Goal: Information Seeking & Learning: Learn about a topic

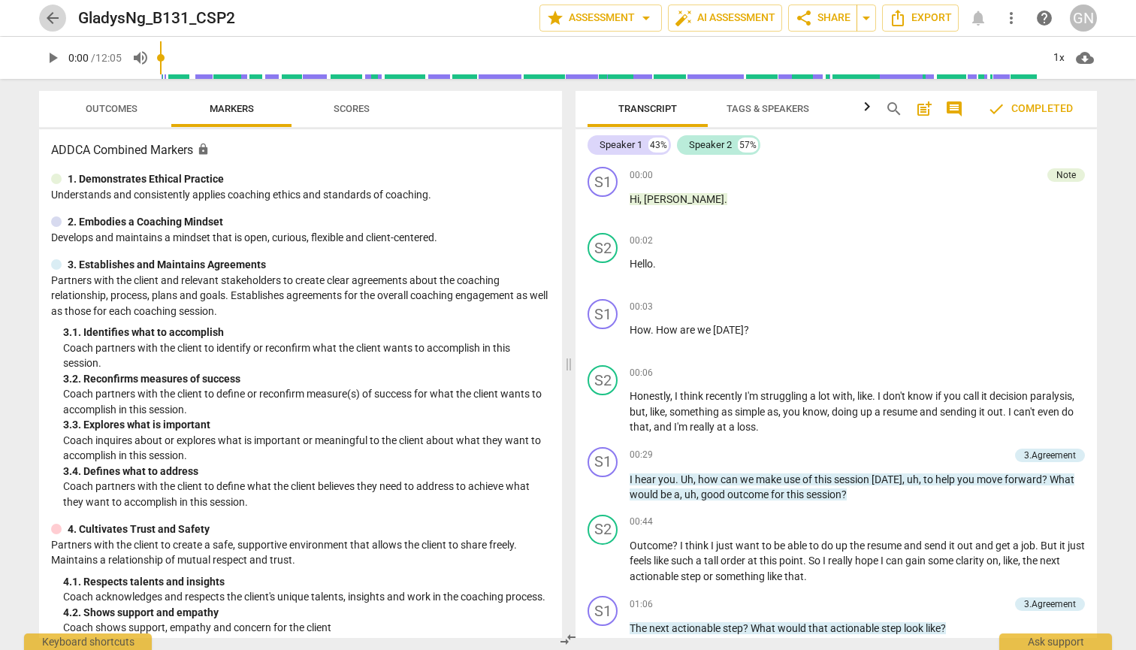
click at [55, 18] on span "arrow_back" at bounding box center [53, 18] width 18 height 18
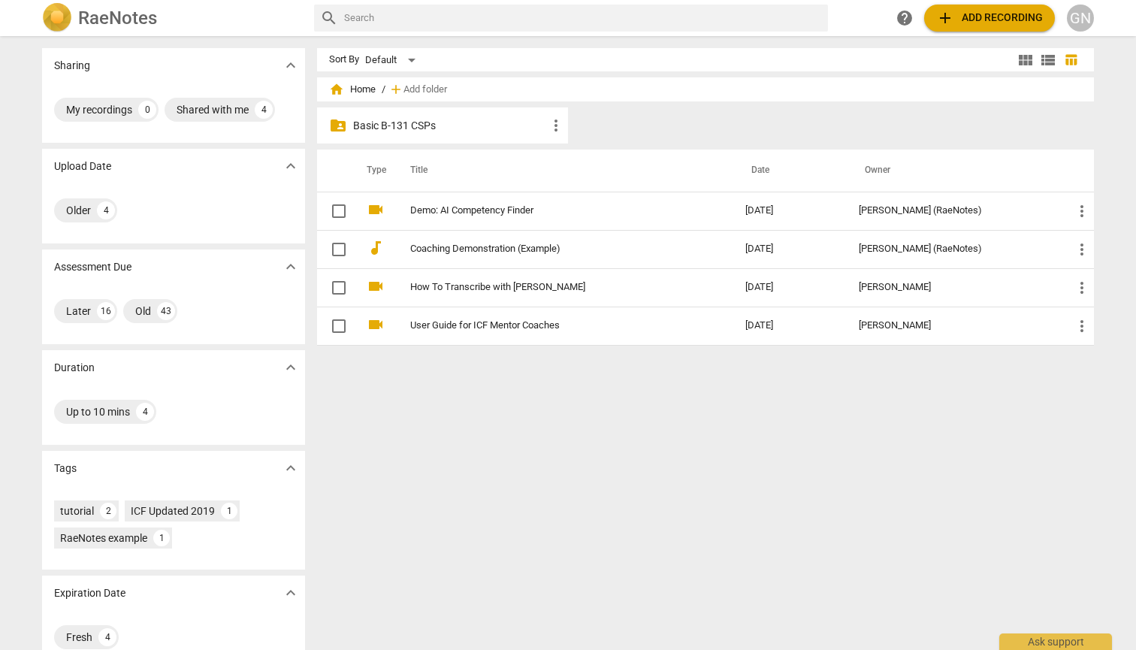
click at [454, 128] on p "Basic B-131 CSPs" at bounding box center [450, 126] width 194 height 16
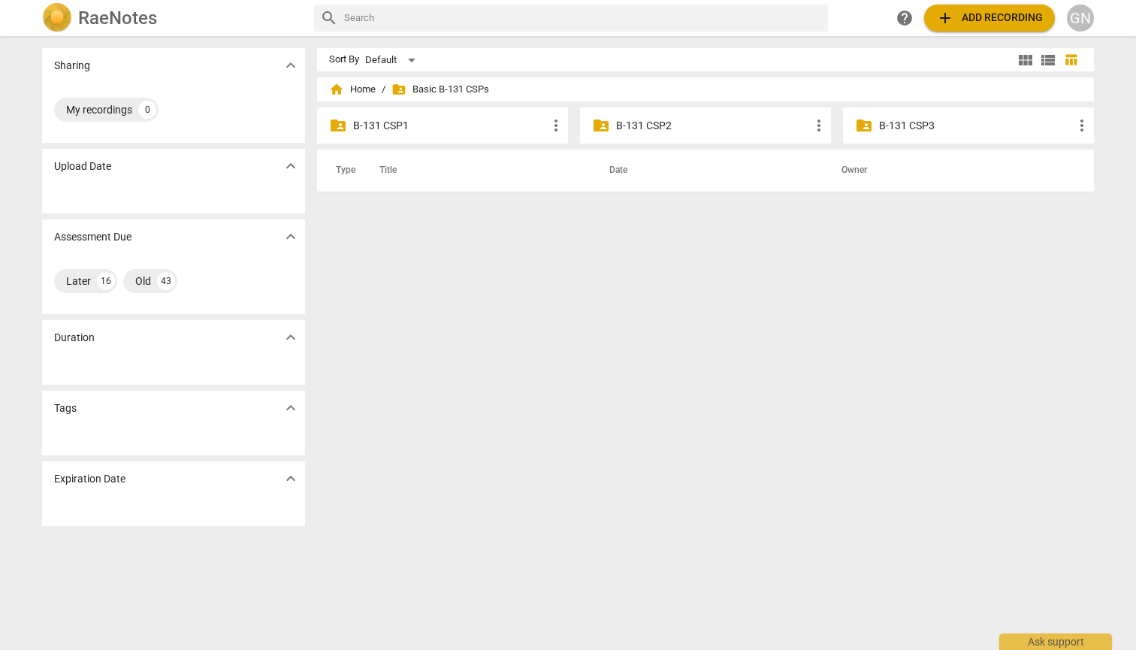
click at [609, 116] on div "folder_shared B-131 CSP3 more_vert" at bounding box center [968, 125] width 251 height 36
click at [609, 122] on p "B-131 CSP3" at bounding box center [976, 126] width 194 height 16
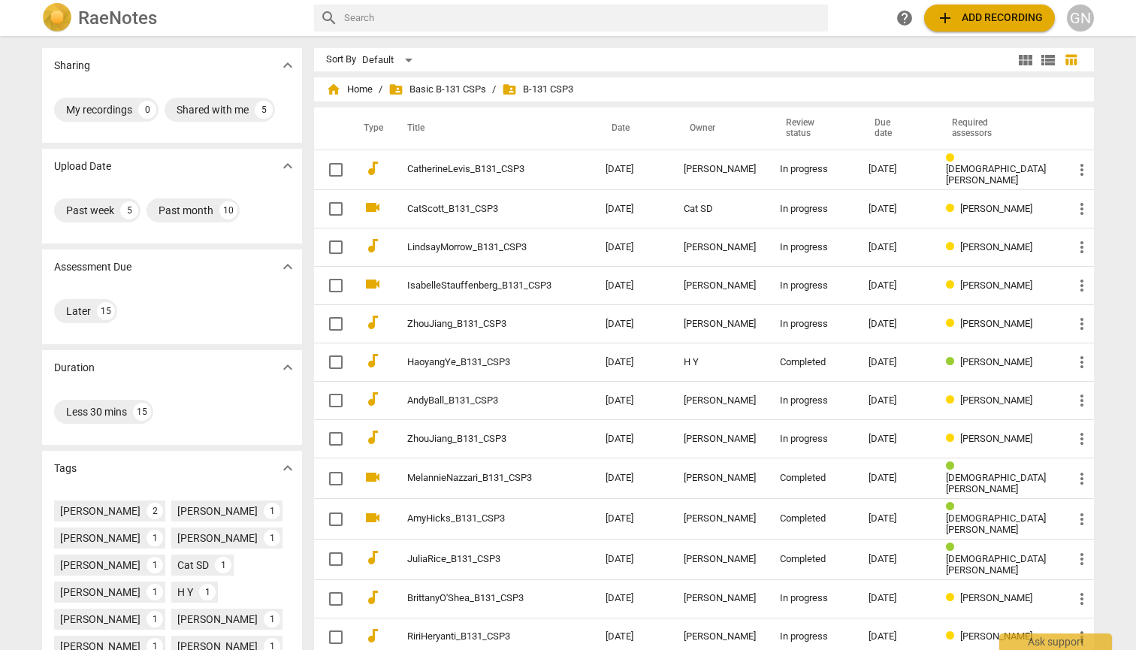
click at [609, 7] on button "add Add recording" at bounding box center [989, 18] width 131 height 27
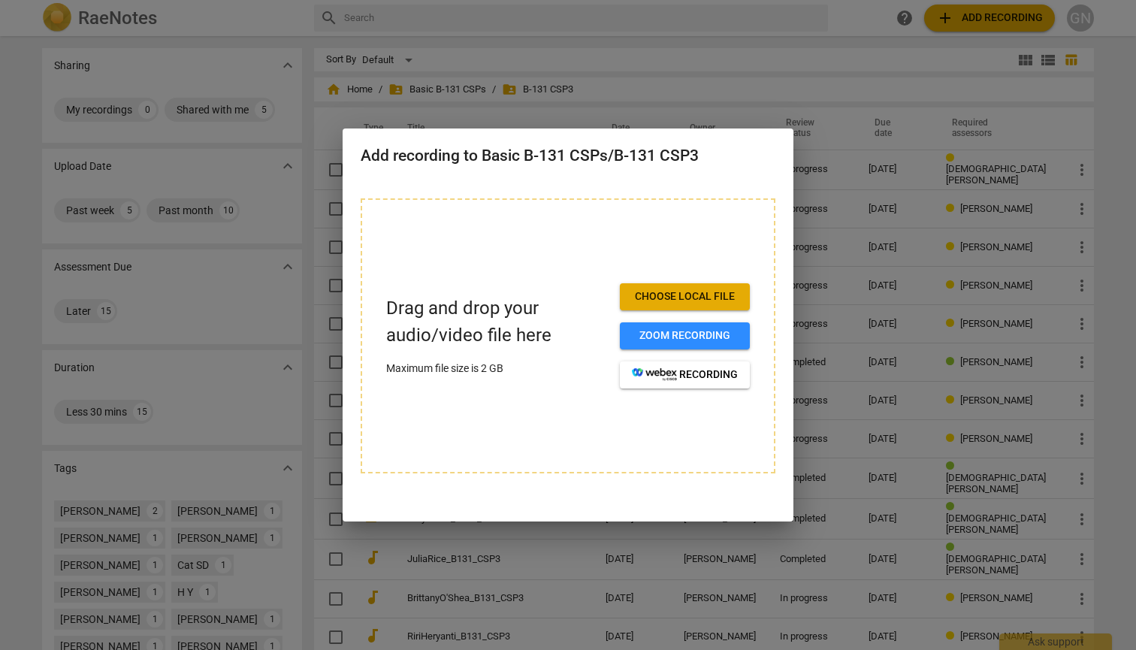
click at [609, 252] on div at bounding box center [568, 325] width 1136 height 650
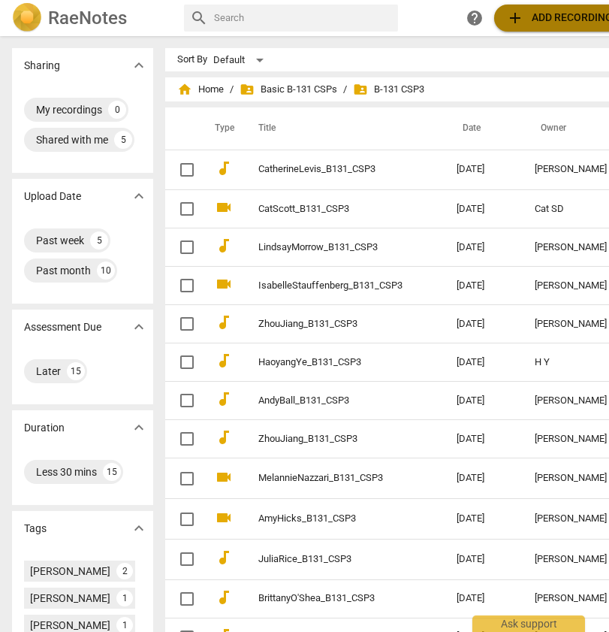
click at [519, 14] on span "add" at bounding box center [515, 18] width 18 height 18
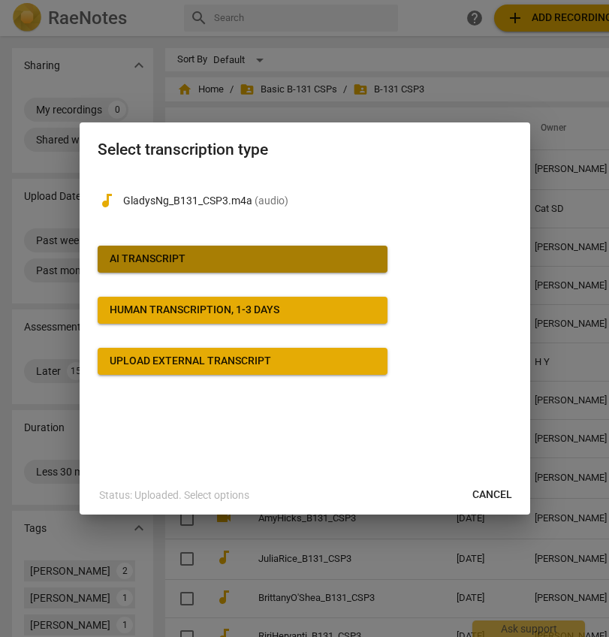
click at [227, 250] on button "AI Transcript" at bounding box center [243, 259] width 290 height 27
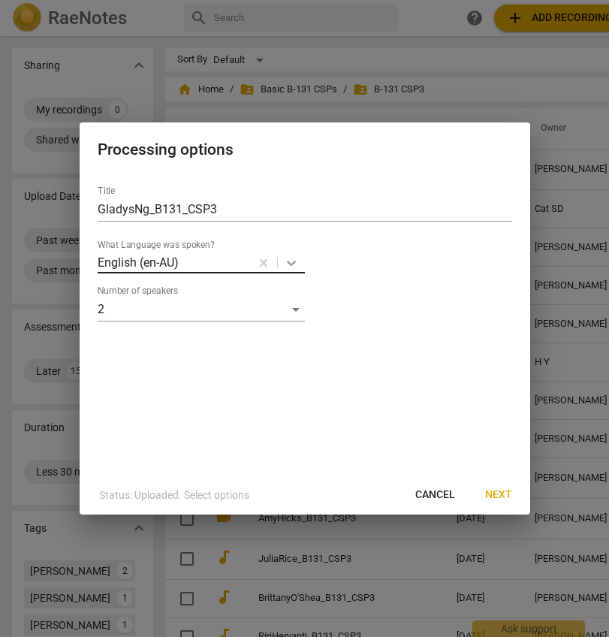
click at [295, 262] on icon at bounding box center [291, 263] width 9 height 5
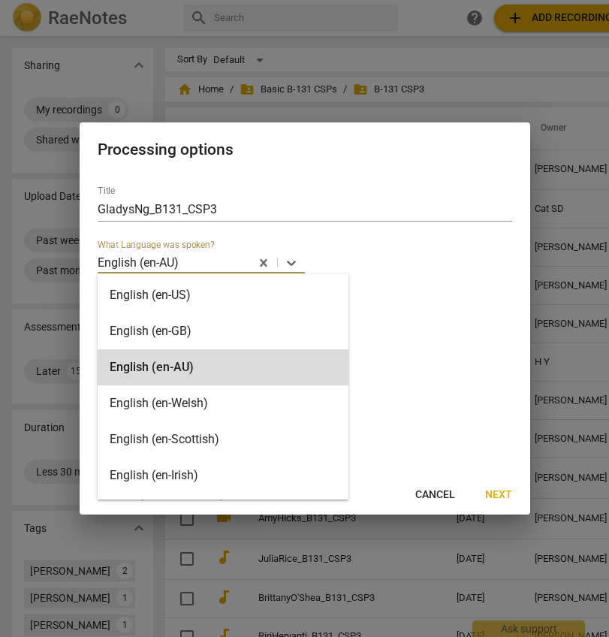
click at [400, 346] on div "Title GladysNg_B131_CSP3 English (en-AU) selected, 3 of 30. 30 results availabl…" at bounding box center [305, 325] width 451 height 302
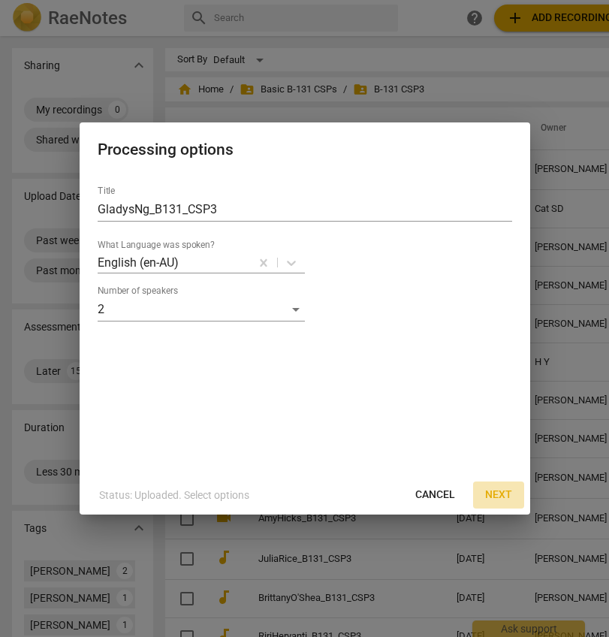
click at [488, 493] on span "Next" at bounding box center [498, 495] width 27 height 15
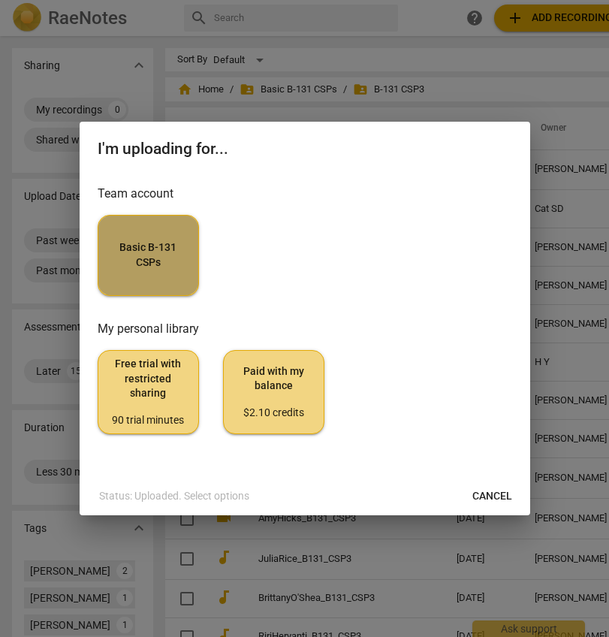
click at [166, 253] on span "Basic B-131 CSPs" at bounding box center [148, 254] width 76 height 29
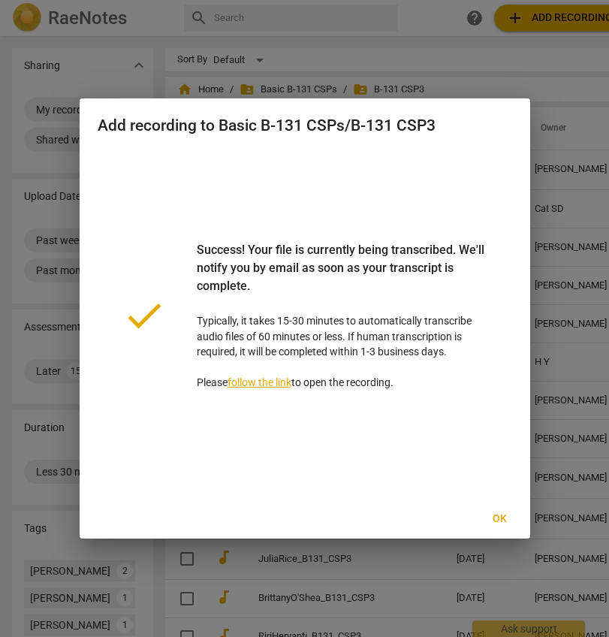
click at [272, 382] on link "follow the link" at bounding box center [260, 382] width 64 height 12
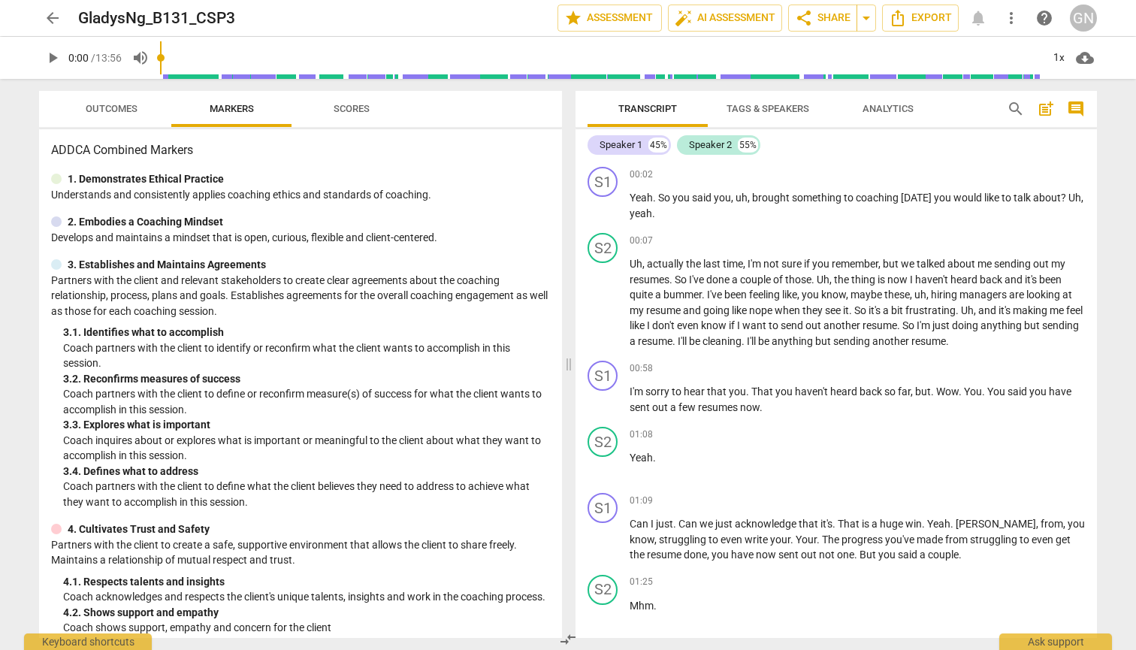
click at [52, 53] on span "play_arrow" at bounding box center [53, 58] width 18 height 18
click at [43, 49] on span "pause" at bounding box center [52, 58] width 27 height 18
type input "9"
click at [609, 198] on span "about" at bounding box center [1047, 198] width 28 height 12
drag, startPoint x: 654, startPoint y: 214, endPoint x: 624, endPoint y: 216, distance: 29.3
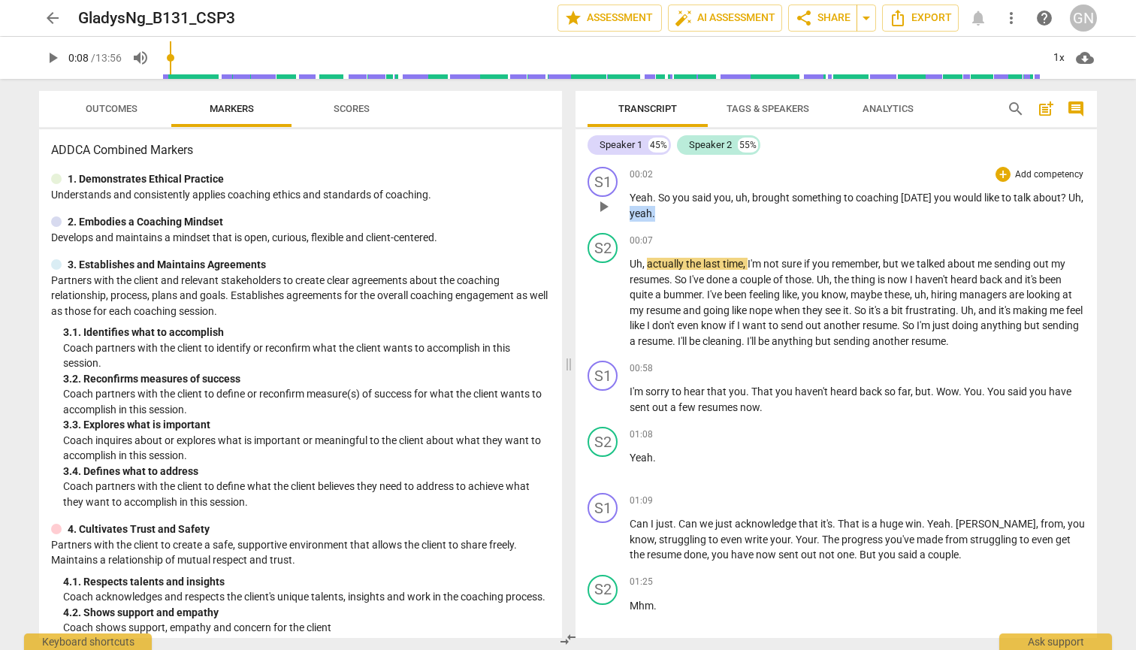
click at [609, 216] on div "S1 play_arrow pause 00:02 + Add competency keyboard_arrow_right Yeah . So you s…" at bounding box center [836, 194] width 521 height 66
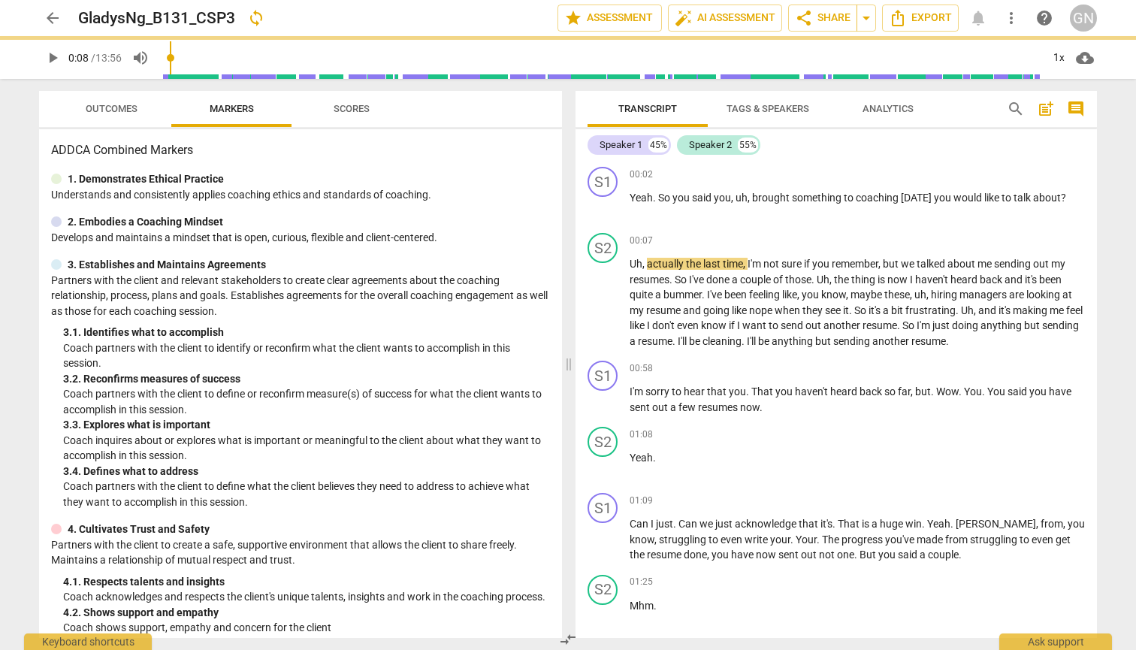
click at [609, 304] on div "arrow_back GladysNg_B131_CSP3 sync edit star Assessment auto_fix_high AI Assess…" at bounding box center [568, 325] width 1136 height 650
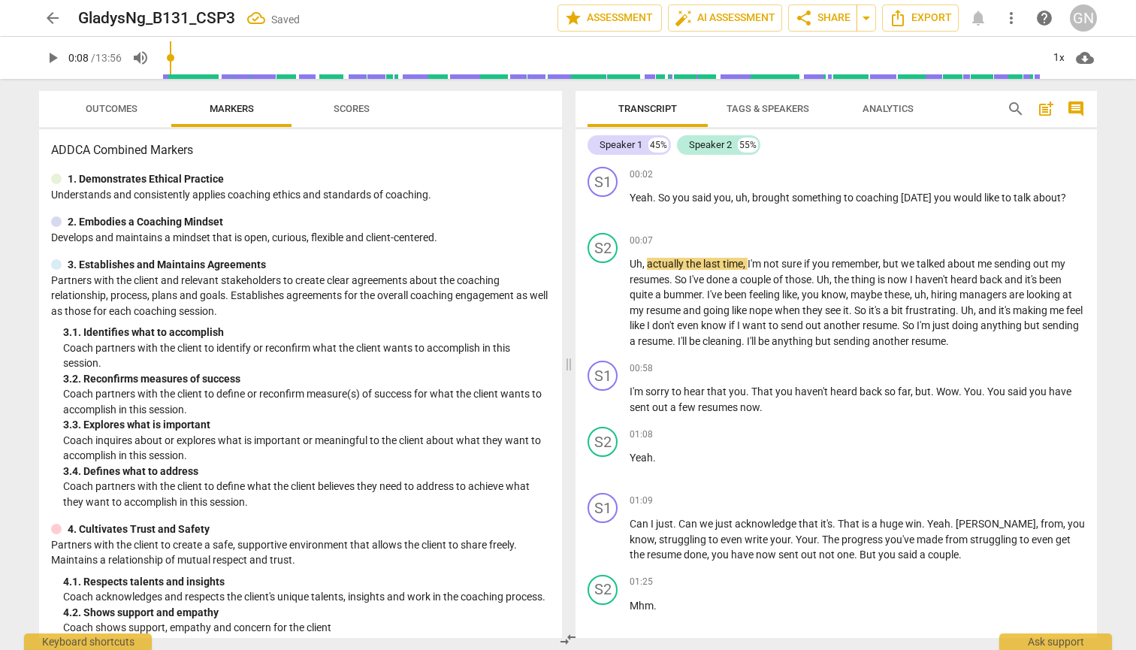
click at [52, 57] on span "play_arrow" at bounding box center [53, 58] width 18 height 18
click at [48, 56] on span "pause" at bounding box center [53, 58] width 18 height 18
click at [51, 56] on span "play_arrow" at bounding box center [53, 58] width 18 height 18
click at [225, 58] on input "range" at bounding box center [600, 58] width 881 height 48
click at [50, 62] on span "pause" at bounding box center [53, 58] width 18 height 18
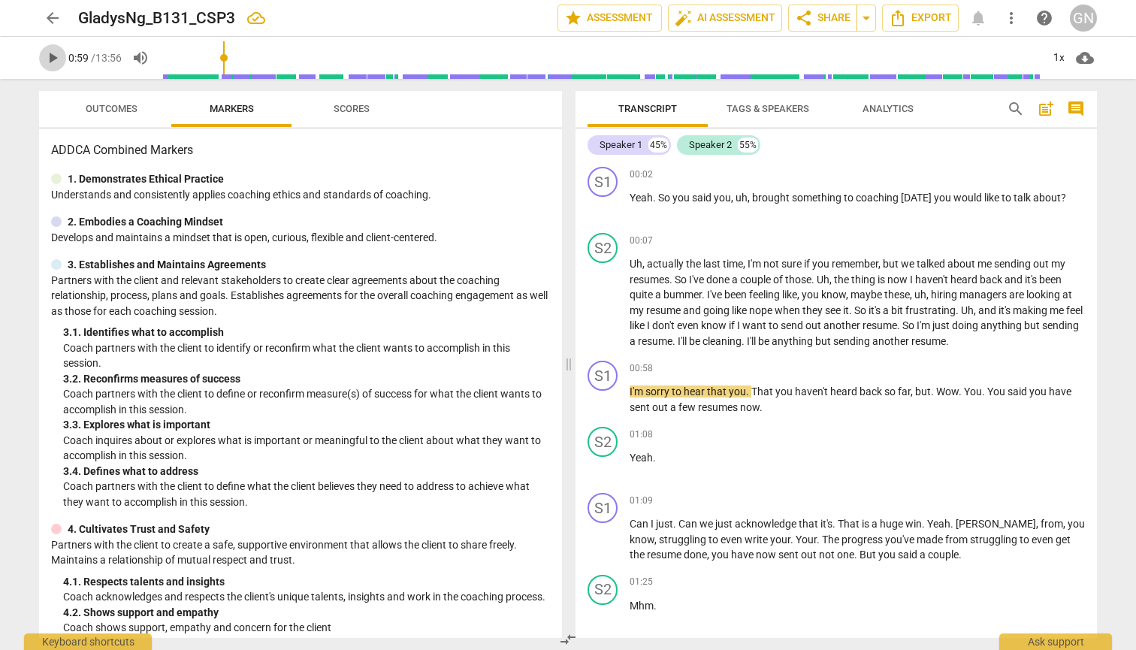
click at [50, 62] on span "play_arrow" at bounding box center [53, 58] width 18 height 18
click at [50, 62] on span "pause" at bounding box center [53, 58] width 18 height 18
click at [51, 56] on span "play_arrow" at bounding box center [53, 58] width 18 height 18
click at [51, 56] on span "pause" at bounding box center [53, 58] width 18 height 18
type input "65"
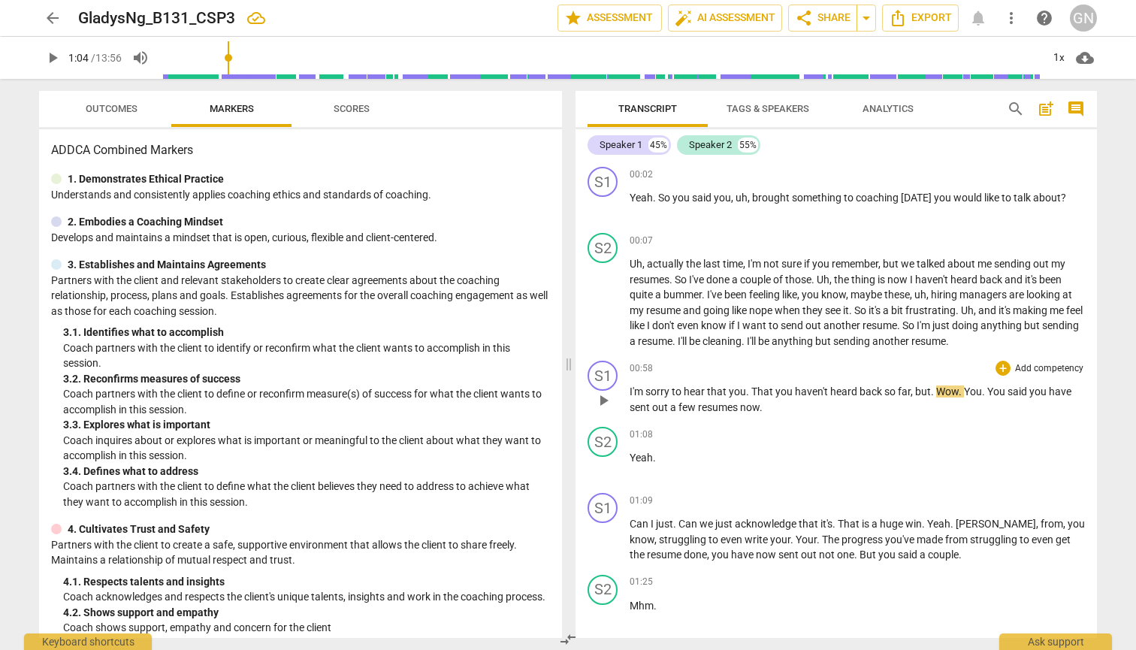
click at [609, 390] on span "That" at bounding box center [763, 391] width 24 height 12
click at [609, 388] on span "That" at bounding box center [763, 391] width 24 height 12
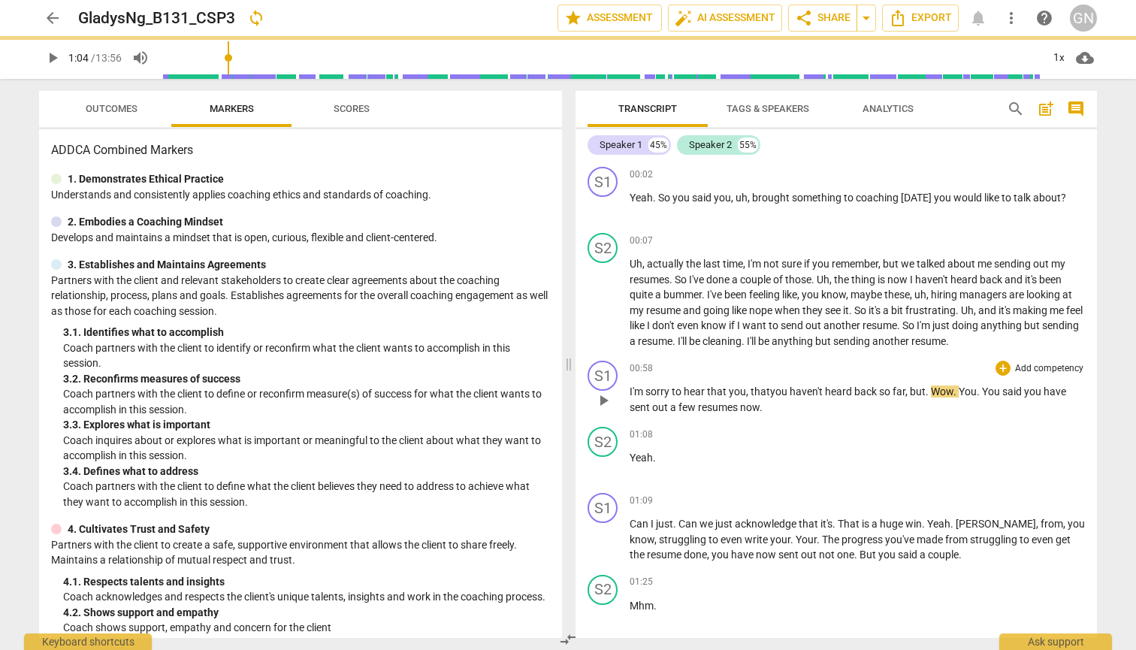
click at [609, 391] on span "back" at bounding box center [866, 391] width 25 height 12
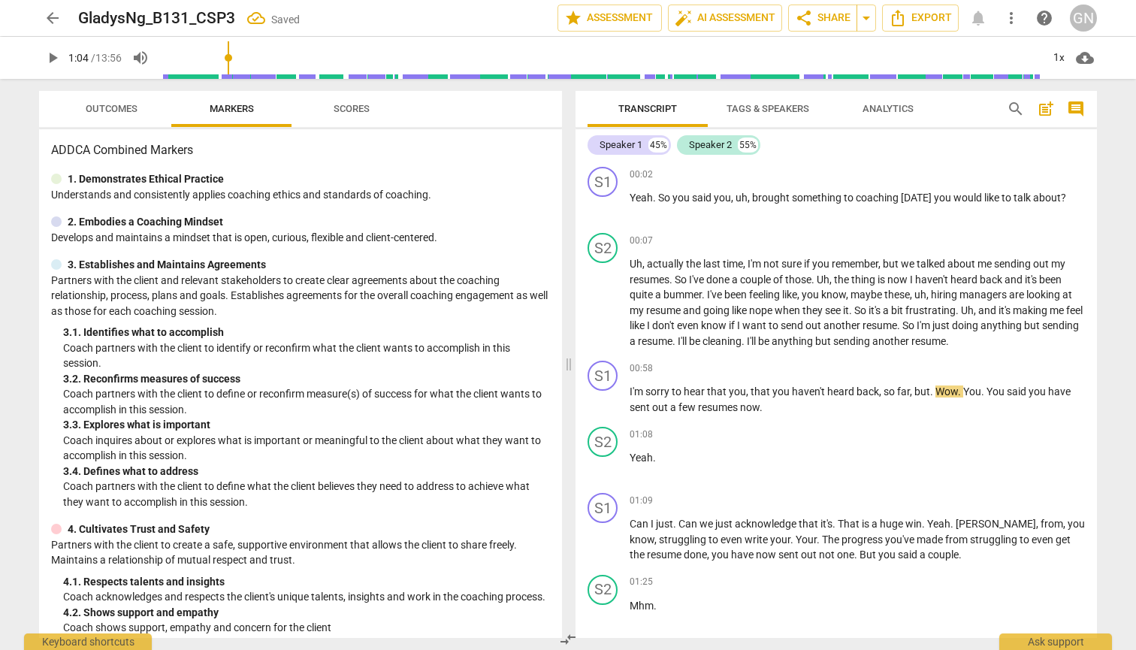
click at [609, 389] on div "Transcript Tags & Speakers Analytics search post_add comment Speaker 1 45% Spea…" at bounding box center [839, 364] width 539 height 571
click at [44, 56] on span "play_arrow" at bounding box center [53, 58] width 18 height 18
click at [54, 55] on span "pause" at bounding box center [53, 58] width 18 height 18
click at [56, 59] on span "play_arrow" at bounding box center [53, 58] width 18 height 18
click at [56, 59] on span "pause" at bounding box center [53, 58] width 18 height 18
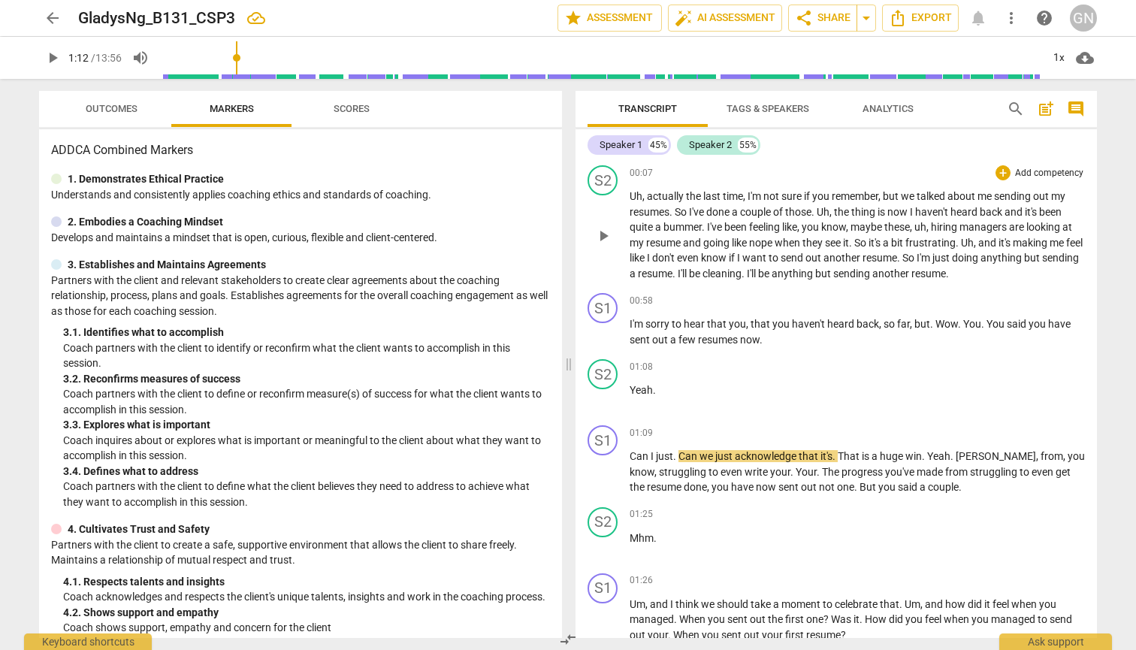
scroll to position [64, 0]
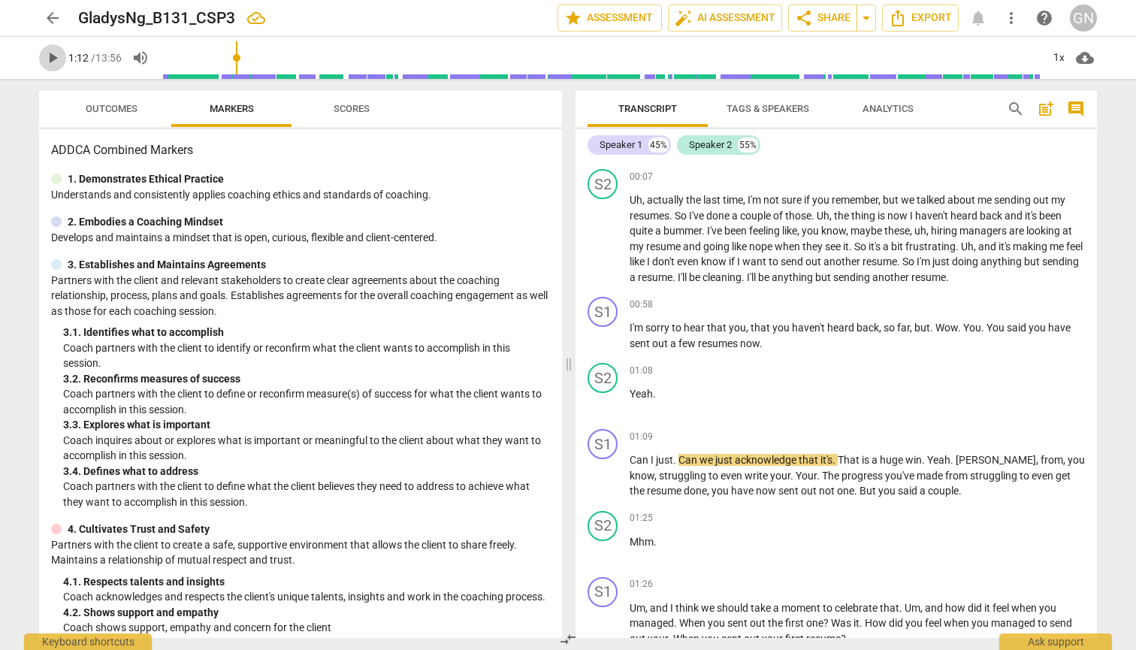
click at [50, 55] on span "play_arrow" at bounding box center [53, 58] width 18 height 18
click at [50, 55] on span "pause" at bounding box center [53, 58] width 18 height 18
click at [53, 55] on span "play_arrow" at bounding box center [53, 58] width 18 height 18
click at [53, 55] on span "pause" at bounding box center [53, 58] width 18 height 18
click at [241, 57] on input "range" at bounding box center [600, 58] width 881 height 48
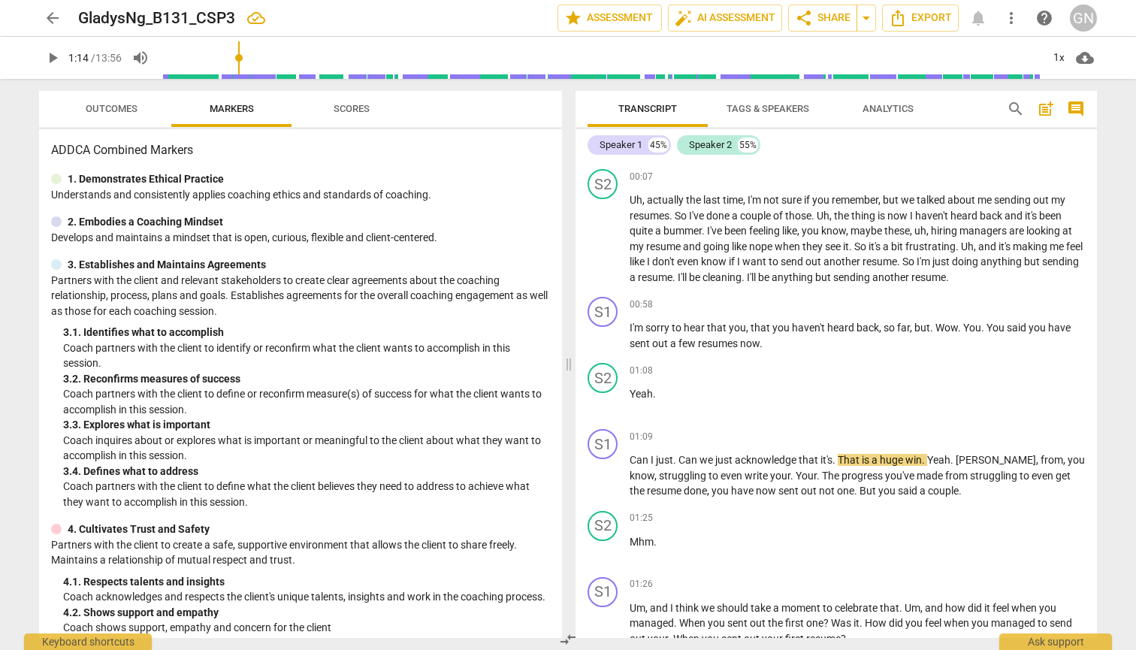
click at [47, 59] on span "play_arrow" at bounding box center [53, 58] width 18 height 18
click at [47, 59] on span "pause" at bounding box center [53, 58] width 18 height 18
click at [609, 458] on span "[PERSON_NAME]" at bounding box center [996, 460] width 80 height 12
click at [609, 460] on span "Can" at bounding box center [640, 460] width 21 height 12
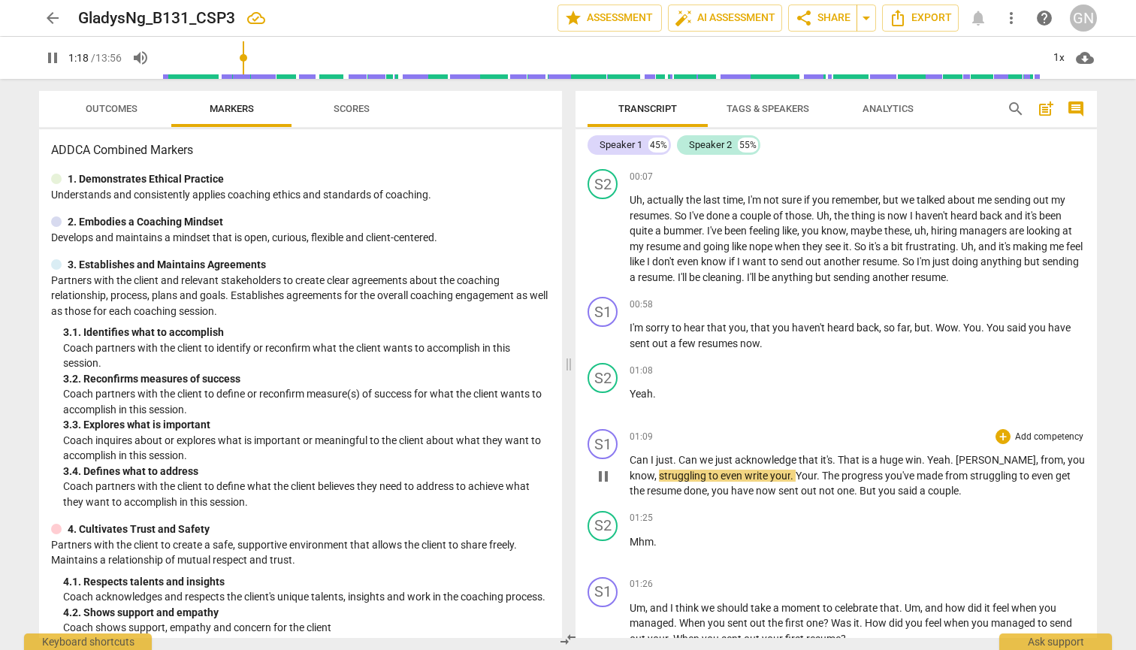
click at [609, 460] on span "Can" at bounding box center [640, 460] width 21 height 12
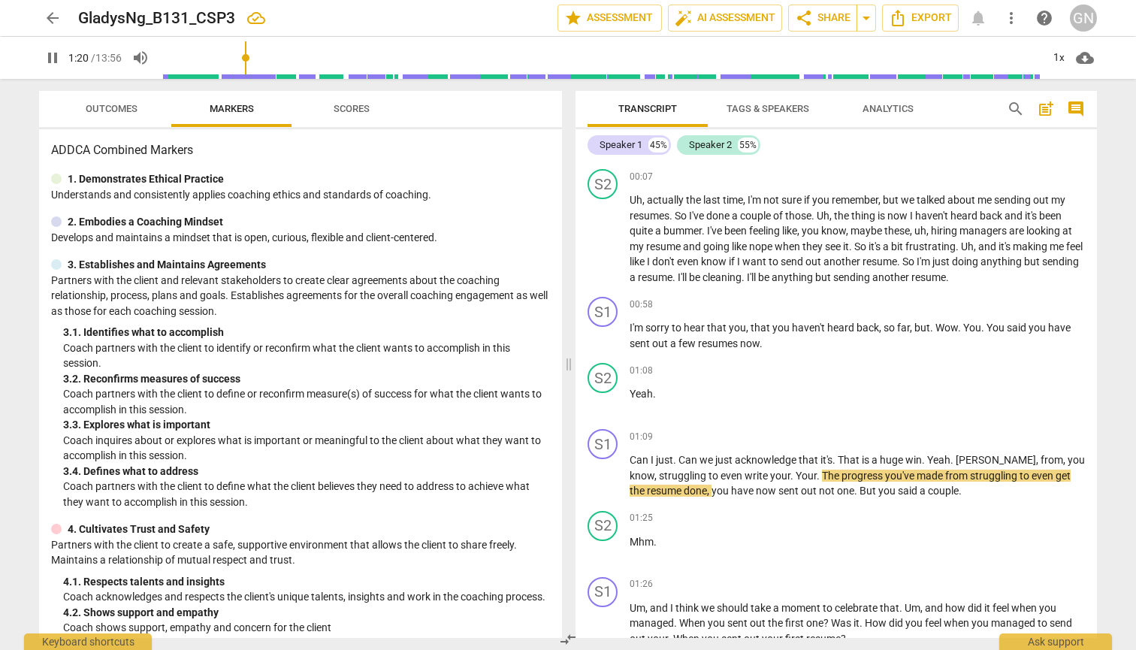
click at [53, 53] on span "pause" at bounding box center [53, 58] width 18 height 18
type input "81"
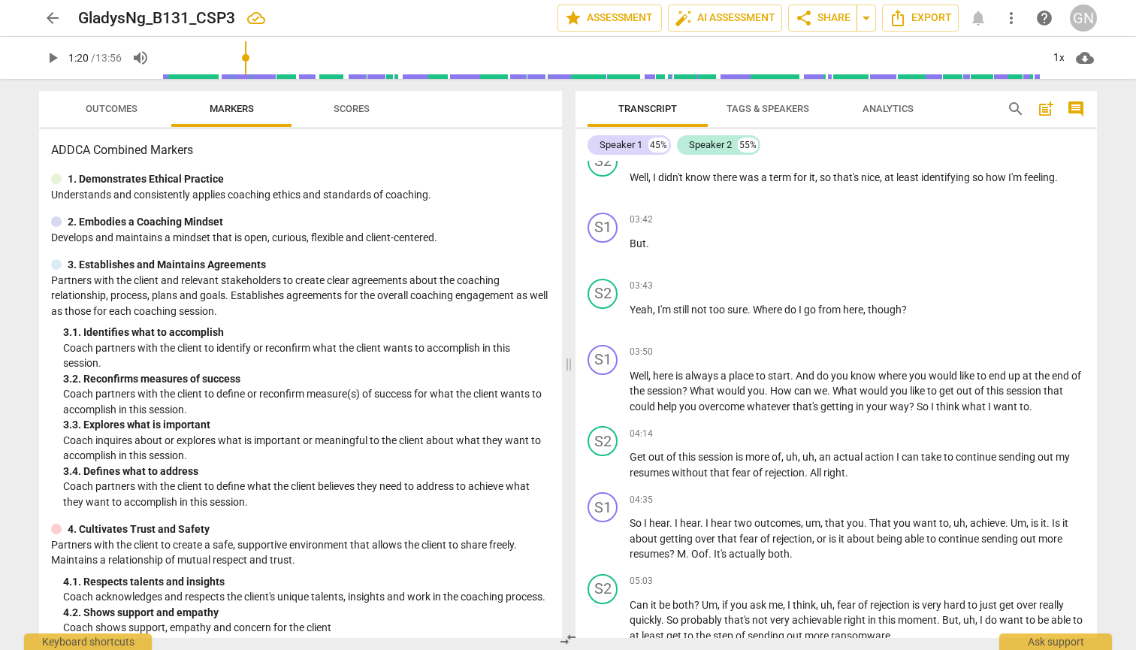
scroll to position [1291, 0]
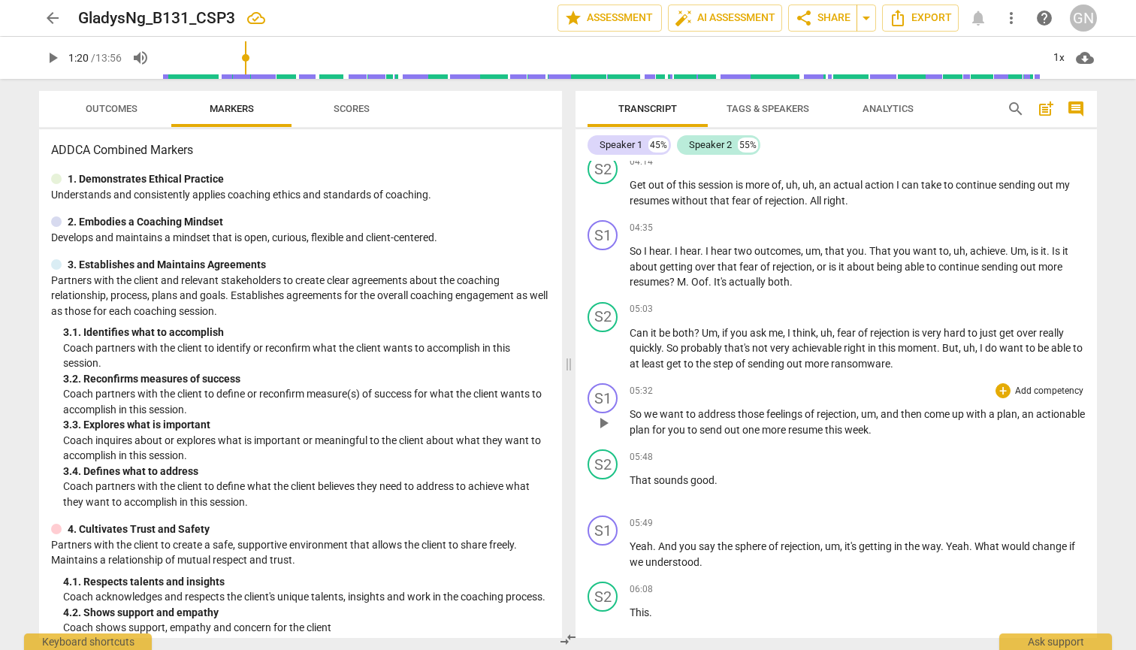
click at [609, 428] on p "So we want to address those feelings of rejection , um , and then come up with …" at bounding box center [857, 421] width 455 height 31
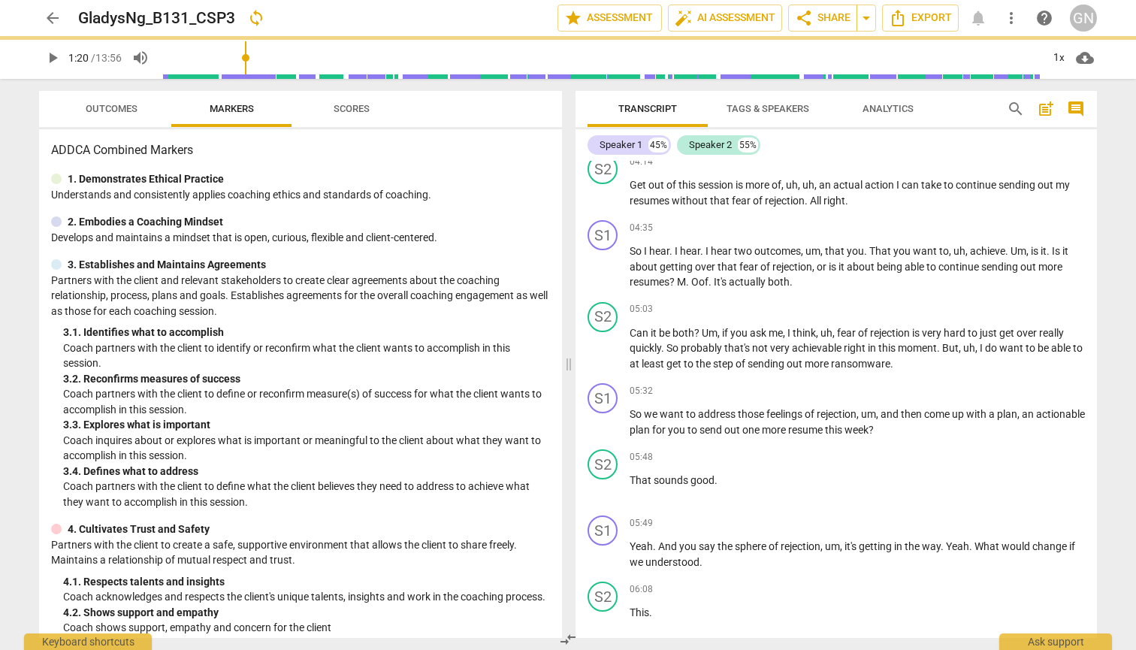
click at [609, 543] on div "Transcript Tags & Speakers Analytics search post_add comment Speaker 1 45% Spea…" at bounding box center [839, 364] width 539 height 571
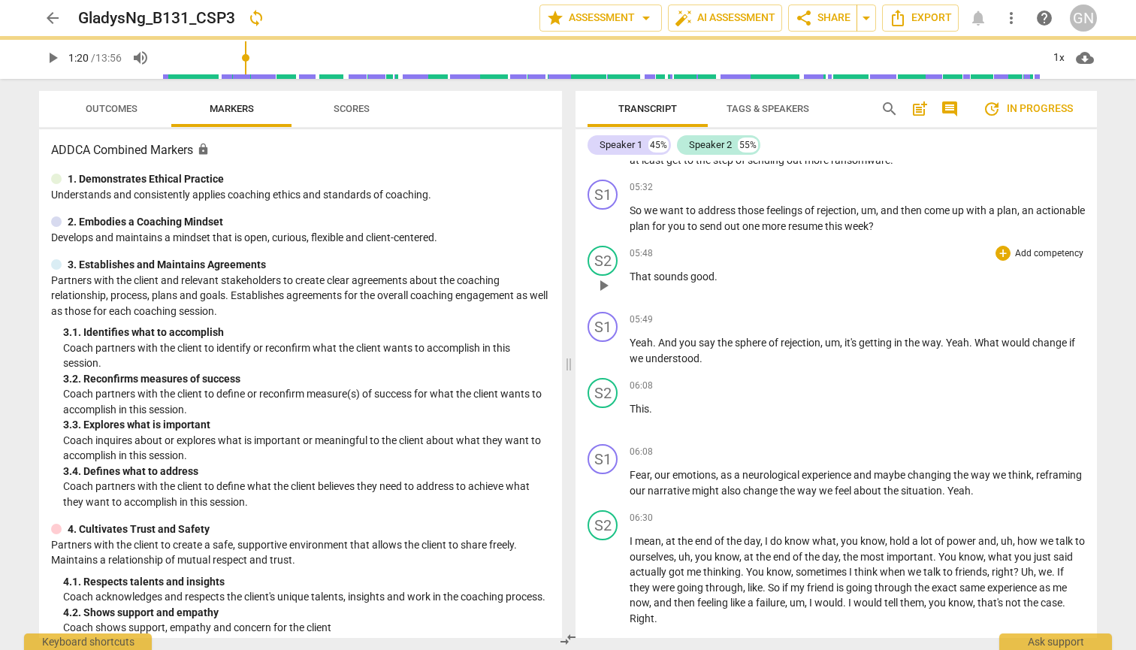
scroll to position [1493, 0]
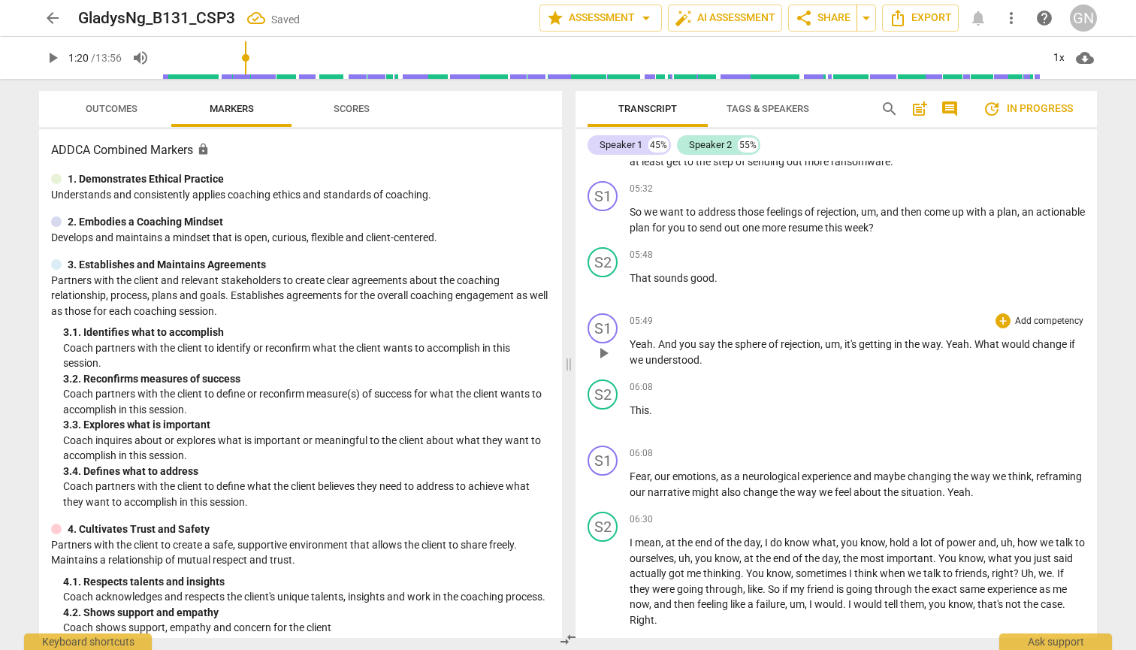
click at [609, 346] on span "sphere" at bounding box center [752, 344] width 34 height 12
drag, startPoint x: 767, startPoint y: 347, endPoint x: 739, endPoint y: 348, distance: 27.8
click at [609, 348] on span "sphere" at bounding box center [752, 344] width 34 height 12
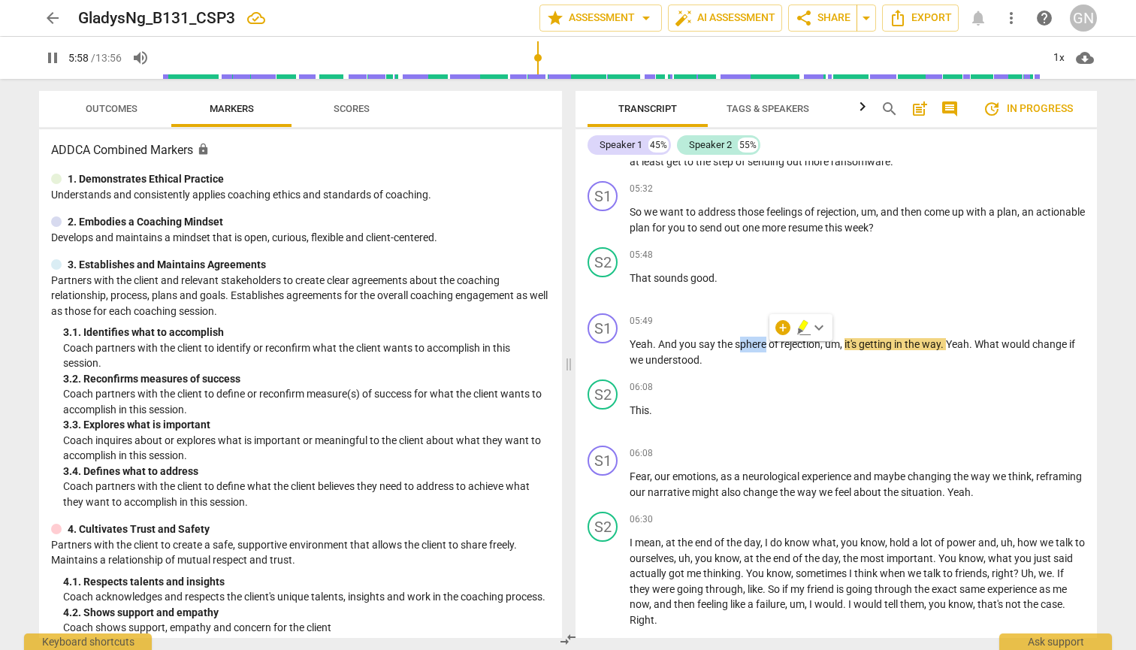
click at [48, 60] on span "pause" at bounding box center [53, 58] width 18 height 18
type input "358"
click at [609, 346] on span "sphere" at bounding box center [752, 344] width 34 height 12
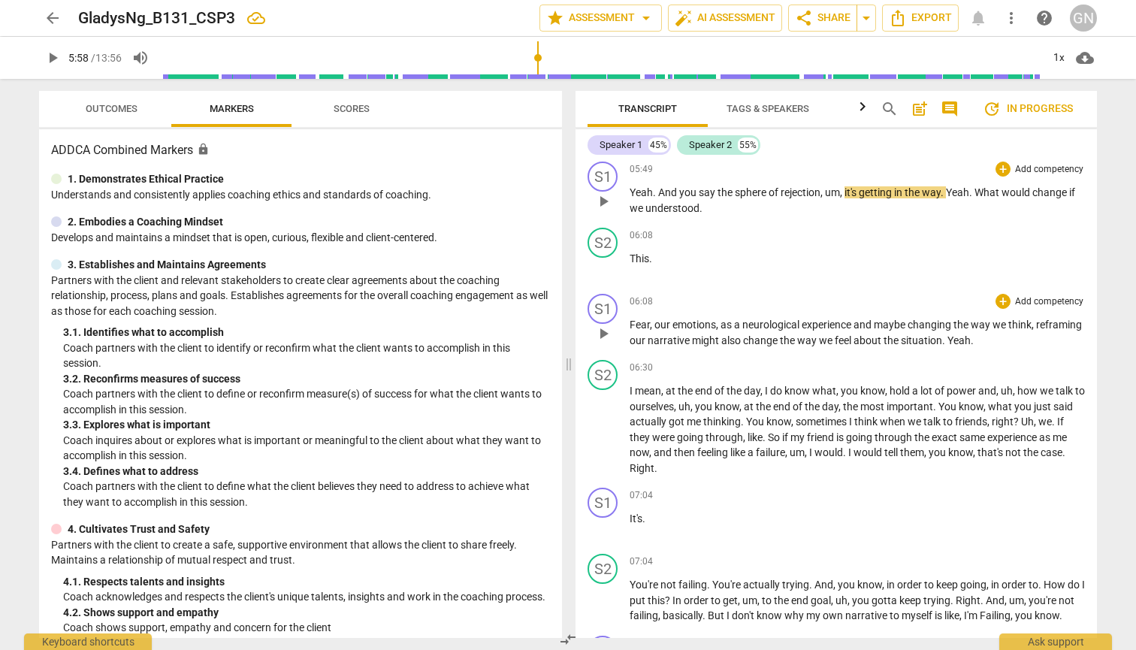
scroll to position [1531, 0]
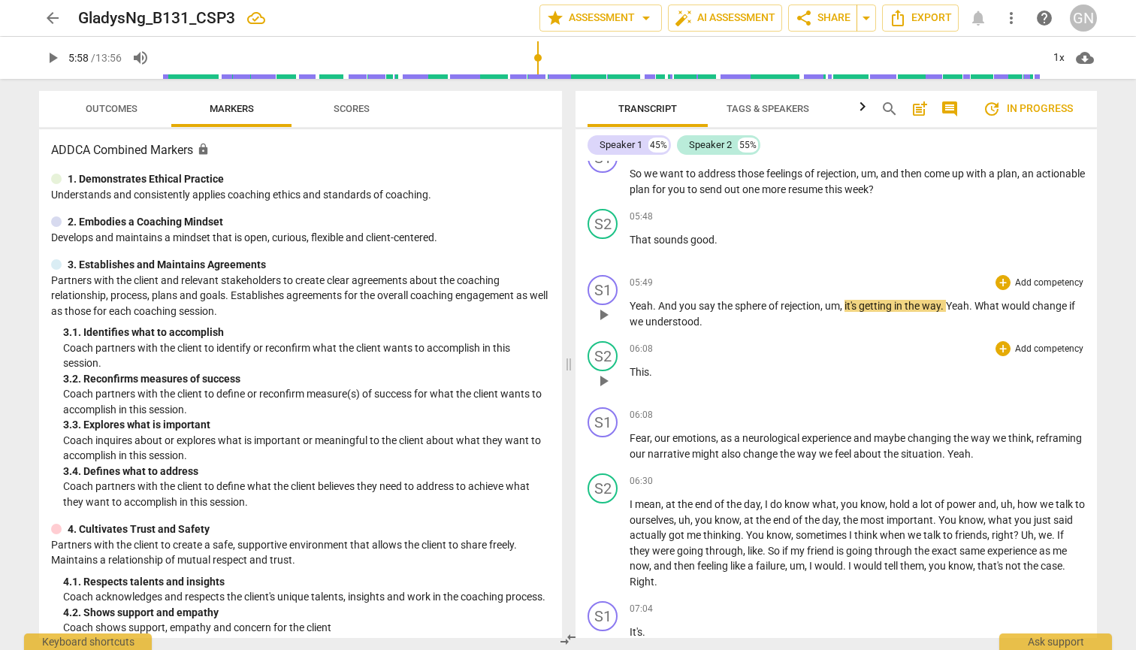
click at [609, 355] on div "06:08 + Add competency keyboard_arrow_right" at bounding box center [857, 348] width 455 height 15
click at [609, 310] on span "of" at bounding box center [775, 306] width 12 height 12
click at [609, 435] on div "arrow_back GladysNg_B131_CSP3 Saved edit star Assessment arrow_drop_down auto_f…" at bounding box center [568, 325] width 1136 height 650
click at [609, 310] on span "Yeah" at bounding box center [641, 306] width 23 height 12
click at [56, 55] on span "play_arrow" at bounding box center [53, 58] width 18 height 18
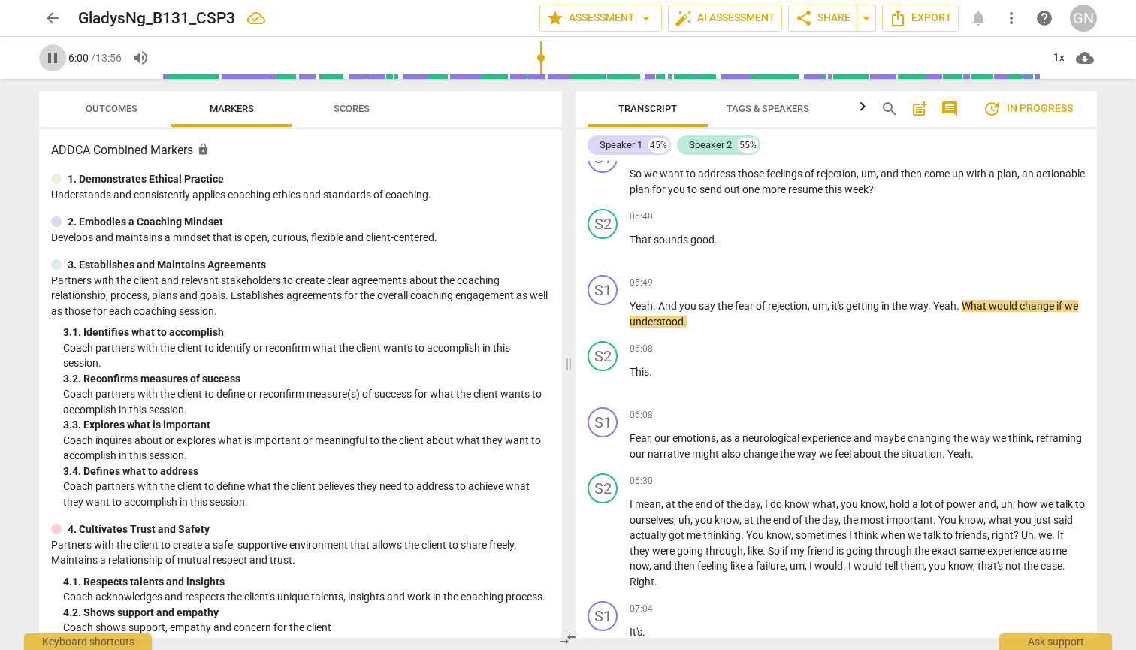
click at [56, 55] on span "pause" at bounding box center [53, 58] width 18 height 18
click at [0, 45] on div "play_arrow 6:00 / 13:56 volume_up 1x cloud_download" at bounding box center [568, 58] width 1136 height 42
click at [51, 53] on span "play_arrow" at bounding box center [53, 58] width 18 height 18
click at [51, 53] on span "pause" at bounding box center [53, 58] width 18 height 18
type input "363"
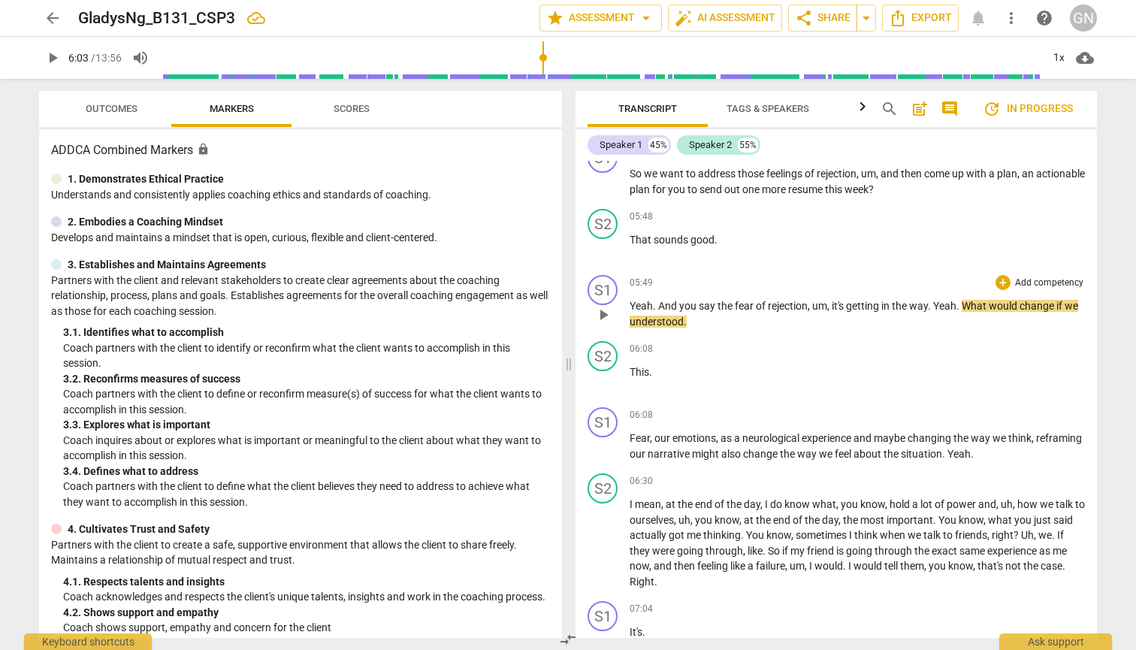
click at [609, 305] on span "would" at bounding box center [1004, 306] width 31 height 12
click at [50, 59] on span "play_arrow" at bounding box center [53, 58] width 18 height 18
click at [49, 53] on span "pause" at bounding box center [53, 58] width 18 height 18
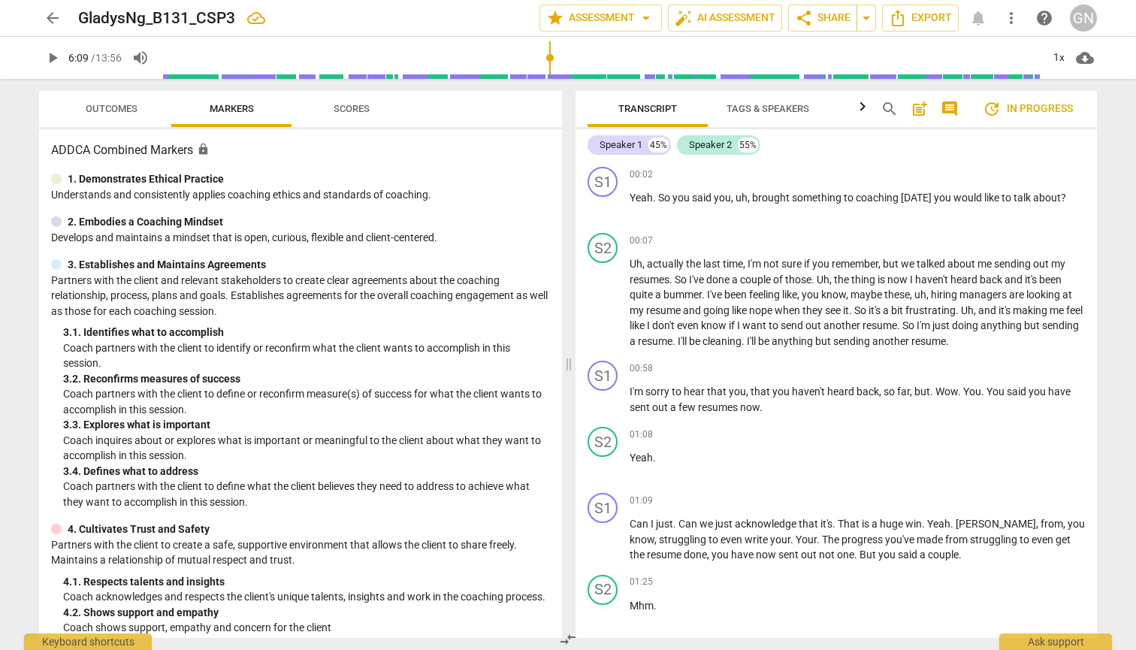
scroll to position [0, 0]
click at [609, 338] on p "Uh , actually the last time , I'm not sure if you remember , but we talked abou…" at bounding box center [857, 302] width 455 height 92
click at [168, 56] on input "range" at bounding box center [600, 58] width 881 height 48
click at [44, 59] on span "play_arrow" at bounding box center [53, 58] width 18 height 18
click at [181, 53] on input "range" at bounding box center [600, 58] width 881 height 48
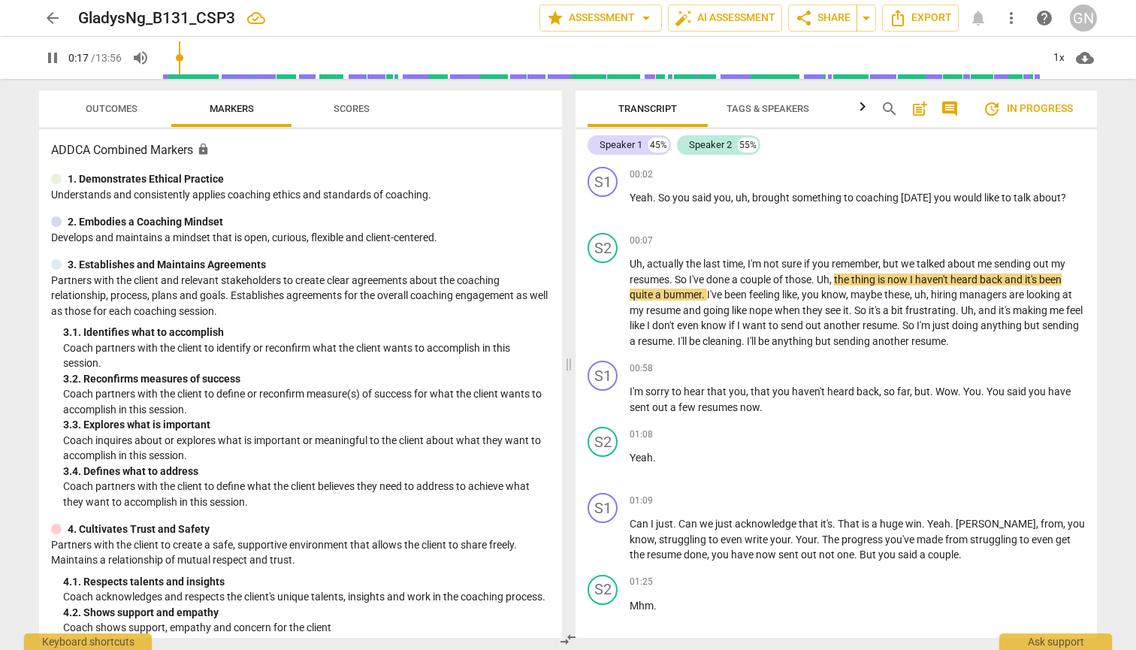
click at [188, 55] on input "range" at bounding box center [600, 58] width 881 height 48
click at [213, 59] on input "range" at bounding box center [600, 58] width 881 height 48
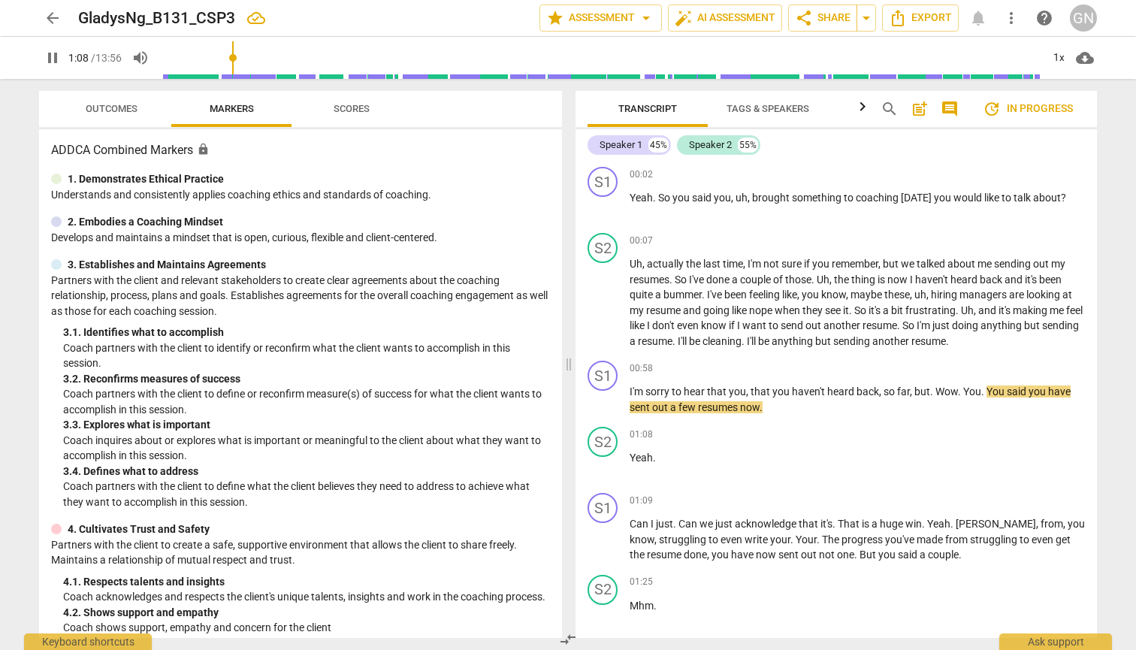
click at [50, 54] on span "pause" at bounding box center [53, 58] width 18 height 18
click at [50, 54] on span "play_arrow" at bounding box center [53, 58] width 18 height 18
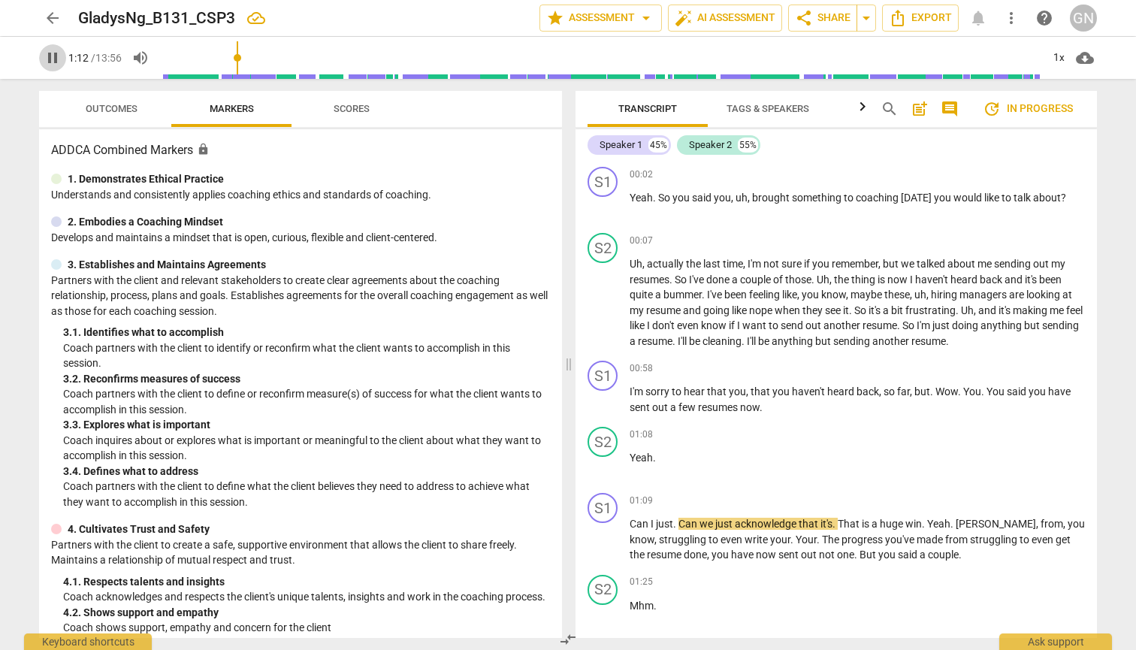
click at [50, 54] on span "pause" at bounding box center [53, 58] width 18 height 18
click at [49, 54] on span "play_arrow" at bounding box center [53, 58] width 18 height 18
click at [45, 50] on span "pause" at bounding box center [53, 58] width 18 height 18
click at [240, 61] on input "range" at bounding box center [600, 58] width 881 height 48
click at [52, 58] on span "play_arrow" at bounding box center [53, 58] width 18 height 18
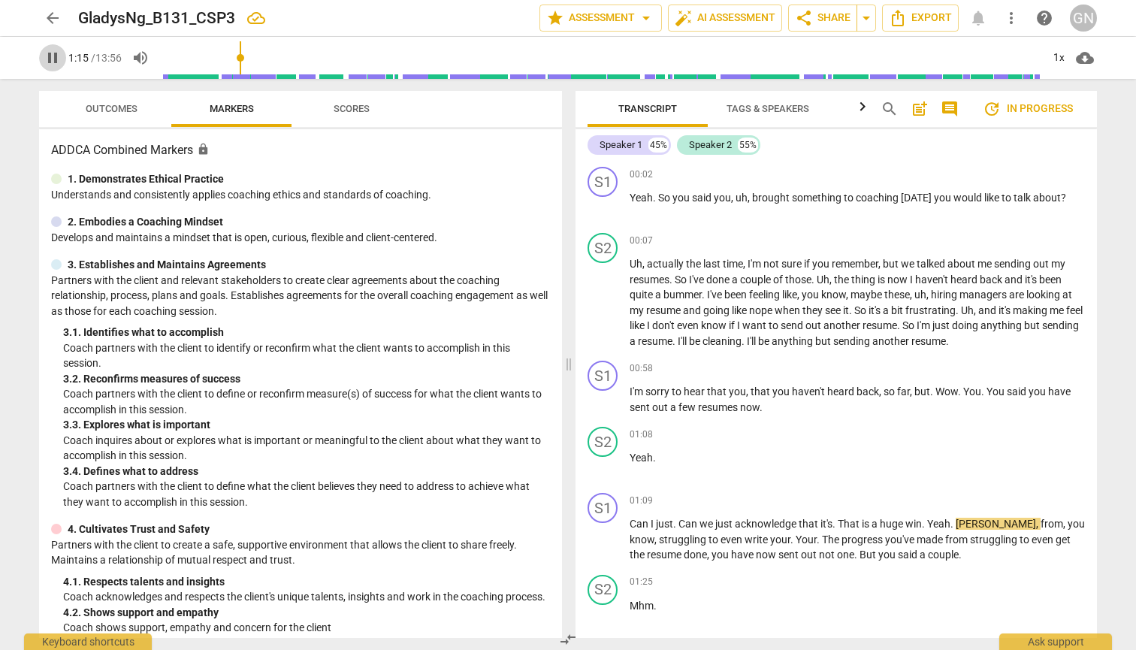
click at [52, 58] on span "pause" at bounding box center [53, 58] width 18 height 18
click at [238, 62] on input "range" at bounding box center [600, 58] width 881 height 48
click at [50, 54] on span "play_arrow" at bounding box center [53, 58] width 18 height 18
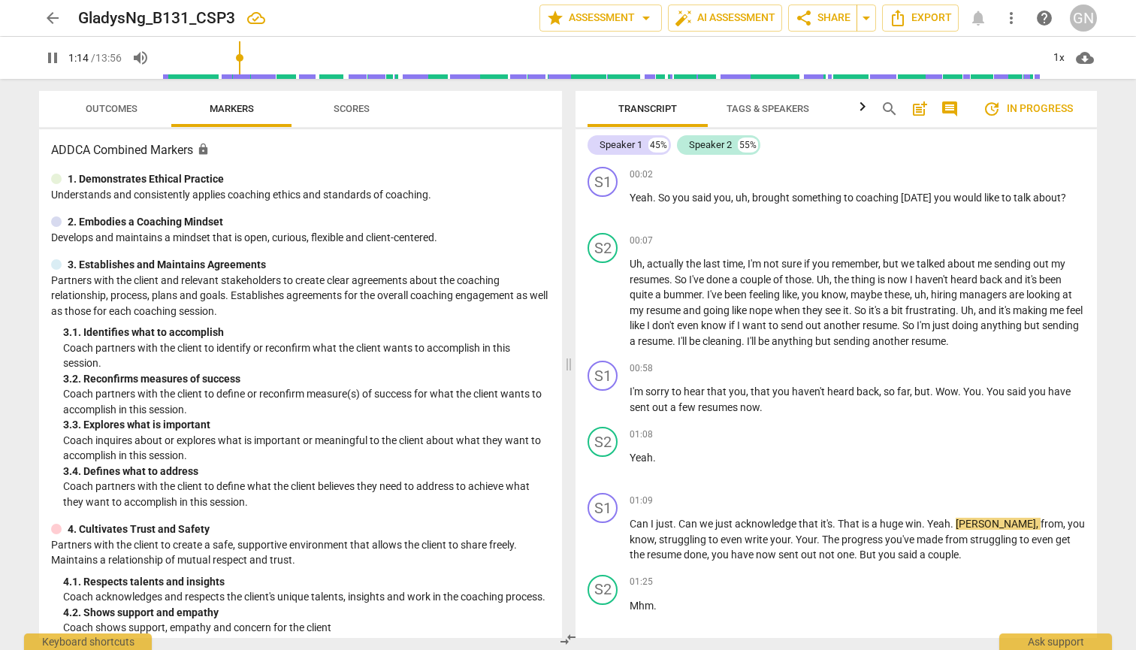
click at [50, 54] on span "pause" at bounding box center [53, 58] width 18 height 18
click at [50, 54] on span "play_arrow" at bounding box center [53, 58] width 18 height 18
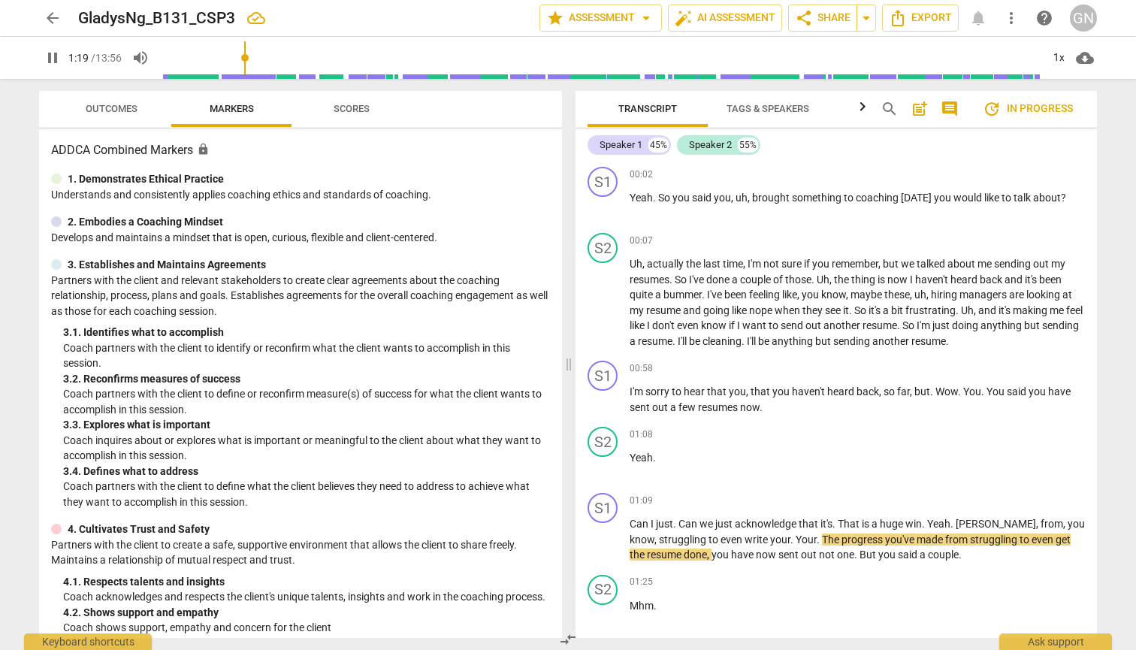
click at [50, 54] on span "pause" at bounding box center [53, 58] width 18 height 18
click at [52, 51] on span "play_arrow" at bounding box center [53, 58] width 18 height 18
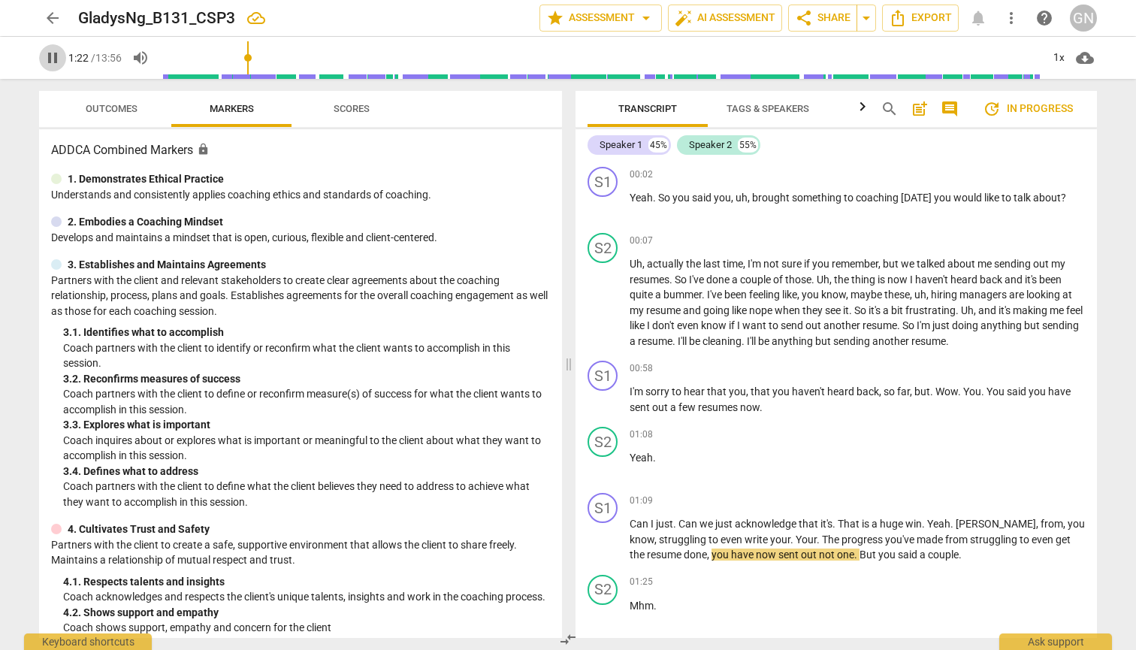
click at [52, 51] on span "pause" at bounding box center [53, 58] width 18 height 18
click at [244, 56] on input "range" at bounding box center [600, 58] width 881 height 48
click at [62, 58] on span "play_arrow" at bounding box center [52, 58] width 27 height 18
click at [240, 58] on input "range" at bounding box center [600, 58] width 881 height 48
click at [50, 59] on span "pause" at bounding box center [53, 58] width 18 height 18
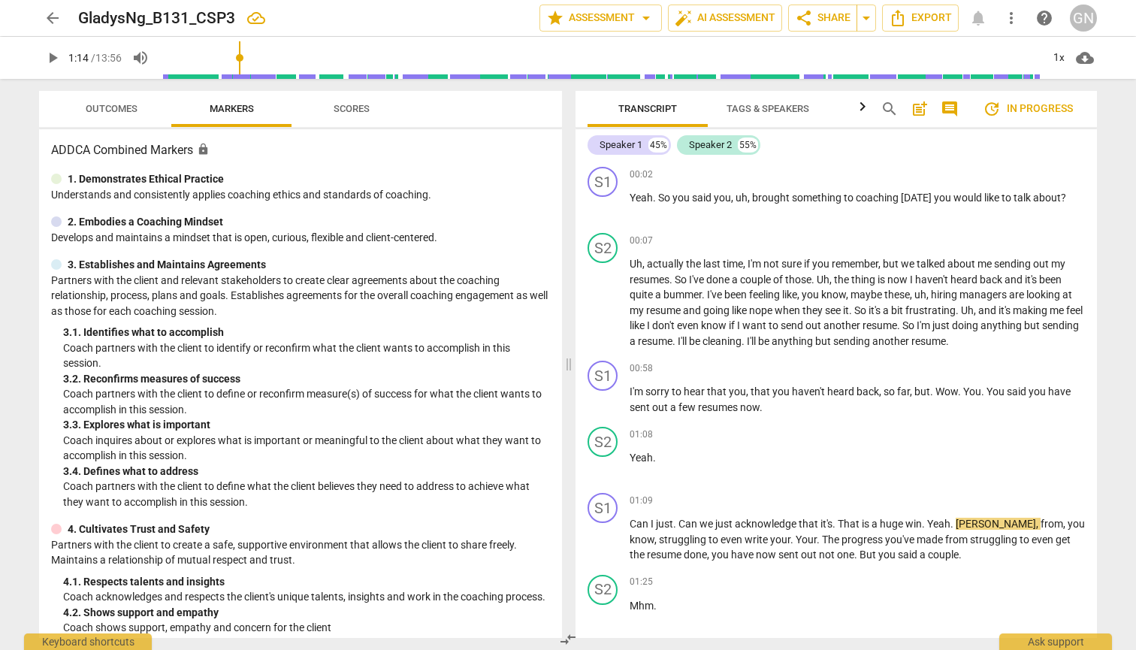
click at [50, 59] on span "play_arrow" at bounding box center [53, 58] width 18 height 18
click at [242, 54] on input "range" at bounding box center [600, 58] width 881 height 48
click at [241, 54] on input "range" at bounding box center [600, 58] width 881 height 48
click at [238, 56] on input "range" at bounding box center [600, 58] width 881 height 48
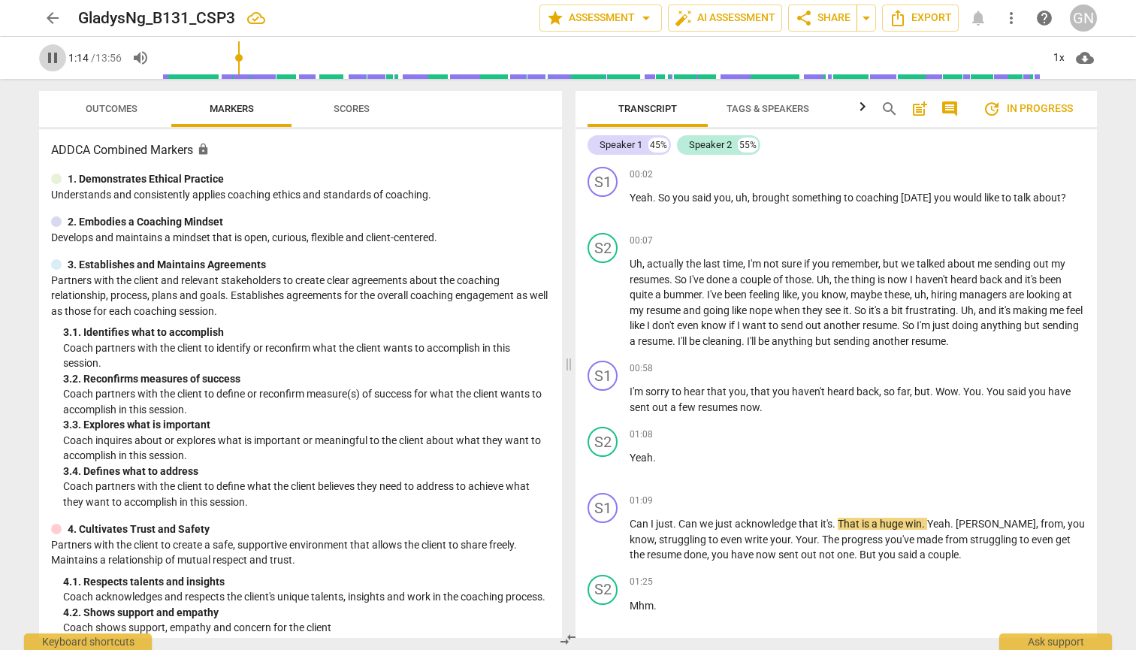
click at [58, 60] on span "pause" at bounding box center [53, 58] width 18 height 18
click at [58, 60] on span "play_arrow" at bounding box center [53, 58] width 18 height 18
click at [58, 60] on span "pause" at bounding box center [53, 58] width 18 height 18
click at [56, 58] on span "play_arrow" at bounding box center [53, 58] width 18 height 18
click at [56, 58] on span "pause" at bounding box center [53, 58] width 18 height 18
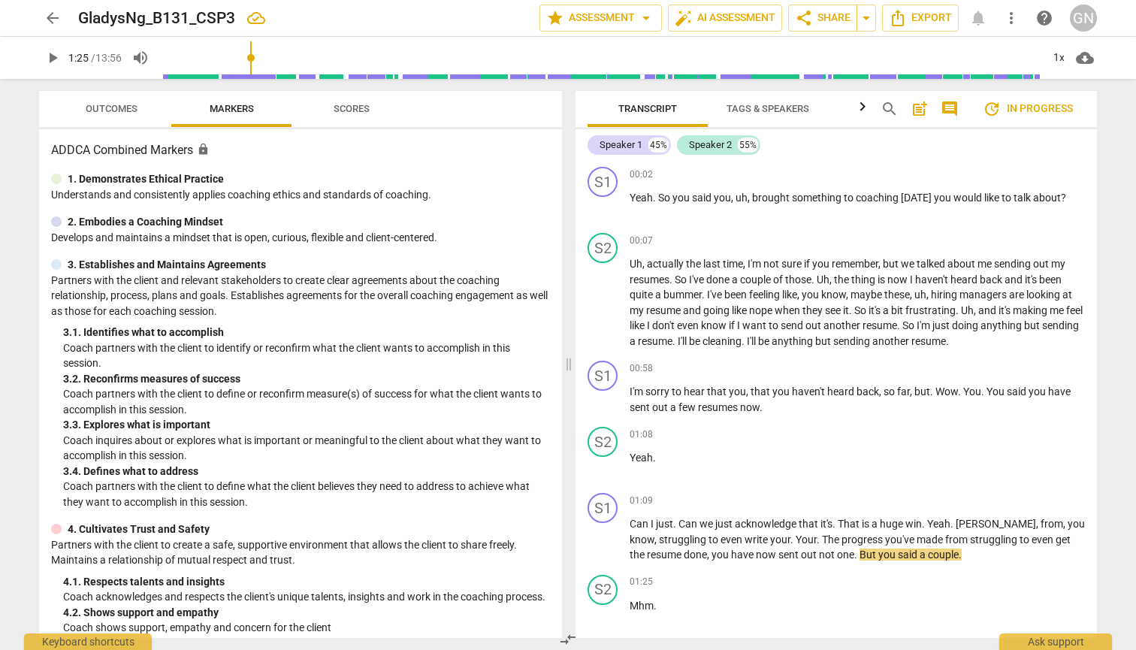
type input "85"
click at [609, 556] on p "Can I just . Can we just acknowledge that it's . That is a huge win . Yeah . [P…" at bounding box center [857, 539] width 455 height 47
click at [609, 560] on div "arrow_back GladysNg_B131_CSP3 edit star Assessment arrow_drop_down auto_fix_hig…" at bounding box center [568, 325] width 1136 height 650
click at [51, 56] on span "play_arrow" at bounding box center [53, 58] width 18 height 18
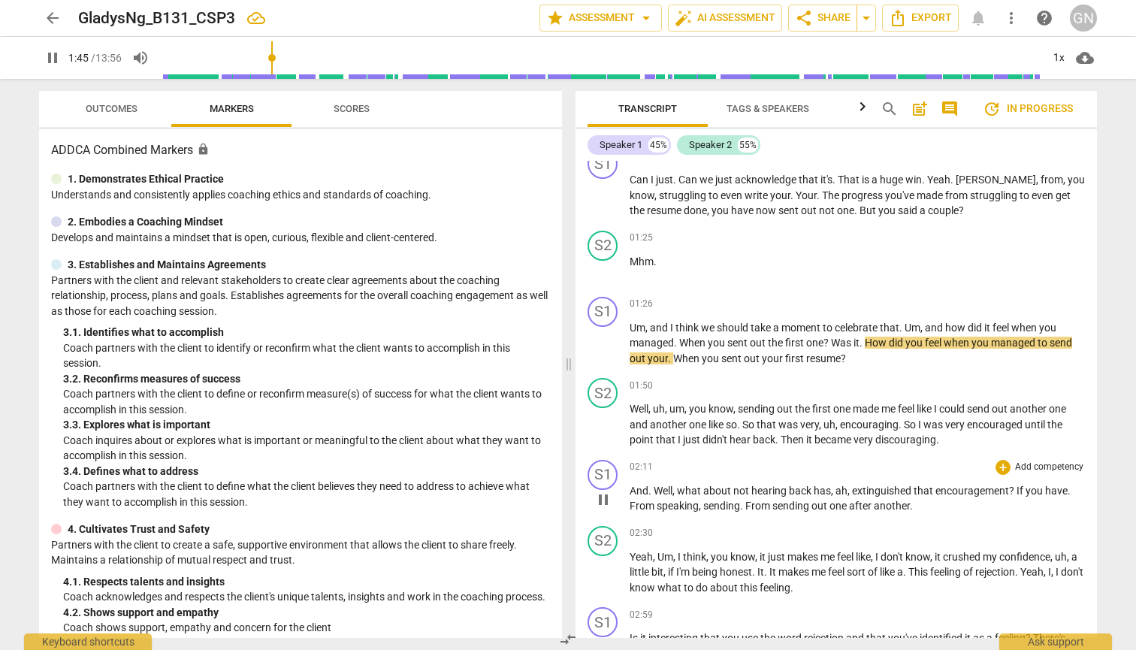
scroll to position [340, 0]
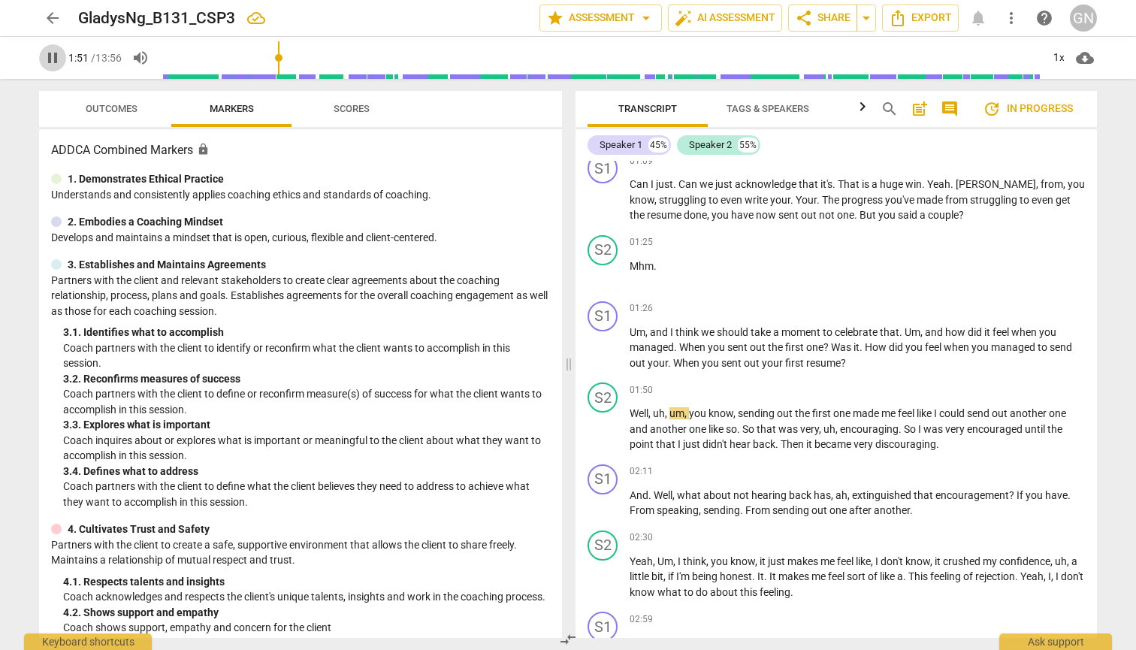
click at [56, 58] on span "pause" at bounding box center [53, 58] width 18 height 18
click at [46, 57] on span "play_arrow" at bounding box center [53, 58] width 18 height 18
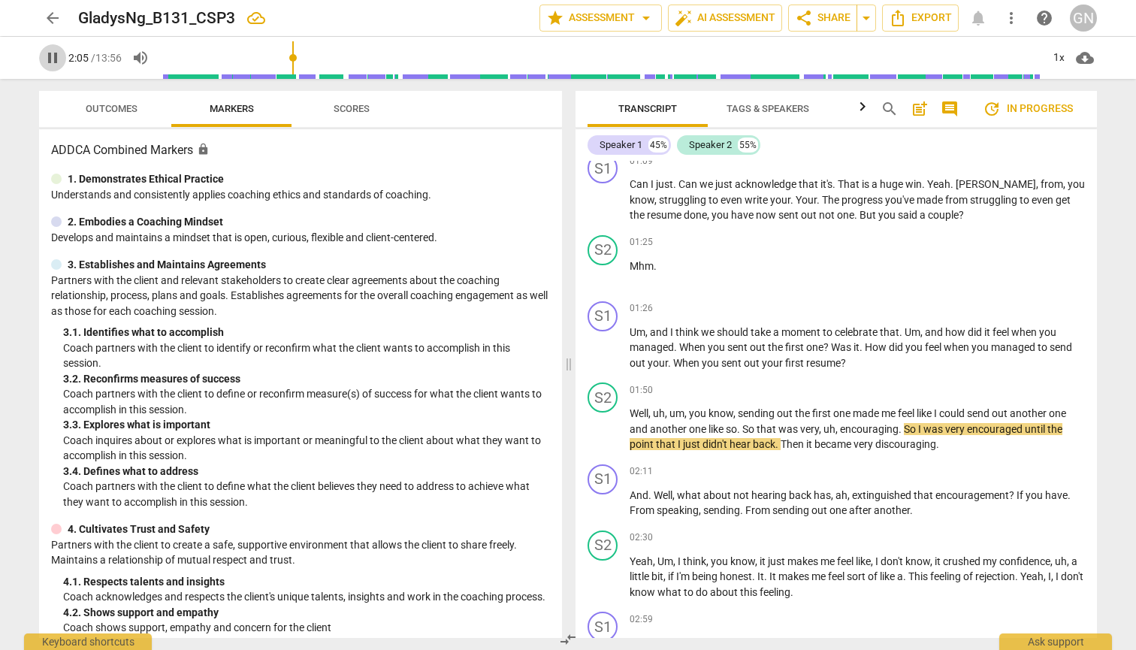
click at [46, 57] on span "pause" at bounding box center [53, 58] width 18 height 18
type input "125"
click at [47, 49] on span "play_arrow" at bounding box center [53, 58] width 18 height 18
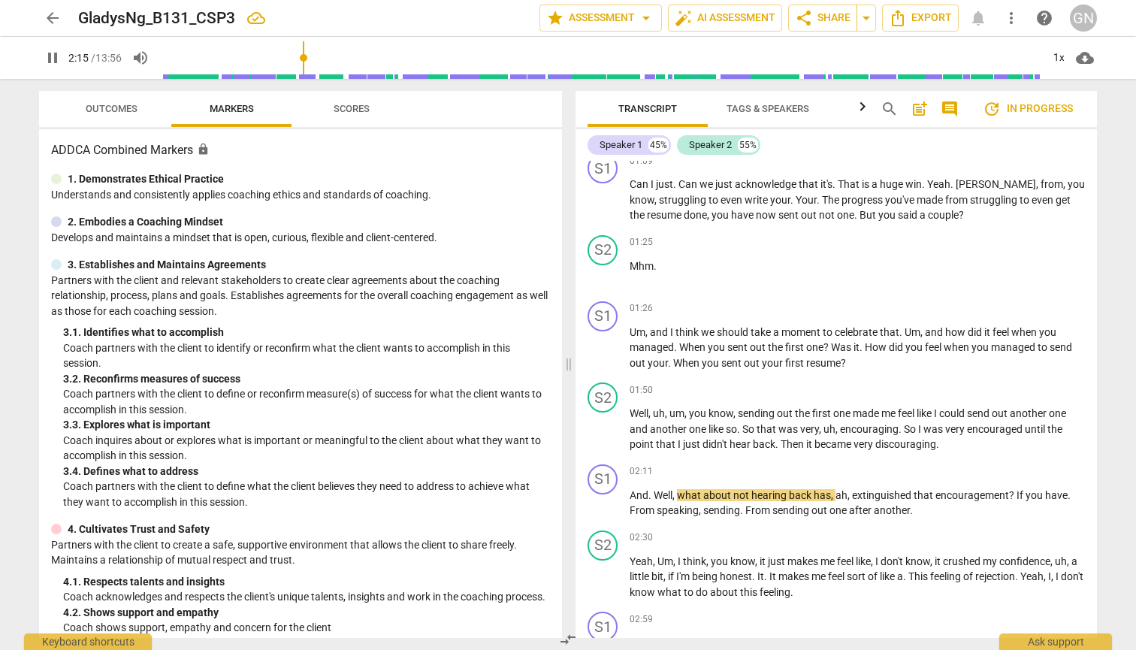
click at [47, 54] on span "pause" at bounding box center [53, 58] width 18 height 18
click at [301, 56] on input "range" at bounding box center [600, 58] width 881 height 48
click at [49, 62] on span "play_arrow" at bounding box center [53, 58] width 18 height 18
click at [49, 62] on span "pause" at bounding box center [53, 58] width 18 height 18
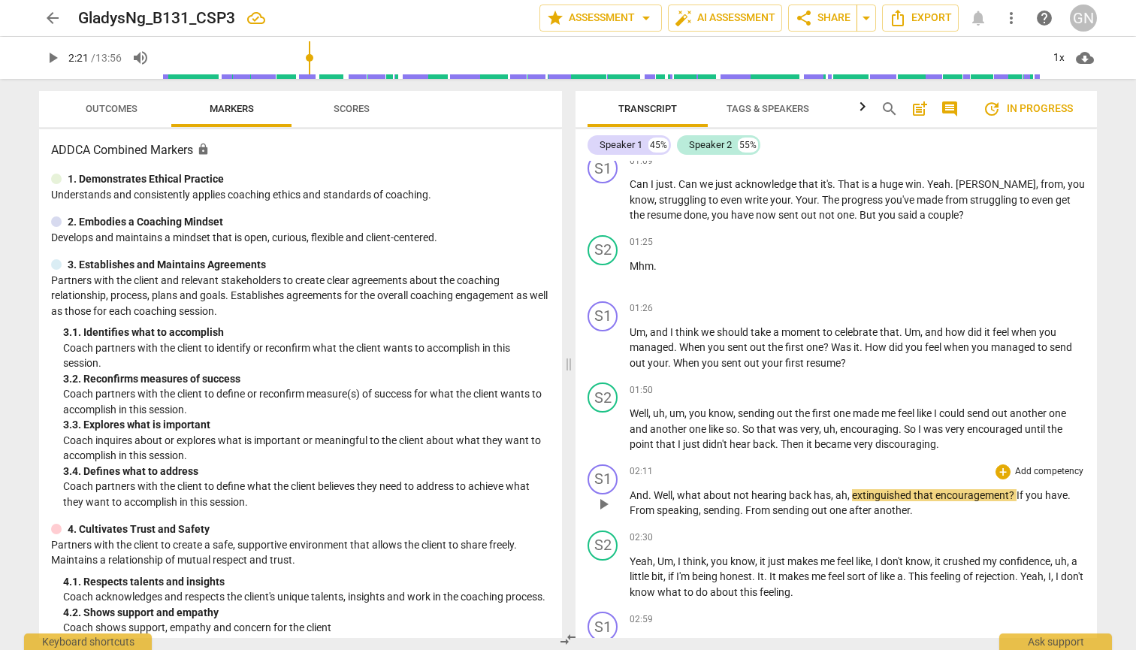
type input "141"
click at [609, 492] on span "extinguished" at bounding box center [883, 495] width 62 height 12
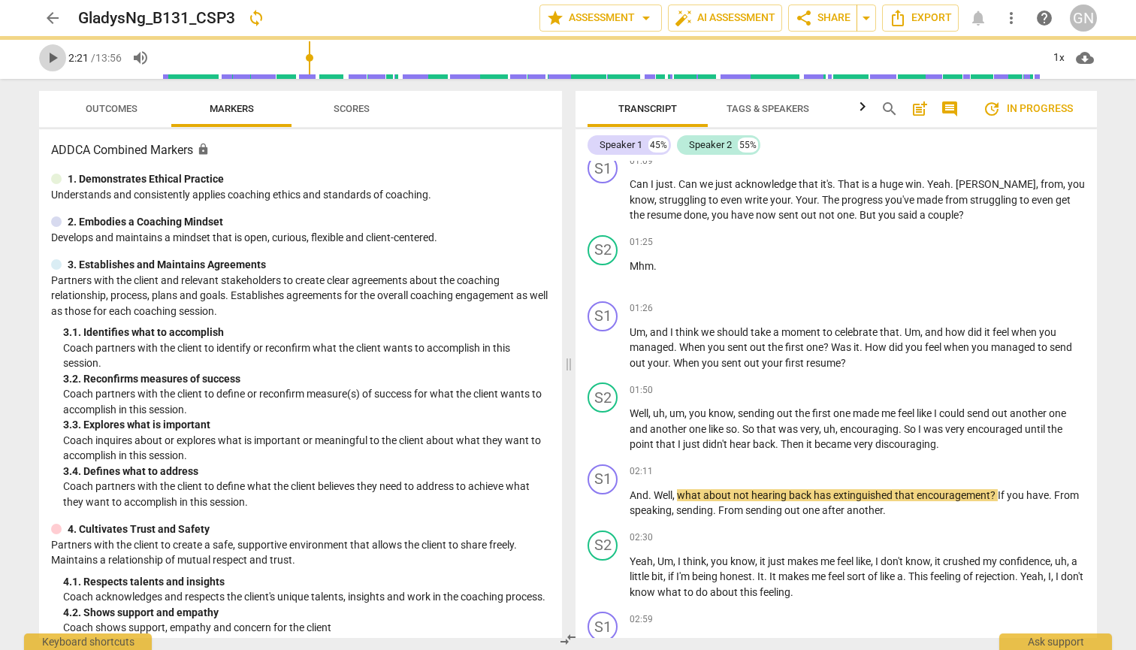
click at [47, 53] on span "play_arrow" at bounding box center [53, 58] width 18 height 18
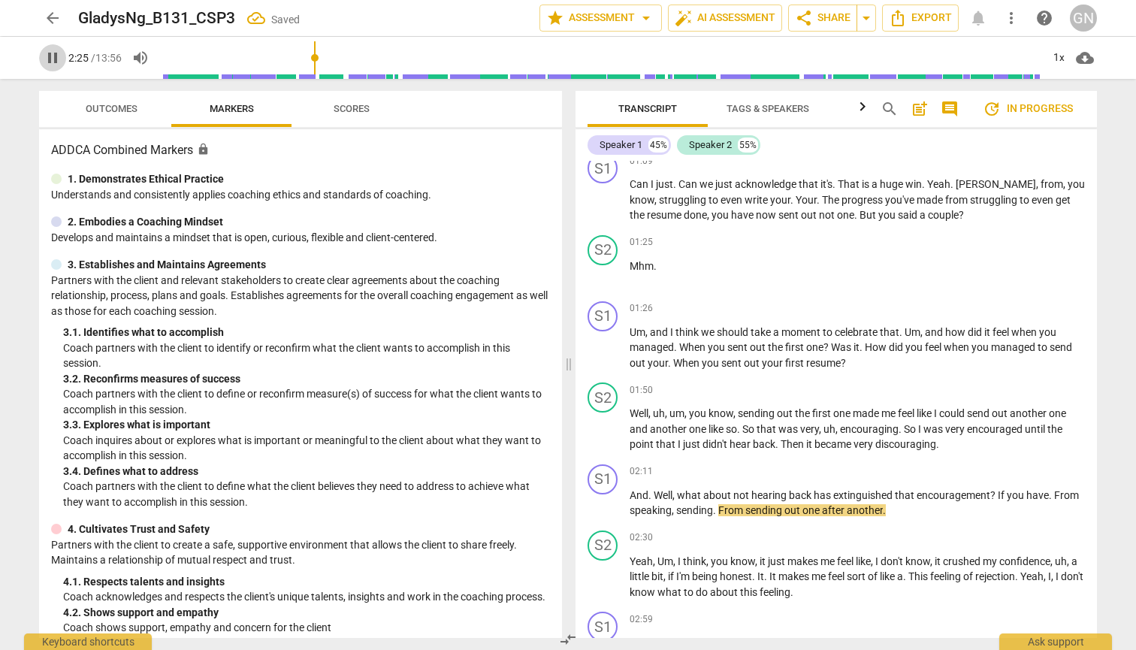
click at [47, 53] on span "pause" at bounding box center [53, 58] width 18 height 18
click at [307, 56] on input "range" at bounding box center [600, 58] width 881 height 48
click at [44, 50] on span "play_arrow" at bounding box center [53, 58] width 18 height 18
click at [306, 56] on input "range" at bounding box center [600, 58] width 881 height 48
click at [50, 54] on span "pause" at bounding box center [53, 58] width 18 height 18
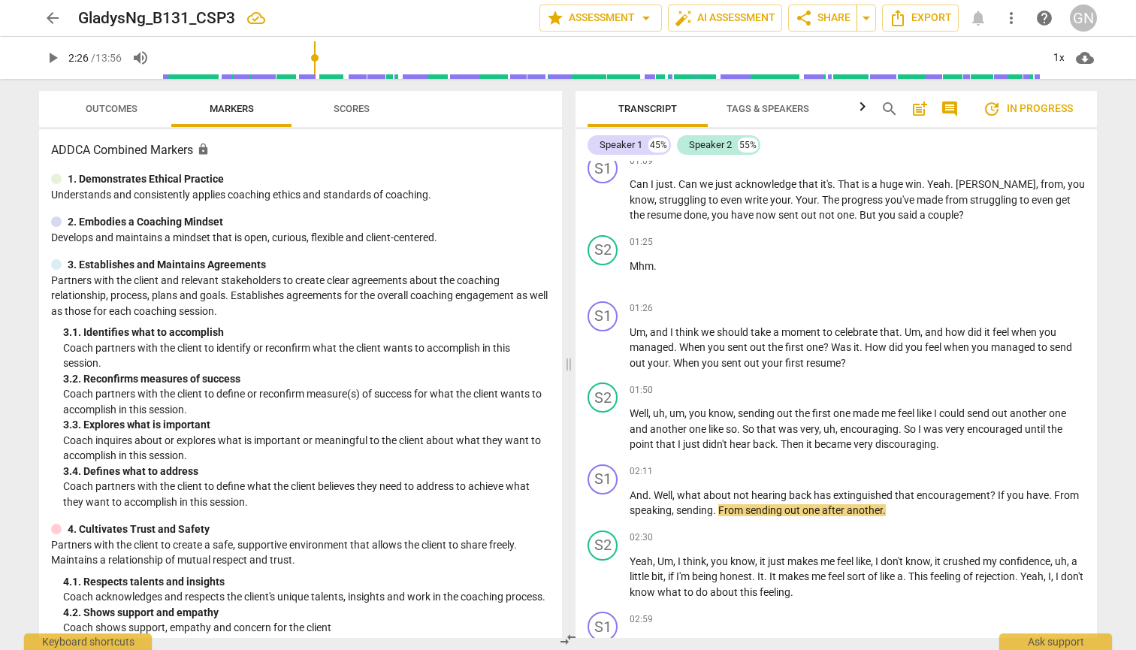
type input "146"
drag, startPoint x: 999, startPoint y: 489, endPoint x: 1063, endPoint y: 491, distance: 63.9
click at [609, 491] on p "And . Well , what about not hearing back has extinguished that encouragement ? …" at bounding box center [857, 503] width 455 height 31
click at [609, 491] on span "From" at bounding box center [1066, 495] width 25 height 12
drag, startPoint x: 996, startPoint y: 489, endPoint x: 1048, endPoint y: 491, distance: 52.6
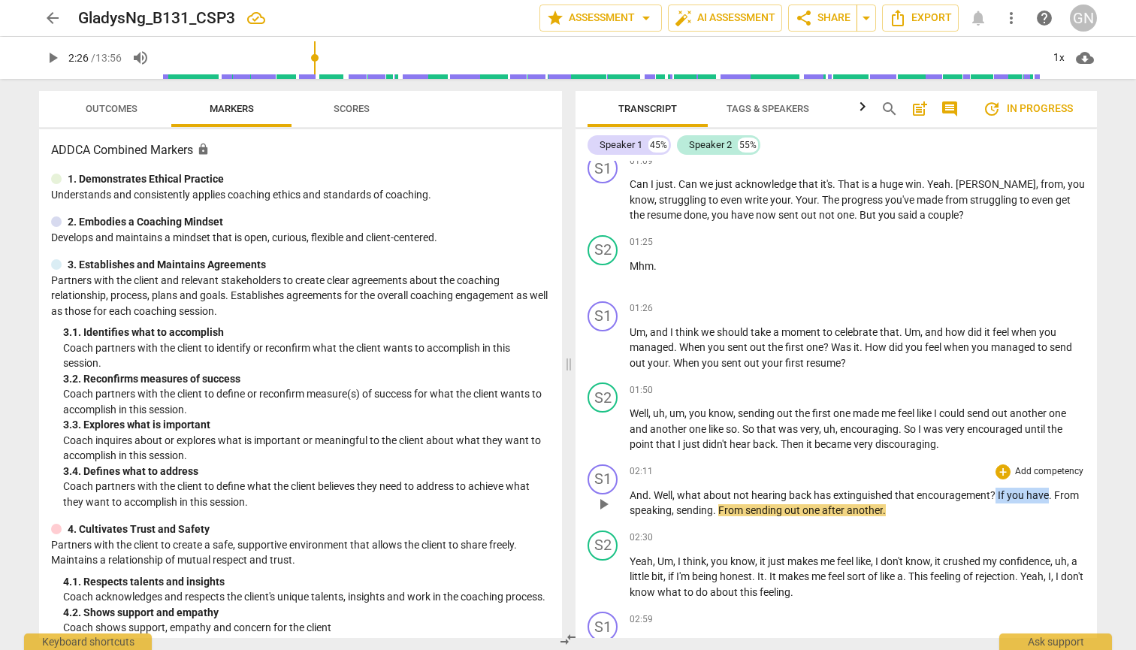
click at [609, 491] on p "And . Well , what about not hearing back has extinguished that encouragement ? …" at bounding box center [857, 503] width 455 height 31
click at [609, 491] on span "." at bounding box center [1051, 495] width 5 height 12
click at [609, 489] on span "If" at bounding box center [1002, 495] width 9 height 12
drag, startPoint x: 703, startPoint y: 505, endPoint x: 621, endPoint y: 505, distance: 81.9
click at [609, 505] on div "S1 play_arrow pause 02:11 + Add competency keyboard_arrow_right And . Well , wh…" at bounding box center [836, 491] width 521 height 66
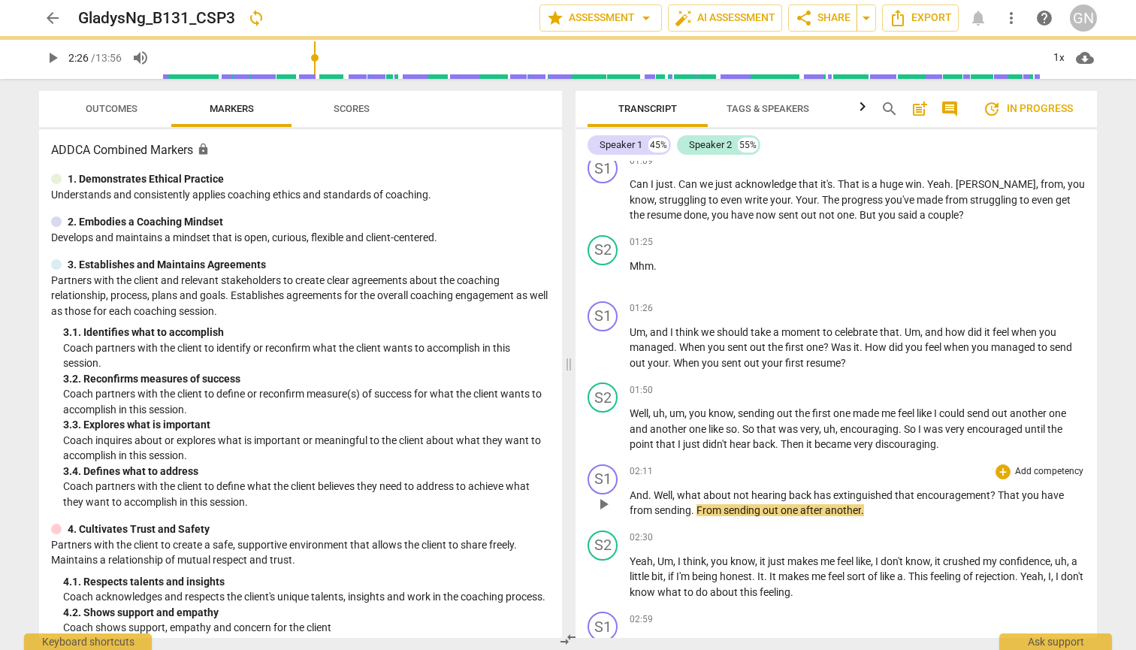
click at [609, 505] on div "play_arrow pause" at bounding box center [610, 504] width 38 height 20
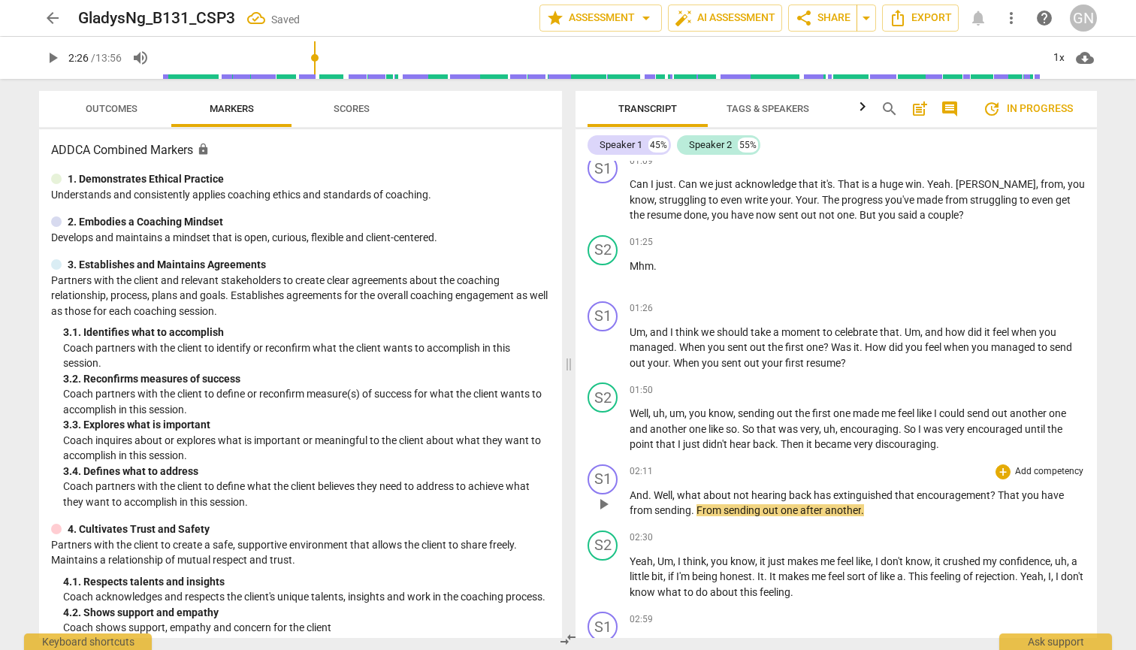
click at [609, 493] on span "Well" at bounding box center [663, 495] width 19 height 12
click at [55, 57] on span "play_arrow" at bounding box center [53, 58] width 18 height 18
click at [321, 49] on input "range" at bounding box center [600, 58] width 881 height 48
click at [307, 57] on input "range" at bounding box center [600, 58] width 881 height 48
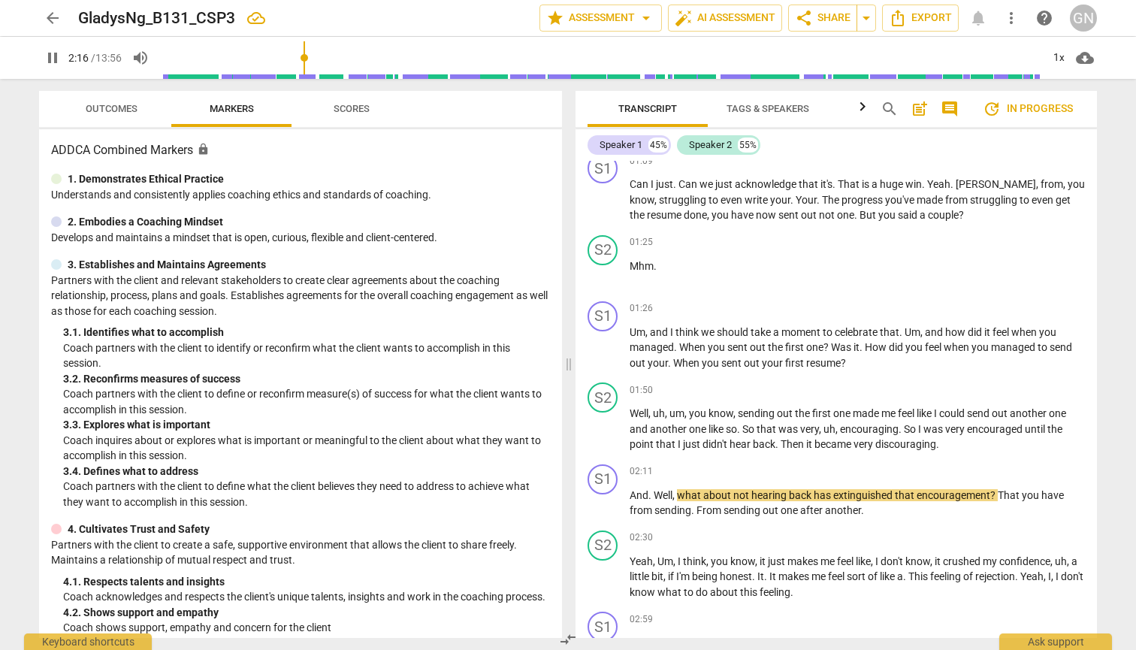
click at [275, 62] on input "range" at bounding box center [600, 58] width 881 height 48
click at [47, 53] on span "pause" at bounding box center [53, 58] width 18 height 18
click at [45, 53] on span "play_arrow" at bounding box center [53, 58] width 18 height 18
click at [45, 53] on span "pause" at bounding box center [53, 58] width 18 height 18
click at [301, 59] on input "range" at bounding box center [600, 58] width 881 height 48
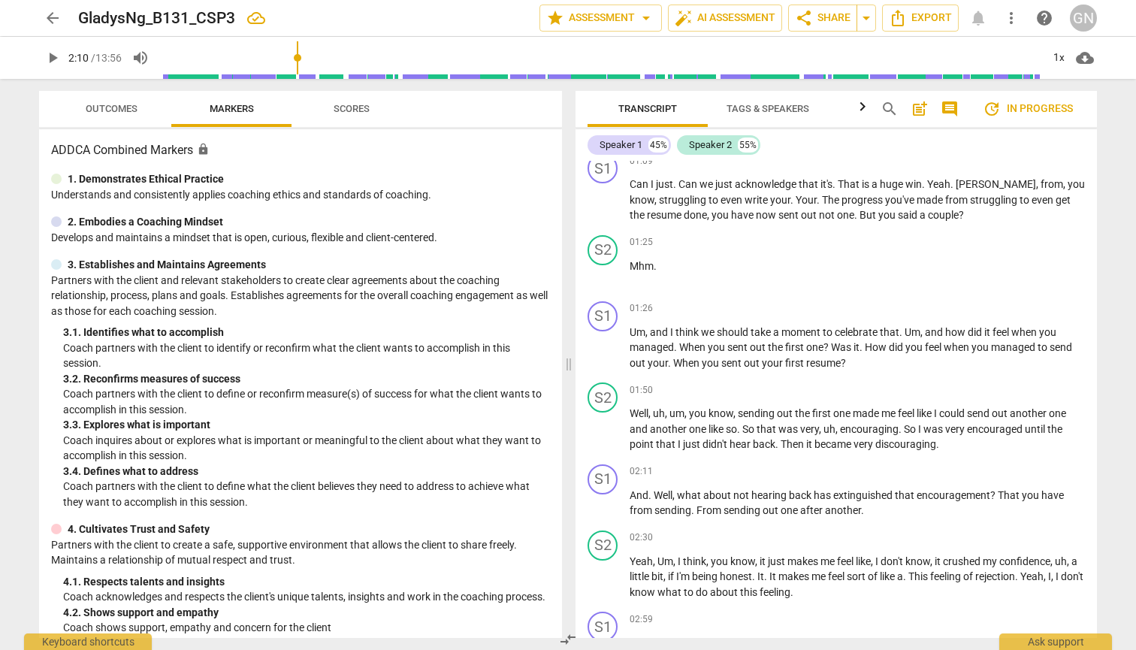
click at [300, 59] on input "range" at bounding box center [600, 58] width 881 height 48
click at [53, 59] on span "play_arrow" at bounding box center [53, 58] width 18 height 18
click at [43, 61] on span "pause" at bounding box center [52, 58] width 27 height 18
click at [300, 56] on input "range" at bounding box center [600, 58] width 881 height 48
click at [296, 56] on input "range" at bounding box center [600, 58] width 881 height 48
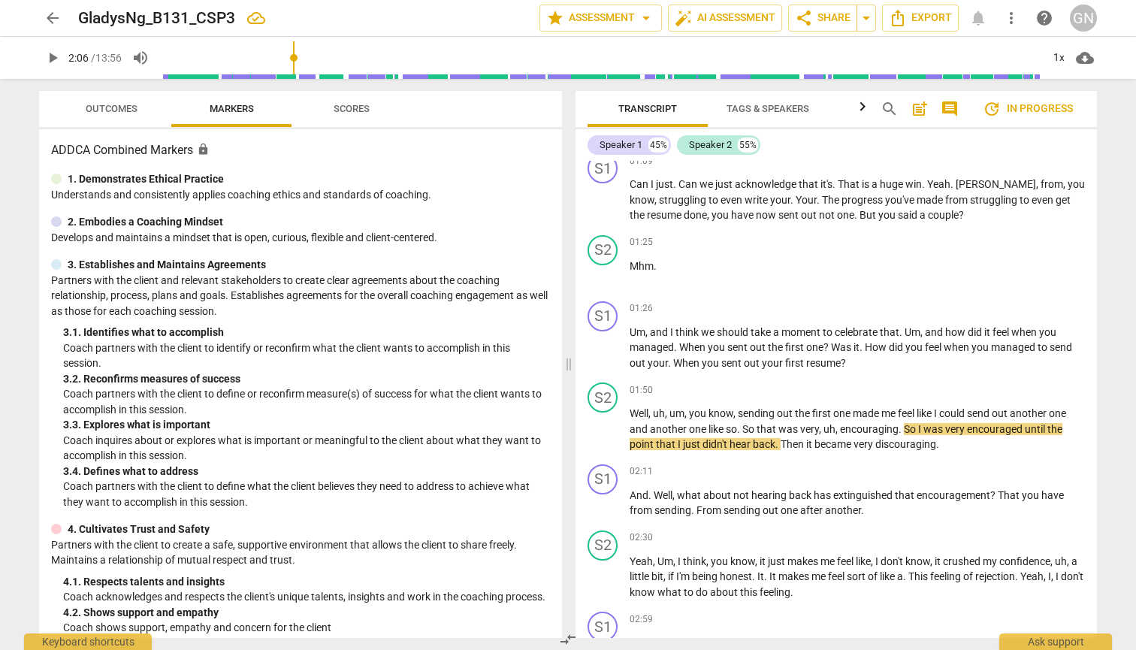
click at [48, 63] on span "play_arrow" at bounding box center [53, 58] width 18 height 18
click at [52, 56] on span "pause" at bounding box center [53, 58] width 18 height 18
click at [301, 56] on input "range" at bounding box center [600, 58] width 881 height 48
click at [51, 62] on span "play_arrow" at bounding box center [53, 58] width 18 height 18
click at [298, 62] on input "range" at bounding box center [600, 58] width 881 height 48
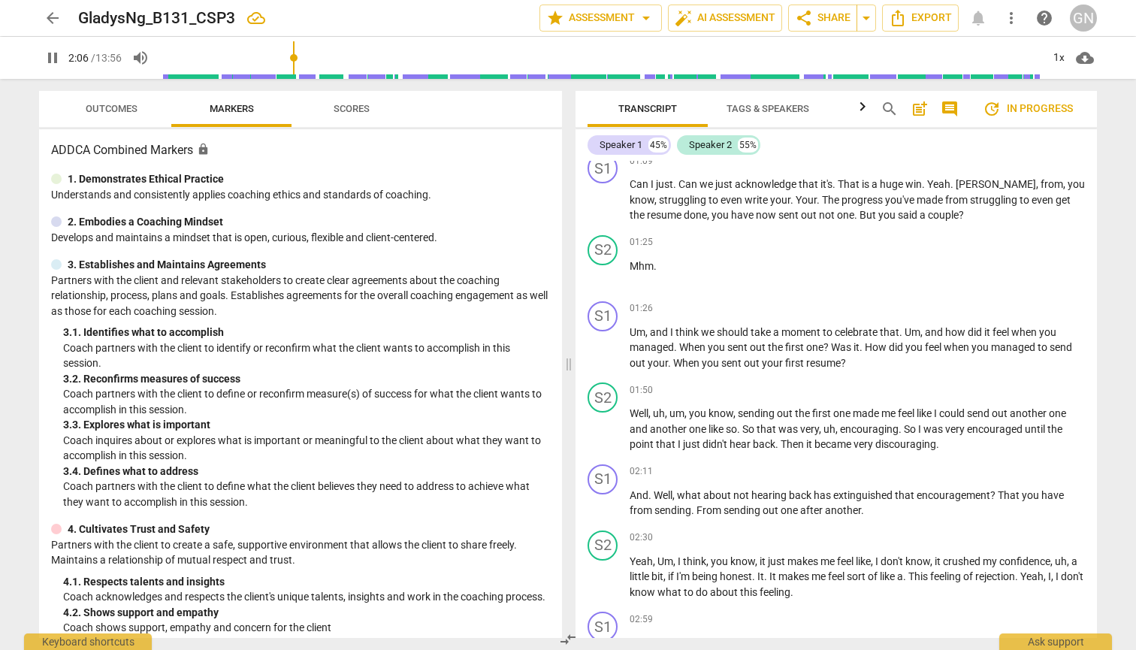
click at [295, 62] on input "range" at bounding box center [600, 58] width 881 height 48
click at [54, 59] on span "pause" at bounding box center [53, 58] width 18 height 18
type input "132"
click at [609, 489] on span "And" at bounding box center [639, 495] width 19 height 12
click at [609, 543] on div "arrow_back GladysNg_B131_CSP3 Saved edit star Assessment arrow_drop_down auto_f…" at bounding box center [568, 325] width 1136 height 650
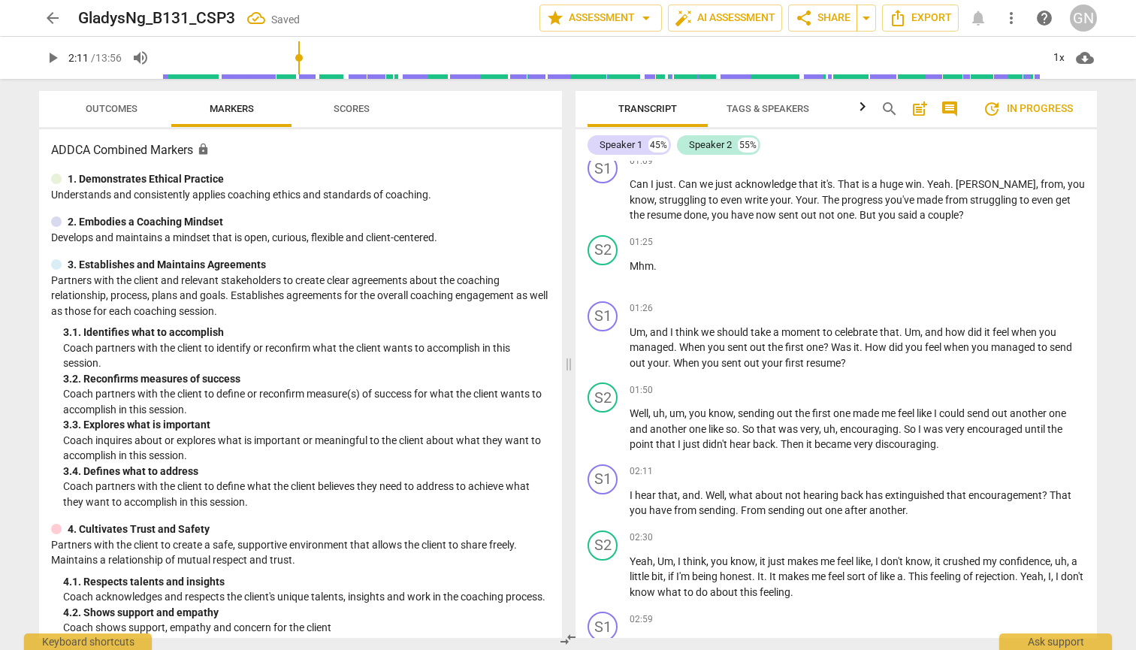
click at [56, 52] on span "play_arrow" at bounding box center [53, 58] width 18 height 18
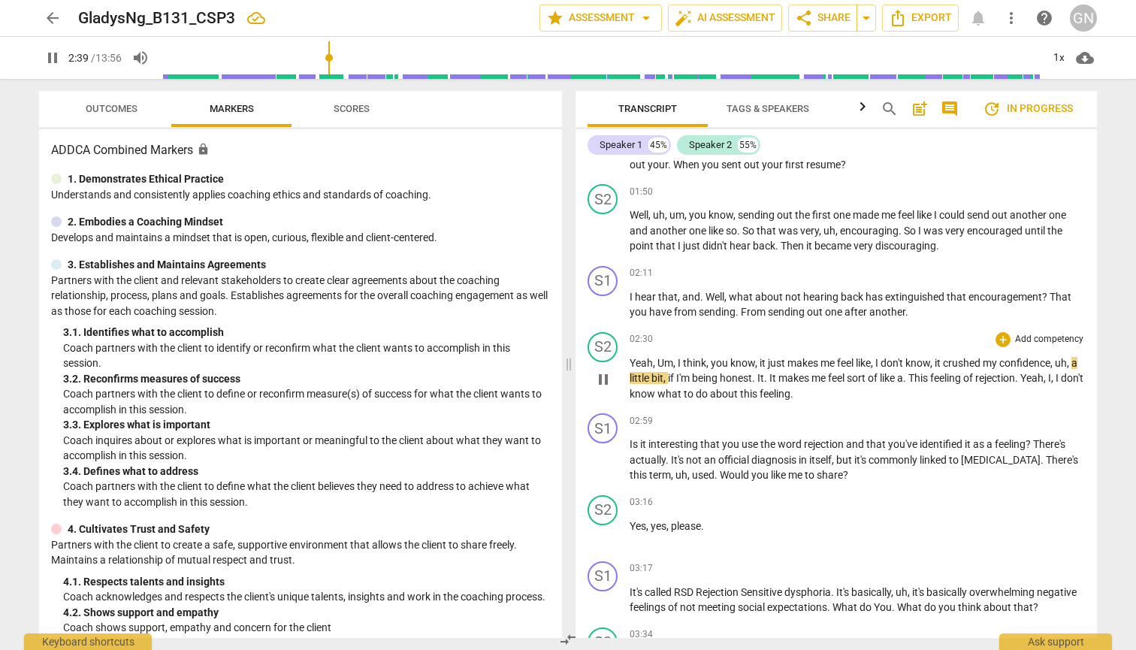
scroll to position [536, 0]
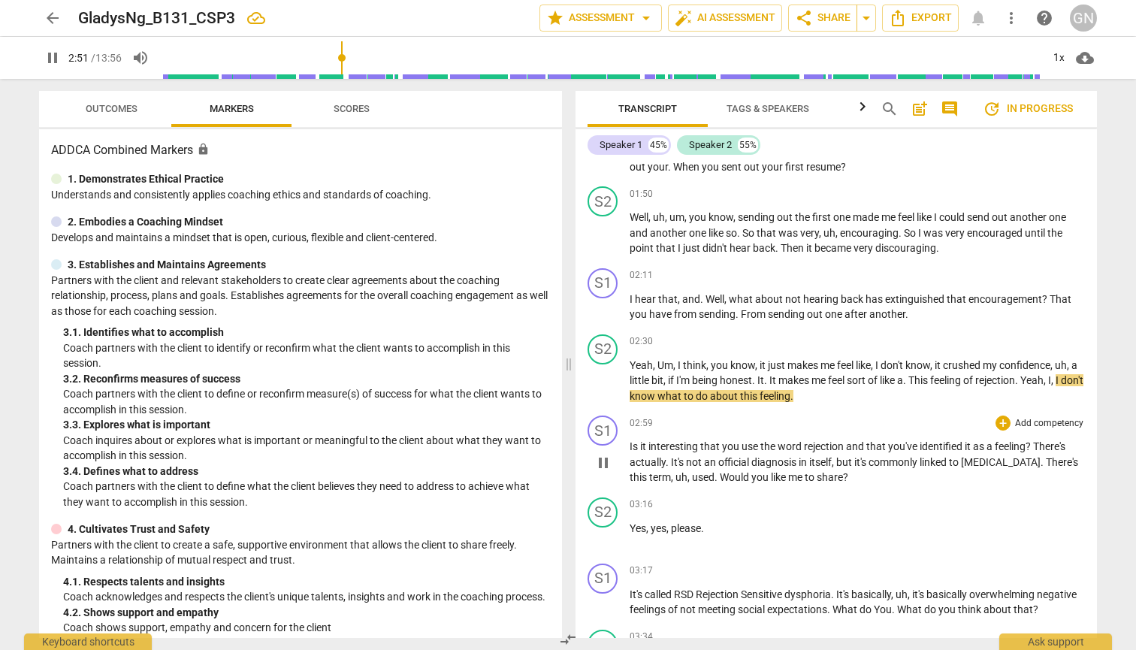
click at [609, 440] on span "it" at bounding box center [644, 446] width 8 height 12
type input "173"
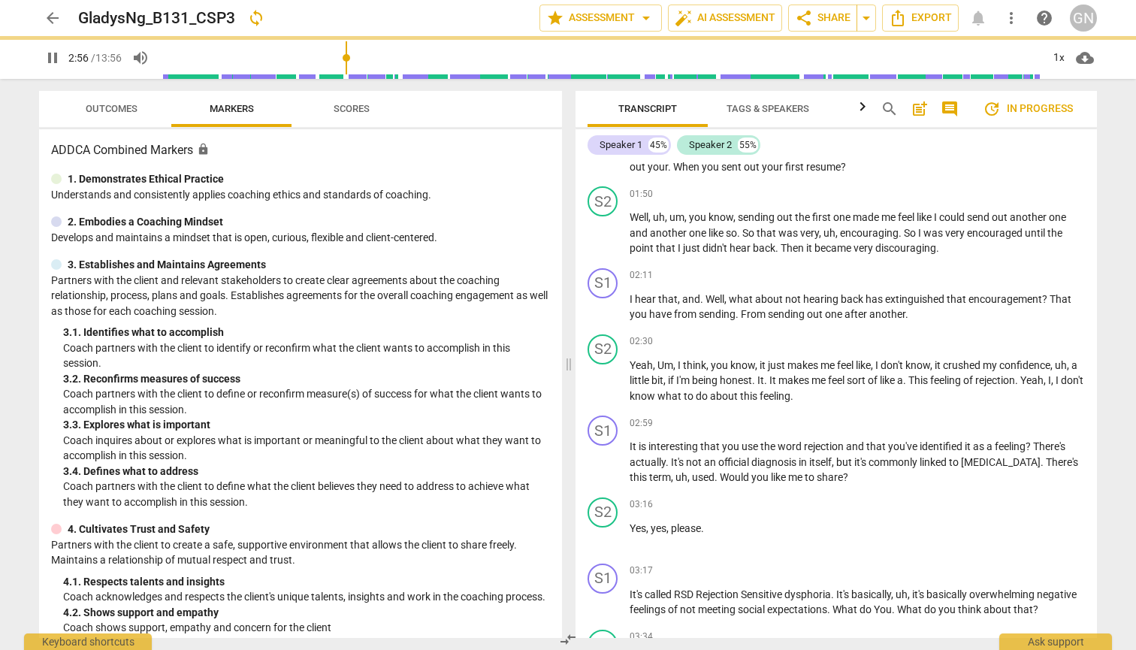
click at [609, 477] on div "Transcript Tags & Speakers Analytics search post_add comment update In progress…" at bounding box center [839, 364] width 539 height 571
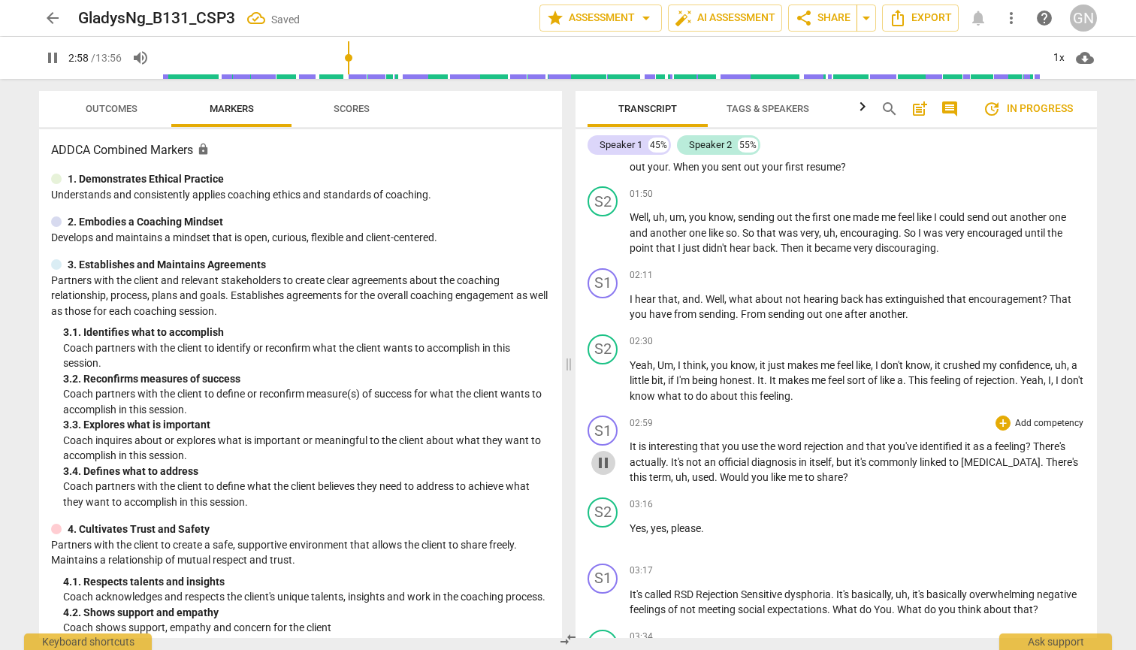
click at [603, 455] on span "pause" at bounding box center [603, 463] width 18 height 18
click at [603, 455] on span "play_arrow" at bounding box center [603, 463] width 18 height 18
click at [603, 455] on span "pause" at bounding box center [603, 463] width 18 height 18
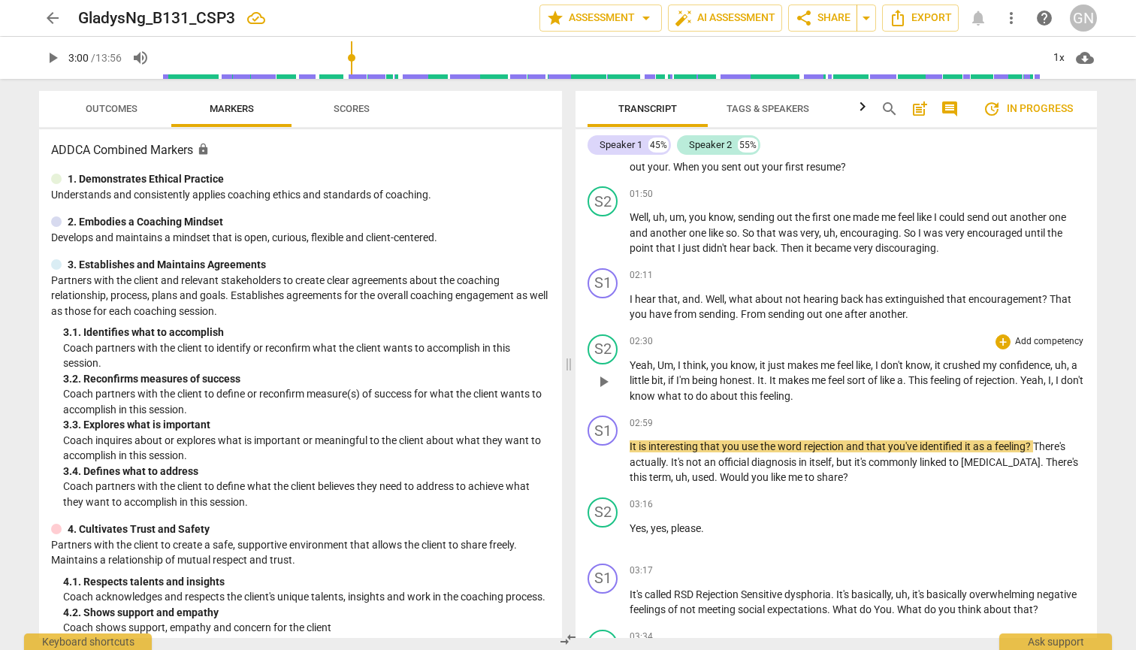
click at [605, 382] on span "play_arrow" at bounding box center [603, 382] width 18 height 18
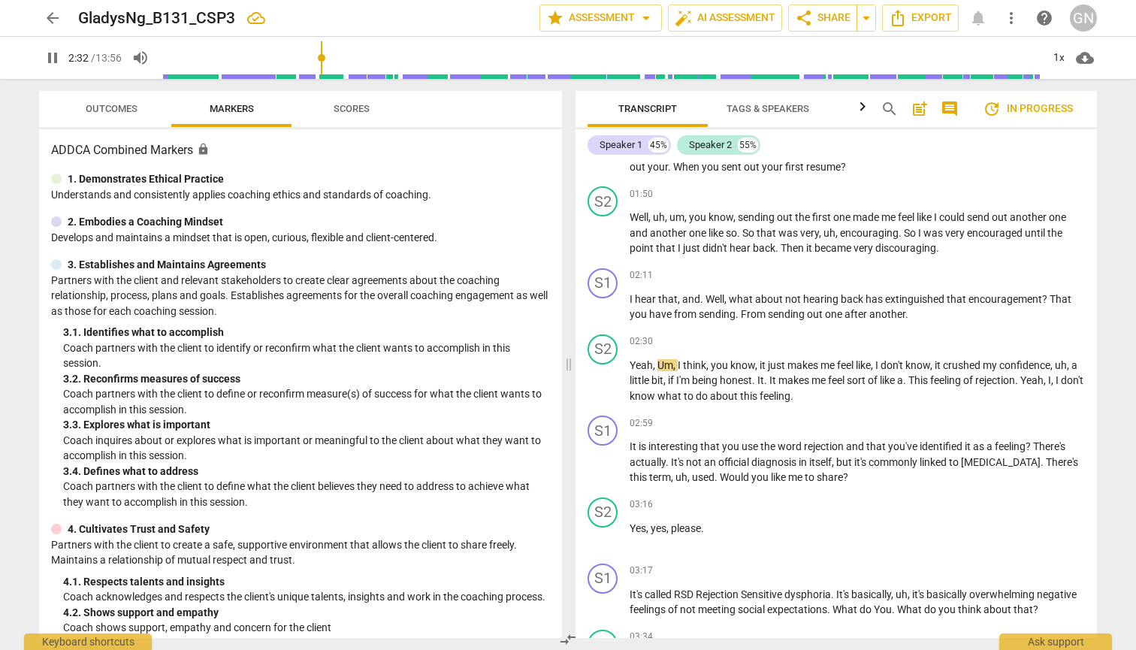
click at [328, 56] on input "range" at bounding box center [600, 58] width 881 height 48
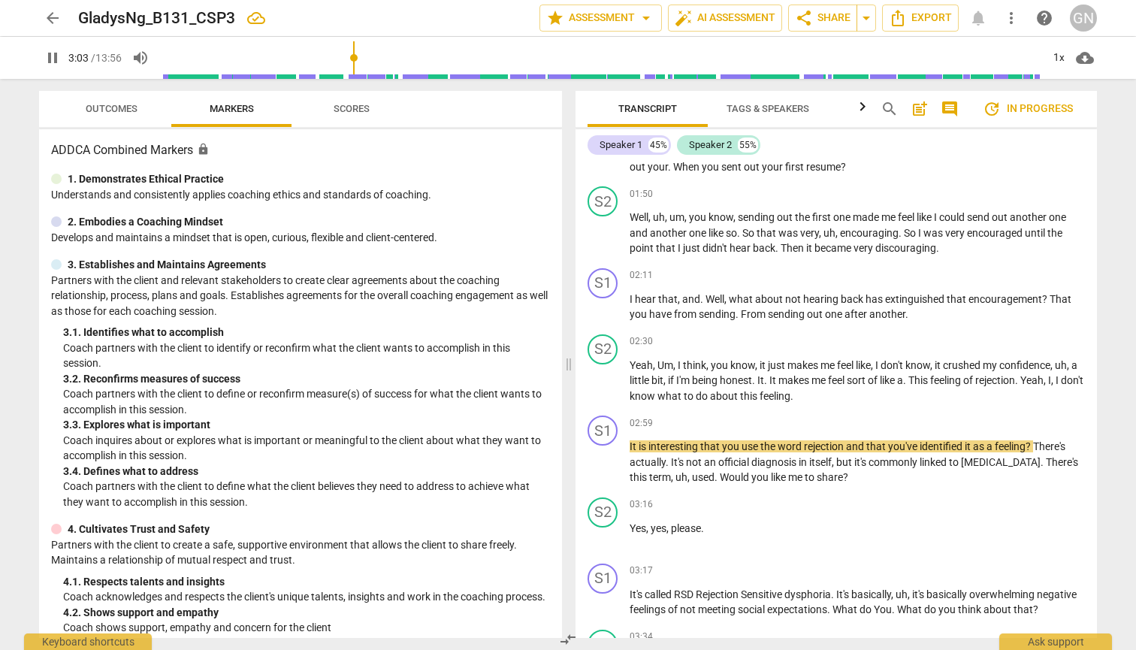
click at [54, 52] on span "pause" at bounding box center [53, 58] width 18 height 18
type input "184"
click at [609, 440] on span "the" at bounding box center [768, 446] width 17 height 12
click at [53, 57] on span "play_arrow" at bounding box center [53, 58] width 18 height 18
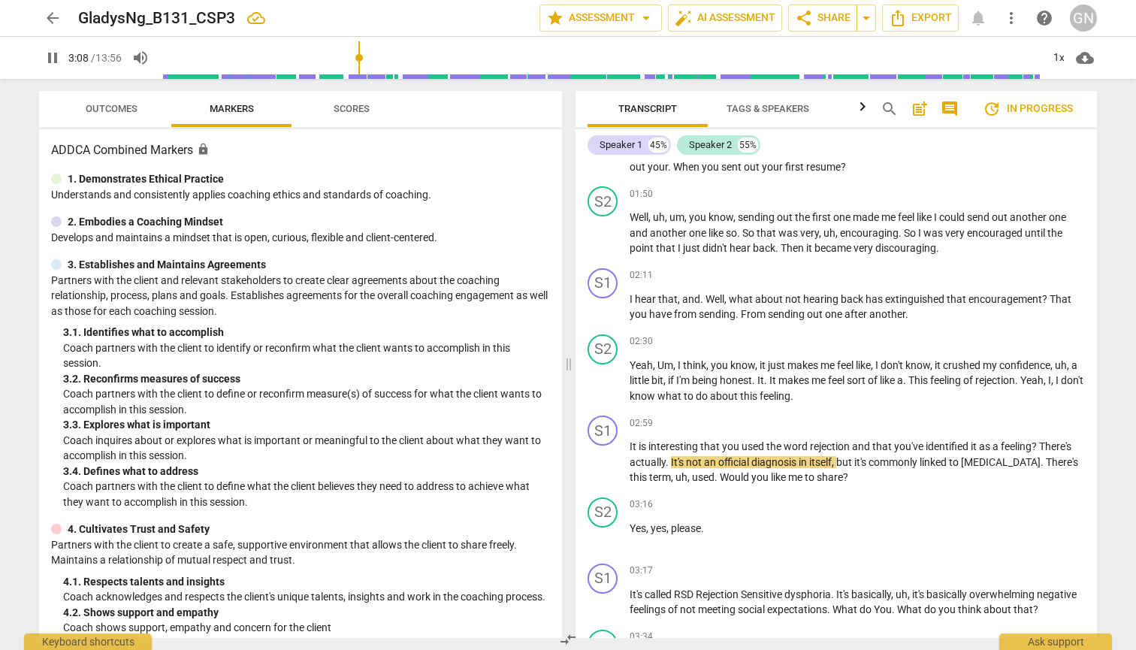
click at [53, 57] on span "pause" at bounding box center [53, 58] width 18 height 18
type input "188"
click at [609, 456] on span "." at bounding box center [668, 462] width 5 height 12
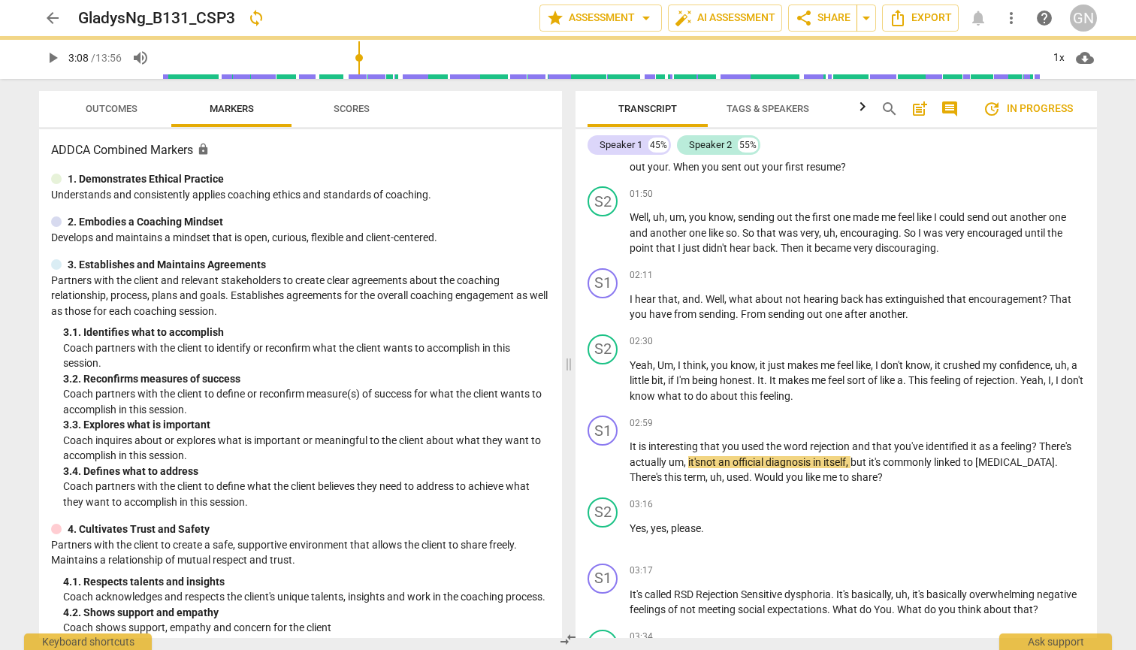
click at [50, 60] on span "play_arrow" at bounding box center [53, 58] width 18 height 18
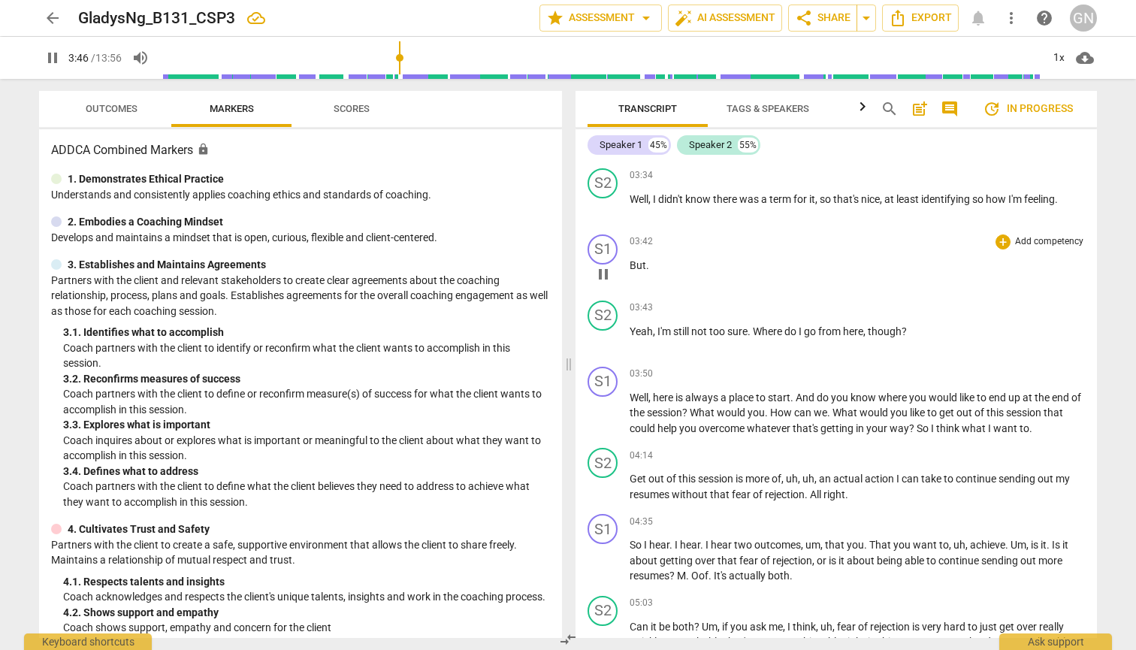
scroll to position [1011, 0]
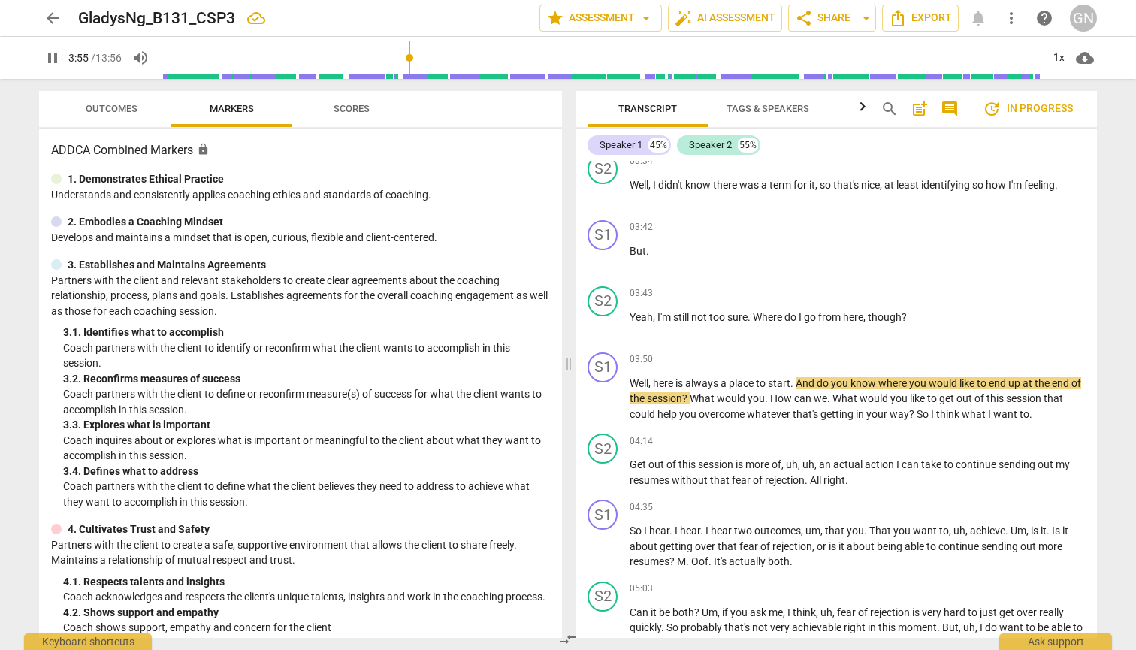
click at [50, 55] on span "pause" at bounding box center [53, 58] width 18 height 18
click at [50, 55] on span "play_arrow" at bounding box center [53, 58] width 18 height 18
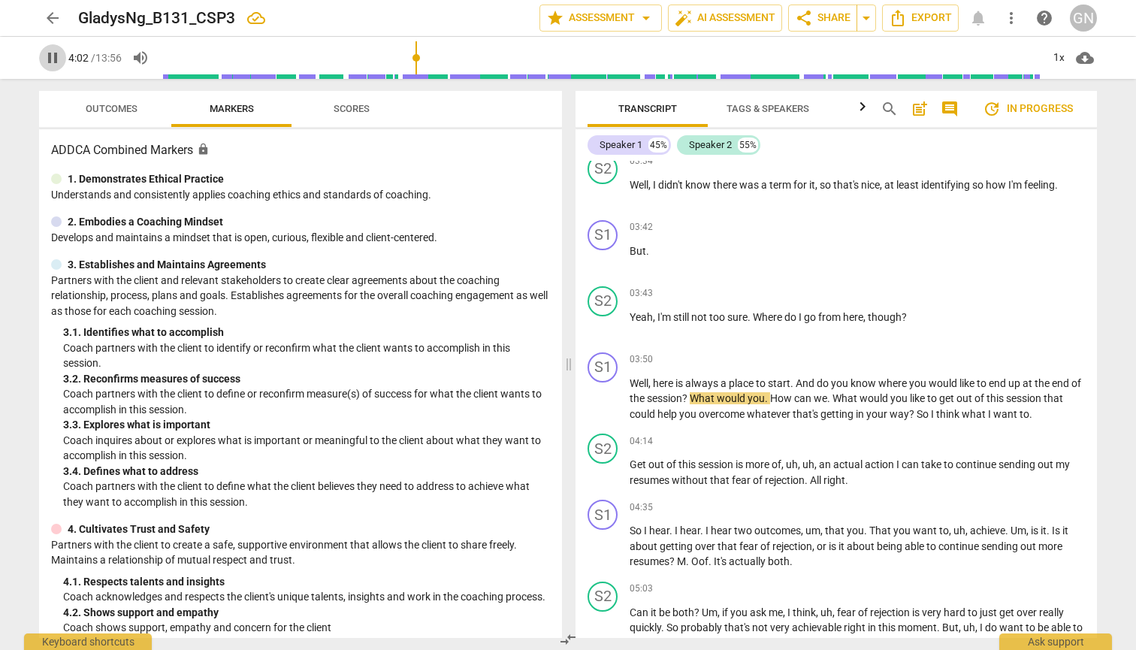
click at [50, 55] on span "pause" at bounding box center [53, 58] width 18 height 18
type input "243"
click at [609, 389] on span "up" at bounding box center [1015, 383] width 14 height 12
click at [51, 50] on span "play_arrow" at bounding box center [53, 58] width 18 height 18
click at [51, 50] on span "pause" at bounding box center [53, 58] width 18 height 18
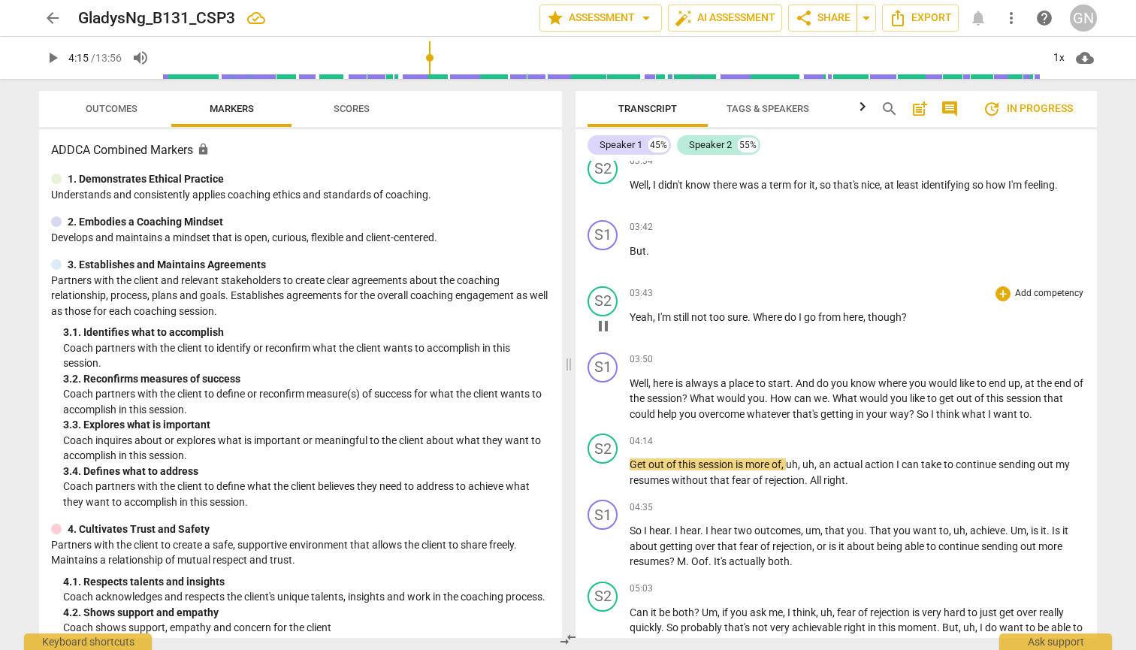
type input "255"
click at [609, 469] on span "Get" at bounding box center [639, 464] width 19 height 12
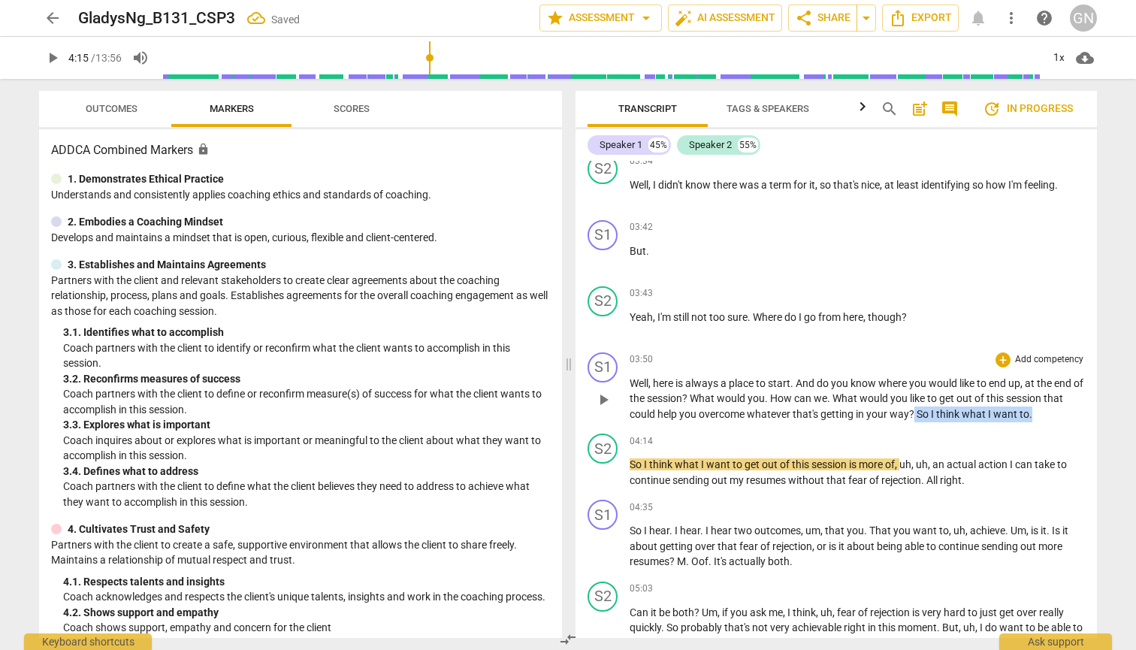
drag, startPoint x: 1032, startPoint y: 422, endPoint x: 914, endPoint y: 418, distance: 118.8
click at [609, 418] on p "Well , here is always a place to start . And do you know where you would like t…" at bounding box center [857, 399] width 455 height 47
click at [608, 334] on span "play_arrow" at bounding box center [603, 326] width 18 height 18
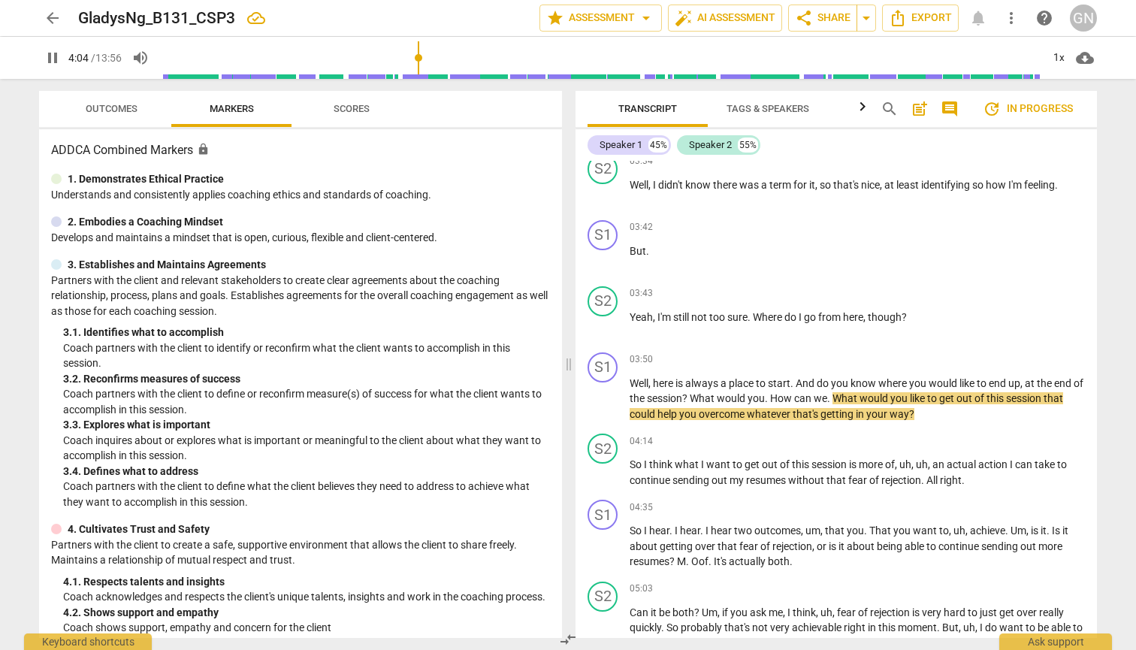
click at [53, 56] on span "pause" at bounding box center [53, 58] width 18 height 18
click at [609, 404] on span "the" at bounding box center [638, 398] width 17 height 12
click at [57, 55] on span "play_arrow" at bounding box center [53, 58] width 18 height 18
click at [57, 55] on span "pause" at bounding box center [53, 58] width 18 height 18
click at [57, 55] on span "play_arrow" at bounding box center [53, 58] width 18 height 18
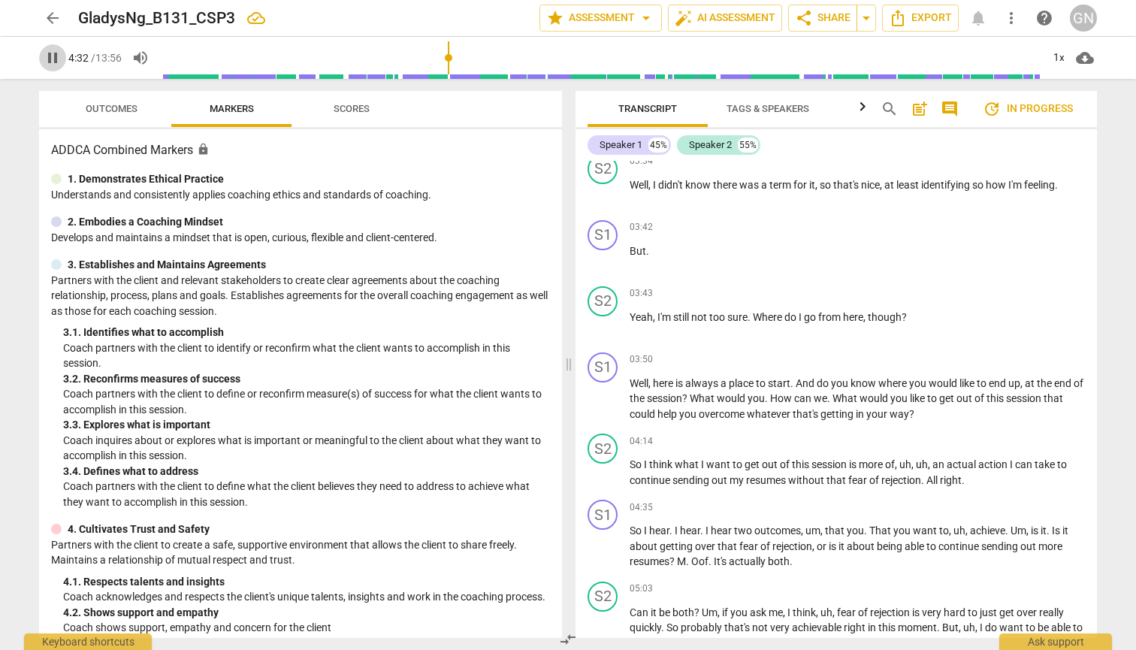
click at [55, 55] on span "pause" at bounding box center [53, 58] width 18 height 18
type input "273"
drag, startPoint x: 973, startPoint y: 482, endPoint x: 929, endPoint y: 485, distance: 44.4
click at [609, 485] on p "So I think what I want to get out of this session is more of , uh , uh , an act…" at bounding box center [857, 472] width 455 height 31
click at [609, 535] on span "So" at bounding box center [637, 530] width 14 height 12
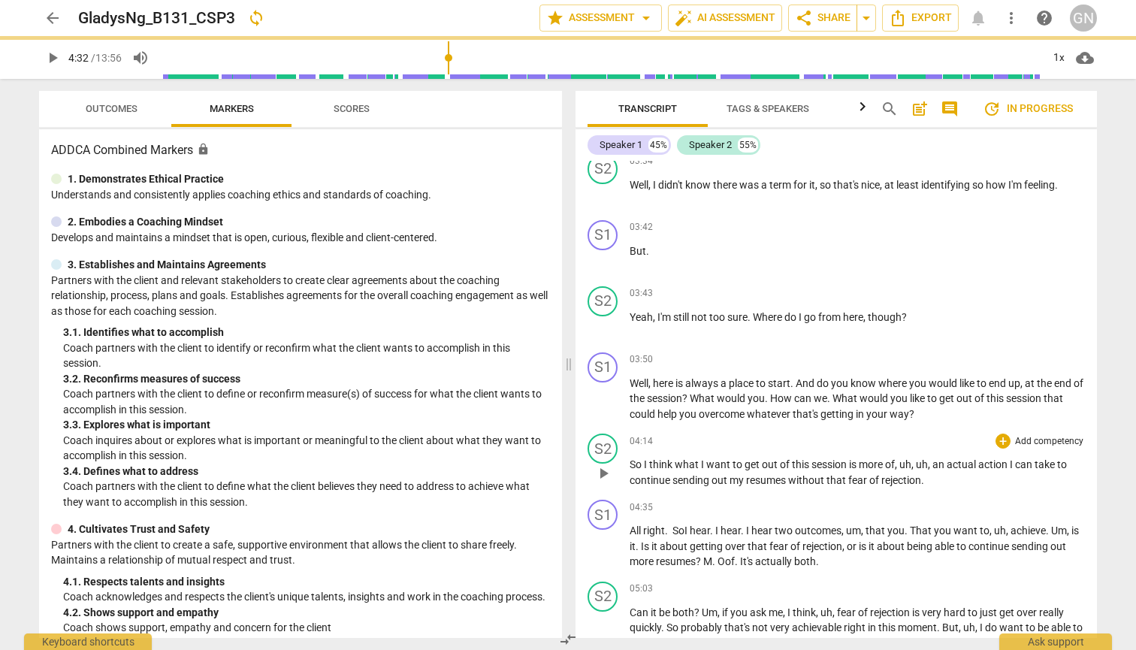
click at [43, 62] on span "play_arrow" at bounding box center [52, 58] width 27 height 18
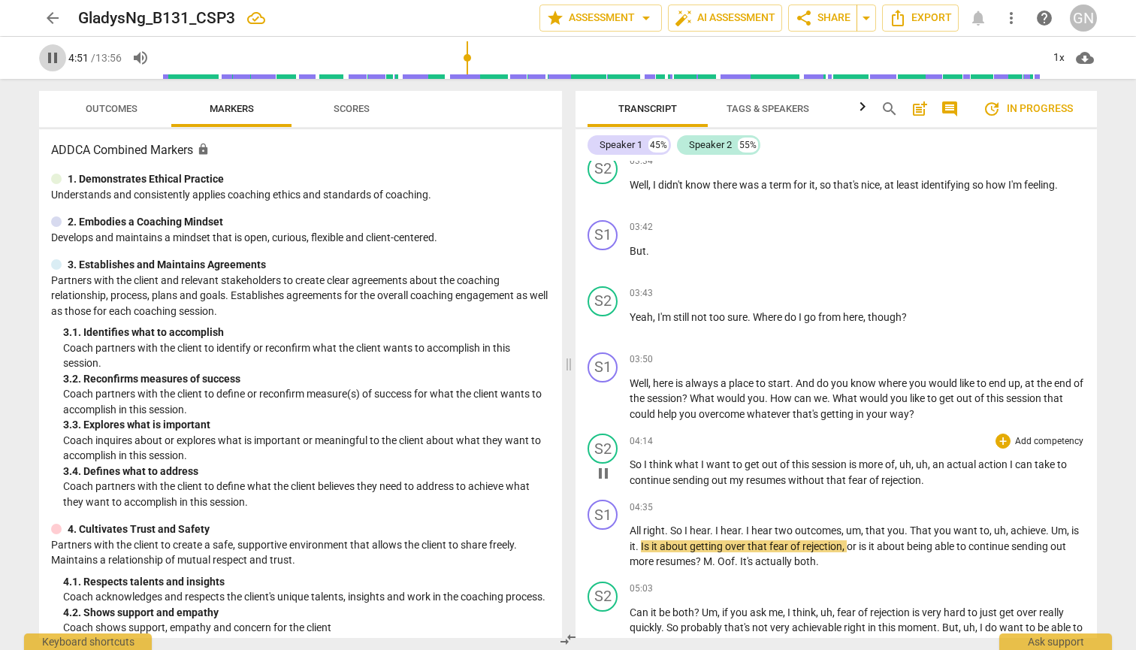
click at [56, 57] on span "pause" at bounding box center [53, 58] width 18 height 18
click at [56, 57] on span "play_arrow" at bounding box center [53, 58] width 18 height 18
click at [55, 57] on span "pause" at bounding box center [53, 58] width 18 height 18
type input "301"
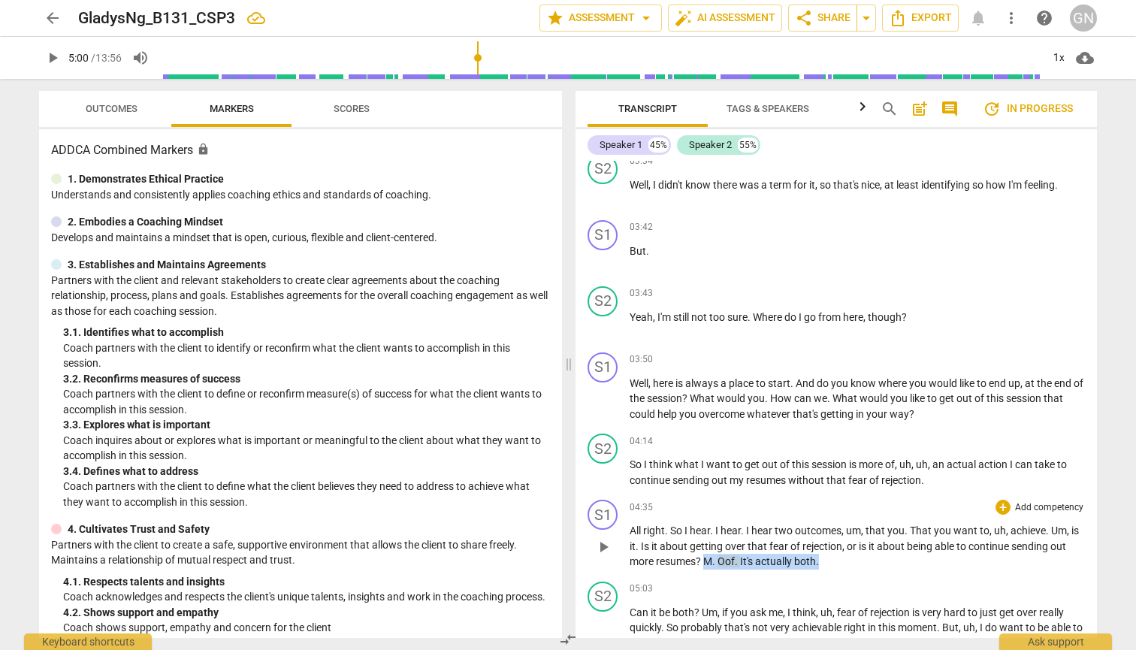
drag, startPoint x: 826, startPoint y: 564, endPoint x: 704, endPoint y: 569, distance: 122.6
click at [609, 569] on p "All right . So I hear . I hear . I hear two outcomes , um , that you . That you…" at bounding box center [857, 546] width 455 height 47
click at [609, 616] on span "Can" at bounding box center [640, 612] width 21 height 12
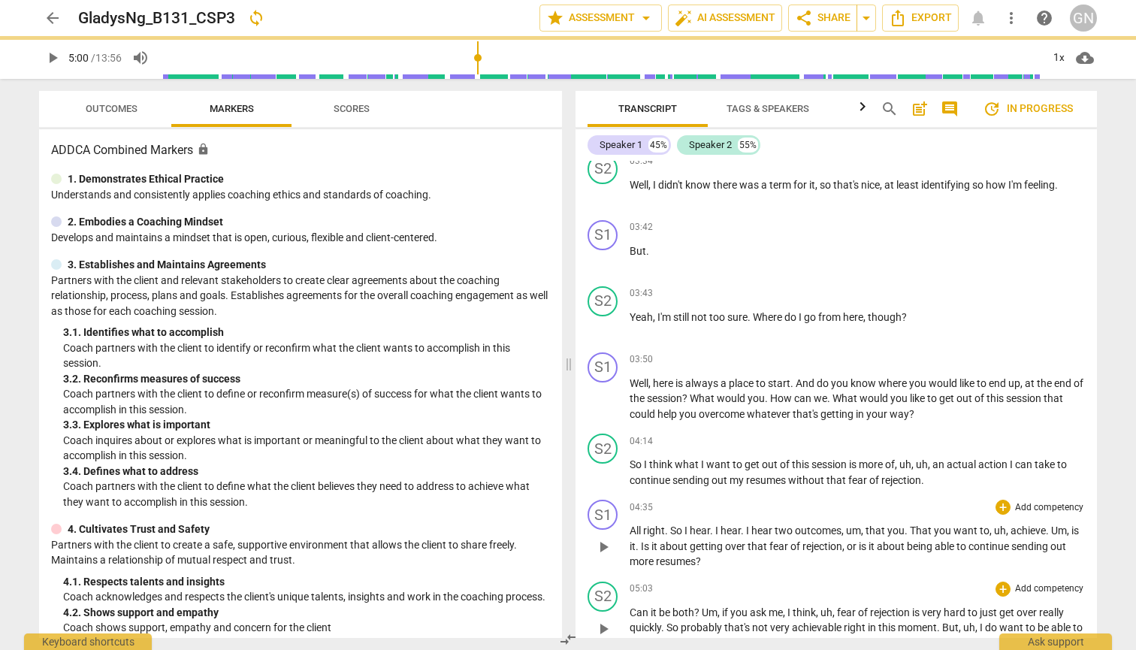
paste p
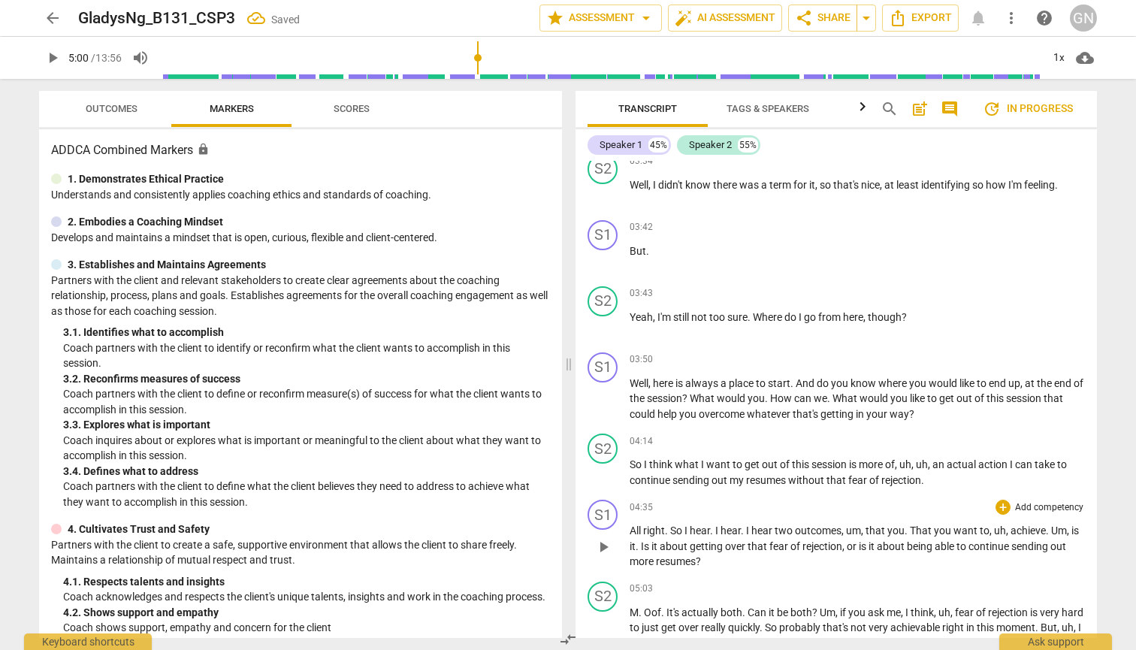
click at [609, 567] on div "Transcript Tags & Speakers Analytics search post_add comment update In progress…" at bounding box center [839, 364] width 539 height 571
click at [44, 58] on span "play_arrow" at bounding box center [53, 58] width 18 height 18
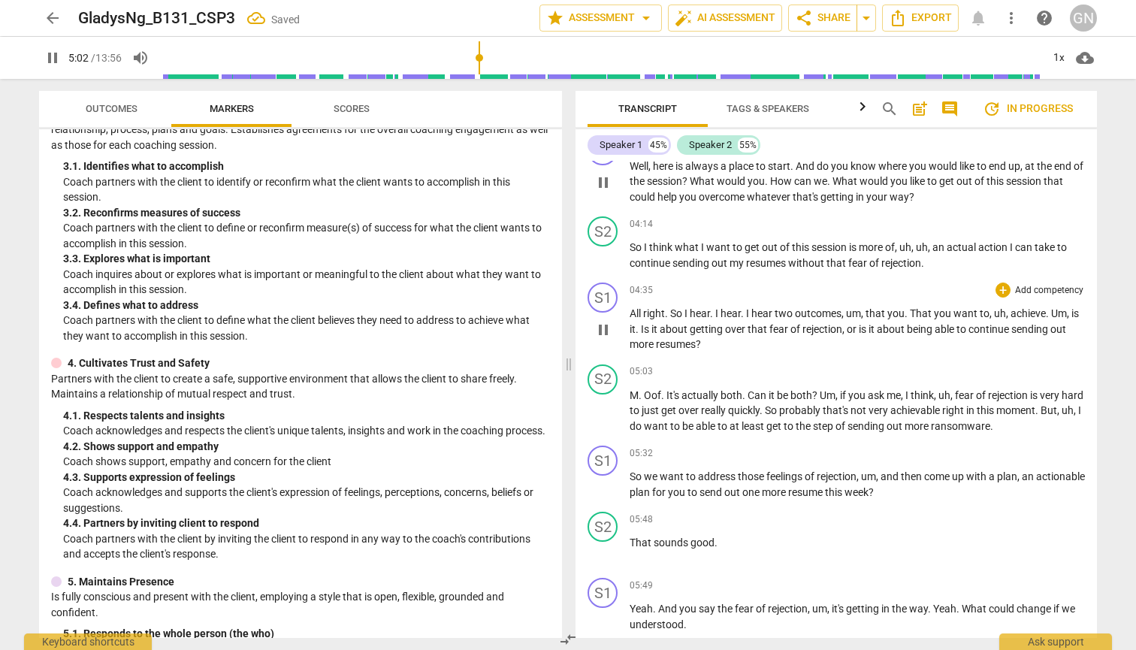
scroll to position [1225, 0]
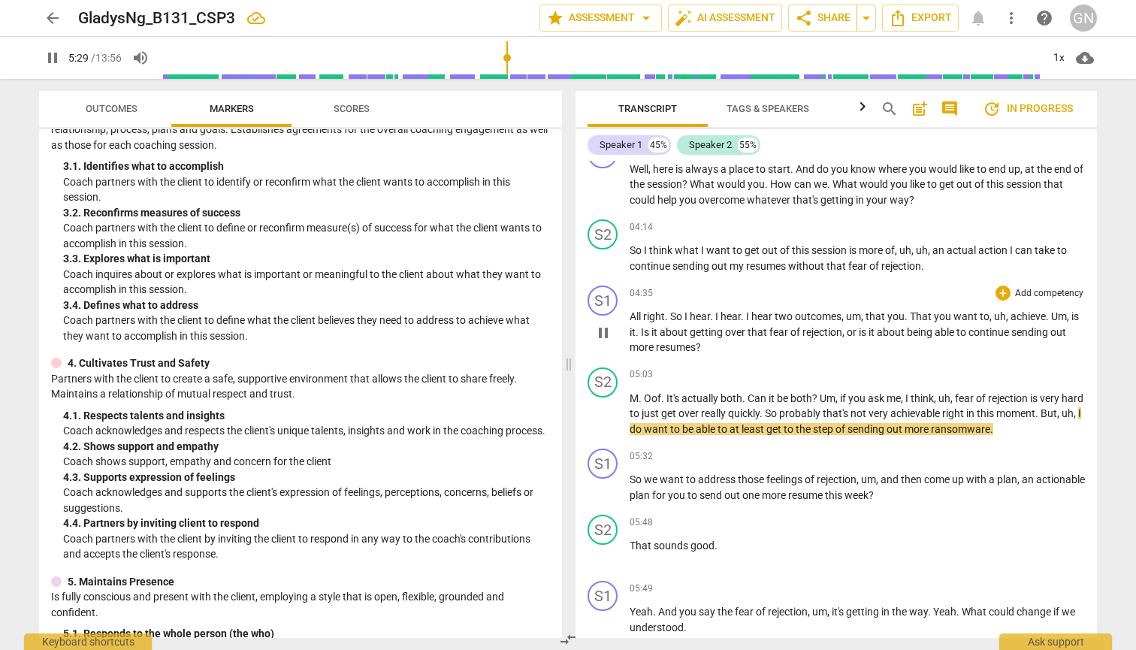
click at [56, 65] on span "pause" at bounding box center [53, 58] width 18 height 18
click at [609, 433] on span "ransomware" at bounding box center [960, 429] width 59 height 12
click at [609, 434] on span "ransomware" at bounding box center [960, 429] width 59 height 12
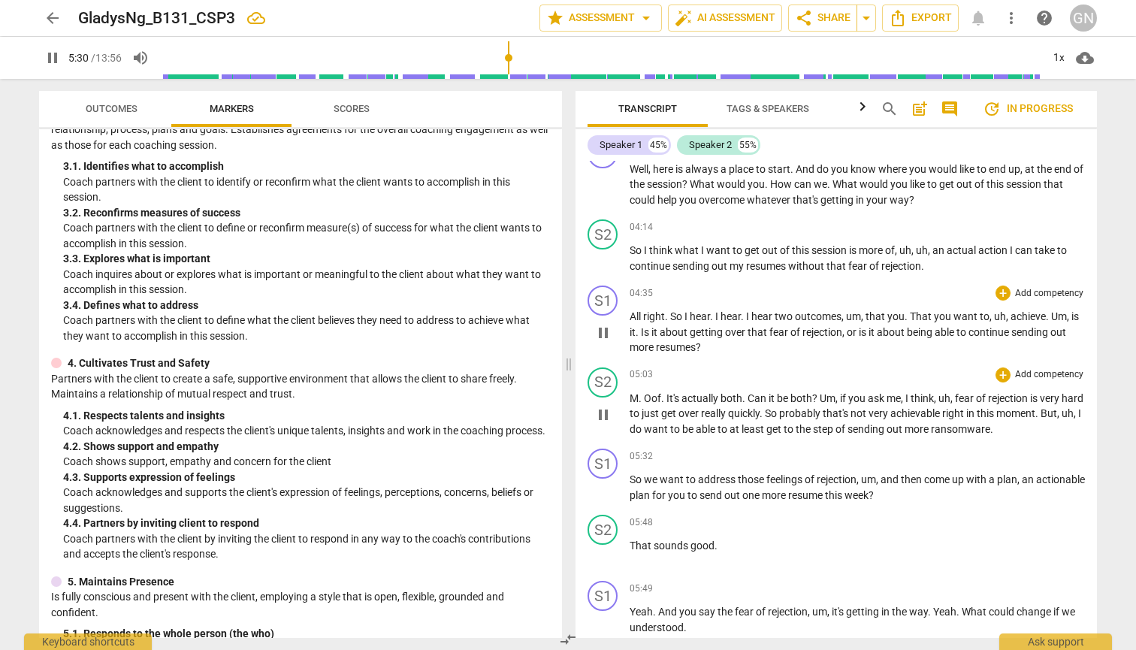
type input "330"
click at [609, 500] on div "Transcript Tags & Speakers Analytics search post_add comment update In progress…" at bounding box center [839, 364] width 539 height 571
click at [56, 58] on span "pause" at bounding box center [53, 58] width 18 height 18
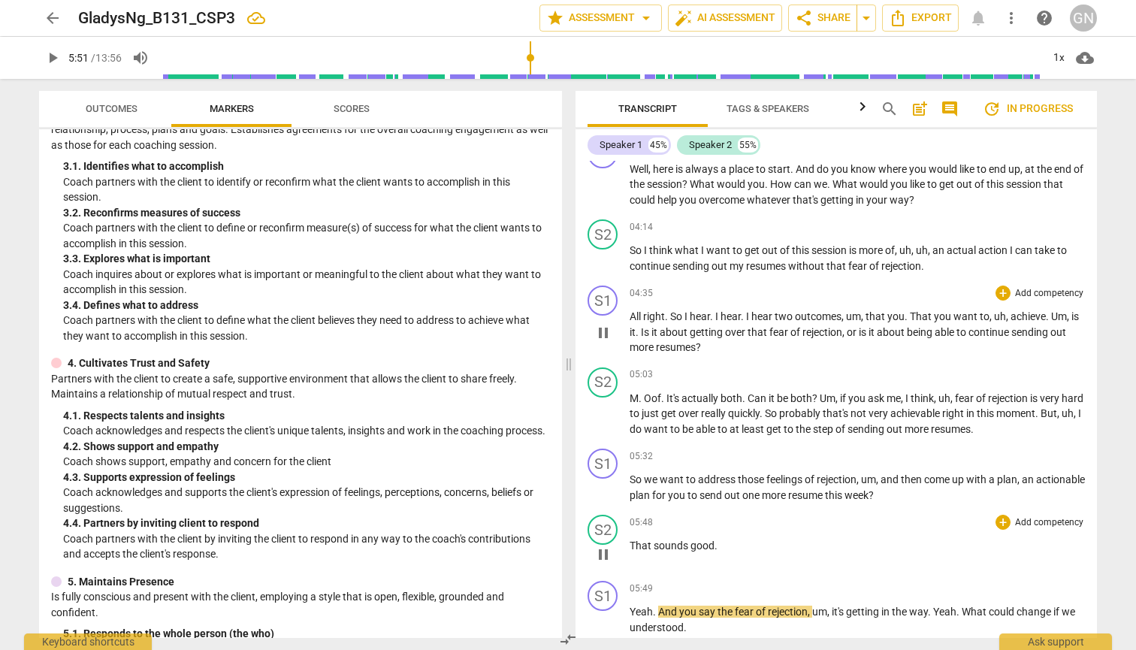
type input "351"
click at [609, 497] on span "out" at bounding box center [733, 495] width 18 height 12
click at [609, 512] on div "arrow_back GladysNg_B131_CSP3 edit star Assessment arrow_drop_down auto_fix_hig…" at bounding box center [568, 325] width 1136 height 650
click at [46, 57] on span "play_arrow" at bounding box center [53, 58] width 18 height 18
click at [532, 59] on input "range" at bounding box center [600, 58] width 881 height 48
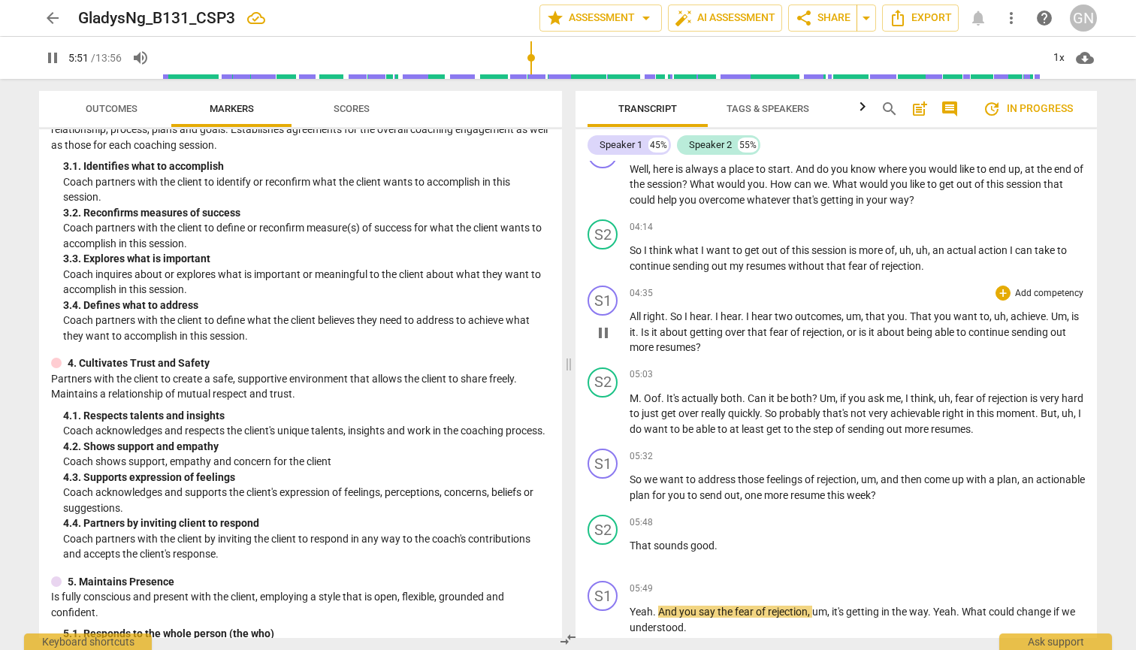
click at [522, 60] on input "range" at bounding box center [600, 58] width 881 height 48
click at [50, 53] on span "pause" at bounding box center [53, 58] width 18 height 18
type input "353"
drag, startPoint x: 657, startPoint y: 618, endPoint x: 621, endPoint y: 615, distance: 35.4
click at [609, 615] on div "S1 play_arrow pause 05:49 + Add competency keyboard_arrow_right Yeah . And you …" at bounding box center [836, 608] width 521 height 66
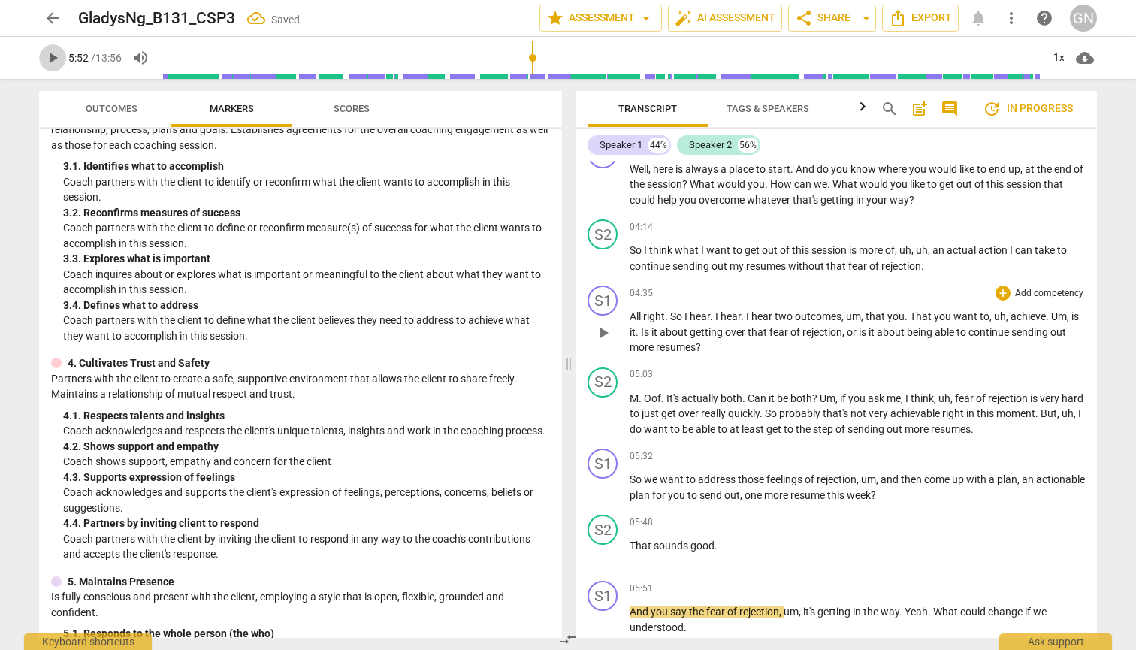
click at [50, 56] on span "play_arrow" at bounding box center [53, 58] width 18 height 18
click at [609, 613] on span "the" at bounding box center [697, 612] width 17 height 12
type input "356"
click at [609, 597] on div "Transcript Tags & Speakers Analytics search post_add comment update In progress…" at bounding box center [839, 364] width 539 height 571
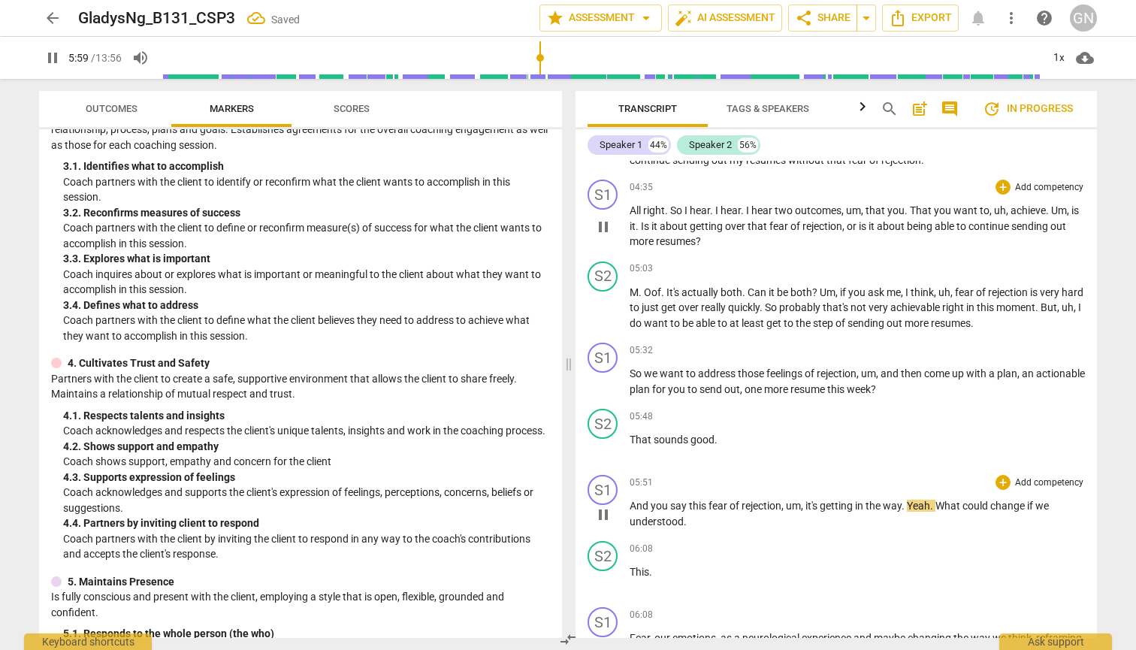
scroll to position [1334, 0]
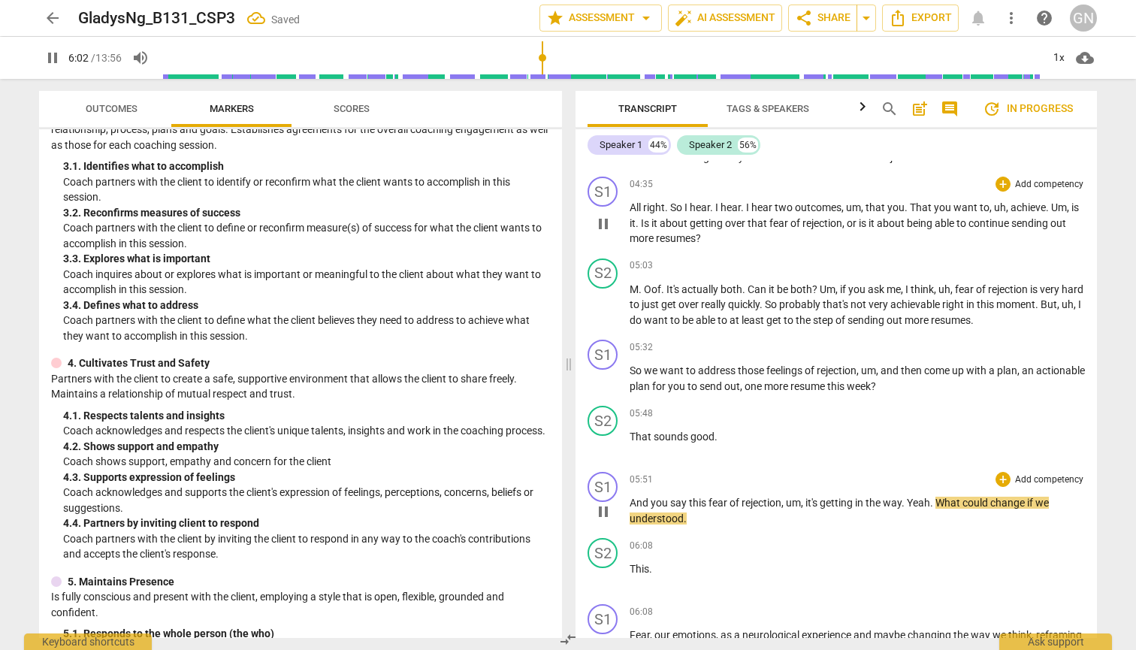
click at [609, 505] on span "." at bounding box center [904, 503] width 5 height 12
type input "363"
click at [609, 518] on p "And you say this fear of rejection , um , it's getting in the way? Yeah . What …" at bounding box center [857, 510] width 455 height 31
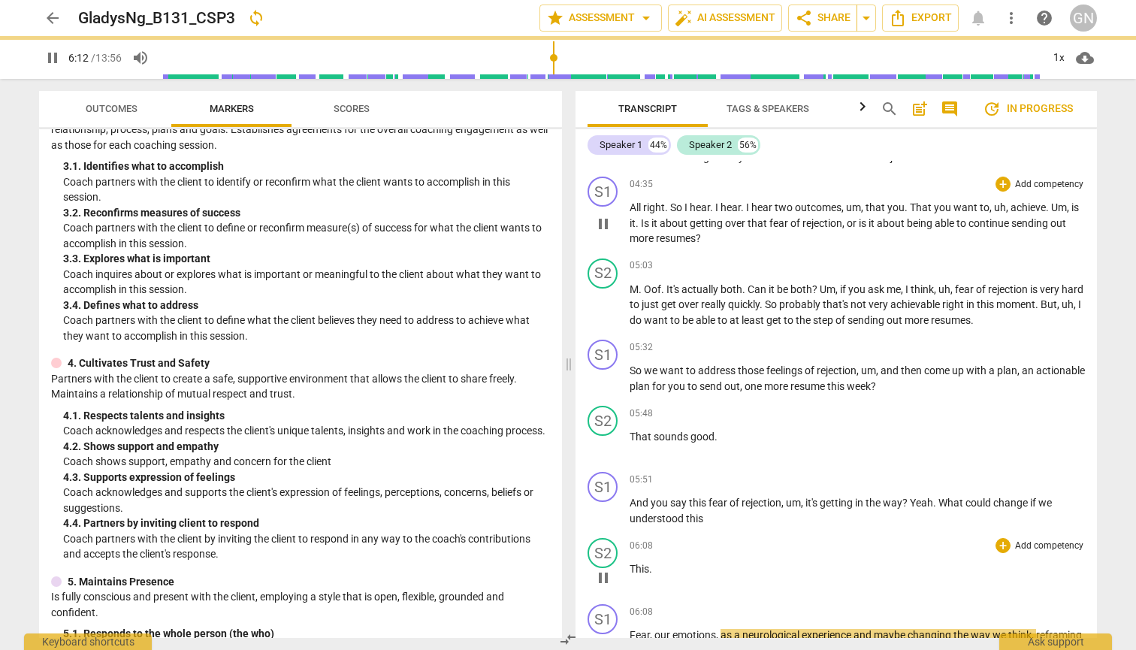
click at [609, 568] on span "This" at bounding box center [640, 569] width 20 height 12
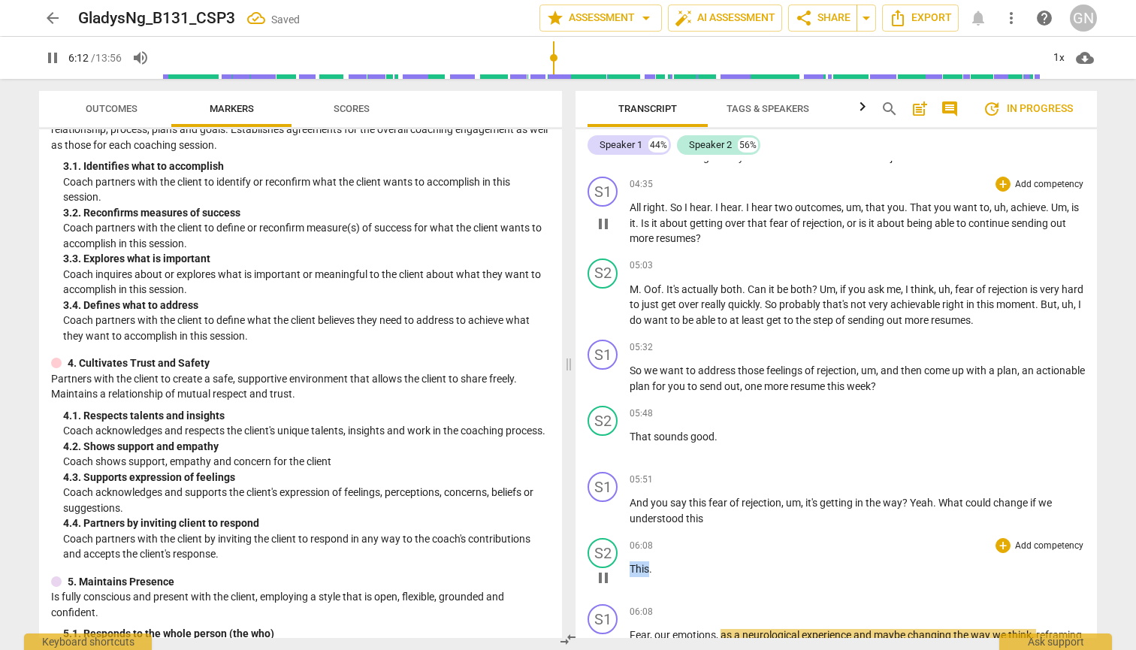
click at [609, 568] on span "This" at bounding box center [640, 569] width 20 height 12
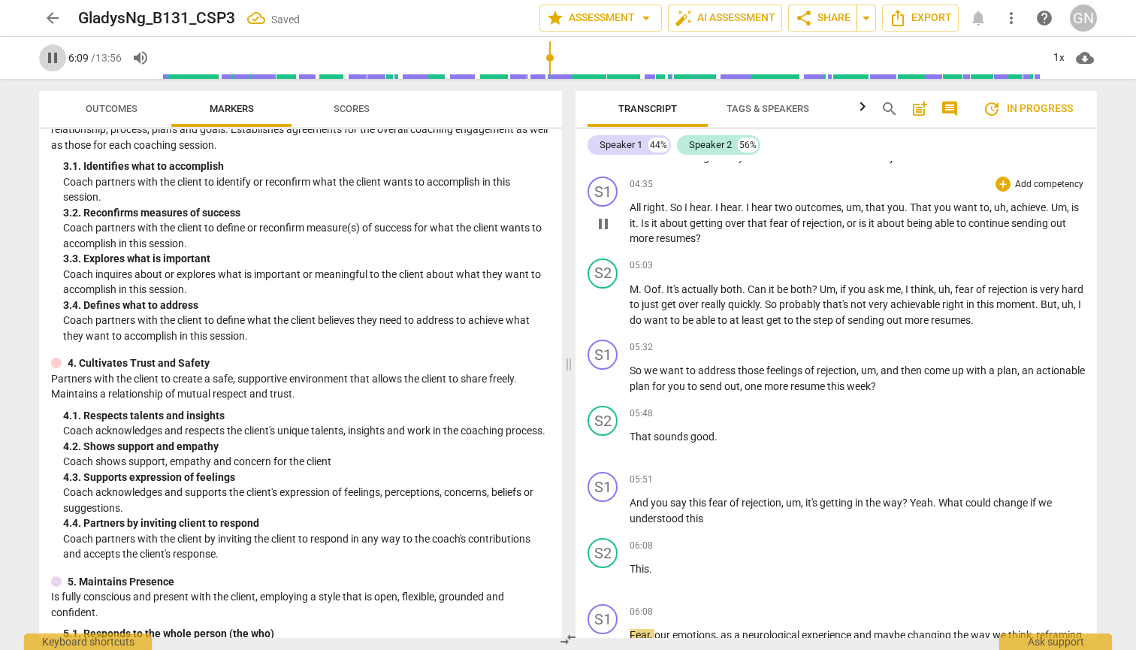
click at [52, 56] on span "pause" at bounding box center [53, 58] width 18 height 18
type input "370"
click at [609, 570] on p "This ." at bounding box center [857, 569] width 455 height 16
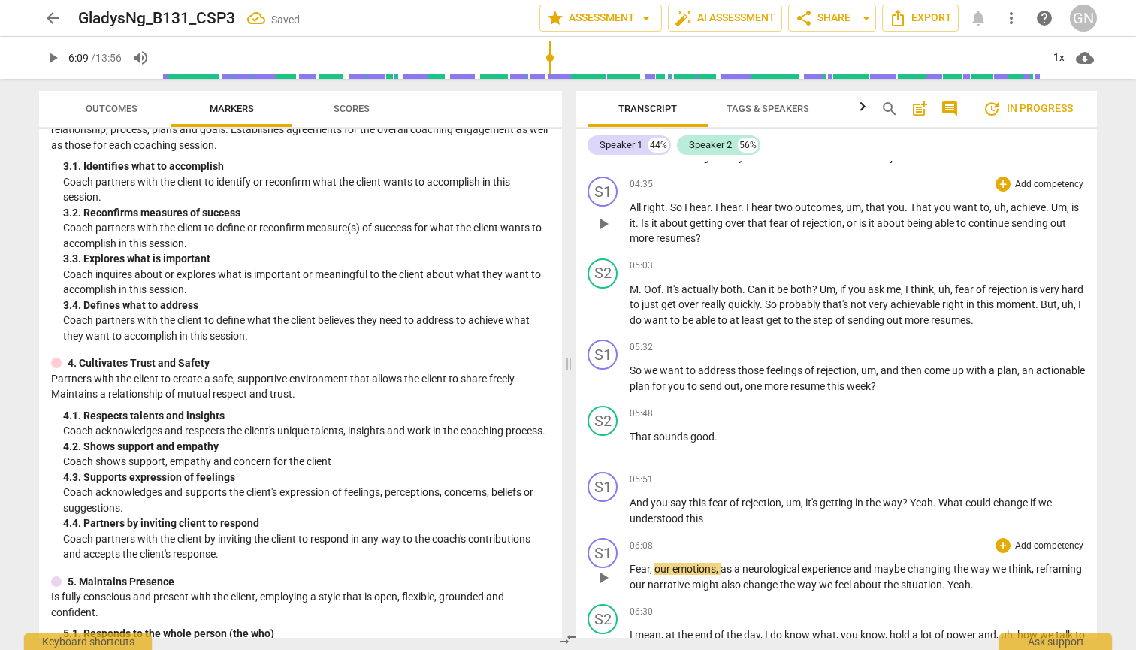
click at [609, 570] on span "Fear" at bounding box center [640, 569] width 20 height 12
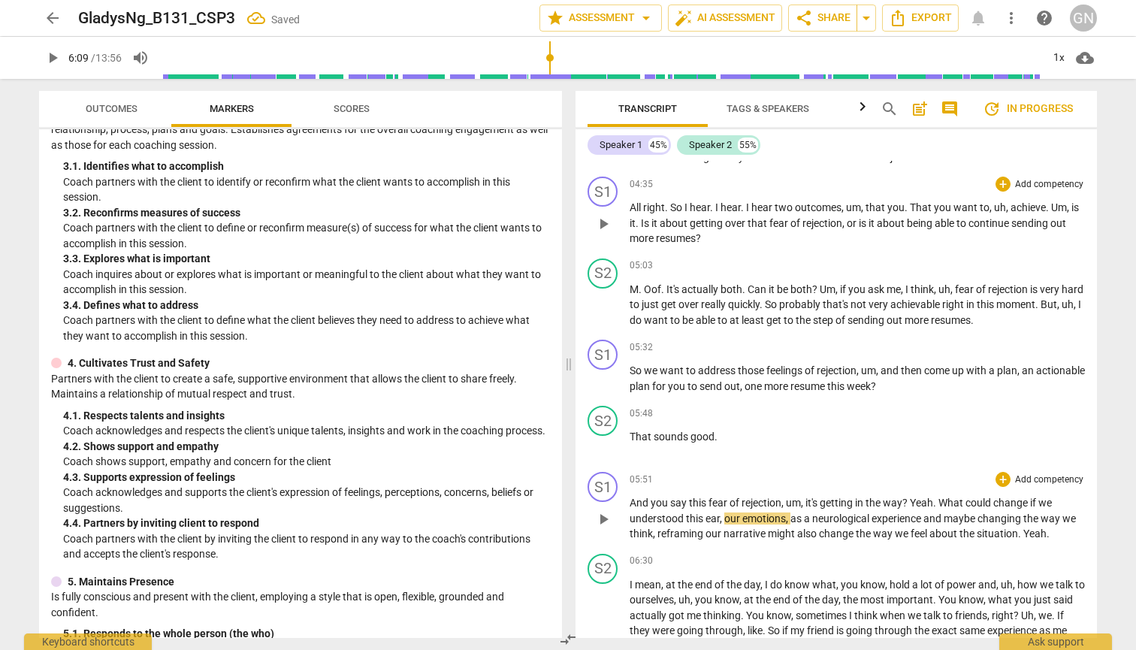
click at [609, 521] on span "ear" at bounding box center [713, 518] width 14 height 12
click at [59, 57] on span "play_arrow" at bounding box center [53, 58] width 18 height 18
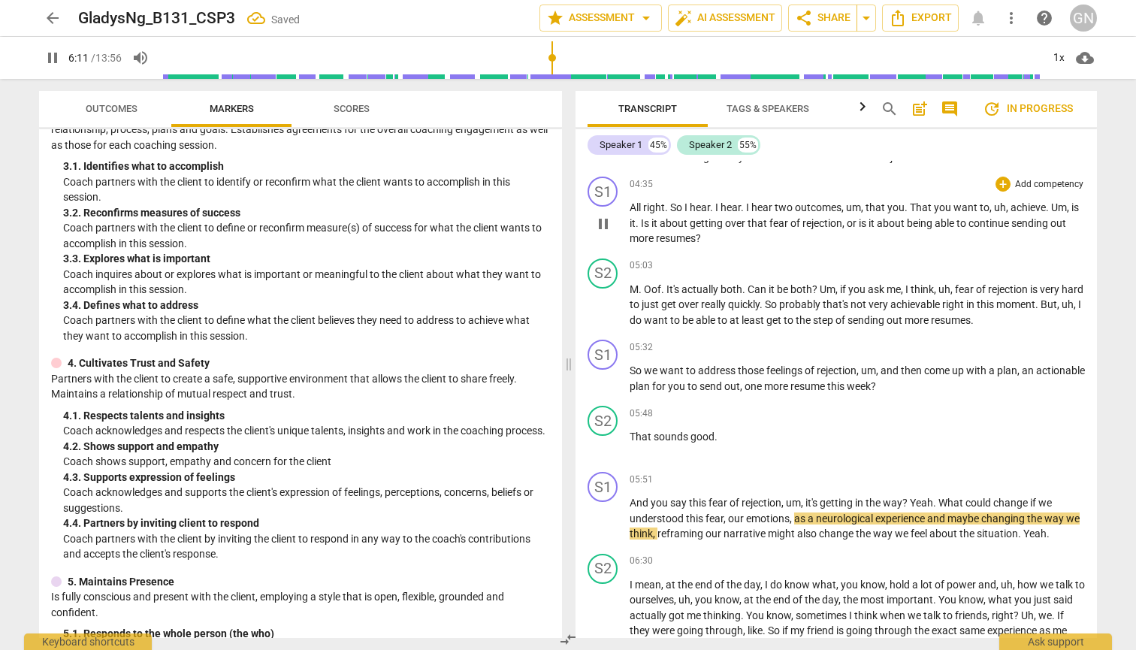
click at [59, 57] on span "pause" at bounding box center [53, 58] width 18 height 18
click at [59, 57] on span "play_arrow" at bounding box center [53, 58] width 18 height 18
click at [598, 444] on span "pause" at bounding box center [603, 446] width 18 height 18
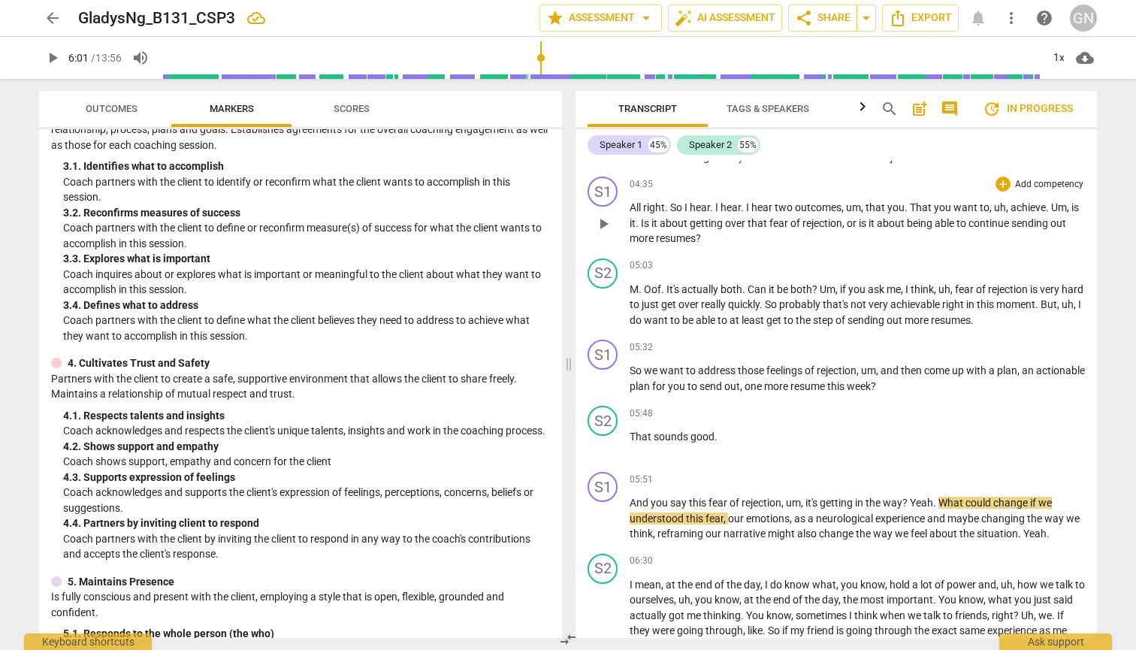
click at [542, 62] on input "range" at bounding box center [600, 58] width 881 height 48
click at [56, 62] on span "play_arrow" at bounding box center [53, 58] width 18 height 18
click at [527, 57] on input "range" at bounding box center [600, 58] width 881 height 48
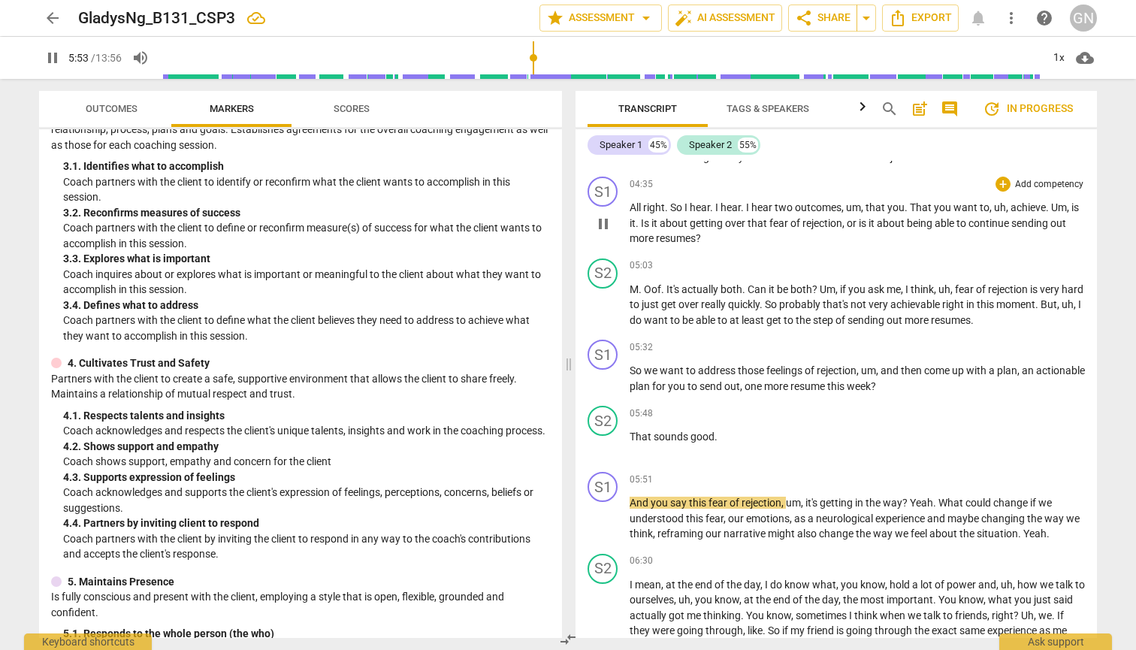
click at [50, 50] on span "pause" at bounding box center [53, 58] width 18 height 18
type input "354"
click at [609, 441] on span "That" at bounding box center [642, 437] width 24 height 12
click at [609, 541] on div "arrow_back GladysNg_B131_CSP3 edit star Assessment arrow_drop_down auto_fix_hig…" at bounding box center [568, 325] width 1136 height 650
click at [55, 50] on span "play_arrow" at bounding box center [53, 58] width 18 height 18
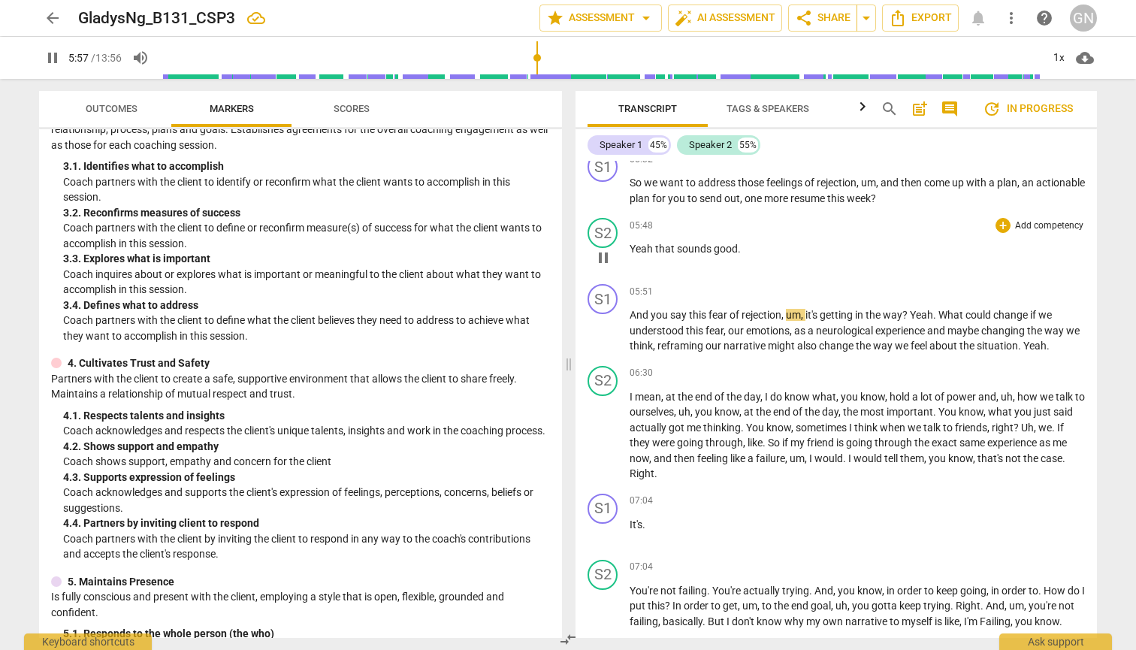
scroll to position [1521, 0]
click at [49, 58] on span "pause" at bounding box center [53, 58] width 18 height 18
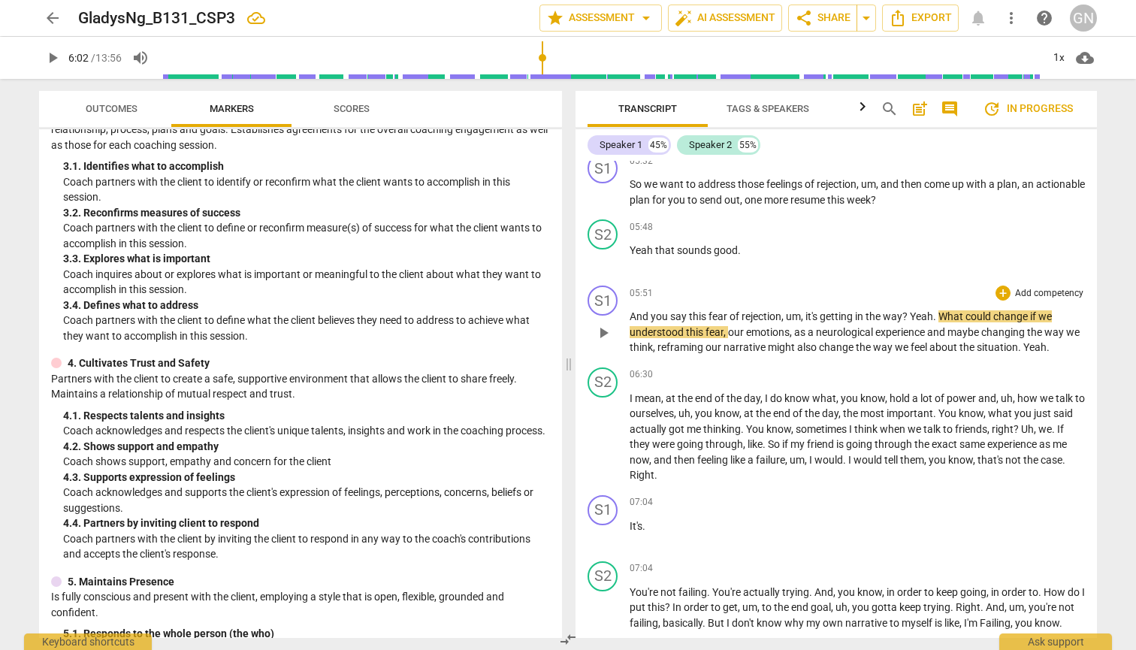
click at [609, 317] on span "Yeah" at bounding box center [921, 316] width 23 height 12
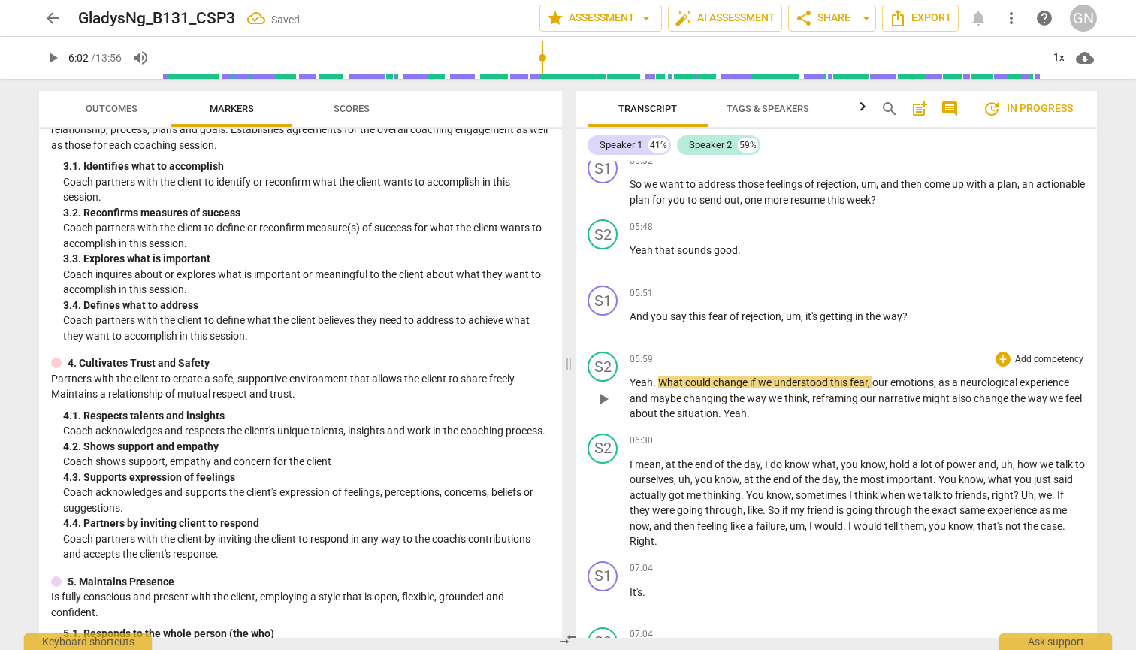
click at [609, 388] on span "What" at bounding box center [671, 382] width 27 height 12
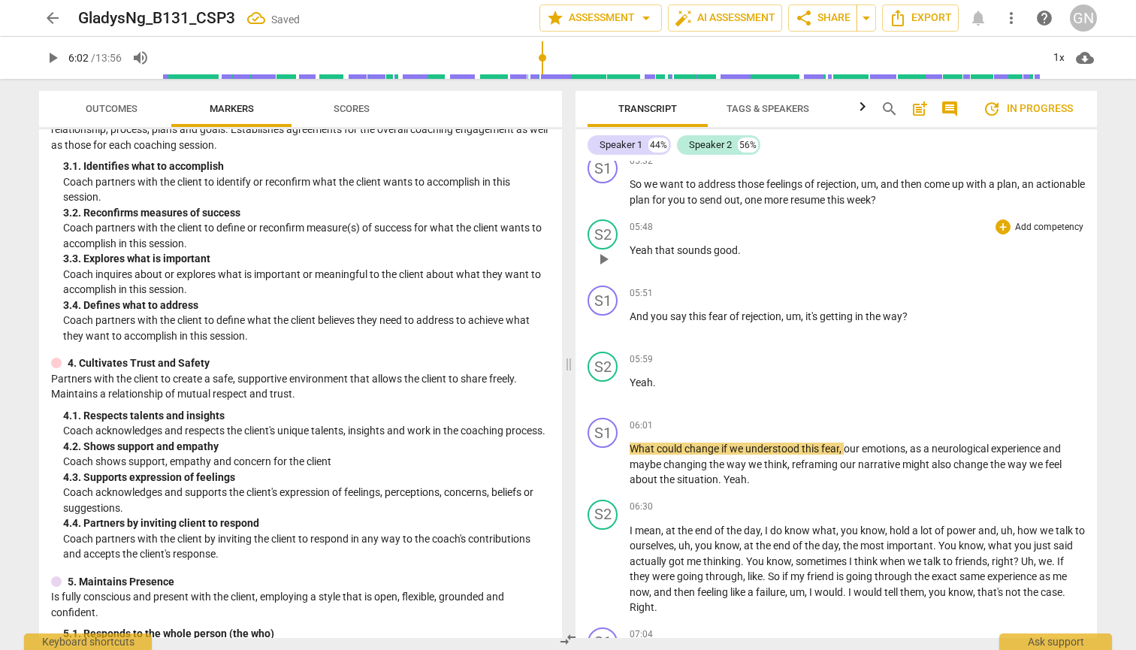
click at [608, 263] on span "play_arrow" at bounding box center [603, 259] width 18 height 18
click at [47, 55] on span "pause" at bounding box center [53, 58] width 18 height 18
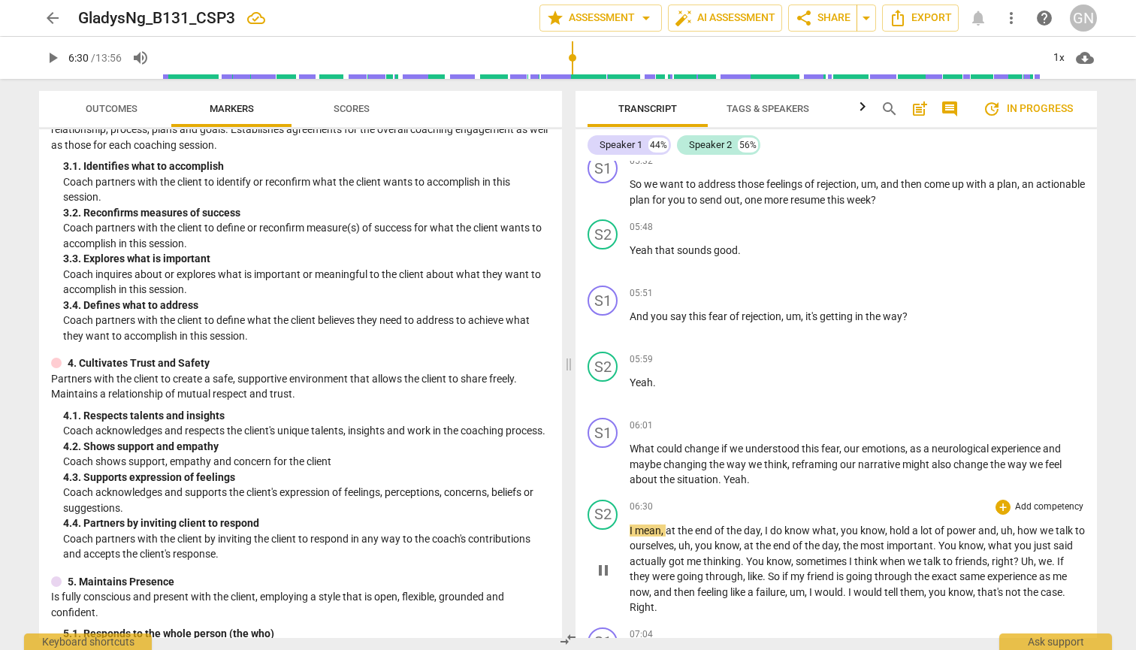
type input "391"
click at [609, 479] on p "What could change if we understood this fear , our emotions , as a neurological…" at bounding box center [857, 464] width 455 height 47
click at [609, 531] on span "I" at bounding box center [632, 530] width 5 height 12
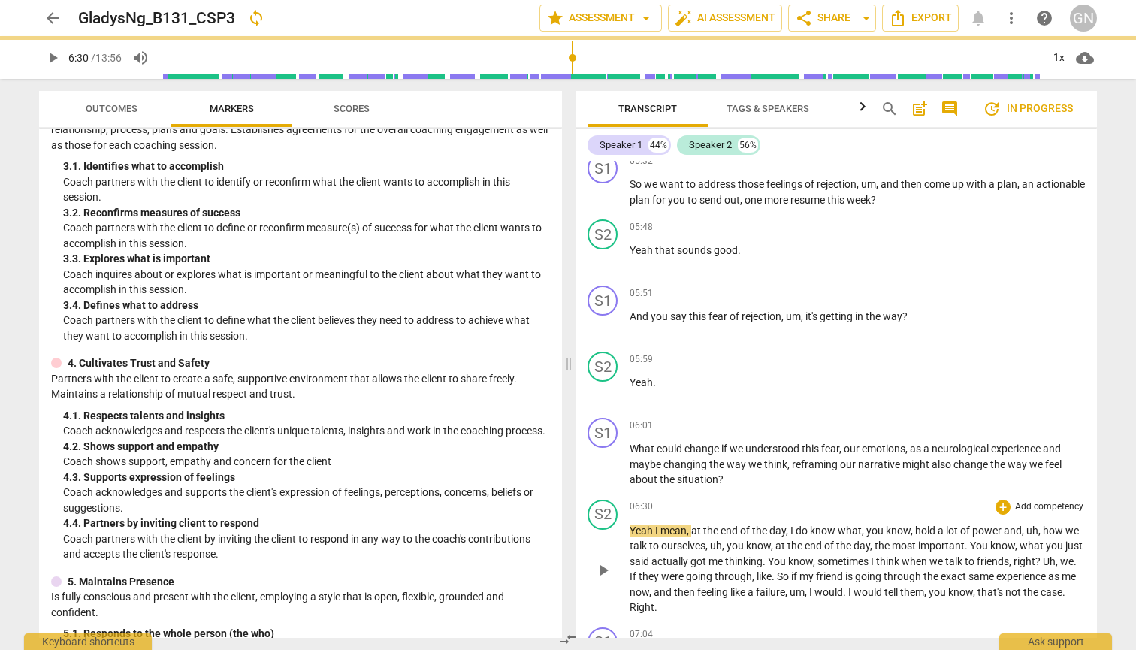
click at [606, 573] on span "play_arrow" at bounding box center [603, 570] width 18 height 18
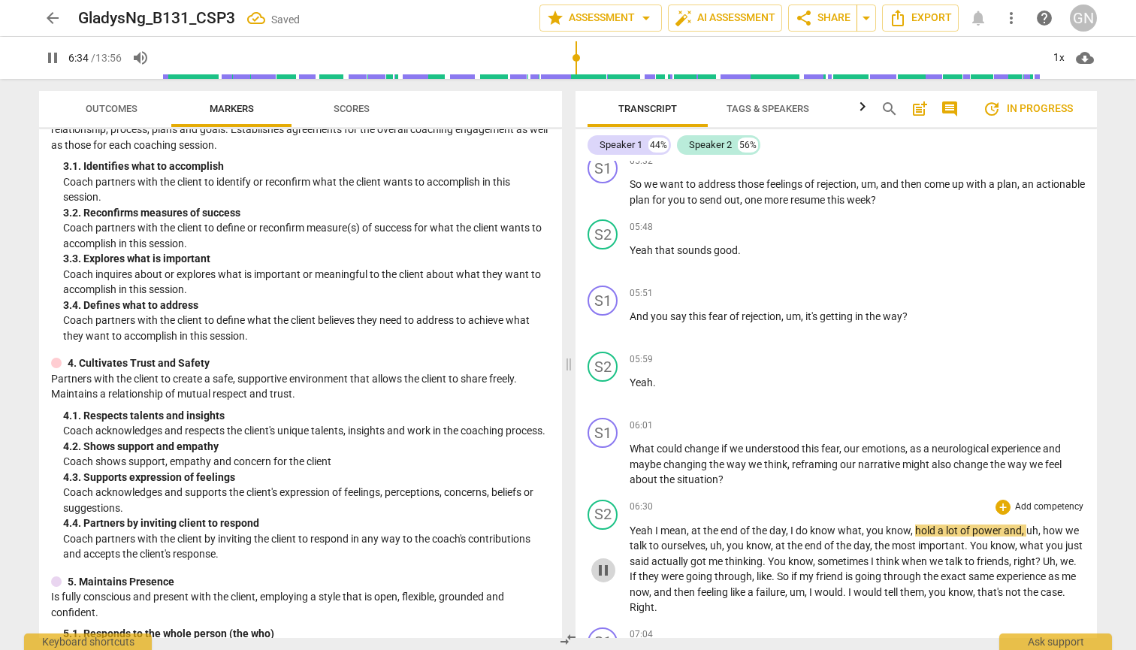
click at [606, 573] on span "pause" at bounding box center [603, 570] width 18 height 18
click at [609, 535] on span "what" at bounding box center [850, 530] width 24 height 12
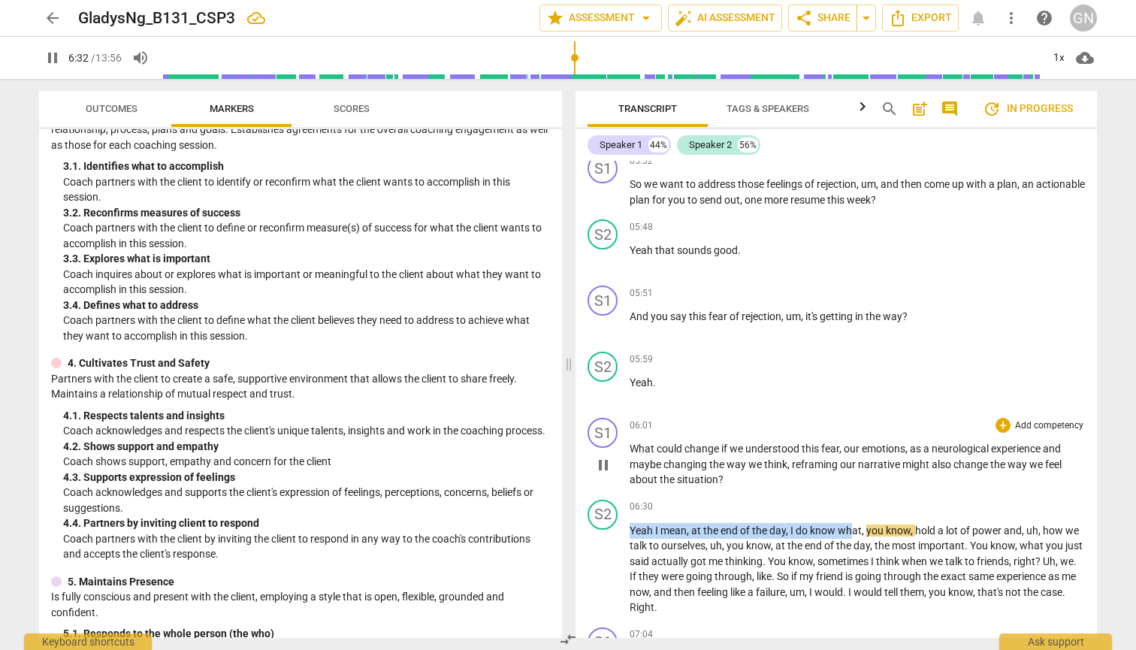
drag, startPoint x: 843, startPoint y: 530, endPoint x: 730, endPoint y: 428, distance: 152.2
click at [609, 428] on div "S1 play_arrow pause 00:02 + Add competency keyboard_arrow_right Yeah . So you s…" at bounding box center [836, 399] width 521 height 477
click at [58, 64] on span "pause" at bounding box center [53, 58] width 18 height 18
type input "394"
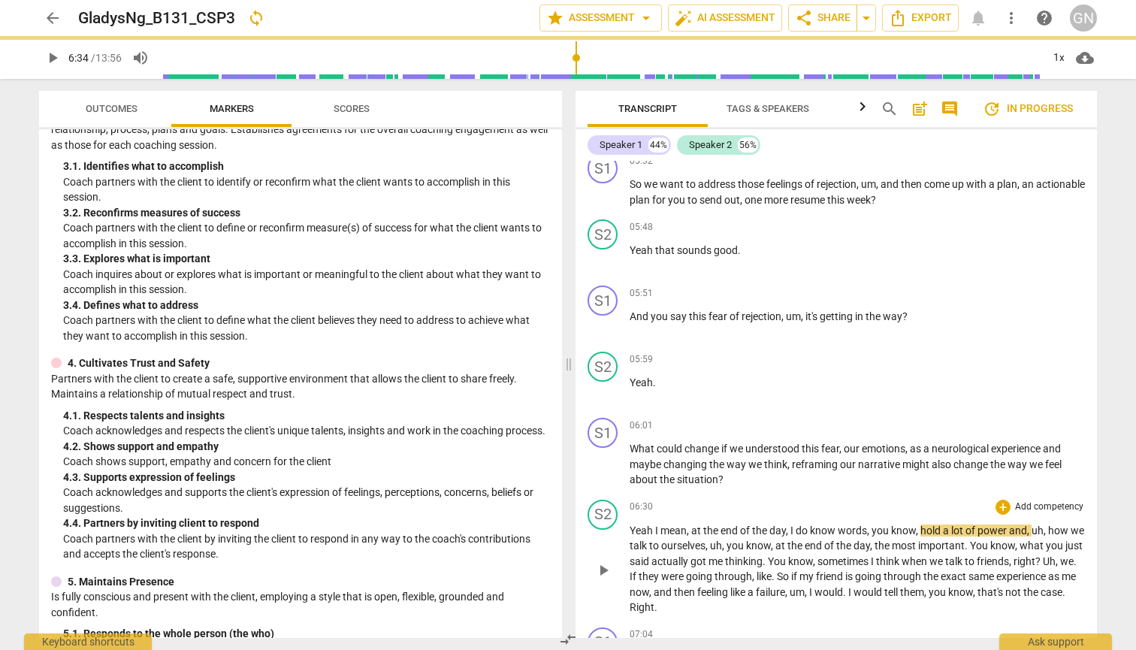
click at [56, 62] on span "play_arrow" at bounding box center [53, 58] width 18 height 18
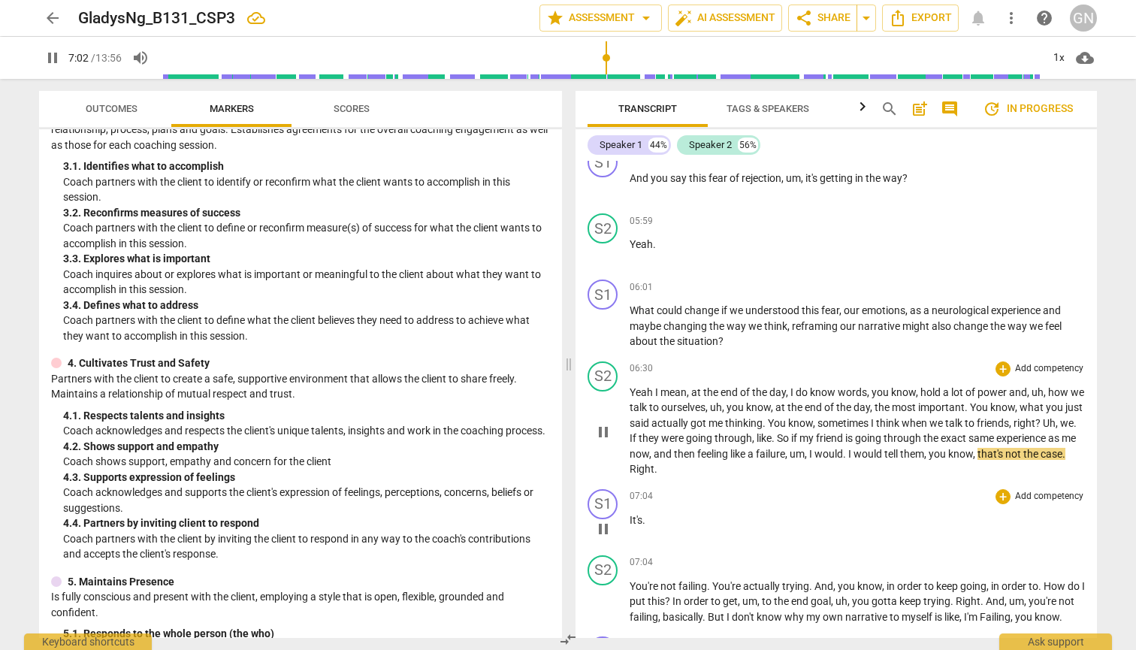
scroll to position [1662, 0]
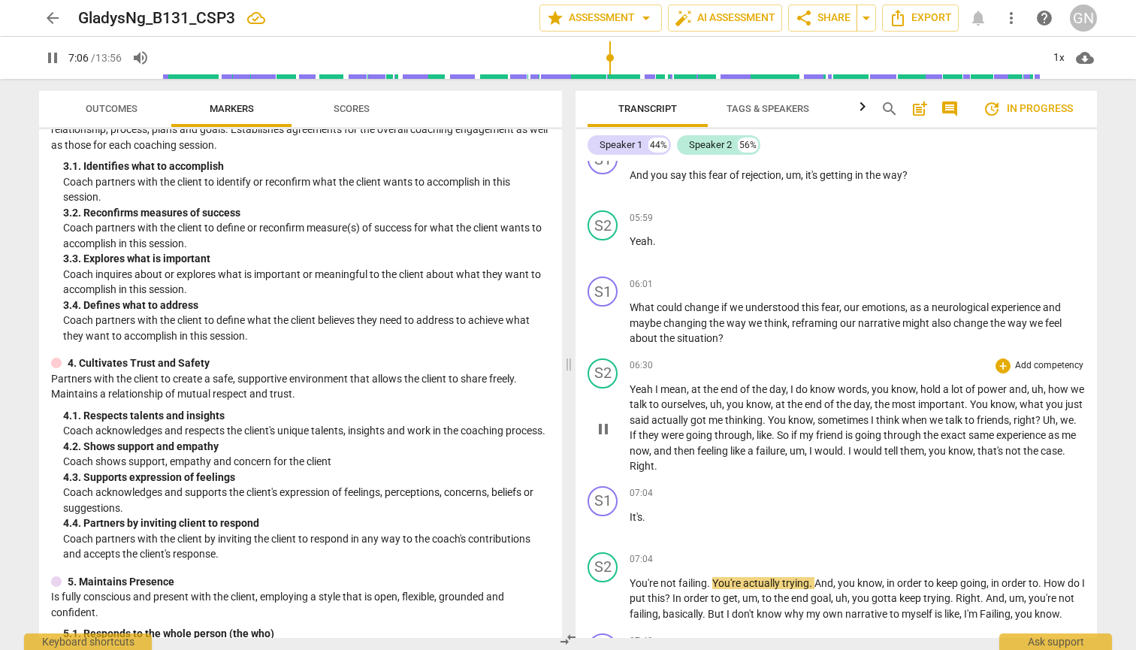
click at [53, 53] on span "pause" at bounding box center [53, 58] width 18 height 18
type input "427"
click at [609, 513] on p "It's ." at bounding box center [857, 517] width 455 height 16
click at [609, 517] on span "It's" at bounding box center [636, 517] width 13 height 12
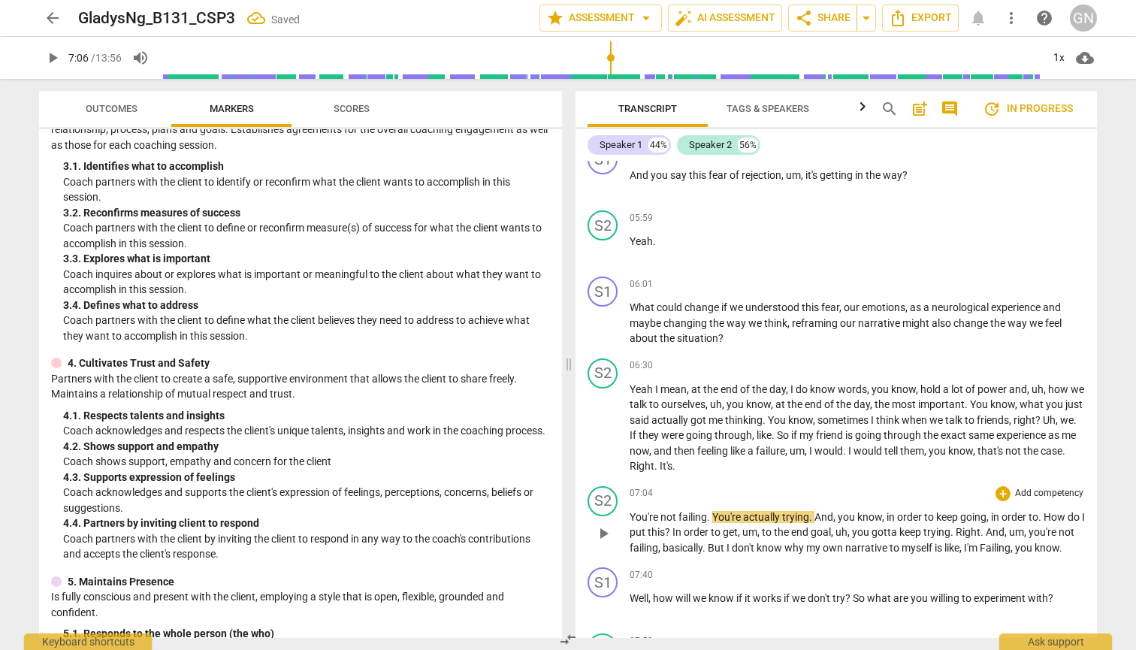
click at [609, 516] on div "play_arrow pause" at bounding box center [610, 533] width 38 height 35
click at [609, 517] on span "You're" at bounding box center [645, 517] width 31 height 12
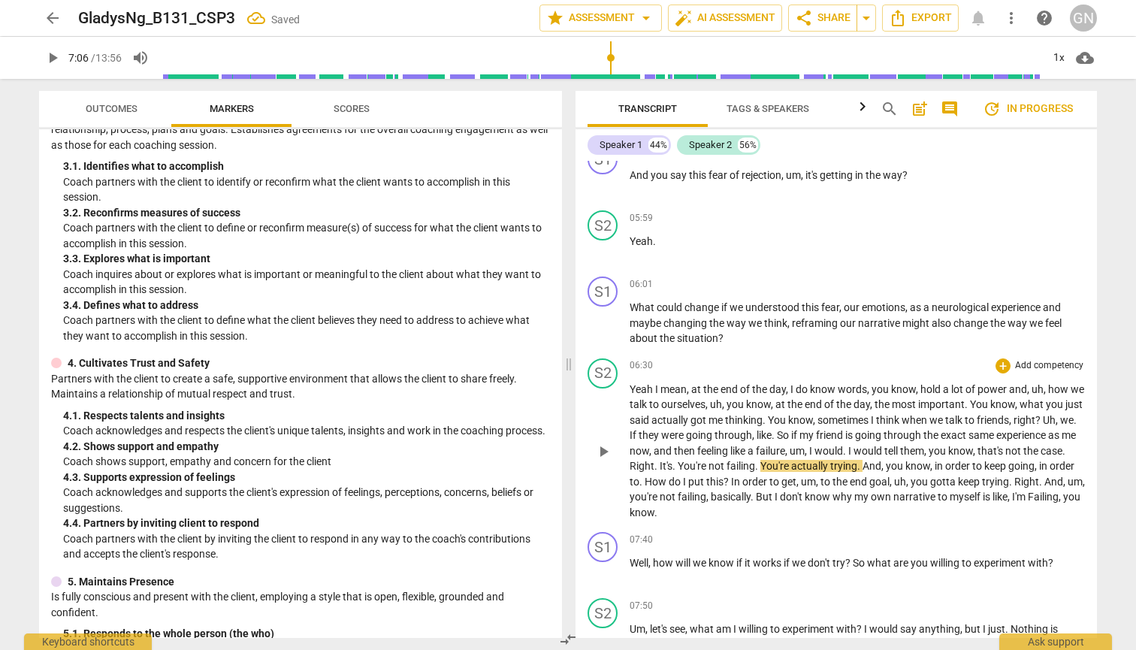
click at [609, 468] on span "You're" at bounding box center [693, 466] width 31 height 12
click at [604, 451] on span "play_arrow" at bounding box center [603, 452] width 18 height 18
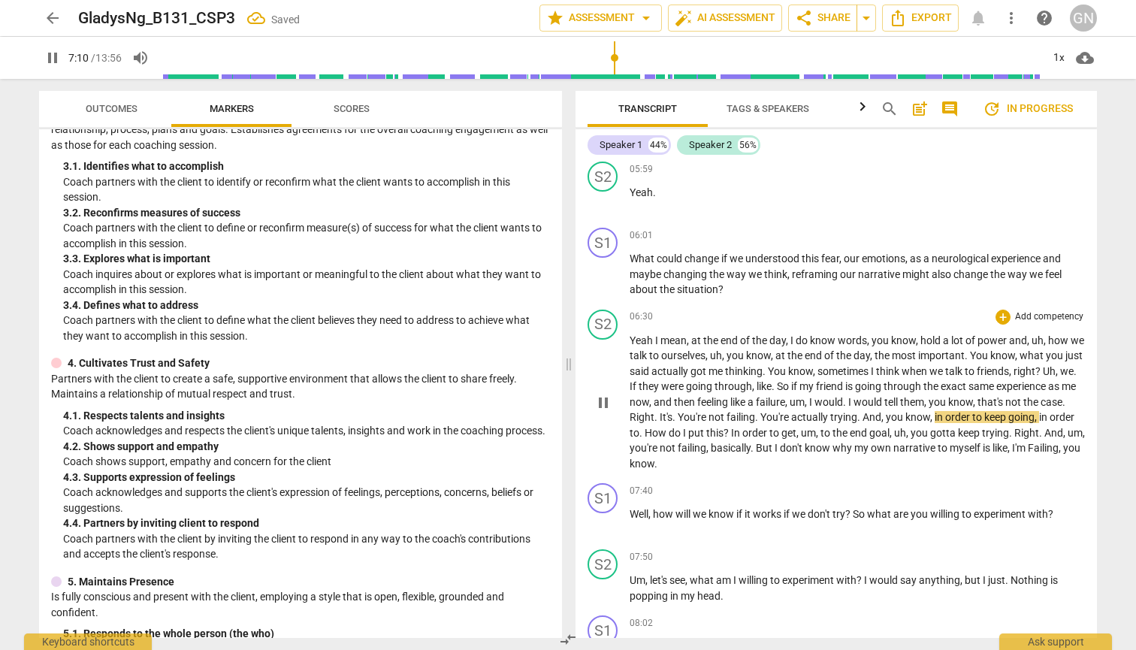
scroll to position [1713, 0]
click at [609, 572] on span "willing" at bounding box center [755, 578] width 32 height 12
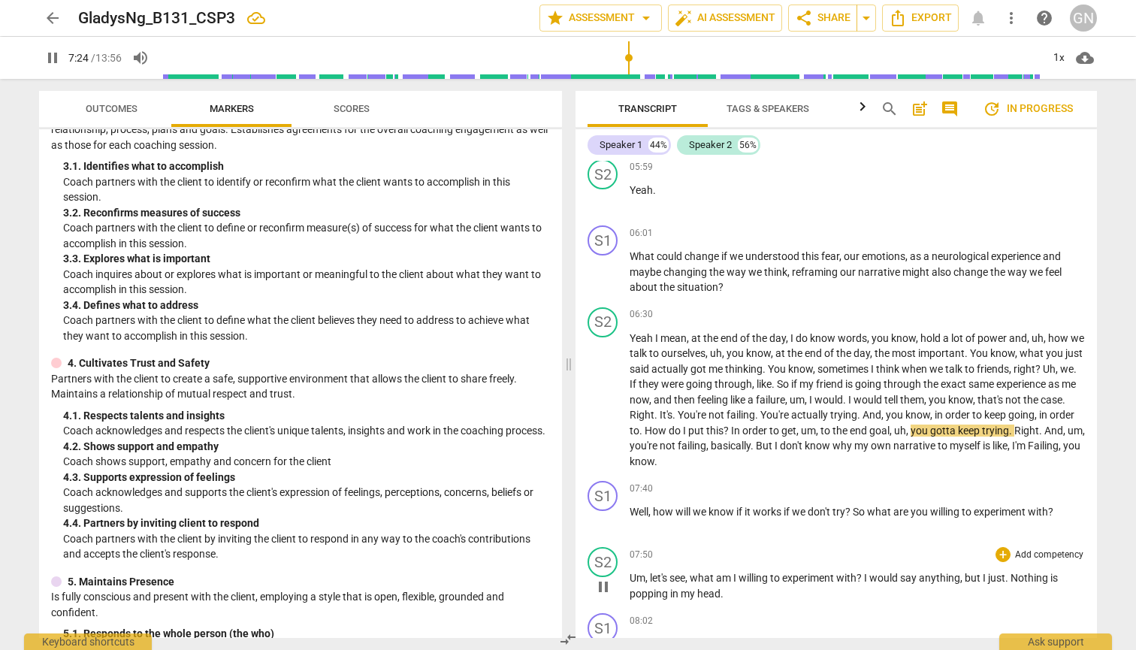
type input "444"
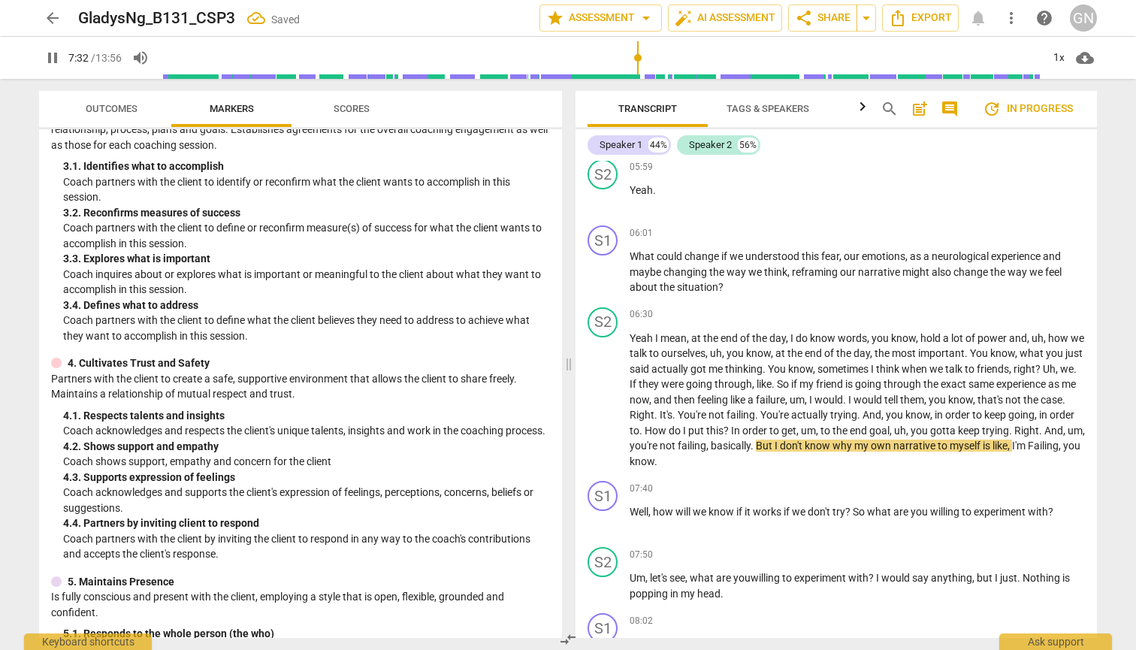
click at [609, 524] on div "Transcript Tags & Speakers Analytics search post_add comment update In progress…" at bounding box center [839, 364] width 539 height 571
click at [609, 452] on span "Failing" at bounding box center [1043, 446] width 31 height 12
type input "457"
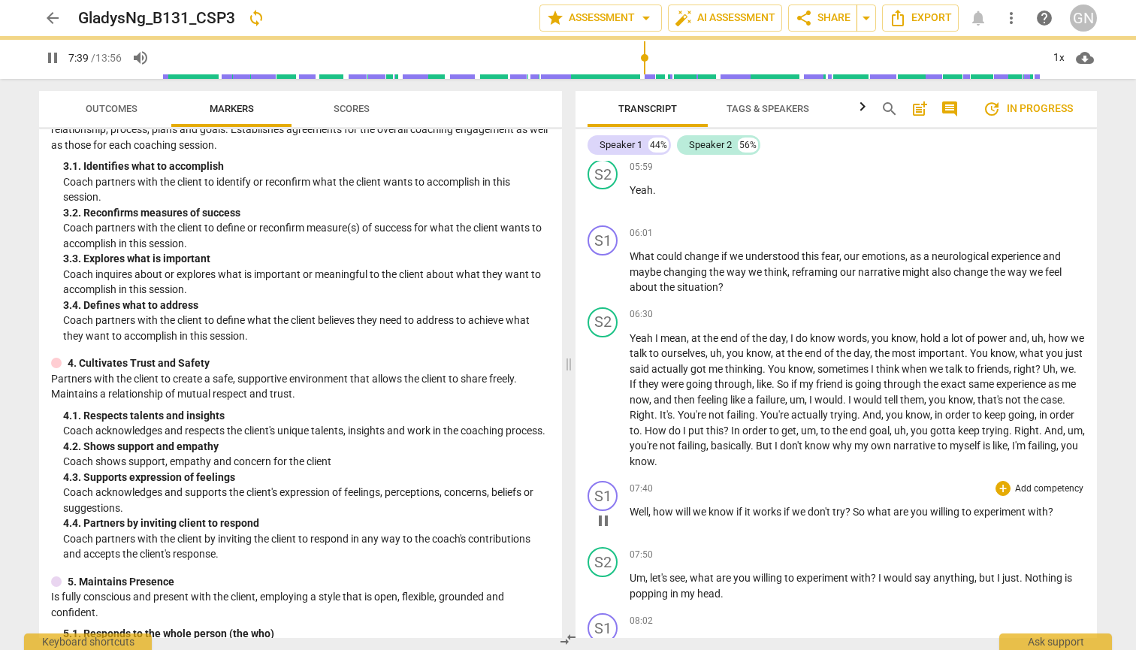
click at [609, 509] on span "Well" at bounding box center [639, 512] width 19 height 12
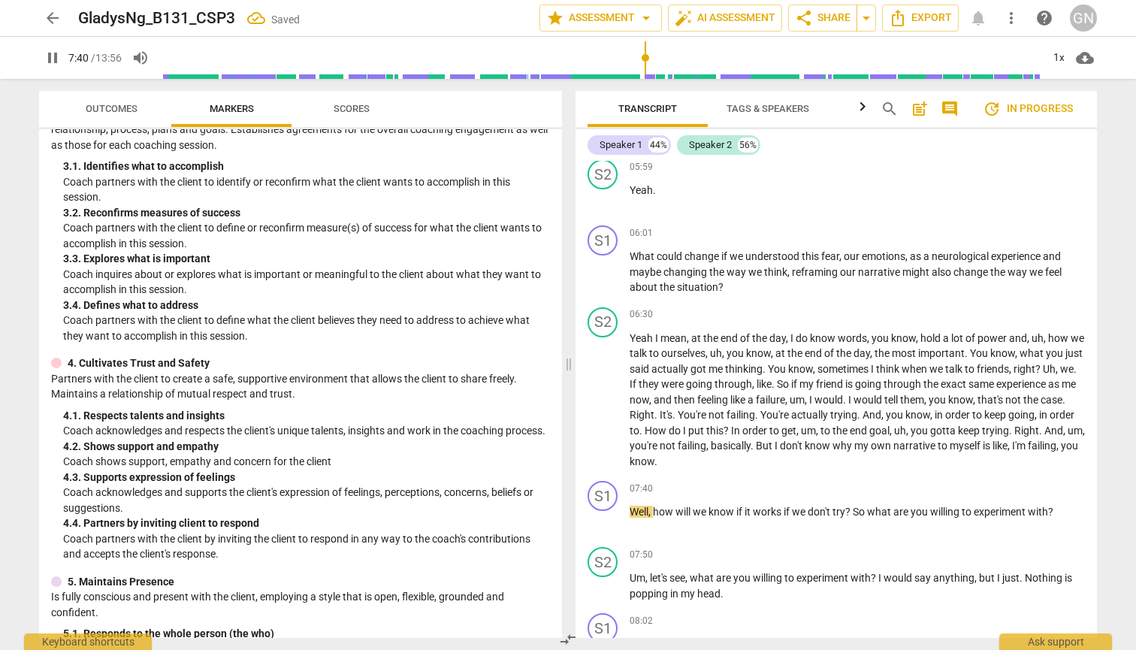
click at [50, 59] on span "pause" at bounding box center [53, 58] width 18 height 18
click at [609, 510] on span "Well" at bounding box center [639, 512] width 19 height 12
click at [49, 56] on span "pause" at bounding box center [53, 58] width 18 height 18
type input "461"
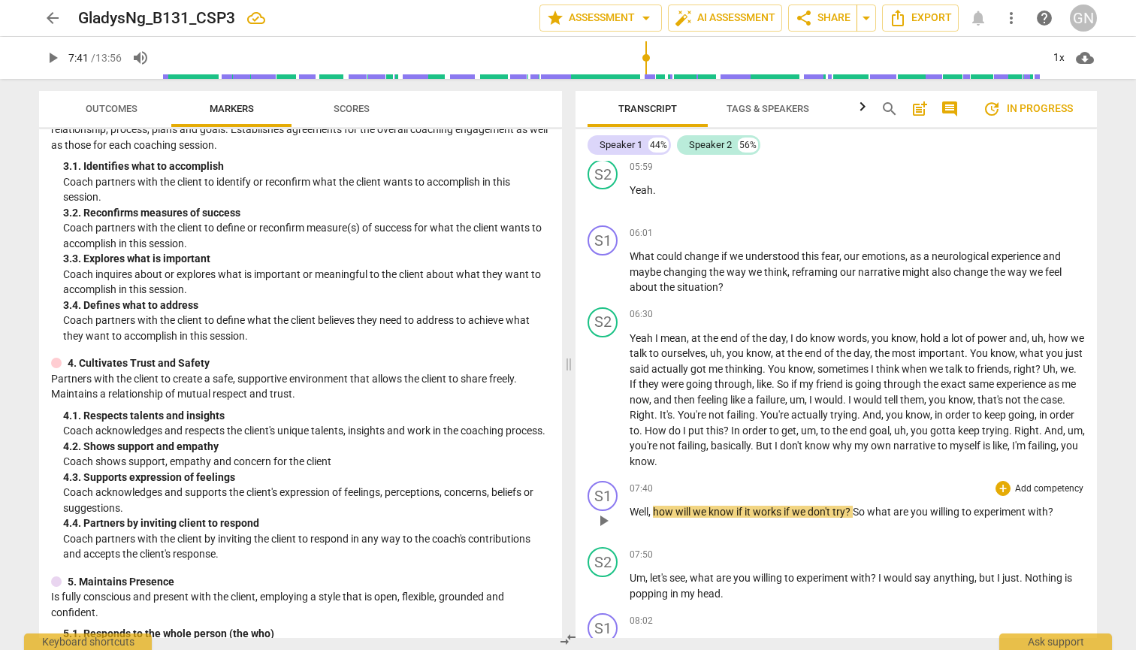
click at [609, 513] on span "Well" at bounding box center [639, 512] width 19 height 12
click at [609, 520] on span "play_arrow" at bounding box center [603, 521] width 18 height 18
click at [609, 520] on span "pause" at bounding box center [603, 521] width 18 height 18
click at [609, 520] on span "play_arrow" at bounding box center [603, 521] width 18 height 18
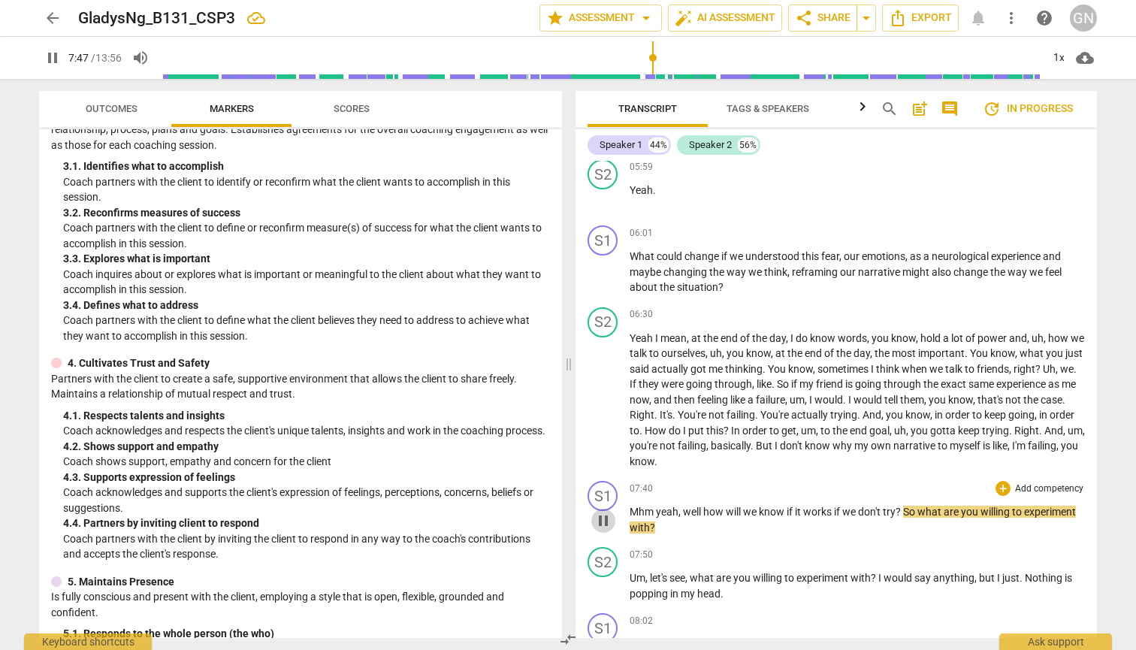
click at [604, 518] on span "pause" at bounding box center [603, 521] width 18 height 18
click at [604, 518] on span "play_arrow" at bounding box center [603, 521] width 18 height 18
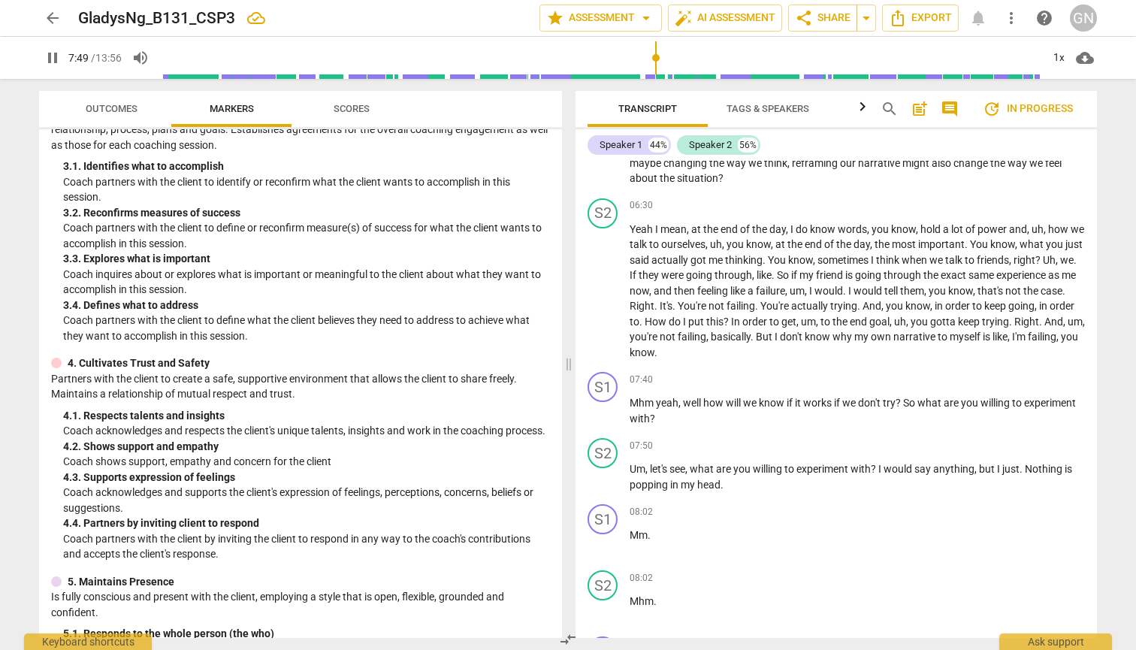
scroll to position [1839, 0]
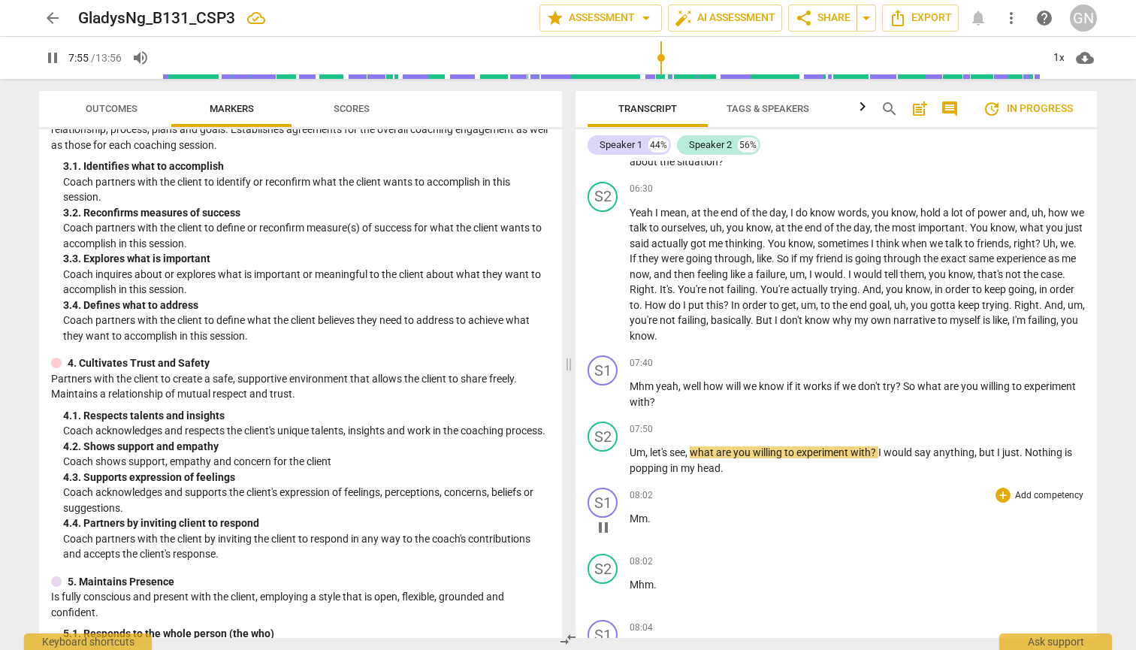
click at [603, 525] on span "pause" at bounding box center [603, 527] width 18 height 18
type input "475"
drag, startPoint x: 750, startPoint y: 454, endPoint x: 721, endPoint y: 454, distance: 28.6
click at [609, 454] on p "Um , let's see , what are you willing to experiment with ? I would say anything…" at bounding box center [857, 460] width 455 height 31
click at [603, 458] on span "play_arrow" at bounding box center [603, 461] width 18 height 18
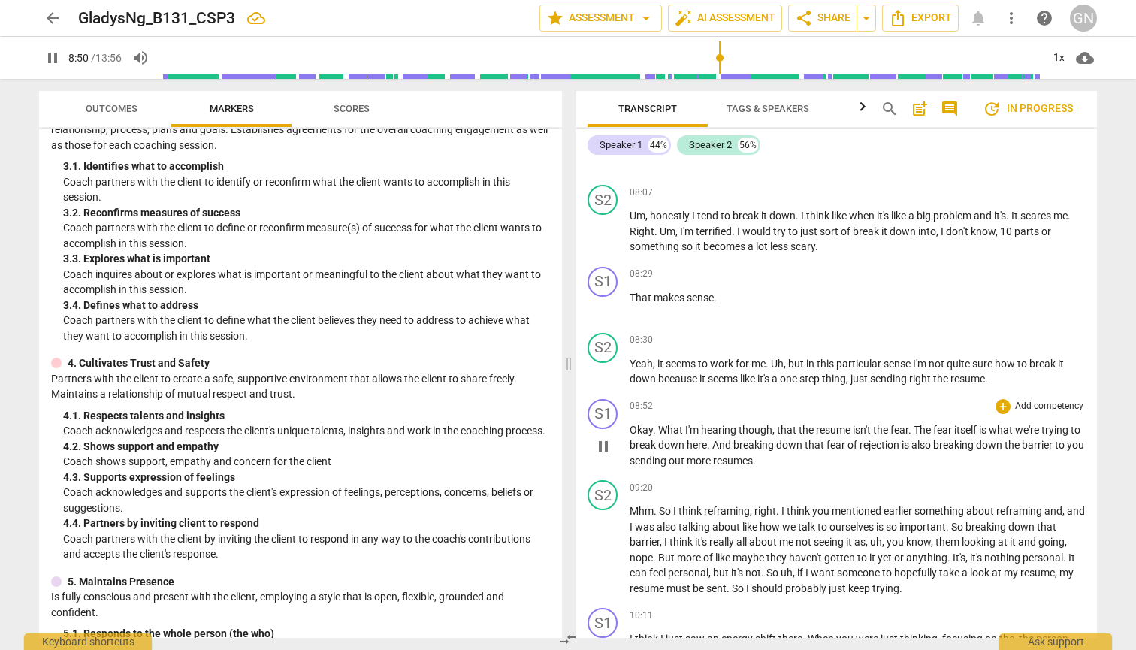
scroll to position [2349, 0]
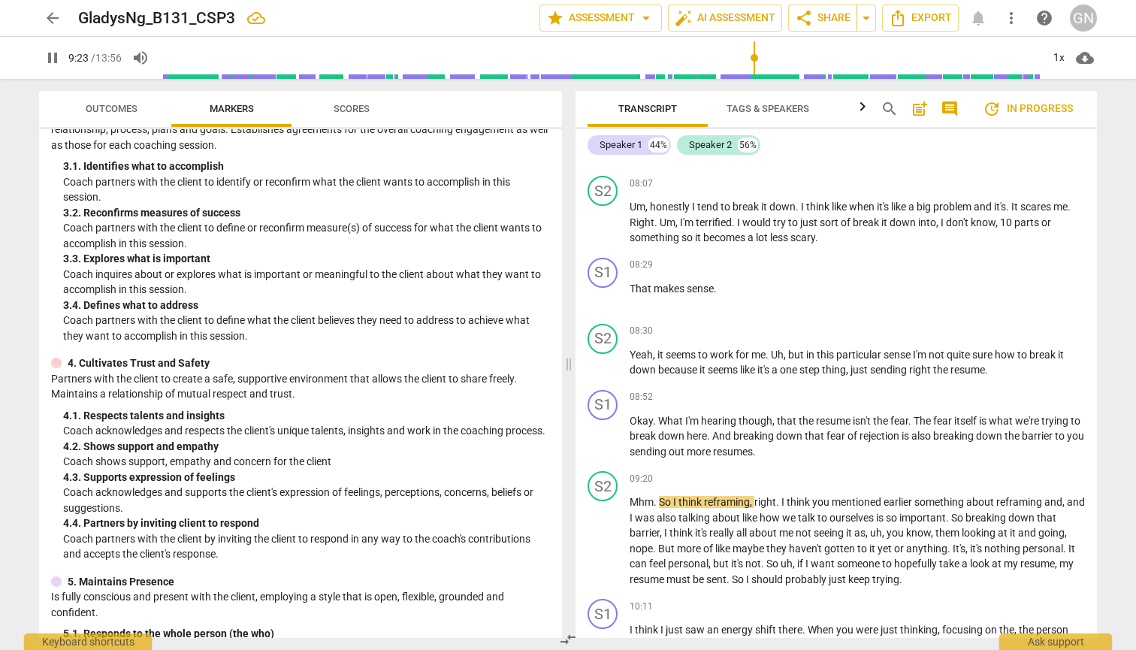
click at [47, 54] on span "pause" at bounding box center [53, 58] width 18 height 18
click at [47, 54] on span "play_arrow" at bounding box center [53, 58] width 18 height 18
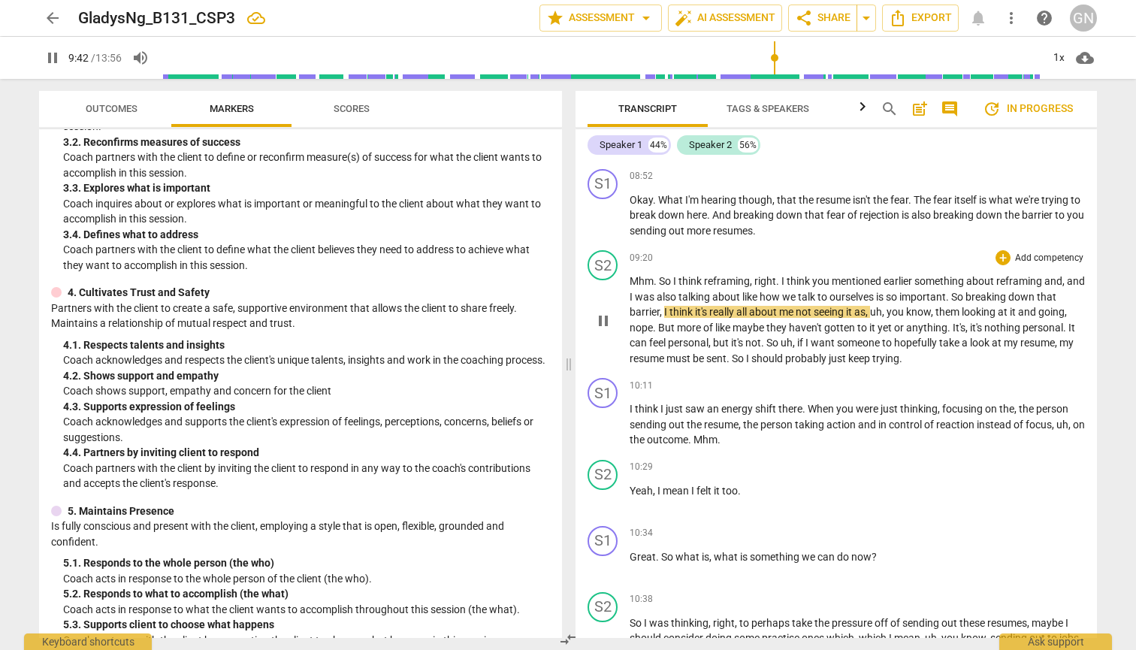
scroll to position [2569, 0]
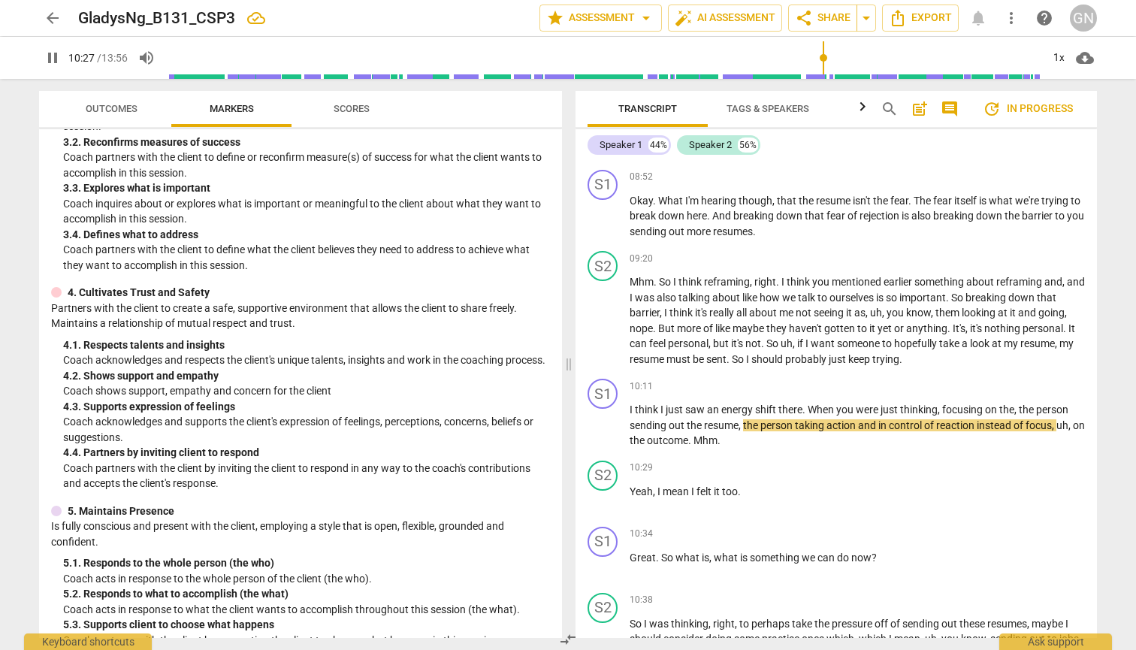
click at [50, 59] on span "pause" at bounding box center [53, 58] width 18 height 18
type input "628"
drag, startPoint x: 951, startPoint y: 418, endPoint x: 939, endPoint y: 419, distance: 12.0
click at [609, 419] on span "reaction" at bounding box center [956, 425] width 41 height 12
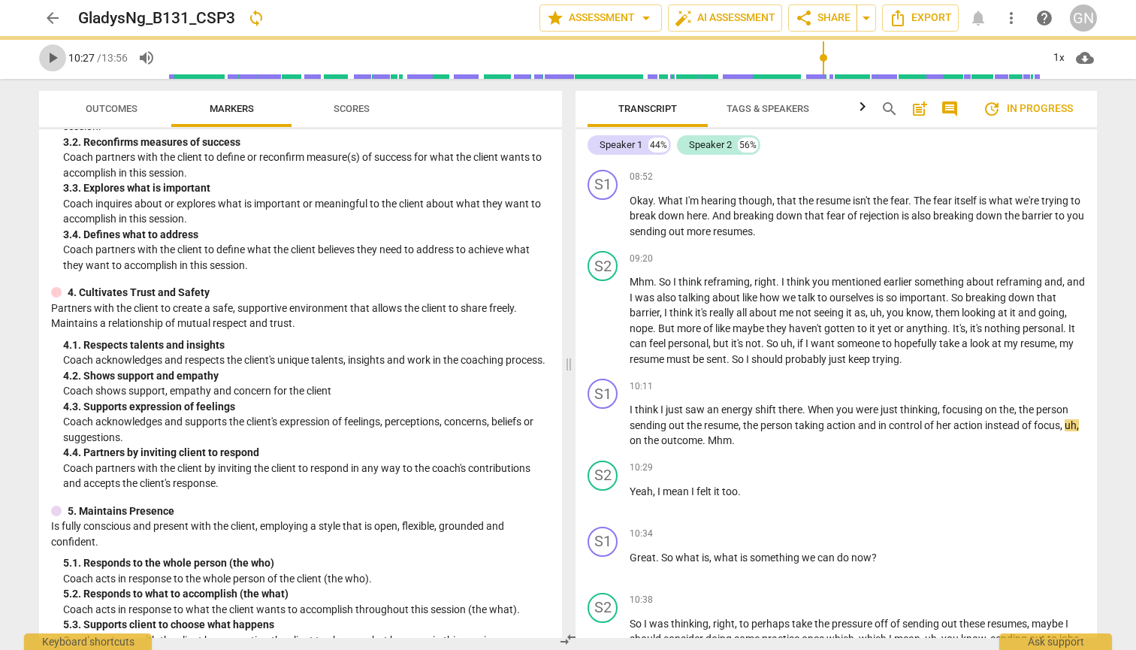
click at [54, 58] on span "play_arrow" at bounding box center [53, 58] width 18 height 18
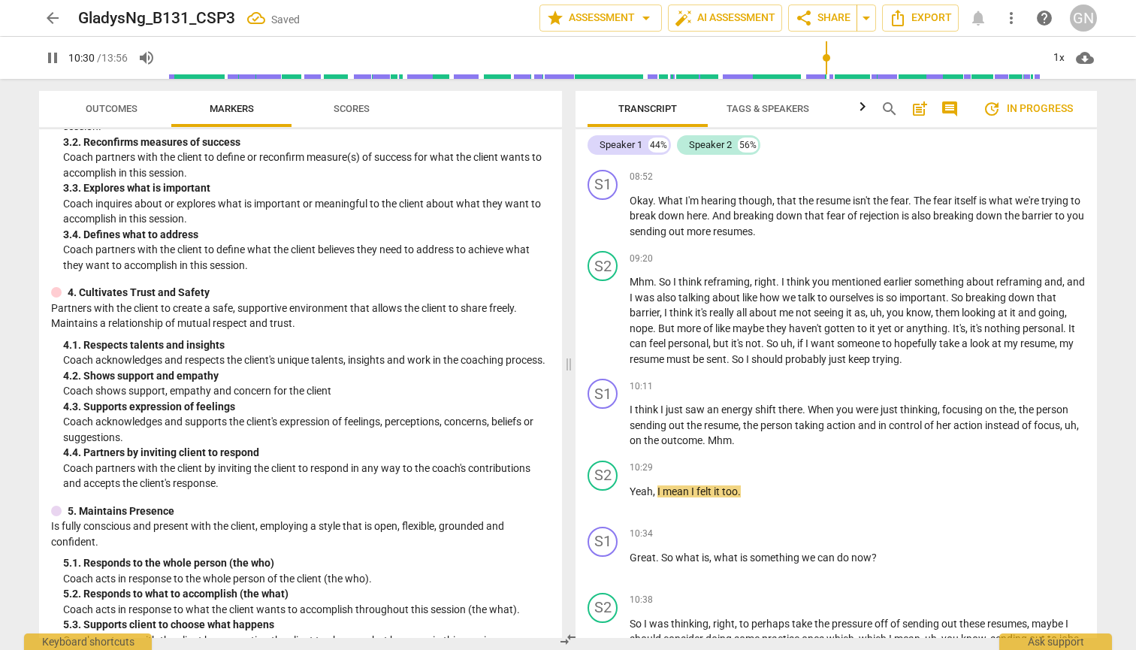
click at [54, 58] on span "pause" at bounding box center [53, 58] width 18 height 18
click at [54, 58] on span "play_arrow" at bounding box center [53, 58] width 18 height 18
click at [54, 58] on span "pause" at bounding box center [53, 58] width 18 height 18
type input "632"
drag, startPoint x: 760, startPoint y: 429, endPoint x: 719, endPoint y: 429, distance: 41.3
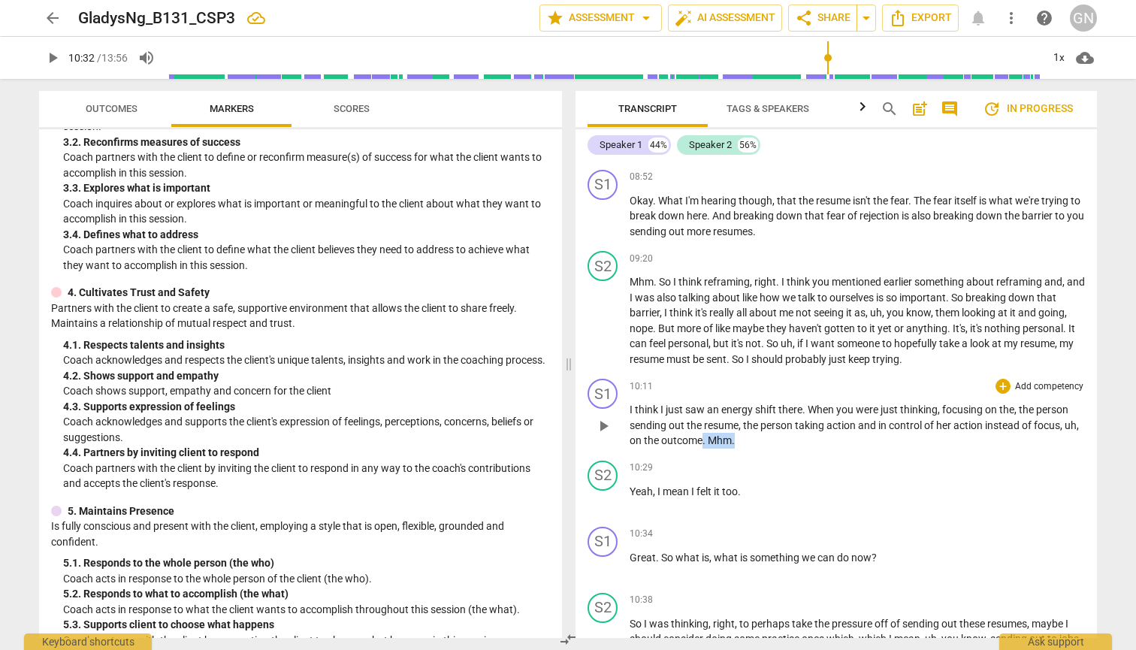
click at [609, 429] on p "I think I just saw an energy shift there . When you were just thinking , focusi…" at bounding box center [857, 425] width 455 height 47
click at [609, 485] on span "Yeah" at bounding box center [641, 491] width 23 height 12
click at [594, 494] on span "play_arrow" at bounding box center [603, 500] width 18 height 18
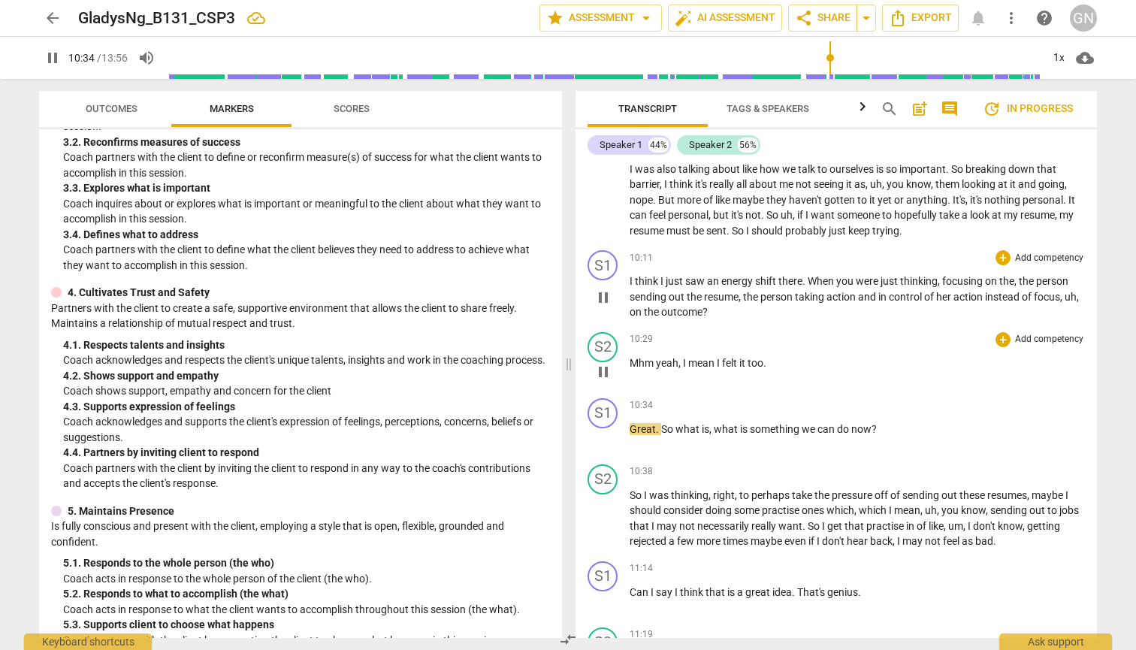
scroll to position [2705, 0]
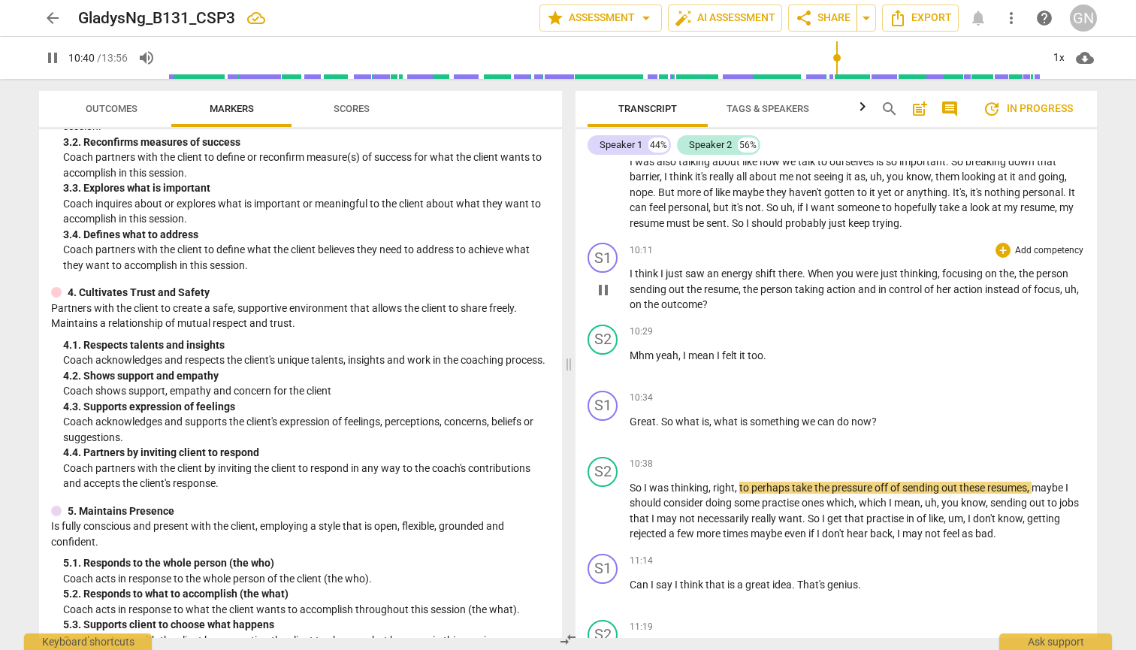
click at [51, 56] on span "pause" at bounding box center [53, 58] width 18 height 18
type input "641"
click at [609, 415] on span "do" at bounding box center [844, 421] width 14 height 12
click at [51, 54] on span "play_arrow" at bounding box center [53, 58] width 18 height 18
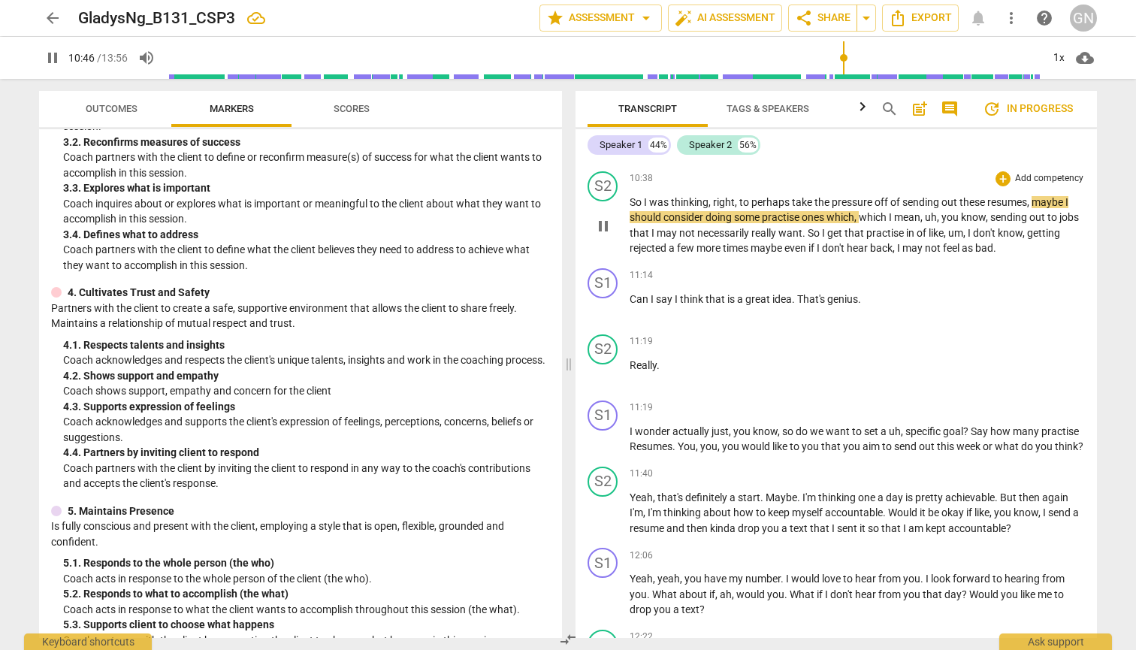
scroll to position [2990, 0]
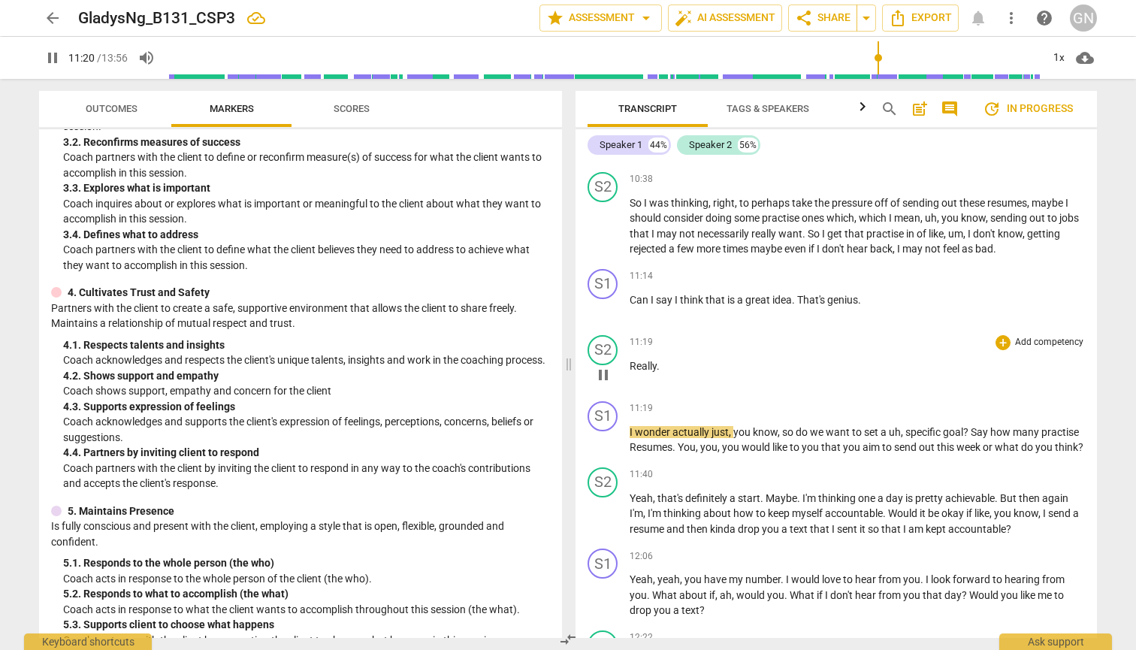
click at [609, 360] on p "Really ." at bounding box center [857, 366] width 455 height 16
click at [51, 56] on span "pause" at bounding box center [53, 58] width 18 height 18
click at [51, 55] on span "play_arrow" at bounding box center [53, 58] width 18 height 18
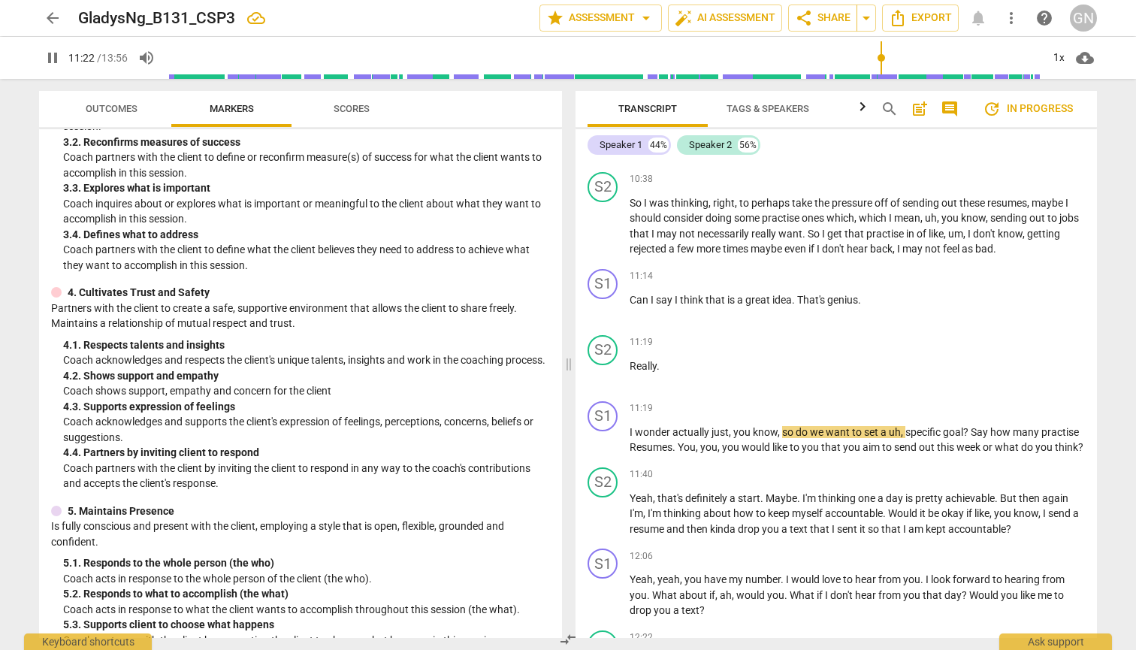
click at [609, 57] on input "range" at bounding box center [603, 58] width 875 height 48
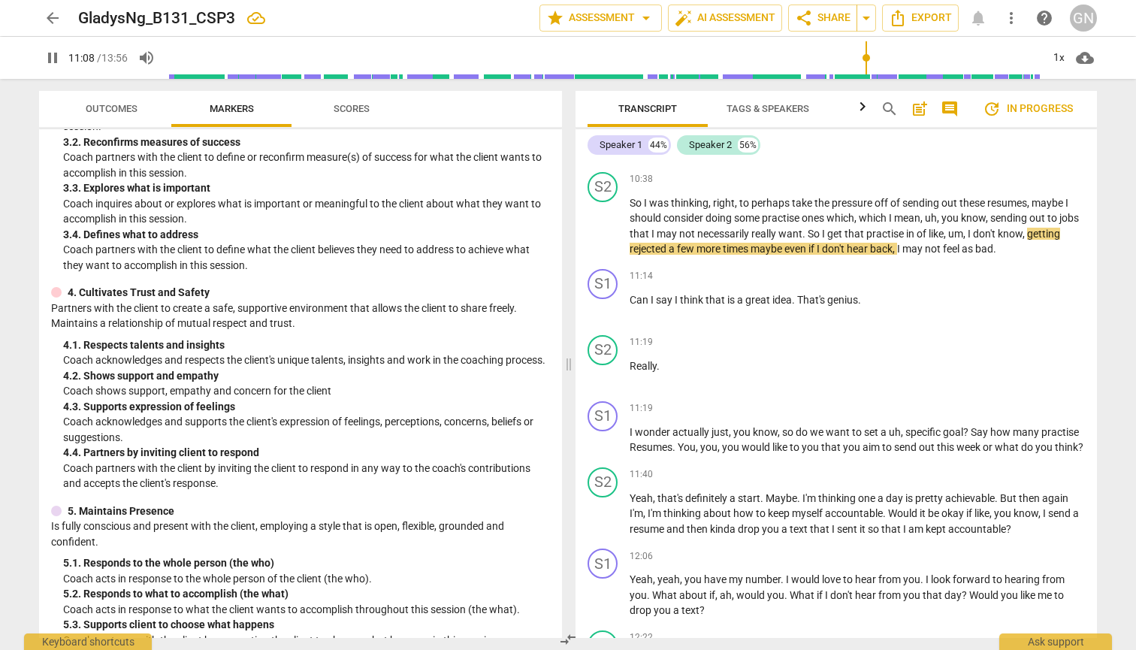
click at [609, 56] on input "range" at bounding box center [603, 58] width 875 height 48
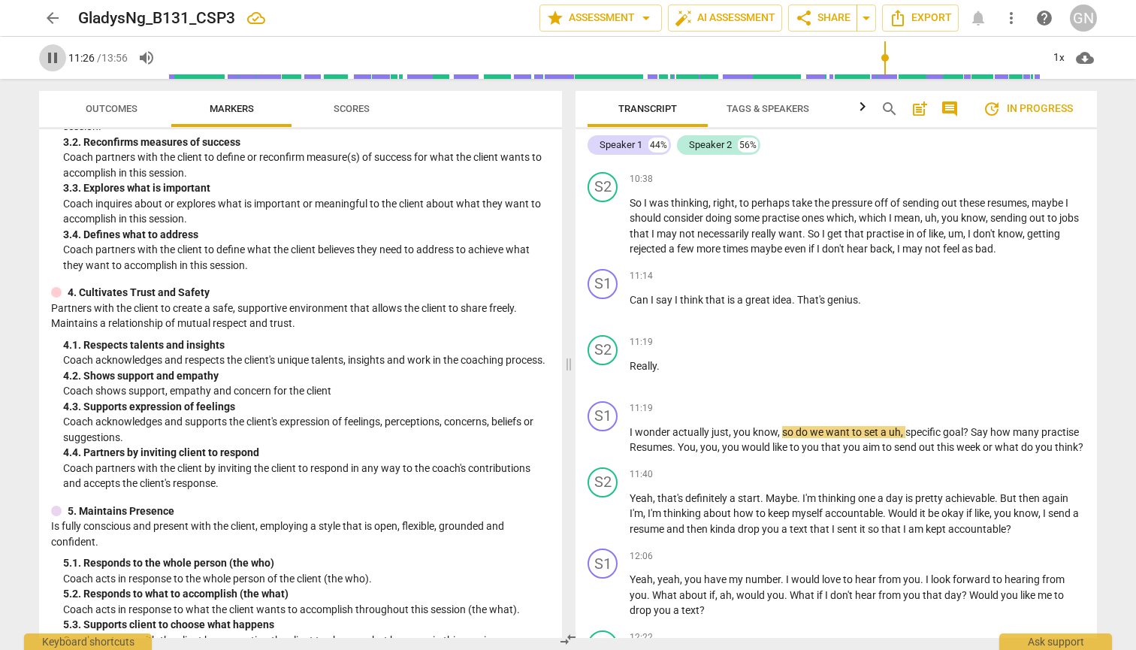
click at [54, 56] on span "pause" at bounding box center [53, 58] width 18 height 18
type input "686"
click at [609, 360] on p "Really ." at bounding box center [857, 366] width 455 height 16
click at [599, 366] on span "play_arrow" at bounding box center [603, 375] width 18 height 18
click at [36, 48] on div "pause 11:21 / 13:56 volume_up 1x cloud_download" at bounding box center [568, 58] width 1112 height 42
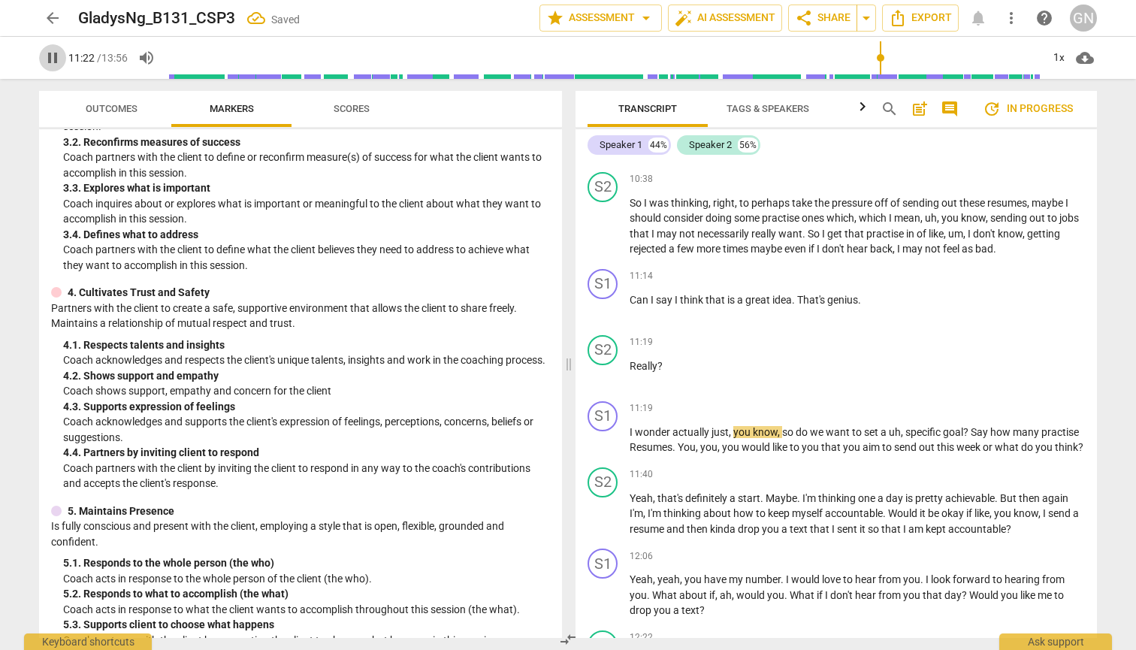
click at [43, 50] on span "pause" at bounding box center [52, 58] width 27 height 18
type input "682"
click at [609, 358] on p "Really ?" at bounding box center [857, 366] width 455 height 16
drag, startPoint x: 677, startPoint y: 422, endPoint x: 619, endPoint y: 422, distance: 57.9
click at [609, 422] on div "S1 play_arrow pause 11:19 + Add competency keyboard_arrow_right I wonder actual…" at bounding box center [836, 428] width 521 height 66
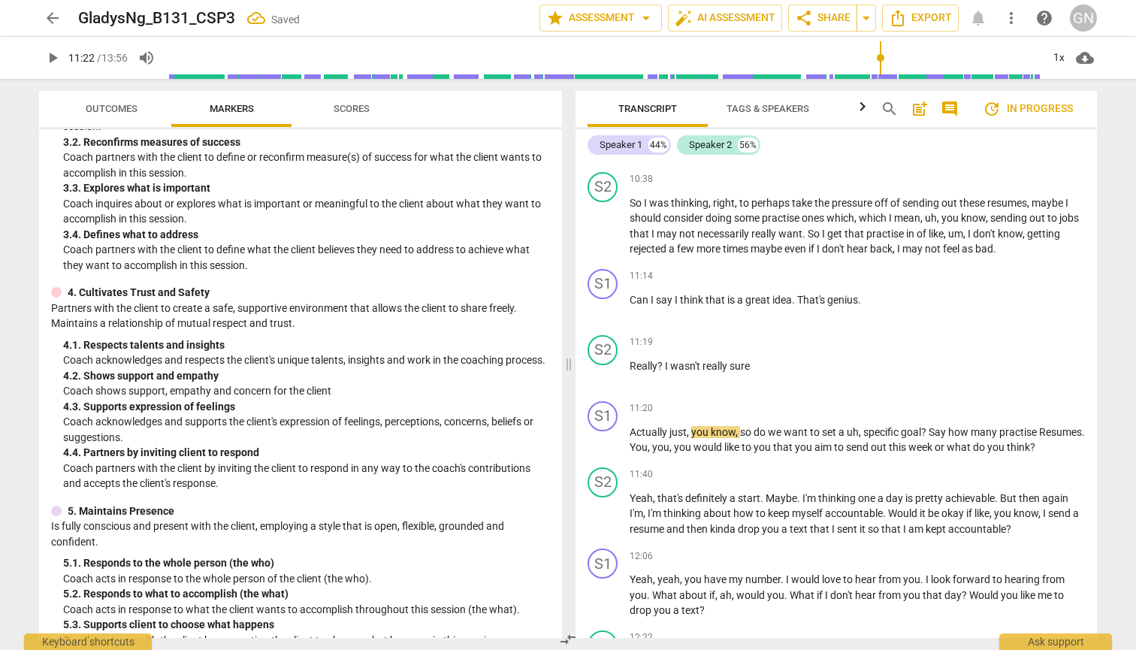
click at [609, 431] on div "arrow_back GladysNg_B131_CSP3 Saved edit star Assessment arrow_drop_down auto_f…" at bounding box center [568, 325] width 1136 height 650
click at [609, 358] on p "Really ? I wasn't really sure" at bounding box center [857, 366] width 455 height 16
click at [606, 300] on span "play_arrow" at bounding box center [603, 309] width 18 height 18
click at [603, 366] on span "pause" at bounding box center [603, 375] width 18 height 18
click at [603, 366] on span "play_arrow" at bounding box center [603, 375] width 18 height 18
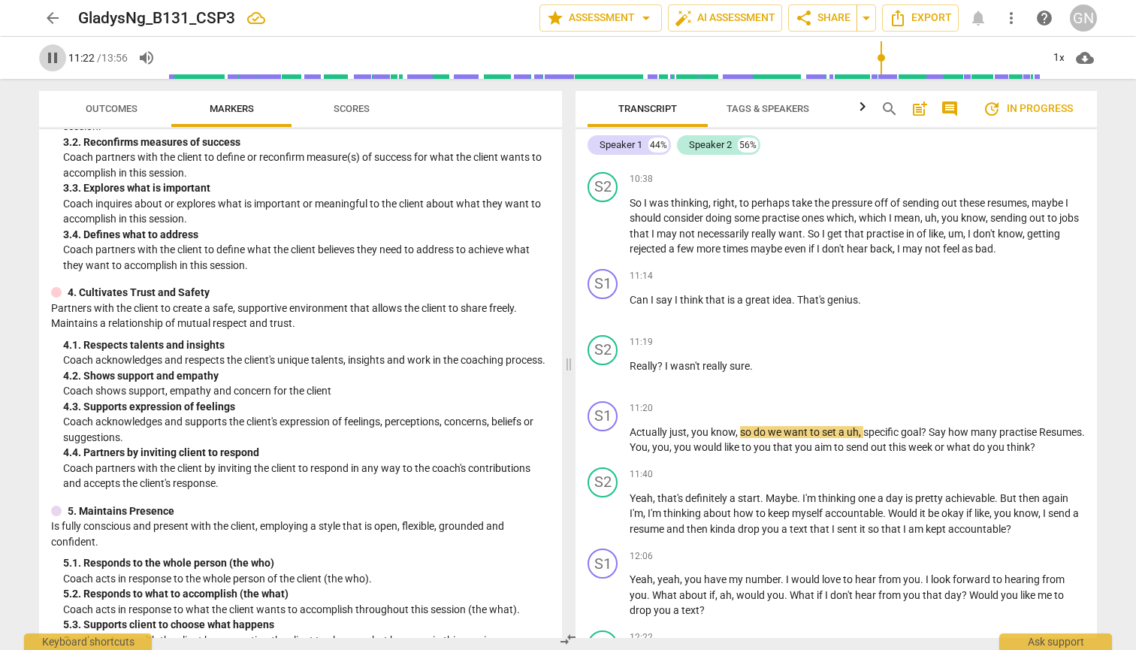
click at [48, 58] on span "pause" at bounding box center [53, 58] width 18 height 18
click at [48, 58] on span "play_arrow" at bounding box center [53, 58] width 18 height 18
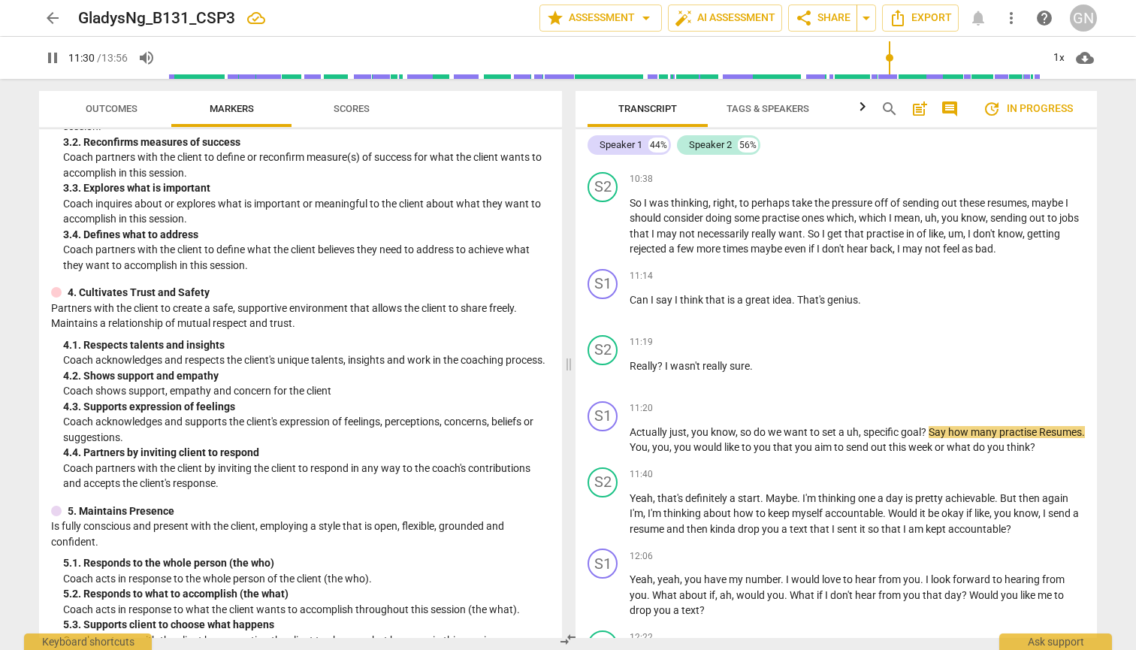
click at [48, 56] on span "pause" at bounding box center [53, 58] width 18 height 18
type input "691"
click at [609, 434] on span "Resumes" at bounding box center [1060, 432] width 43 height 12
click at [38, 60] on div "play_arrow 11:30 / 13:56 volume_up 1x cloud_download" at bounding box center [568, 58] width 1112 height 42
click at [50, 59] on span "play_arrow" at bounding box center [53, 58] width 18 height 18
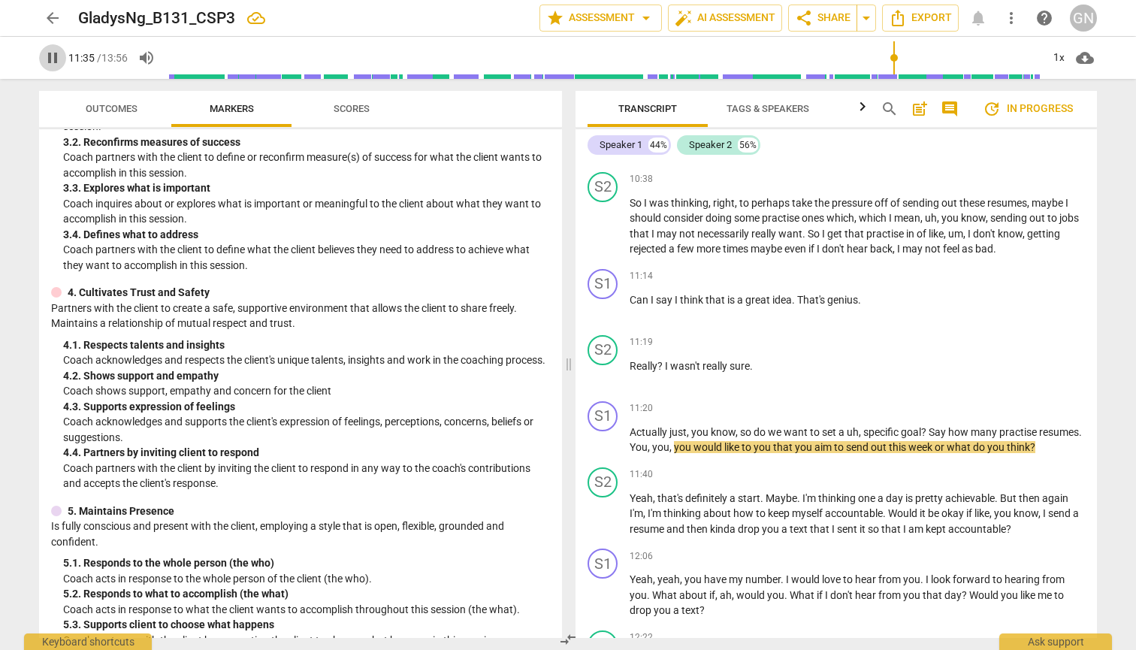
click at [50, 59] on span "pause" at bounding box center [53, 58] width 18 height 18
type input "695"
drag, startPoint x: 721, startPoint y: 437, endPoint x: 670, endPoint y: 439, distance: 51.1
click at [609, 439] on p "Actually just , you know , so do we want to set a uh , specific goal ? Say how …" at bounding box center [857, 440] width 455 height 31
drag, startPoint x: 772, startPoint y: 442, endPoint x: 793, endPoint y: 438, distance: 20.6
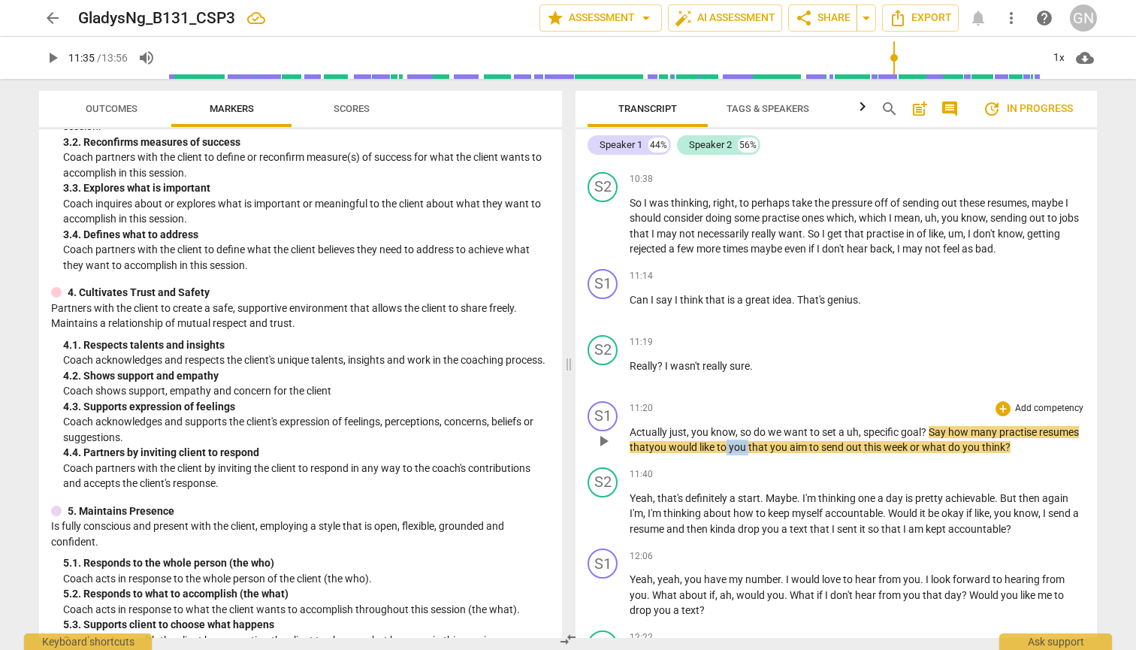
click at [609, 438] on p "Actually just , you know , so do we want to set a uh , specific goal ? Say how …" at bounding box center [857, 440] width 455 height 31
click at [43, 59] on span "play_arrow" at bounding box center [52, 58] width 27 height 18
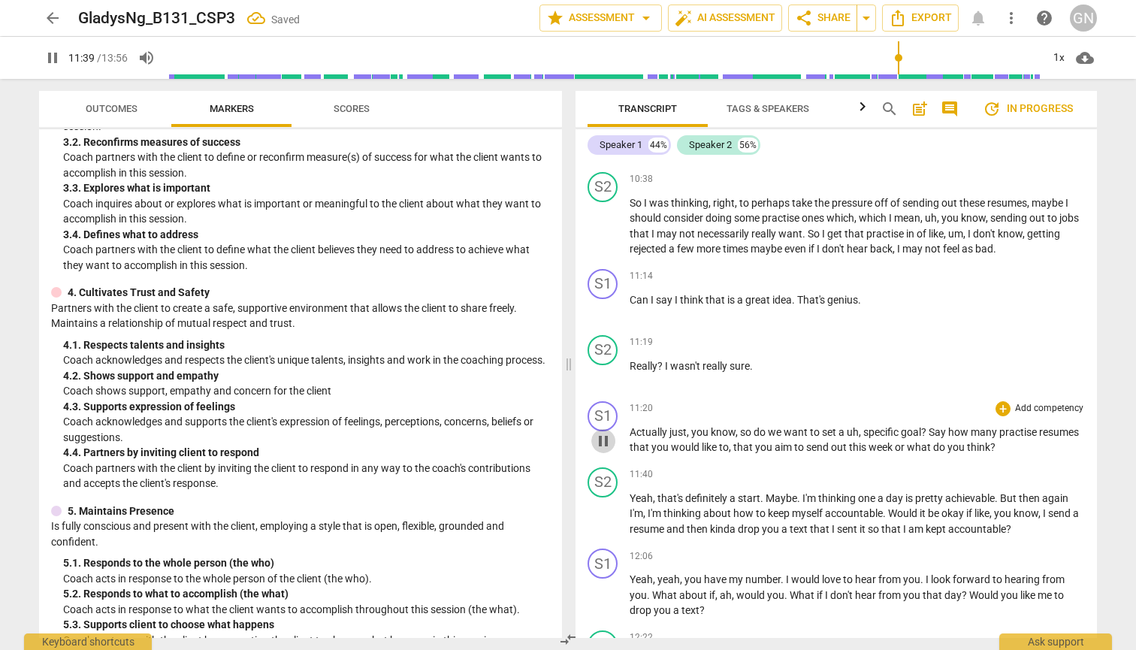
click at [606, 432] on span "pause" at bounding box center [603, 441] width 18 height 18
click at [594, 368] on span "play_arrow" at bounding box center [603, 375] width 24 height 18
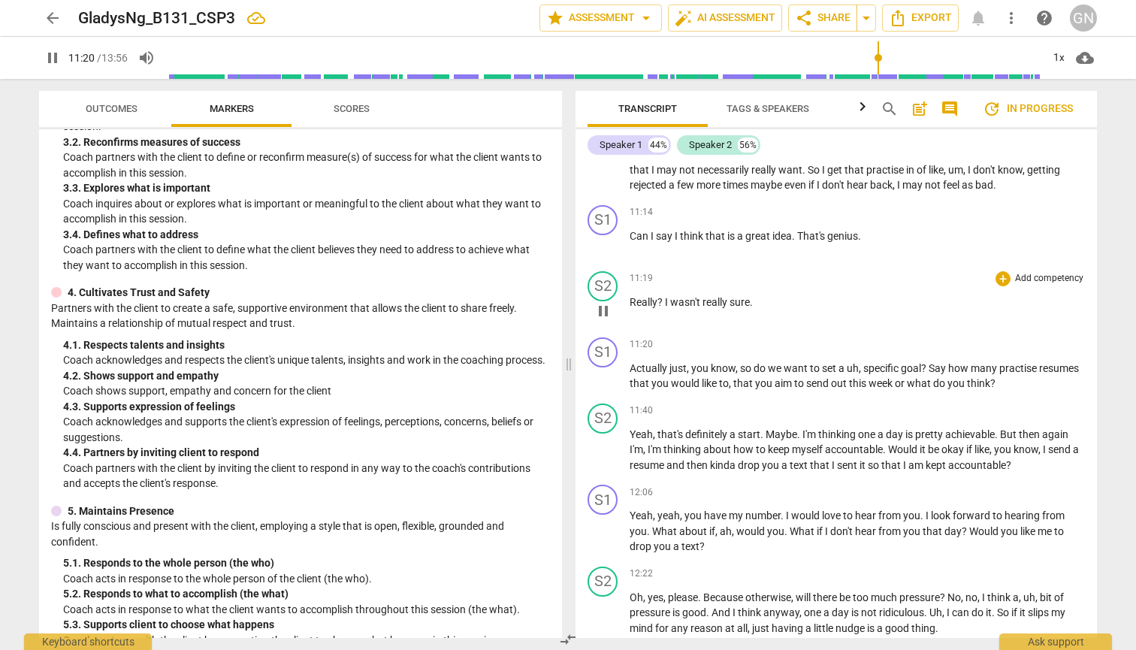
scroll to position [3057, 0]
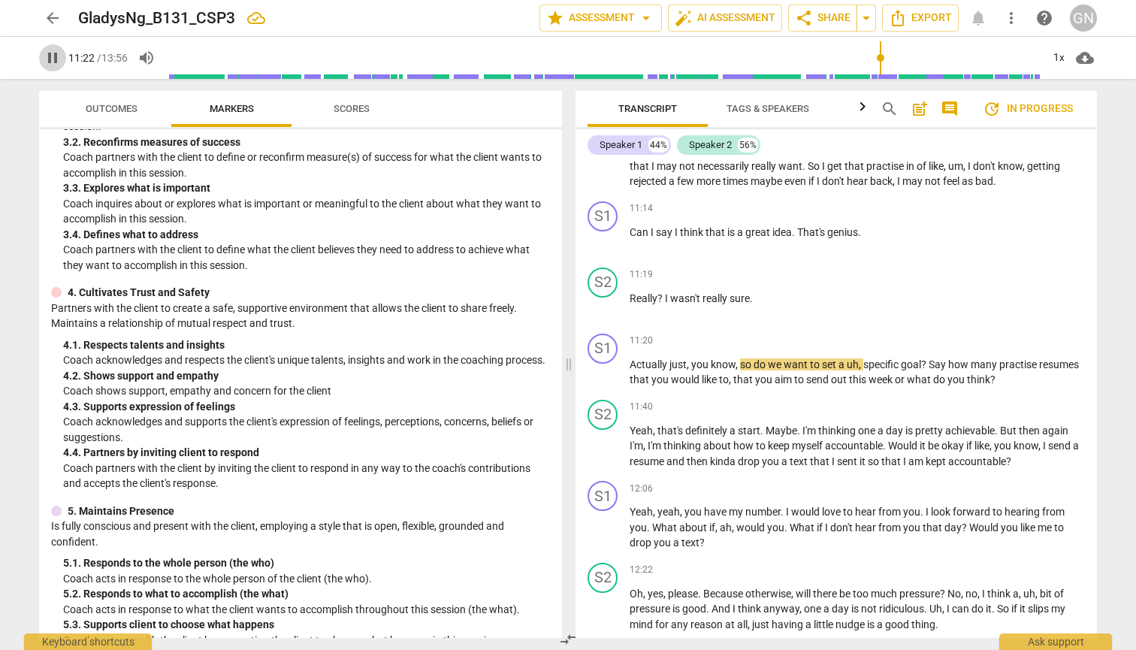
click at [55, 65] on span "pause" at bounding box center [53, 58] width 18 height 18
click at [603, 232] on span "play_arrow" at bounding box center [603, 241] width 18 height 18
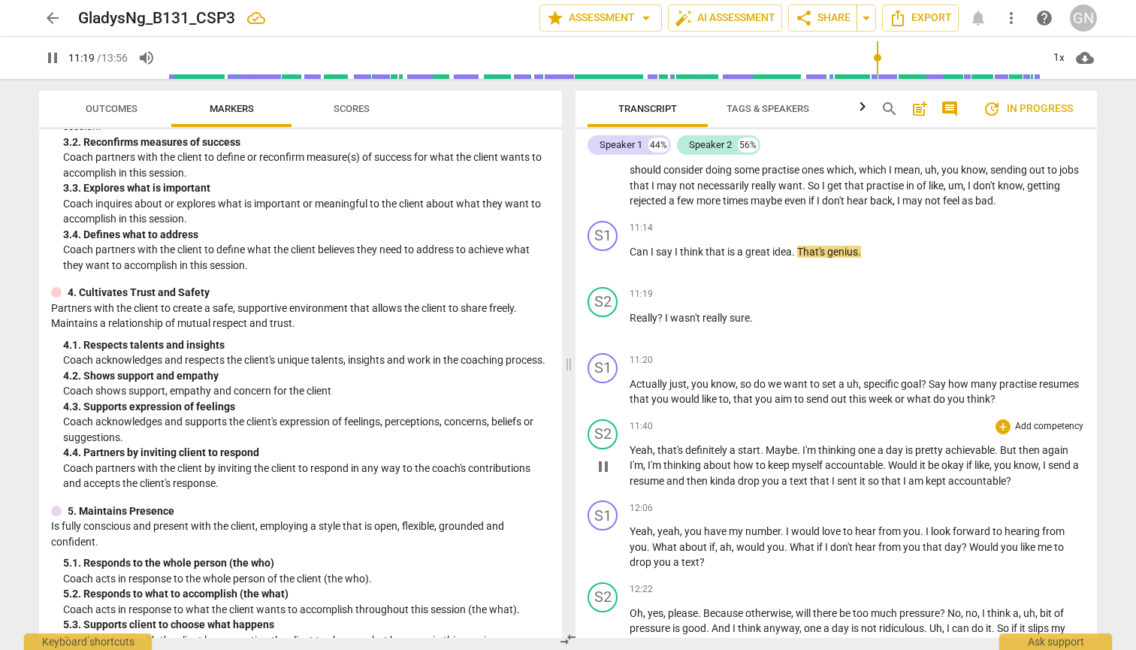
scroll to position [3040, 0]
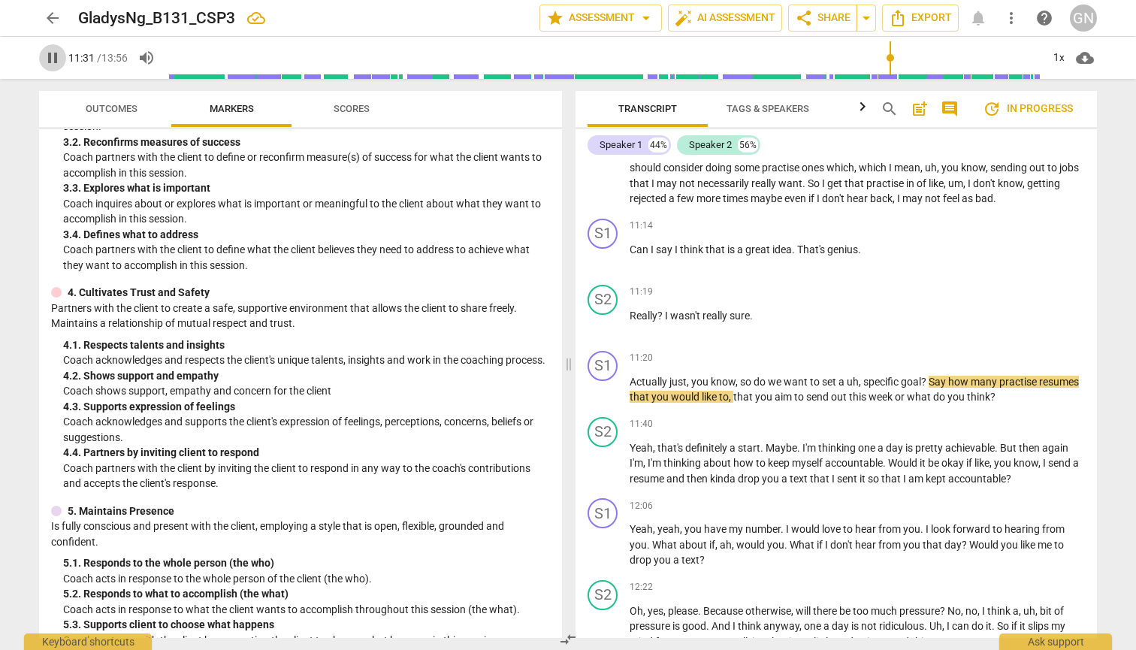
click at [49, 59] on span "pause" at bounding box center [53, 58] width 18 height 18
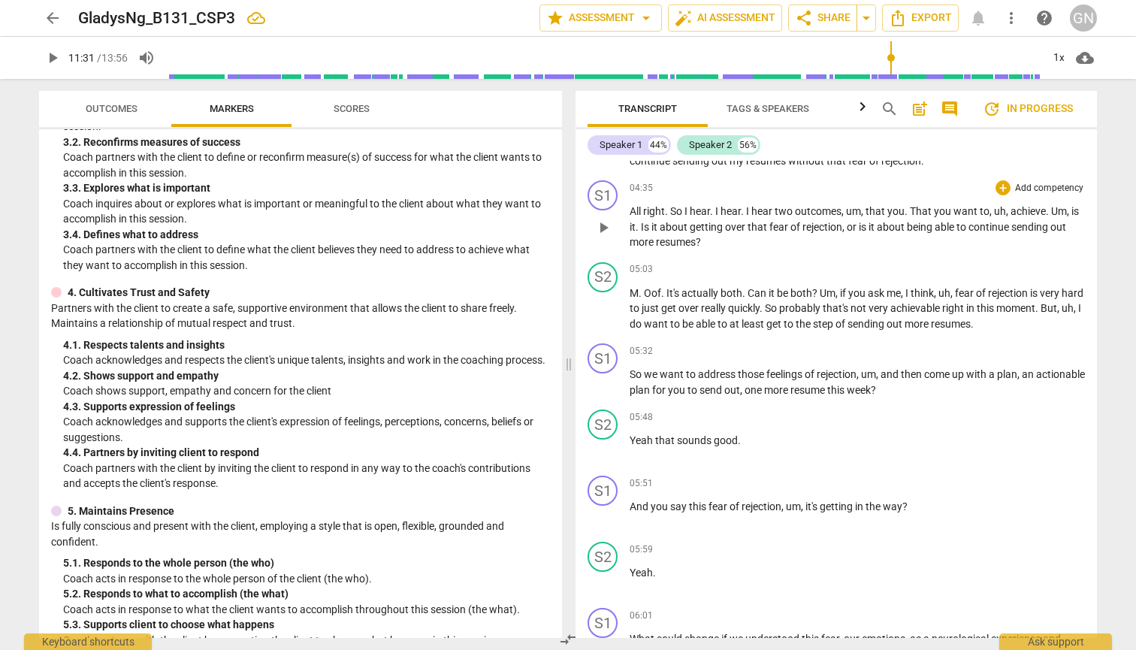
scroll to position [1463, 0]
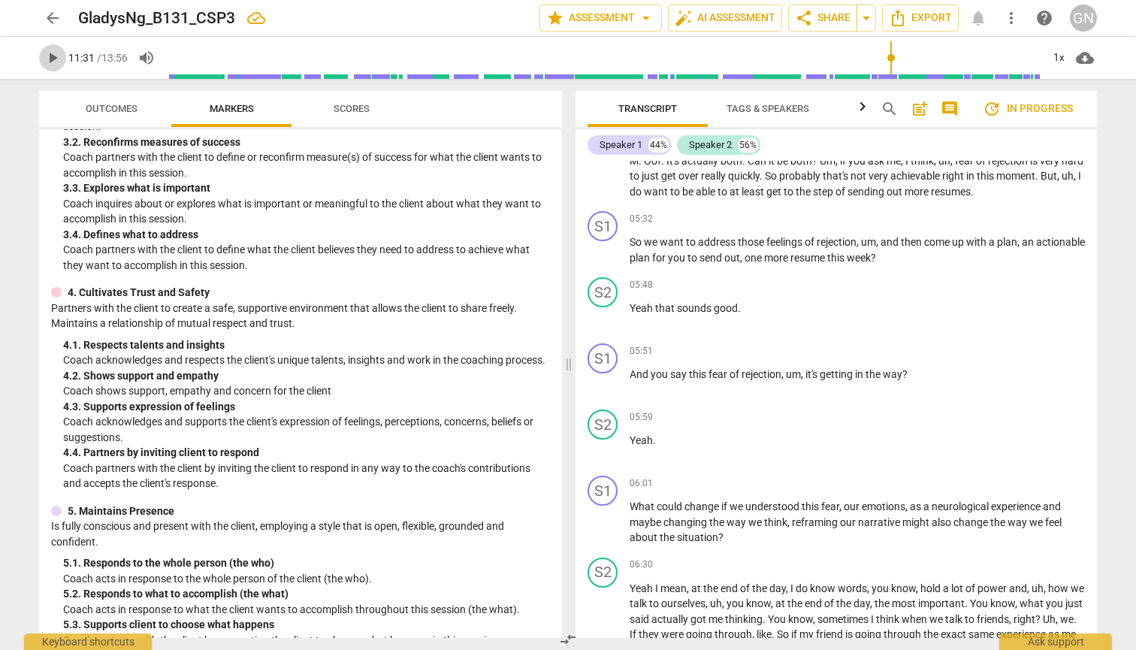
click at [56, 56] on span "play_arrow" at bounding box center [53, 58] width 18 height 18
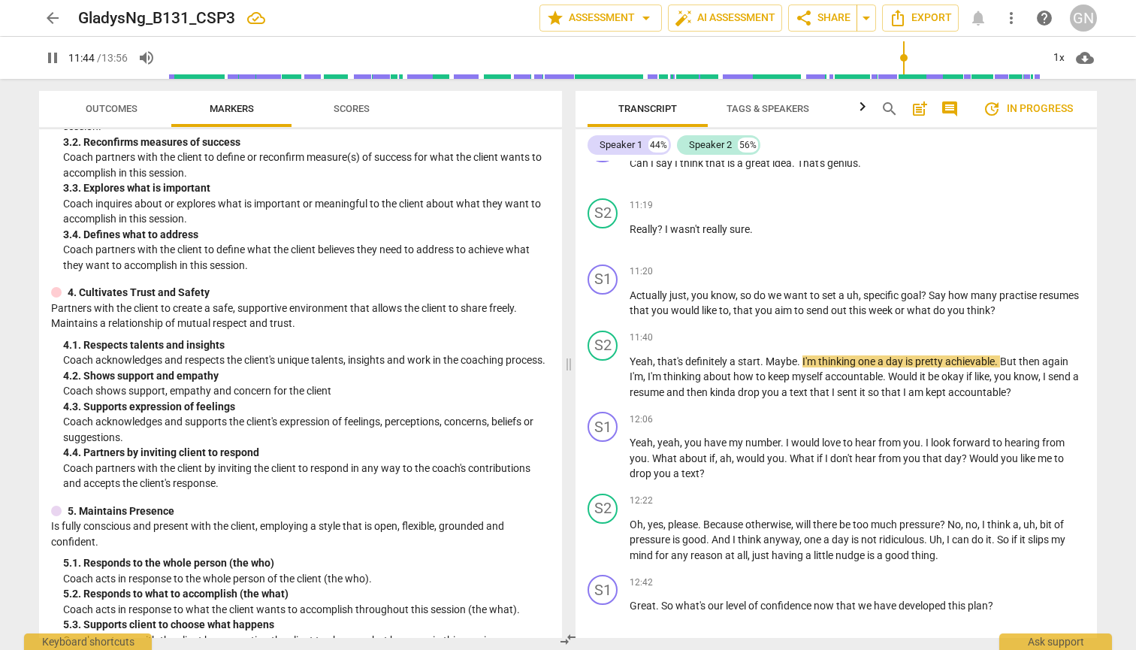
scroll to position [3128, 0]
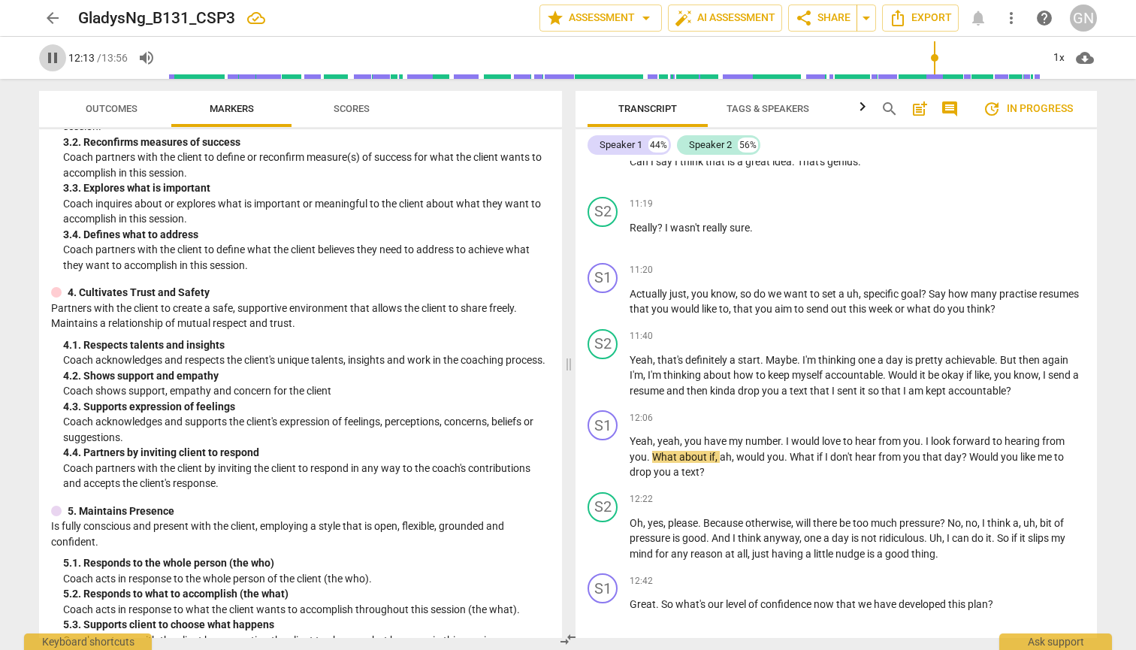
click at [44, 59] on span "pause" at bounding box center [53, 58] width 18 height 18
click at [44, 59] on span "play_arrow" at bounding box center [53, 58] width 18 height 18
click at [44, 59] on span "pause" at bounding box center [53, 58] width 18 height 18
click at [609, 517] on span "will" at bounding box center [804, 523] width 17 height 12
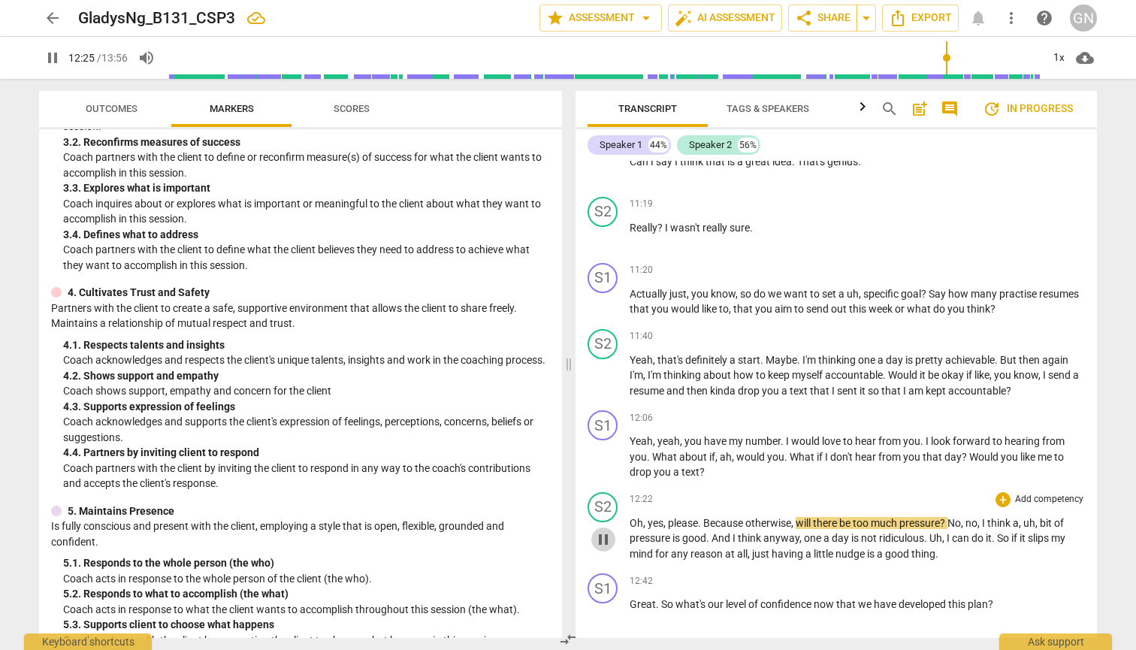
click at [606, 530] on span "pause" at bounding box center [603, 539] width 18 height 18
type input "746"
click at [609, 517] on span "there" at bounding box center [826, 523] width 26 height 12
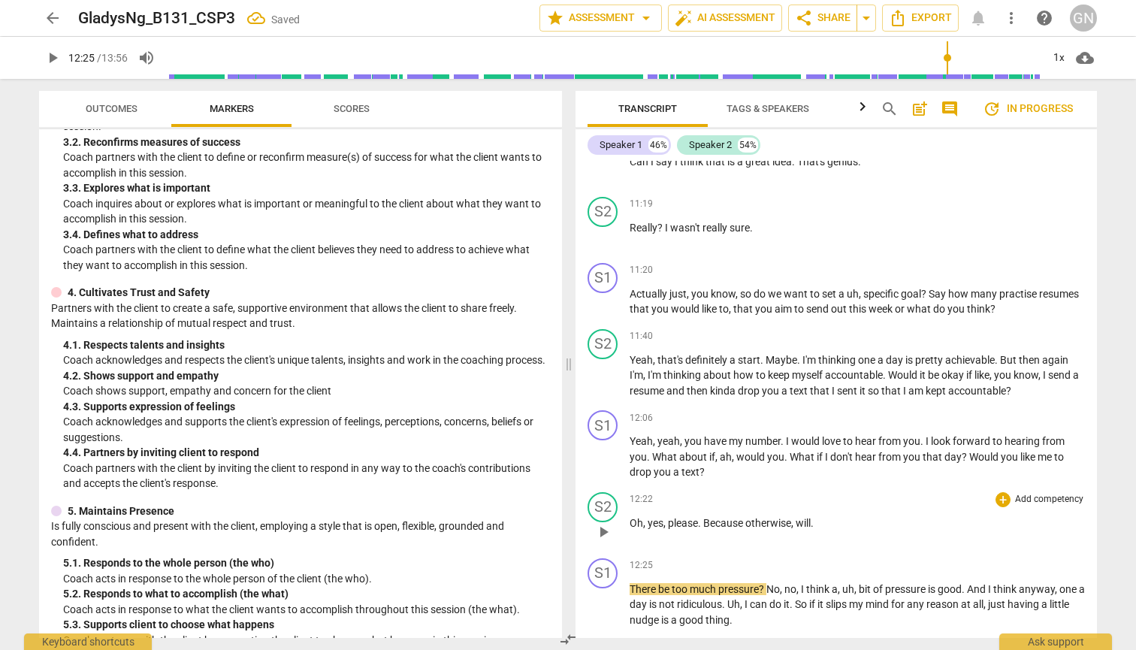
click at [609, 515] on p "Oh , yes , please . Because otherwise , will ." at bounding box center [857, 523] width 455 height 16
click at [609, 583] on span "There" at bounding box center [644, 589] width 29 height 12
click at [609, 583] on span "Would here" at bounding box center [657, 589] width 54 height 12
click at [609, 583] on span "No" at bounding box center [798, 589] width 14 height 12
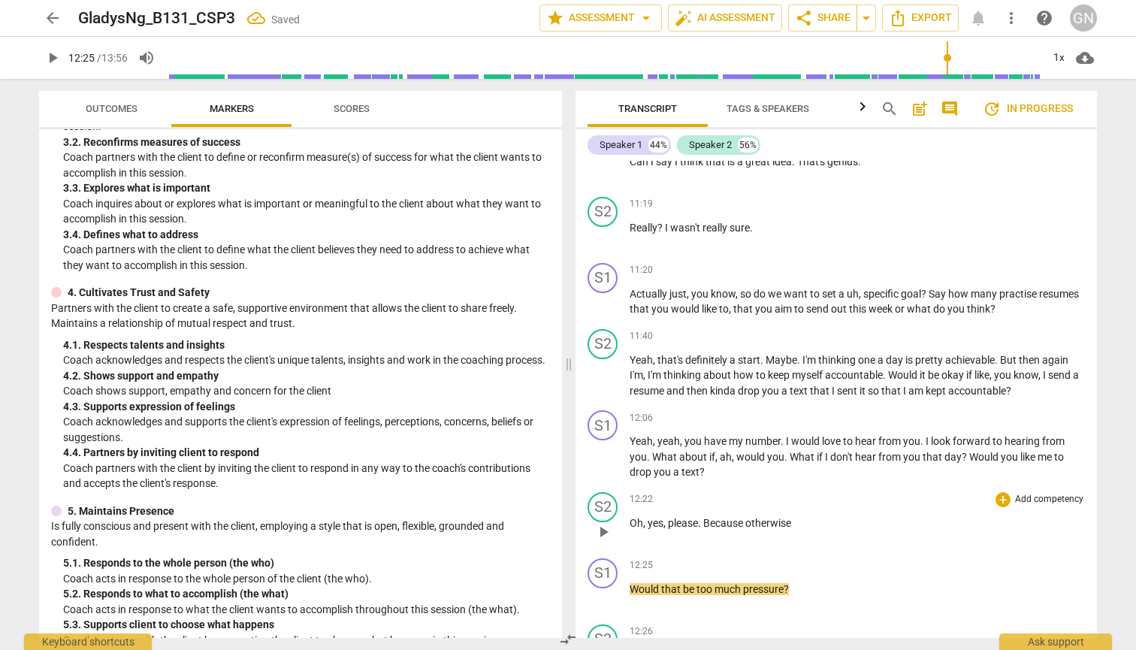
scroll to position [3234, 0]
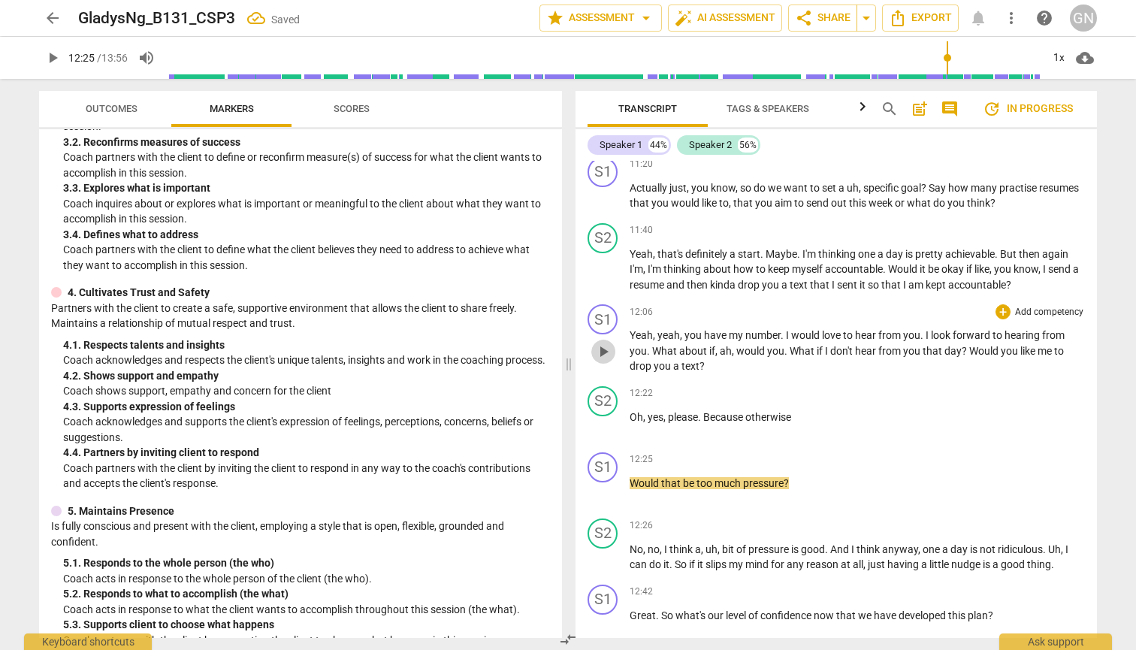
click at [603, 343] on span "play_arrow" at bounding box center [603, 352] width 18 height 18
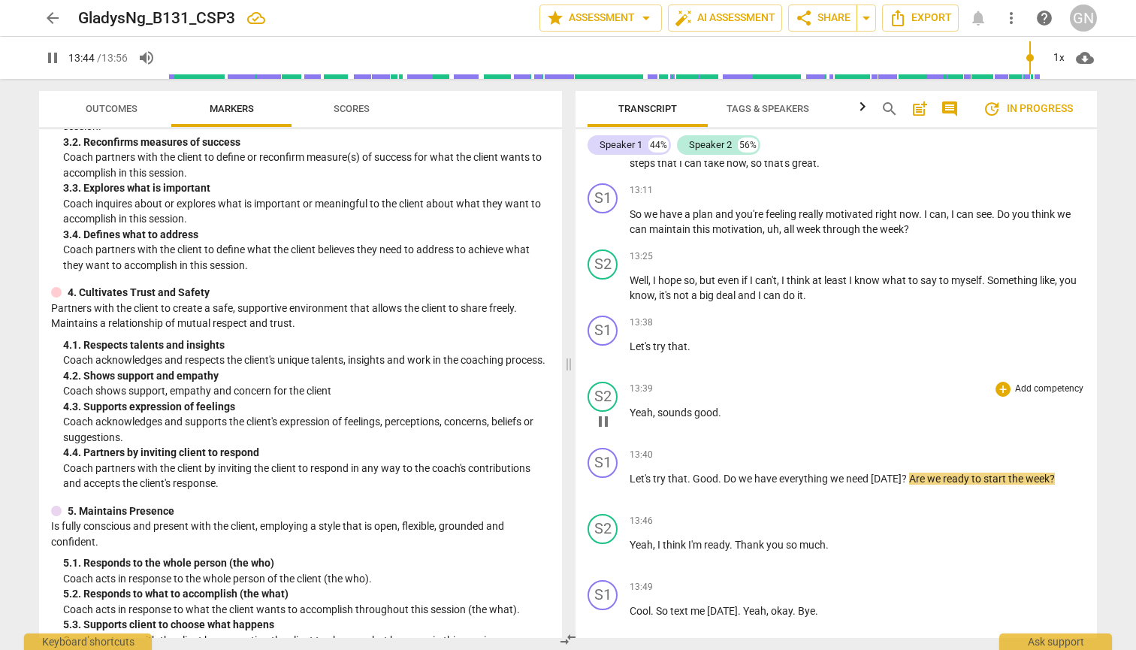
scroll to position [3809, 0]
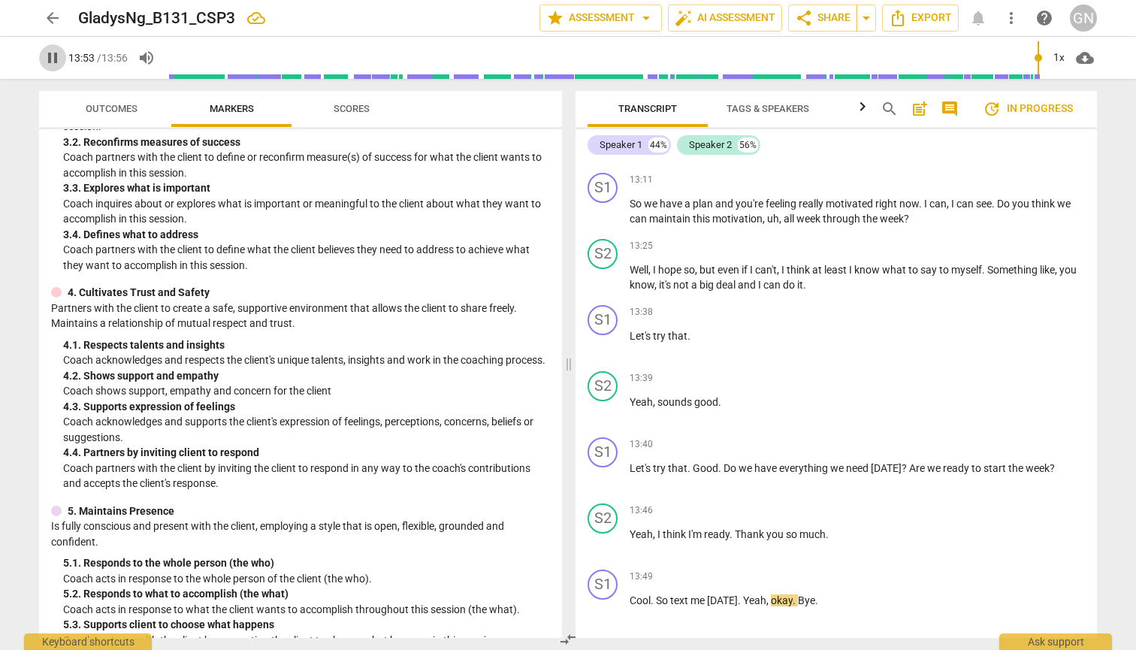
click at [41, 59] on span "pause" at bounding box center [52, 58] width 27 height 18
type input "834"
click at [609, 594] on span "." at bounding box center [740, 600] width 5 height 12
click at [609, 594] on span "Yeah" at bounding box center [756, 600] width 23 height 12
click at [58, 55] on span "play_arrow" at bounding box center [53, 58] width 18 height 18
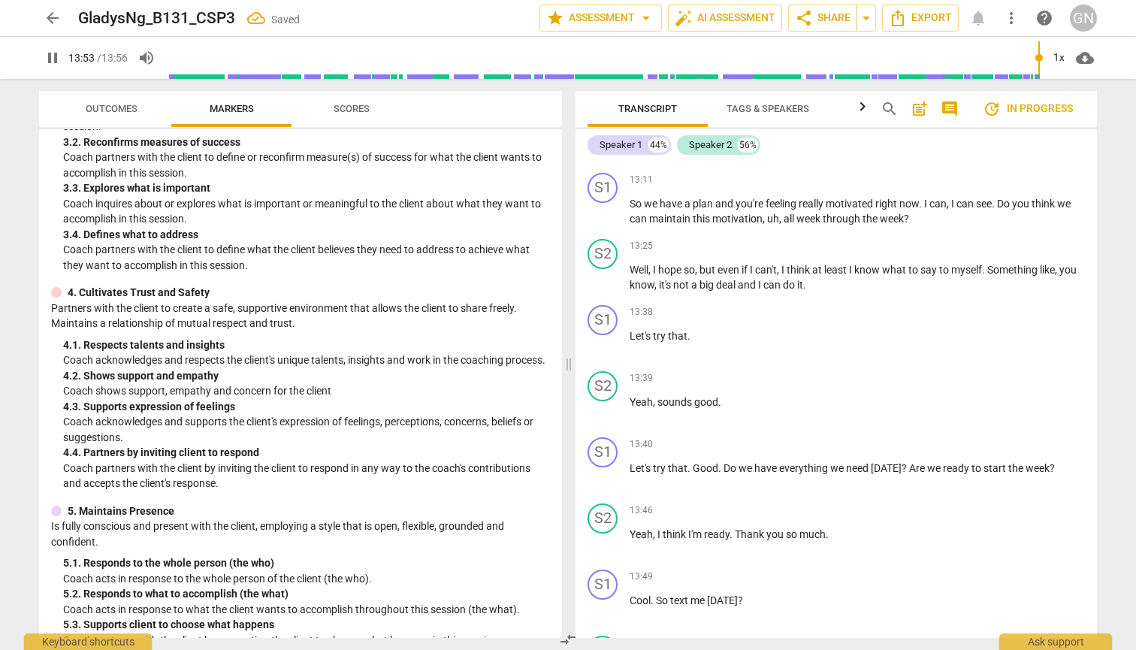
scroll to position [3909, 0]
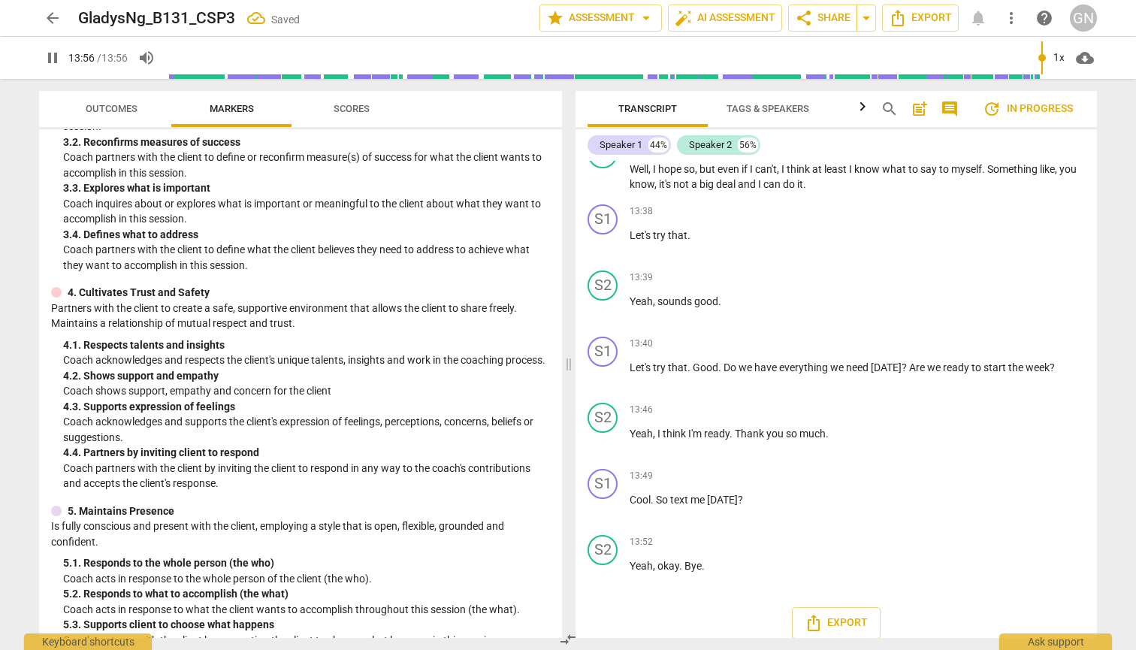
click at [55, 53] on span "pause" at bounding box center [53, 58] width 18 height 18
click at [606, 500] on span "play_arrow" at bounding box center [603, 509] width 18 height 18
click at [50, 60] on span "pause" at bounding box center [53, 58] width 18 height 18
click at [44, 58] on span "play_arrow" at bounding box center [53, 58] width 18 height 18
click at [43, 57] on span "pause" at bounding box center [52, 58] width 27 height 18
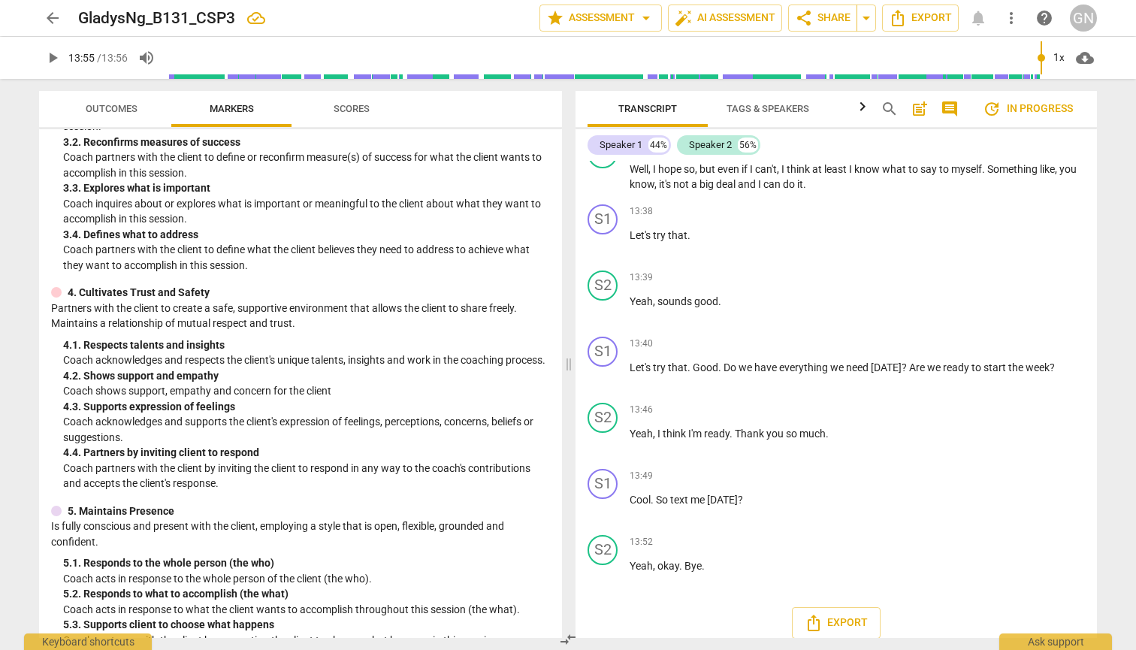
type input "836"
click at [609, 560] on span "okay" at bounding box center [668, 566] width 22 height 12
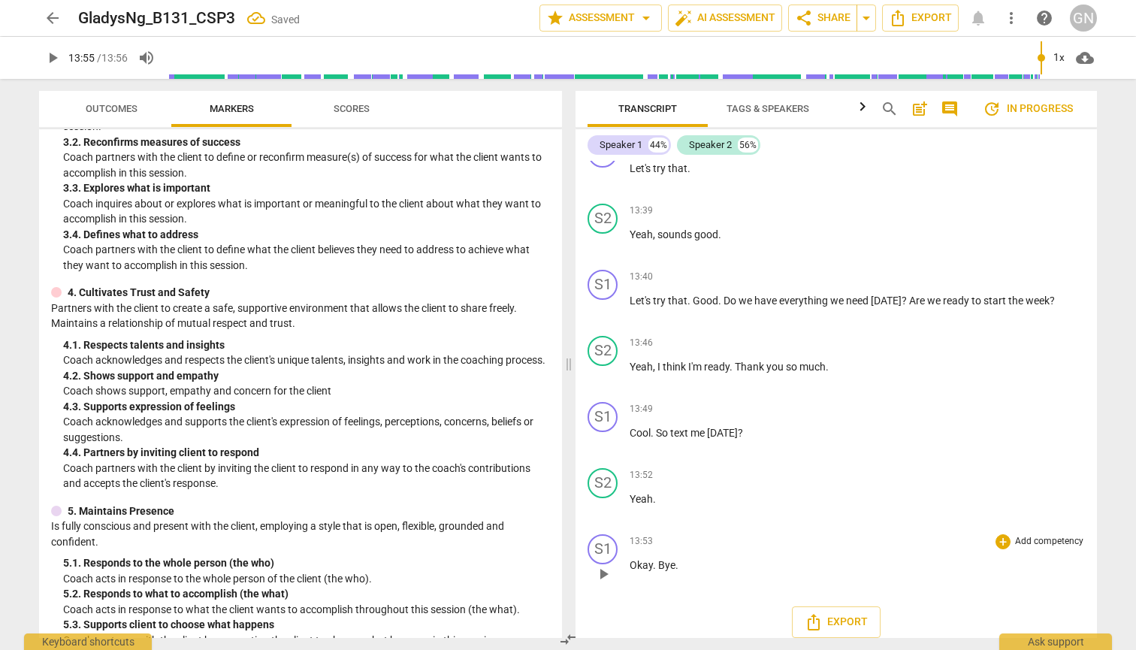
scroll to position [3975, 0]
click at [609, 560] on span "." at bounding box center [655, 566] width 5 height 12
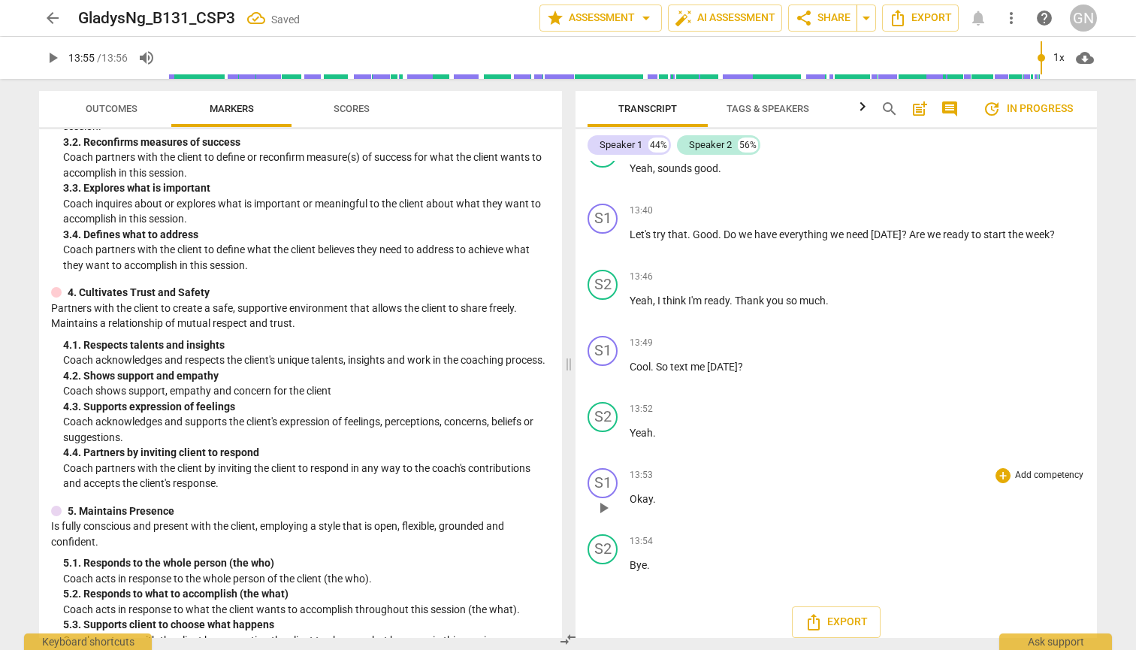
scroll to position [4041, 0]
click at [607, 367] on span "play_arrow" at bounding box center [603, 376] width 18 height 18
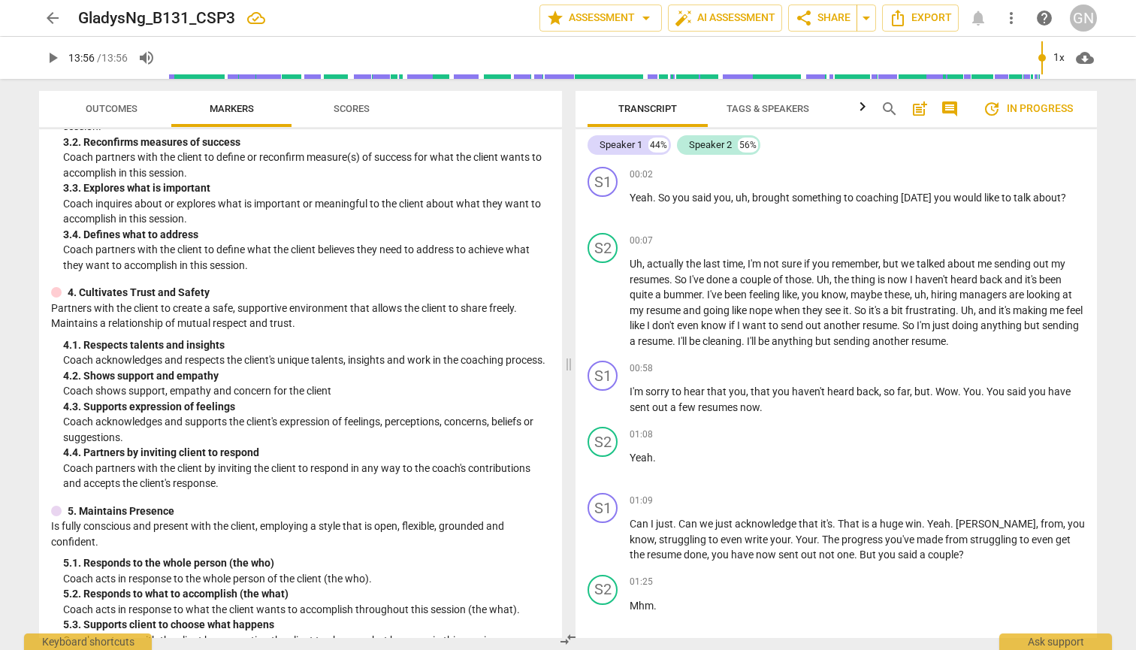
scroll to position [0, 0]
click at [604, 304] on span "play_arrow" at bounding box center [603, 304] width 18 height 18
click at [595, 304] on span "pause" at bounding box center [603, 304] width 18 height 18
click at [597, 400] on span "play_arrow" at bounding box center [603, 400] width 18 height 18
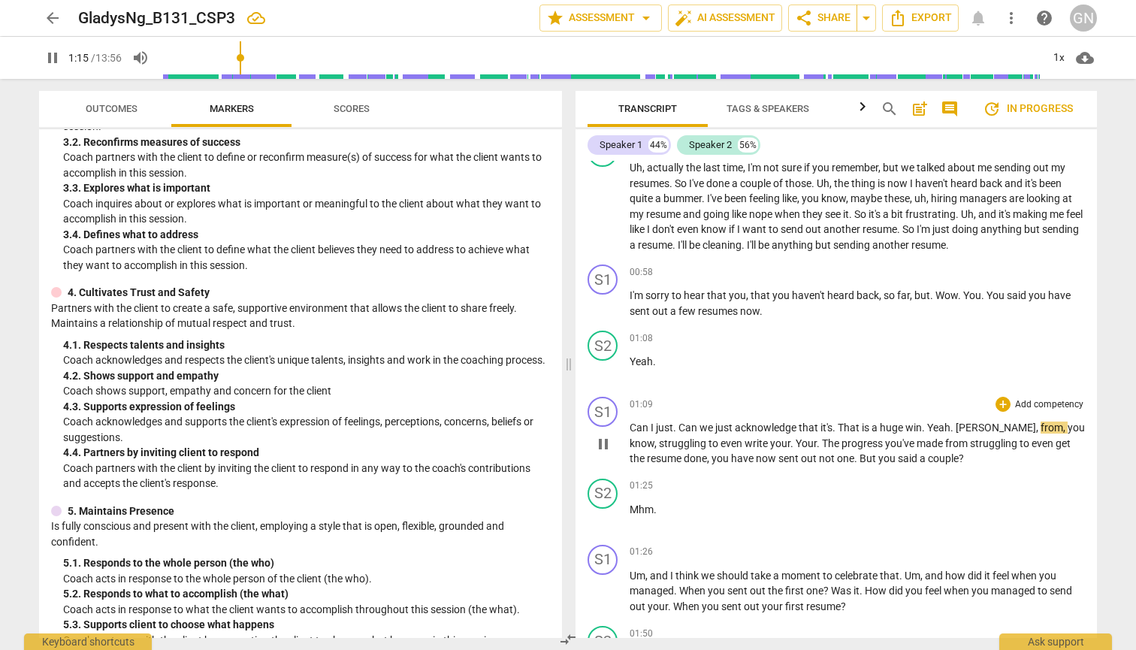
click at [604, 440] on span "pause" at bounding box center [603, 444] width 18 height 18
drag, startPoint x: 1029, startPoint y: 425, endPoint x: 959, endPoint y: 425, distance: 69.9
click at [609, 425] on p "Can I just . Can we just acknowledge that it's . That is a huge win . Yeah . [P…" at bounding box center [857, 443] width 455 height 47
click at [603, 443] on span "play_arrow" at bounding box center [603, 444] width 18 height 18
click at [609, 422] on span "." at bounding box center [675, 428] width 5 height 12
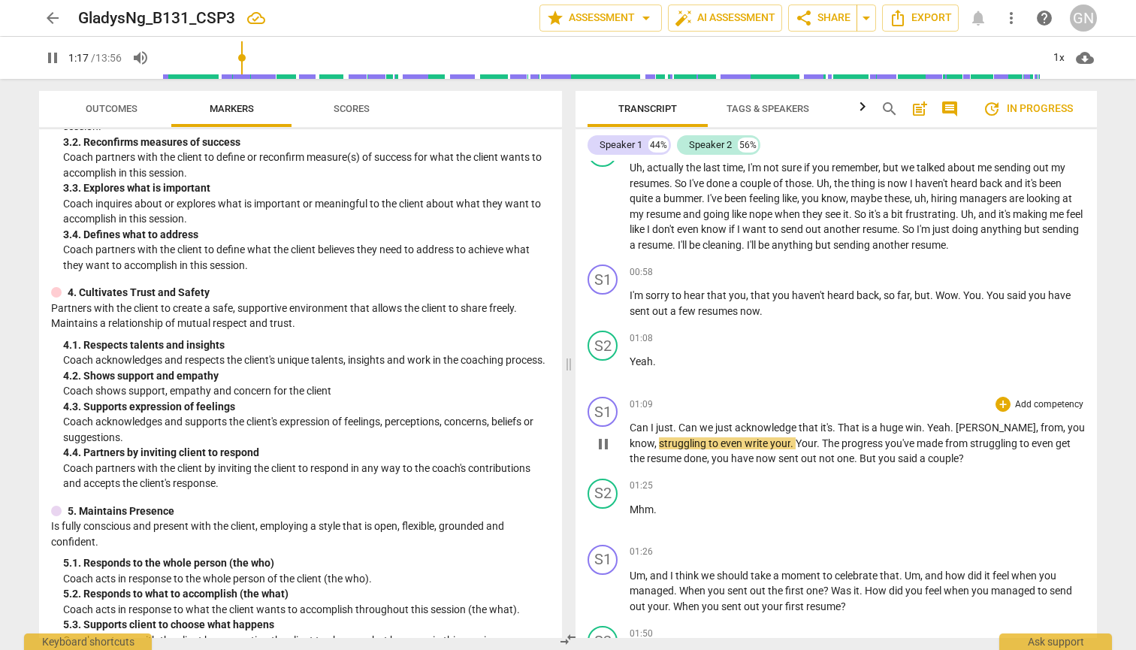
click at [609, 431] on p "Can I just . Can we just acknowledge that it's . That is a huge win . Yeah . [P…" at bounding box center [857, 443] width 455 height 47
click at [609, 445] on span "pause" at bounding box center [603, 444] width 24 height 18
click at [609, 412] on div "01:09 + Add competency keyboard_arrow_right Can I just . Can we just acknowledg…" at bounding box center [857, 432] width 455 height 70
click at [609, 422] on span "Can" at bounding box center [688, 428] width 21 height 12
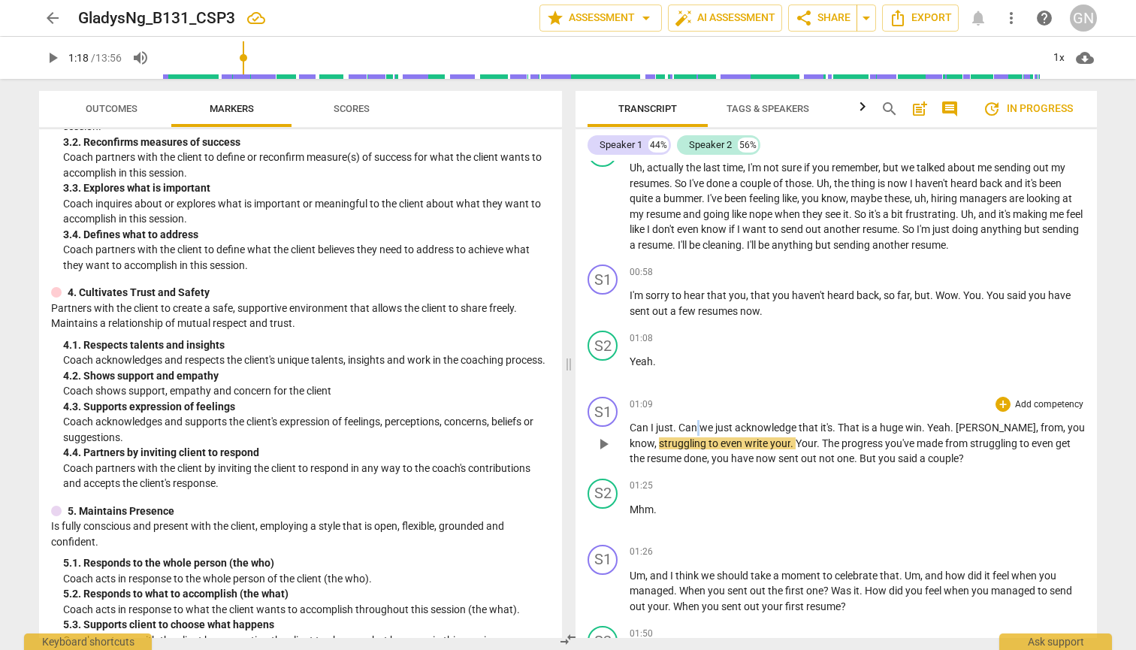
click at [609, 422] on span "Can" at bounding box center [688, 428] width 21 height 12
click at [609, 424] on span "Can" at bounding box center [688, 428] width 21 height 12
click at [603, 440] on span "pause" at bounding box center [603, 444] width 18 height 18
click at [609, 428] on span "Can" at bounding box center [640, 428] width 21 height 12
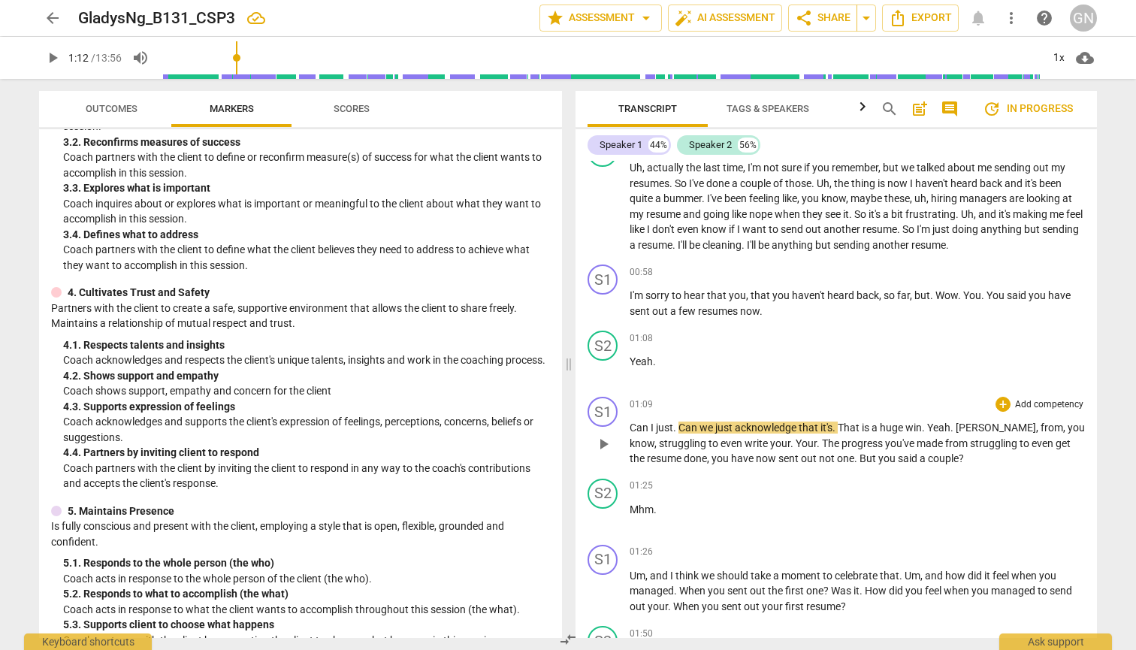
click at [609, 428] on span "Can" at bounding box center [640, 428] width 21 height 12
click at [609, 441] on span "pause" at bounding box center [603, 444] width 18 height 18
click at [609, 360] on span "Yeah" at bounding box center [641, 361] width 23 height 12
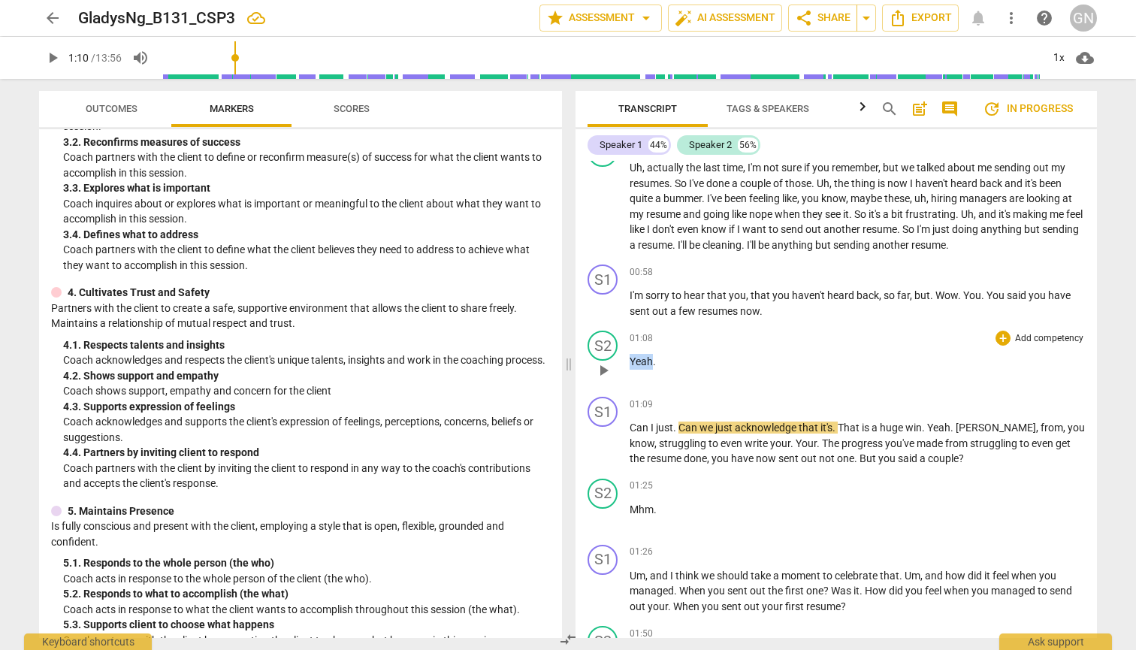
click at [609, 360] on span "Yeah" at bounding box center [641, 361] width 23 height 12
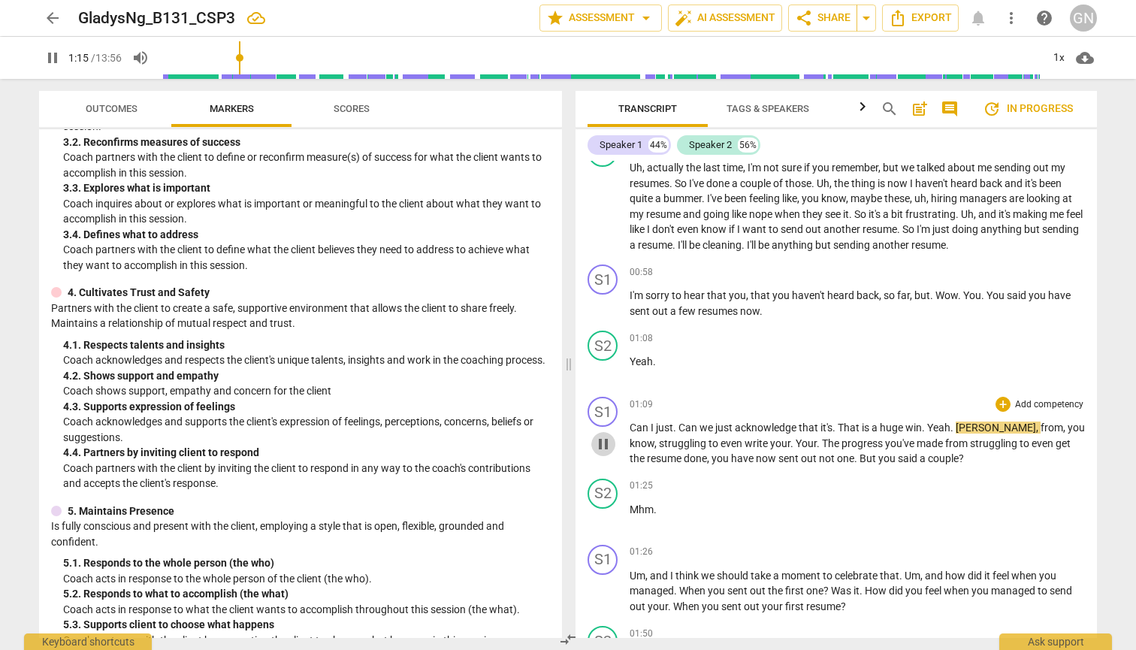
click at [603, 437] on span "pause" at bounding box center [603, 444] width 18 height 18
type input "75"
click at [609, 426] on span "Yeah" at bounding box center [938, 428] width 23 height 12
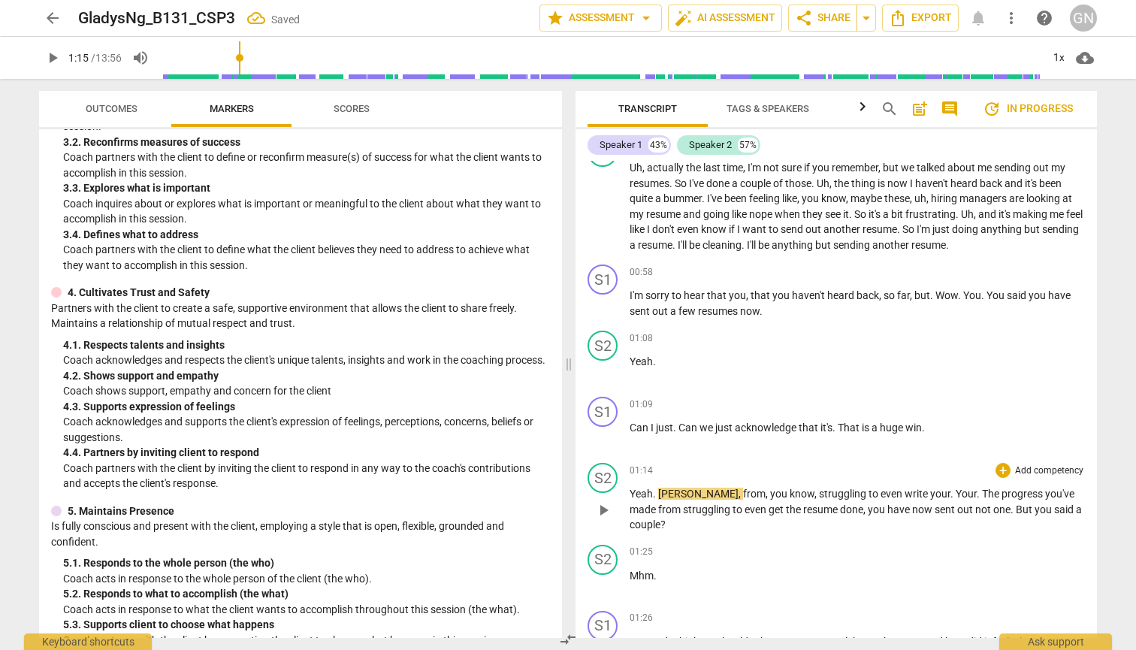
click at [609, 490] on span "Yeah" at bounding box center [641, 494] width 23 height 12
click at [609, 492] on span "from" at bounding box center [754, 494] width 23 height 12
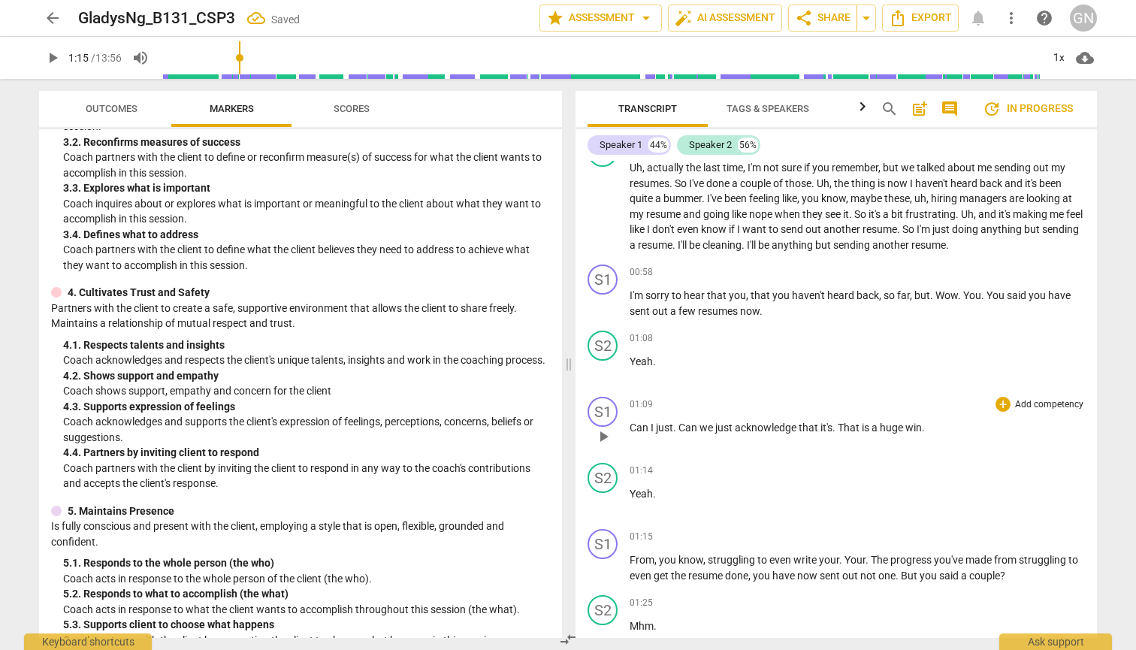
click at [605, 432] on span "play_arrow" at bounding box center [603, 437] width 18 height 18
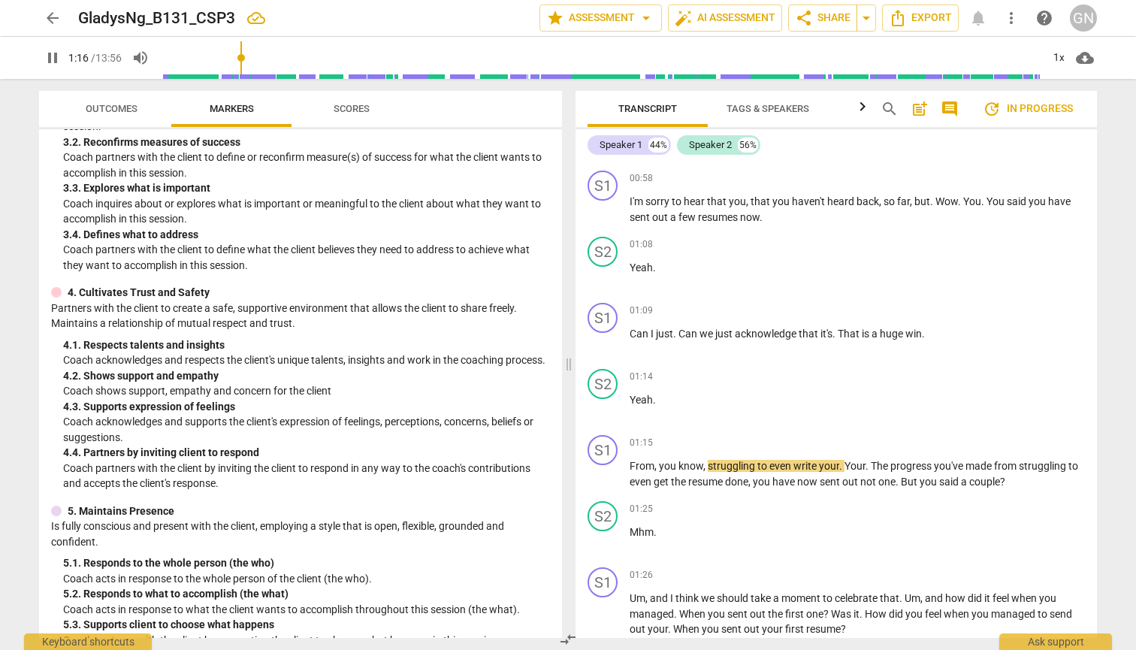
click at [53, 60] on span "pause" at bounding box center [53, 58] width 18 height 18
type input "77"
click at [609, 463] on span "From" at bounding box center [642, 466] width 25 height 12
click at [603, 403] on span "play_arrow" at bounding box center [603, 409] width 18 height 18
click at [607, 463] on button "pause" at bounding box center [603, 475] width 24 height 24
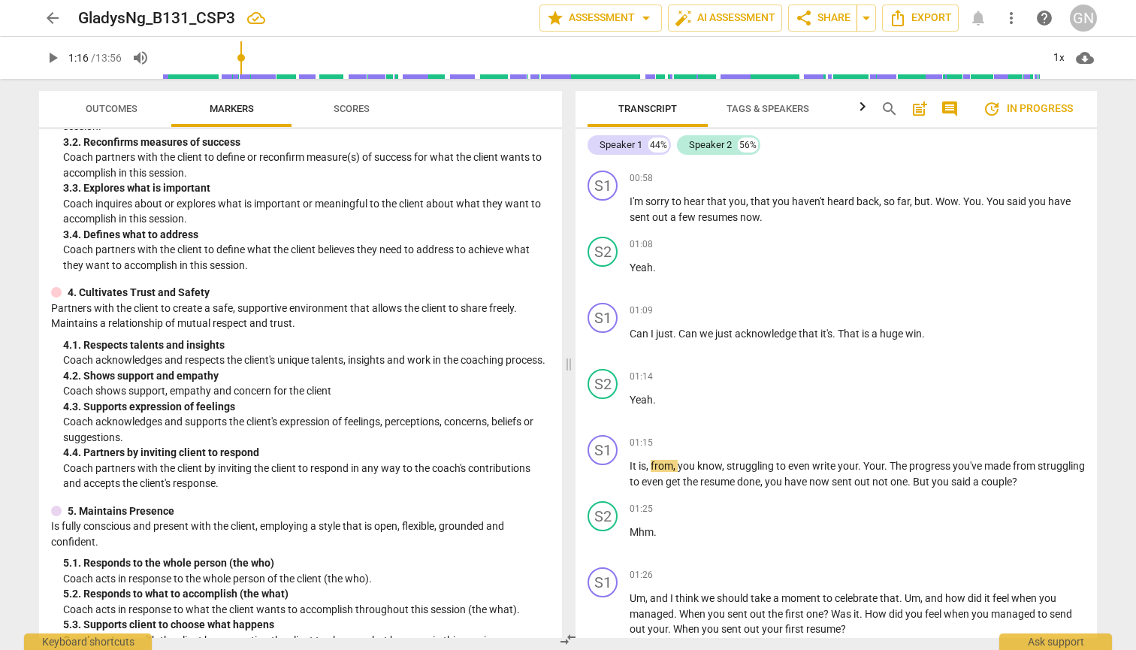
click at [56, 55] on span "play_arrow" at bounding box center [53, 58] width 18 height 18
click at [240, 58] on input "range" at bounding box center [600, 58] width 881 height 48
click at [73, 54] on span "1:15" at bounding box center [78, 58] width 20 height 12
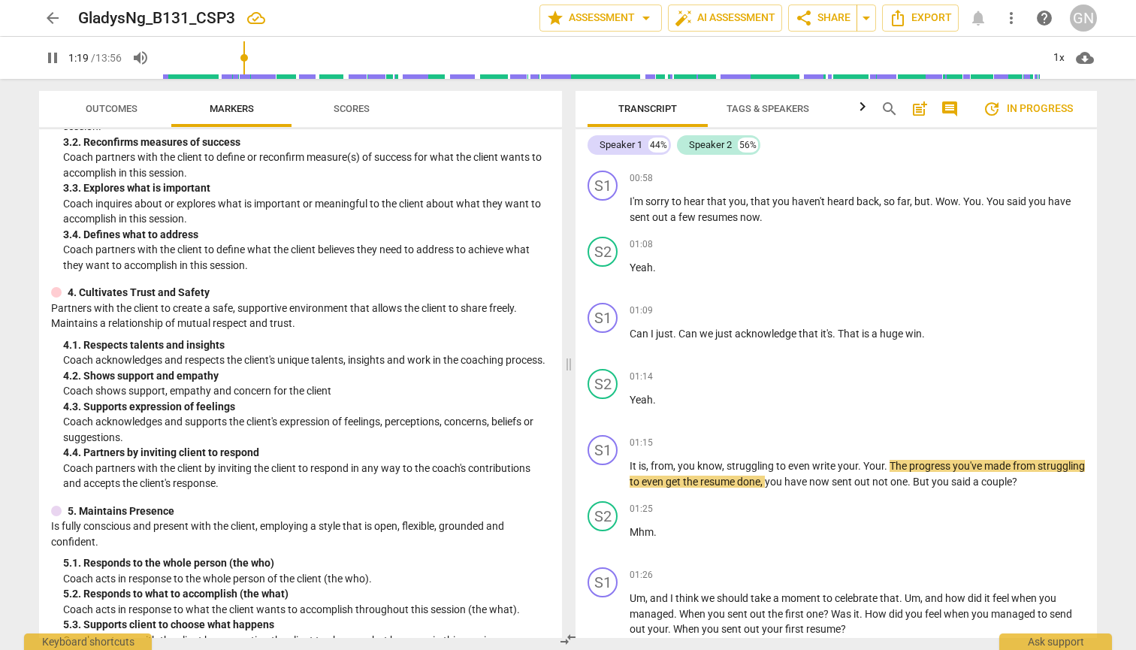
click at [52, 59] on span "pause" at bounding box center [53, 58] width 18 height 18
click at [48, 62] on span "play_arrow" at bounding box center [53, 58] width 18 height 18
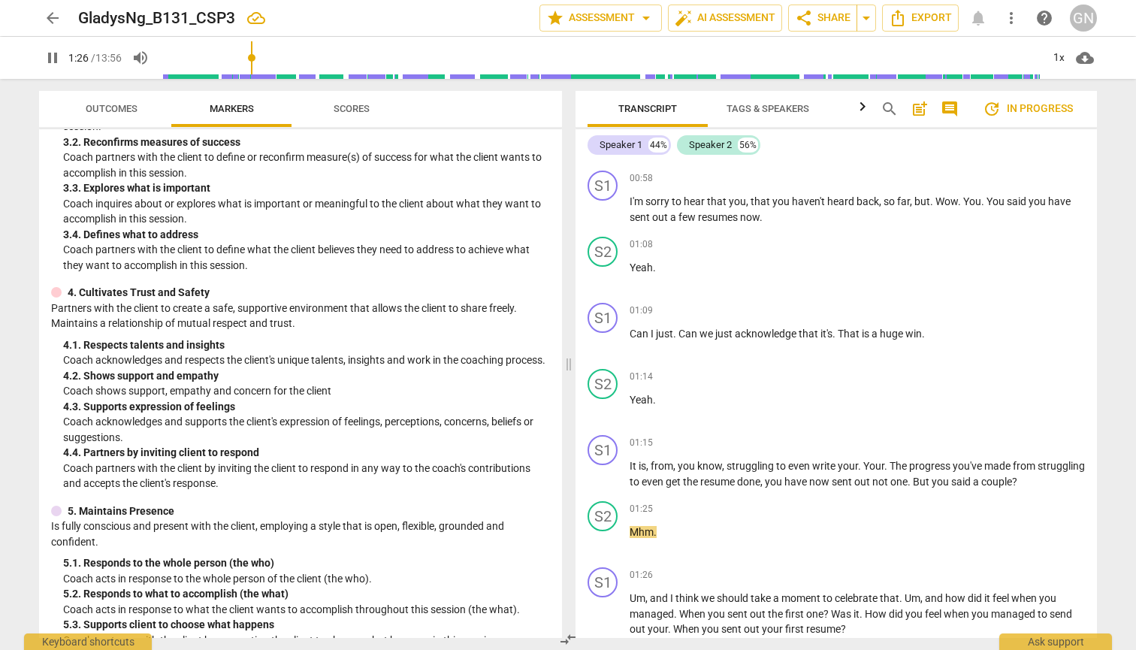
click at [48, 62] on span "pause" at bounding box center [53, 58] width 18 height 18
click at [49, 59] on span "play_arrow" at bounding box center [53, 58] width 18 height 18
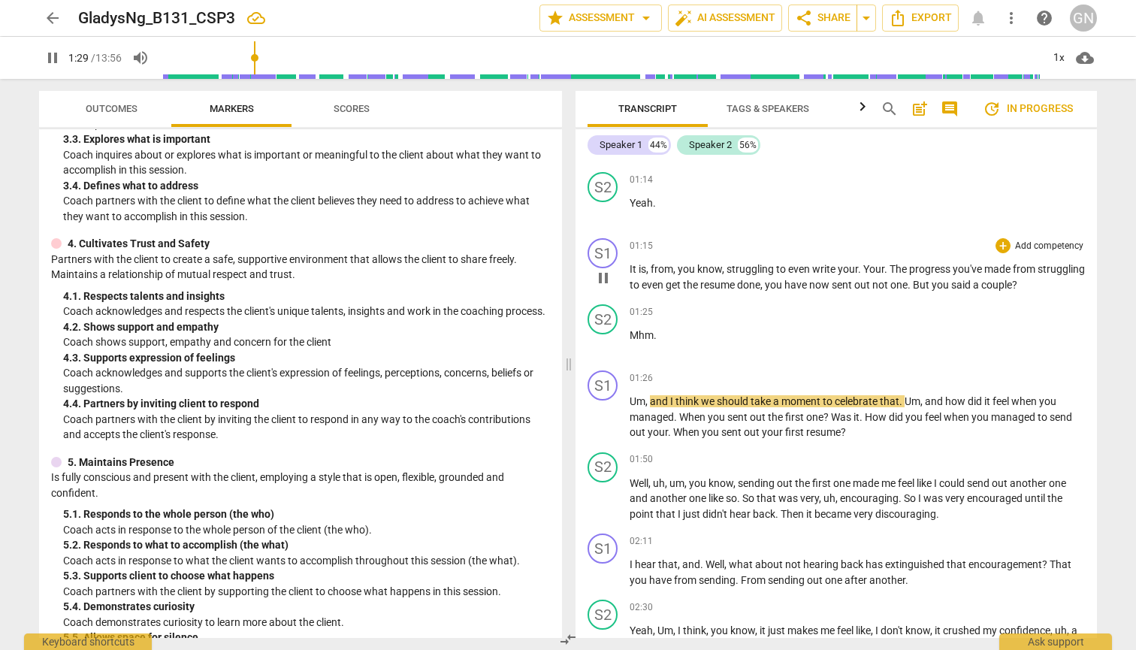
scroll to position [396, 0]
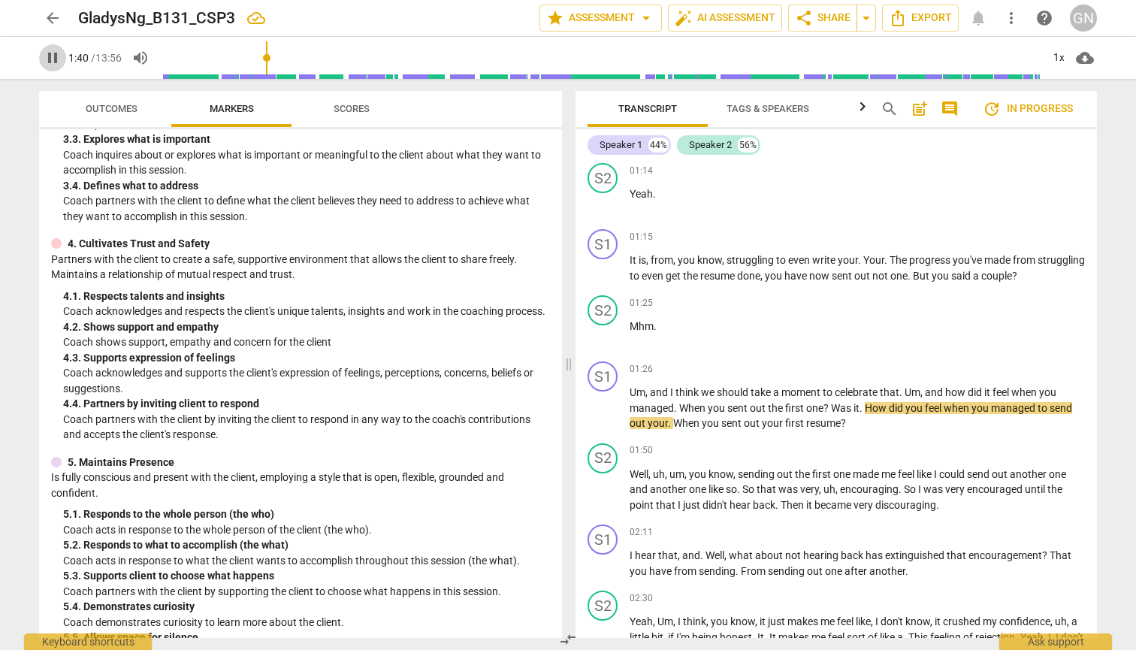
click at [59, 60] on span "pause" at bounding box center [53, 58] width 18 height 18
type input "101"
click at [609, 404] on span "When" at bounding box center [693, 408] width 29 height 12
click at [609, 406] on span "How" at bounding box center [873, 408] width 24 height 12
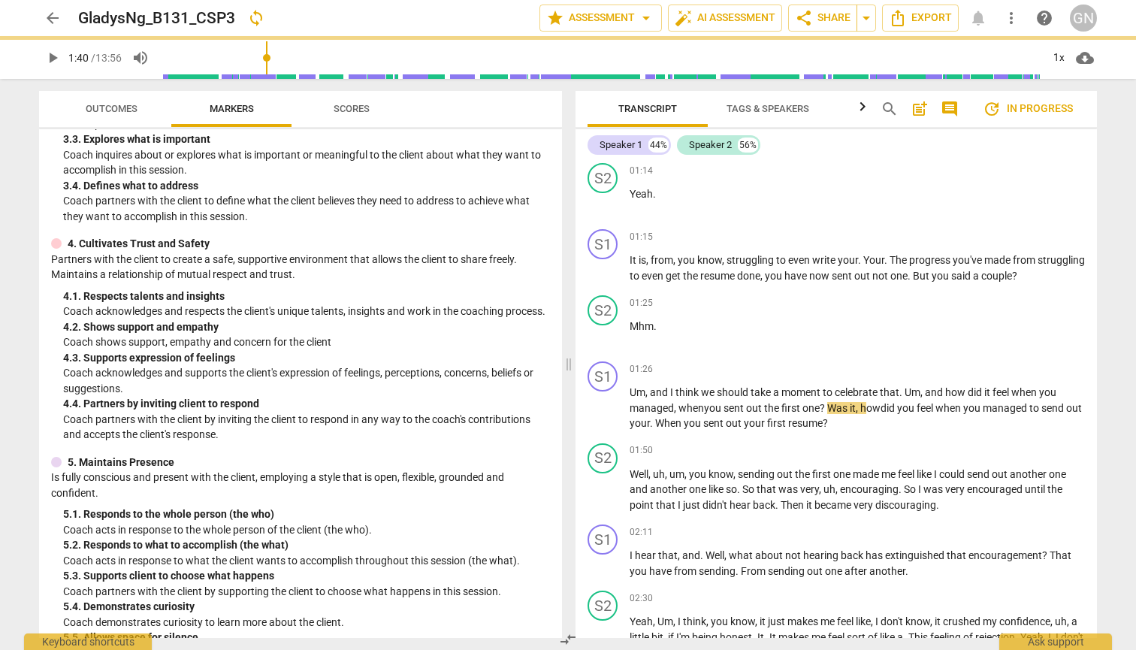
click at [52, 56] on span "play_arrow" at bounding box center [53, 58] width 18 height 18
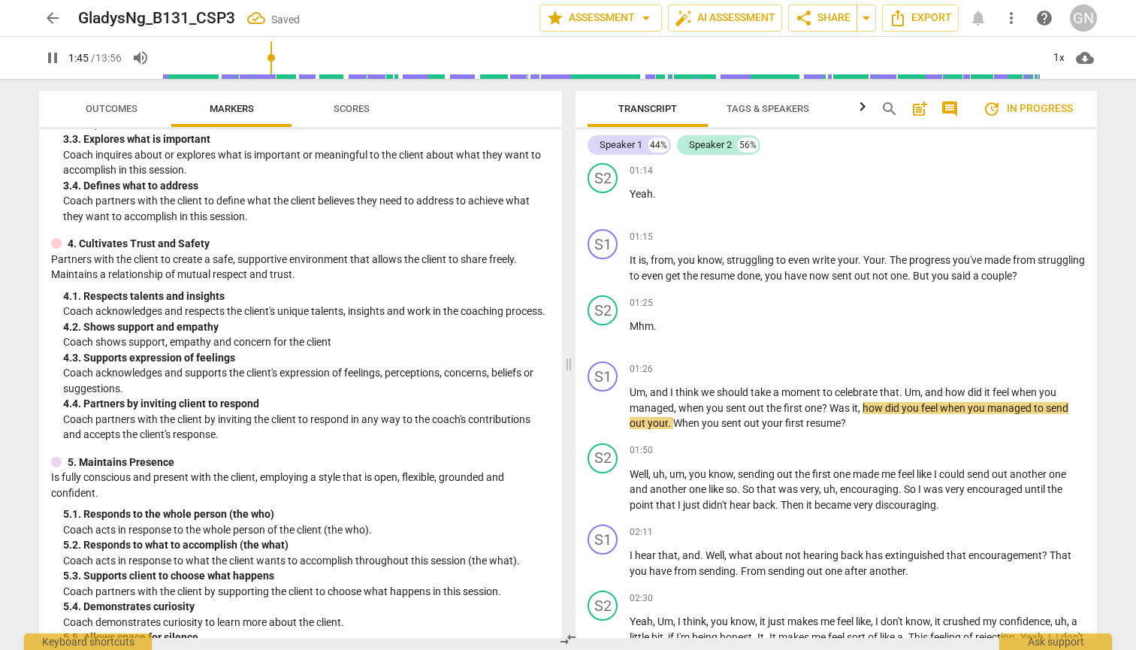
click at [52, 56] on span "pause" at bounding box center [53, 58] width 18 height 18
click at [52, 56] on span "play_arrow" at bounding box center [53, 58] width 18 height 18
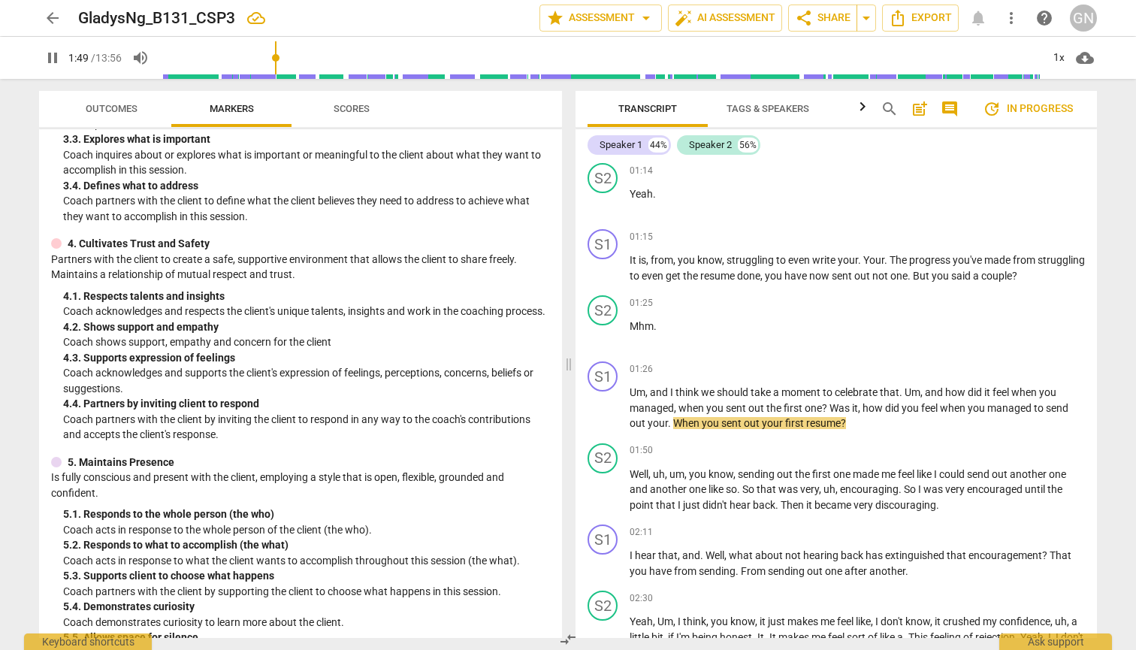
click at [274, 58] on input "range" at bounding box center [600, 58] width 881 height 48
click at [49, 51] on span "pause" at bounding box center [53, 58] width 18 height 18
type input "113"
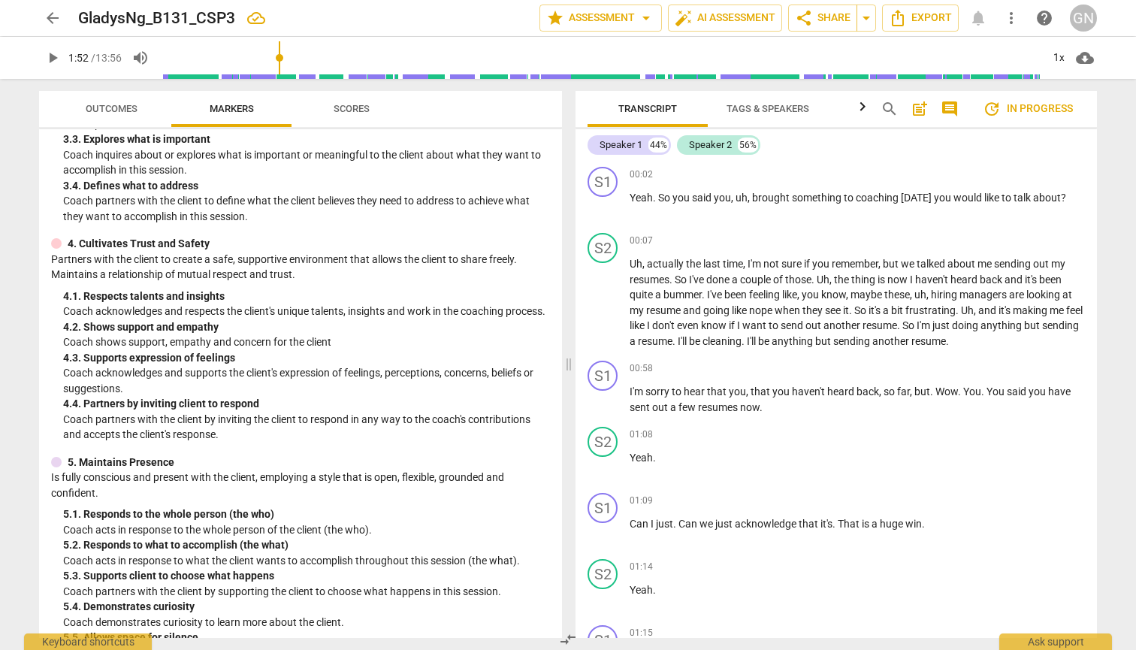
scroll to position [0, 0]
click at [344, 104] on span "Scores" at bounding box center [352, 108] width 36 height 11
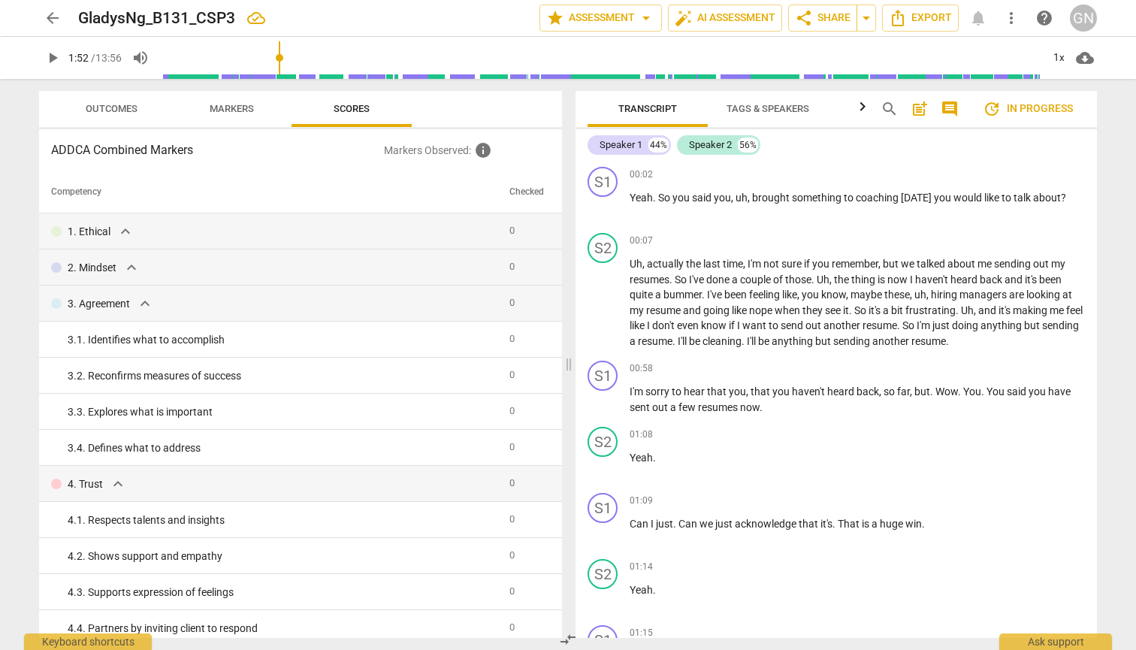
click at [150, 104] on span "Outcomes" at bounding box center [112, 109] width 88 height 20
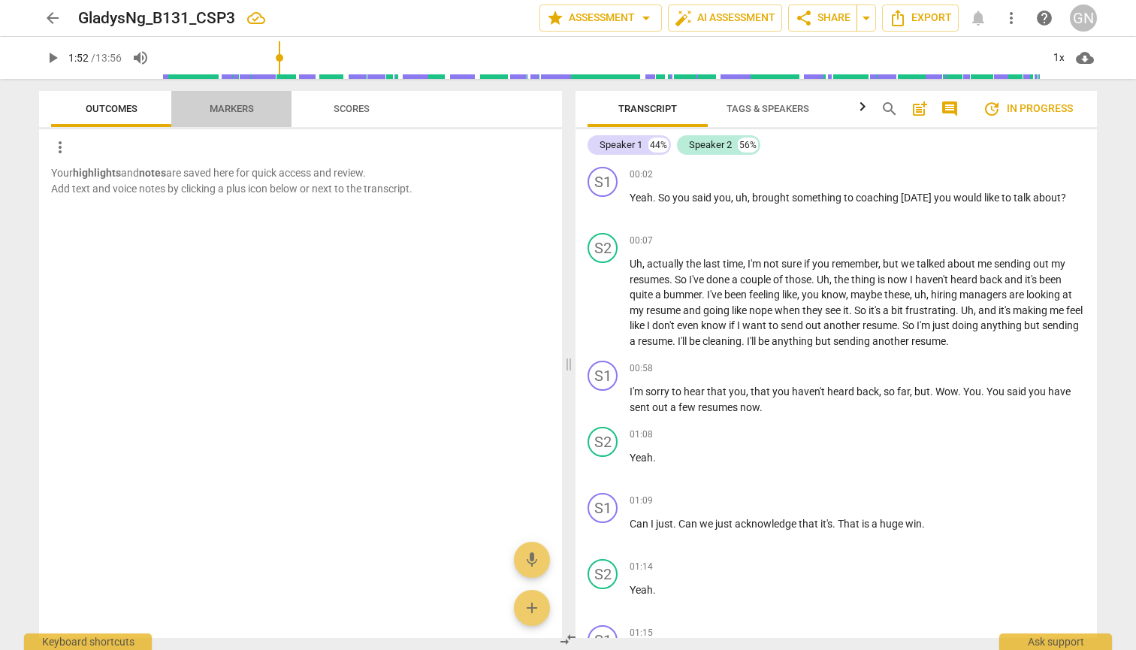
click at [254, 109] on span "Markers" at bounding box center [232, 109] width 80 height 20
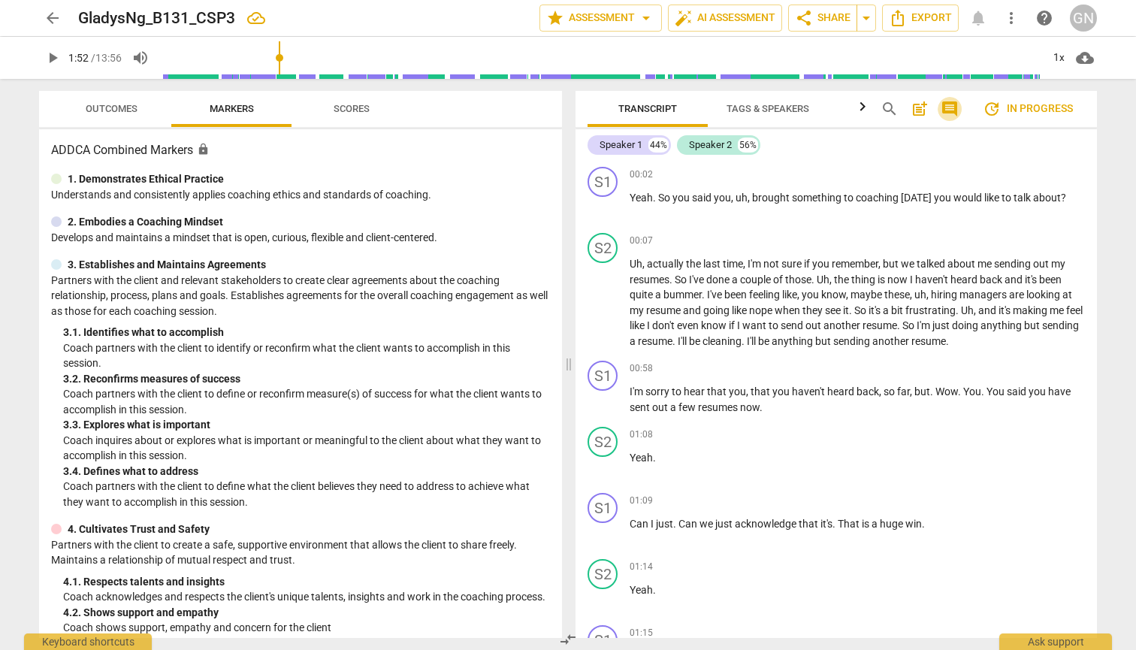
click at [609, 107] on span "comment" at bounding box center [950, 109] width 18 height 18
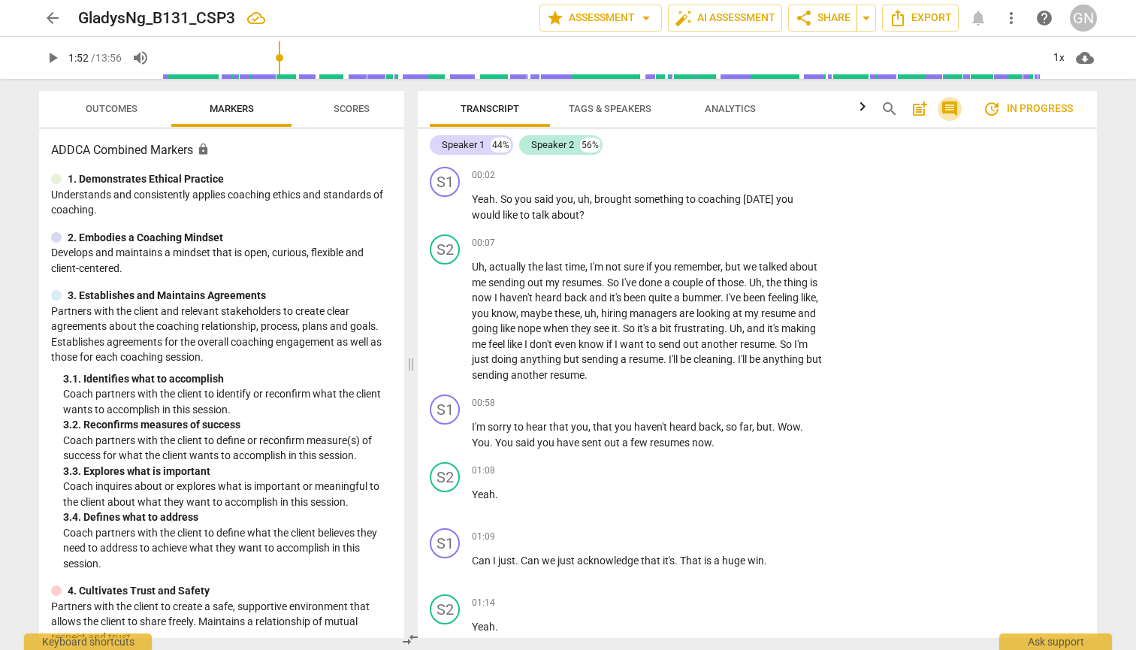
click at [609, 107] on span "comment" at bounding box center [950, 109] width 18 height 18
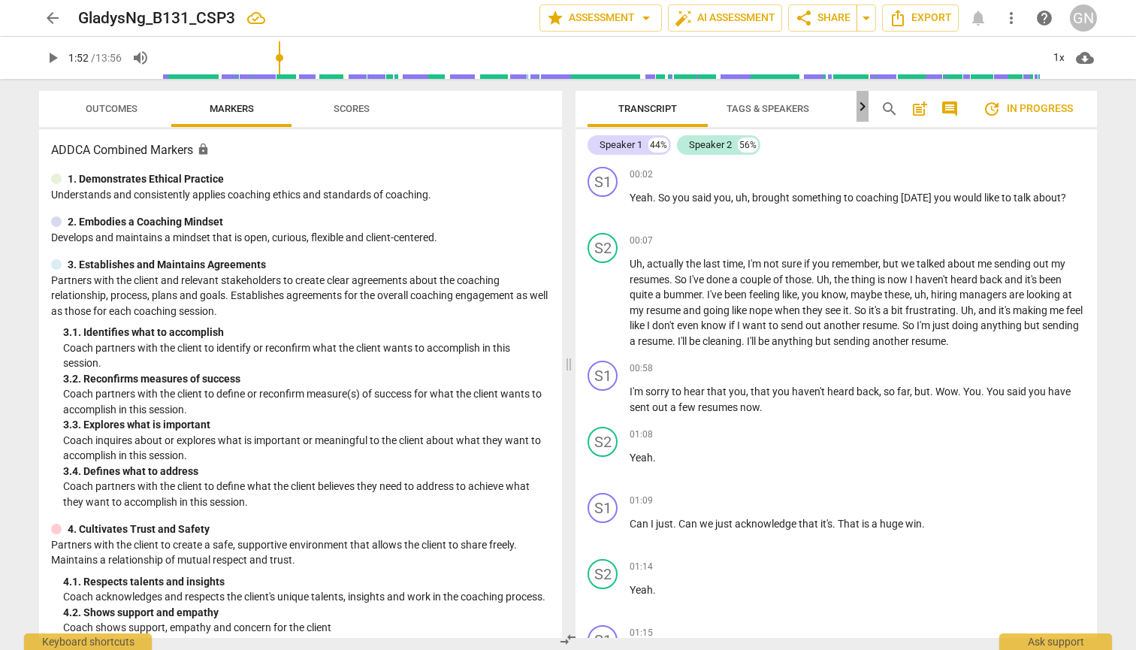
click at [609, 108] on icon "button" at bounding box center [863, 107] width 18 height 18
click at [609, 109] on div "search post_add comment" at bounding box center [920, 109] width 90 height 36
click at [609, 108] on span "post_add" at bounding box center [920, 109] width 18 height 18
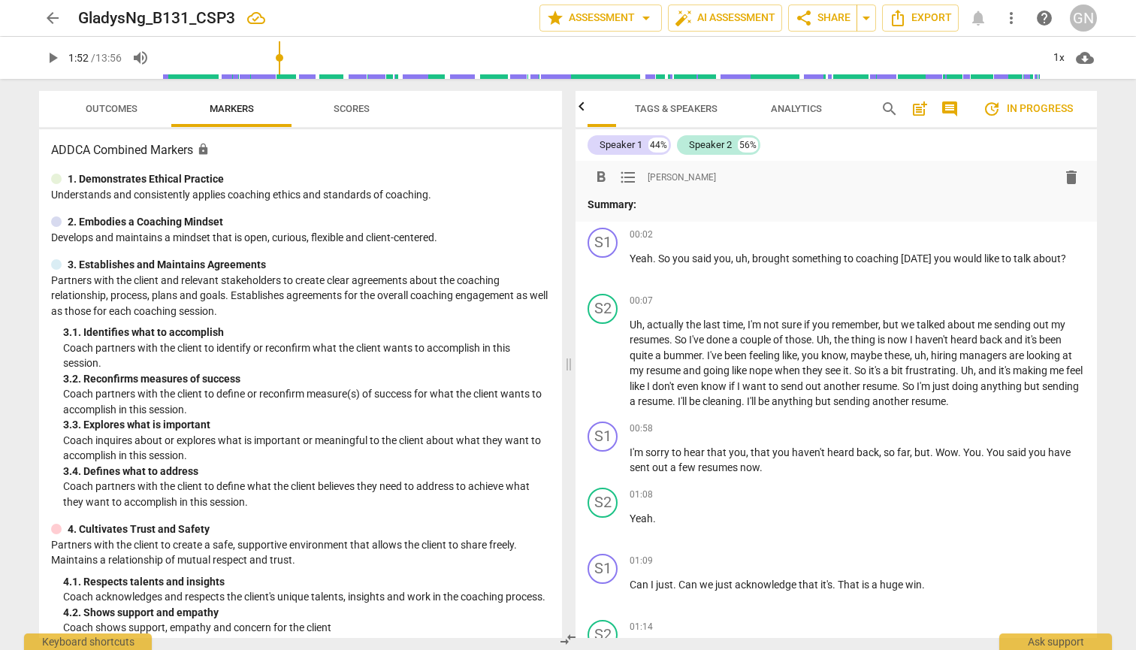
click at [609, 174] on span "format_list_bulleted" at bounding box center [628, 177] width 18 height 18
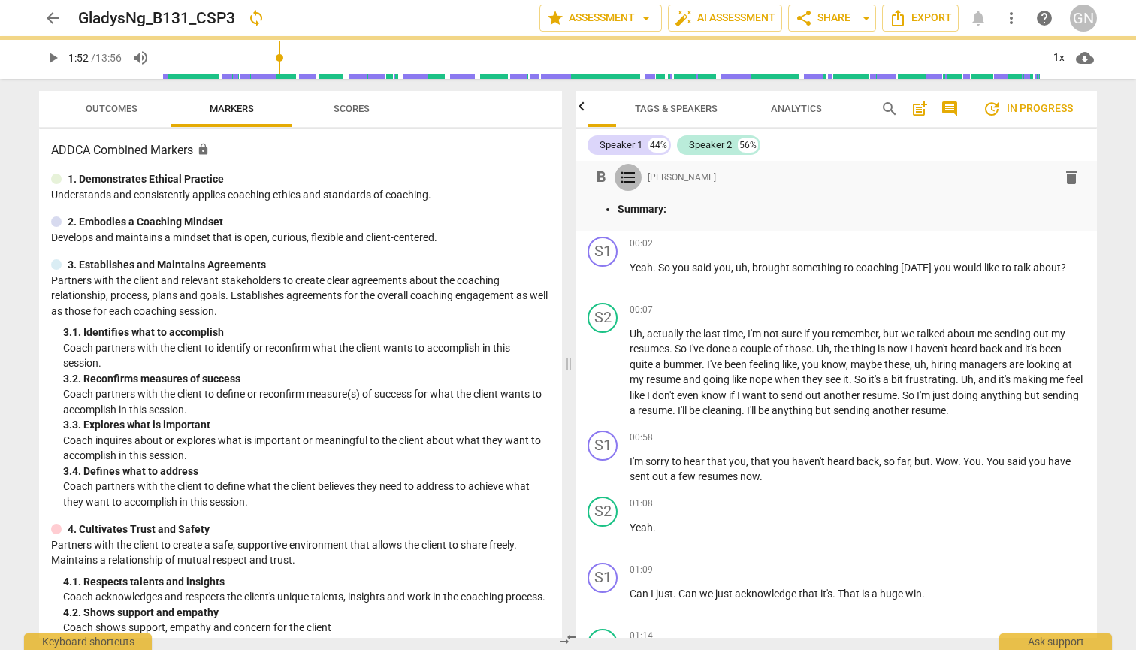
click at [609, 174] on span "format_list_bulleted" at bounding box center [628, 177] width 18 height 18
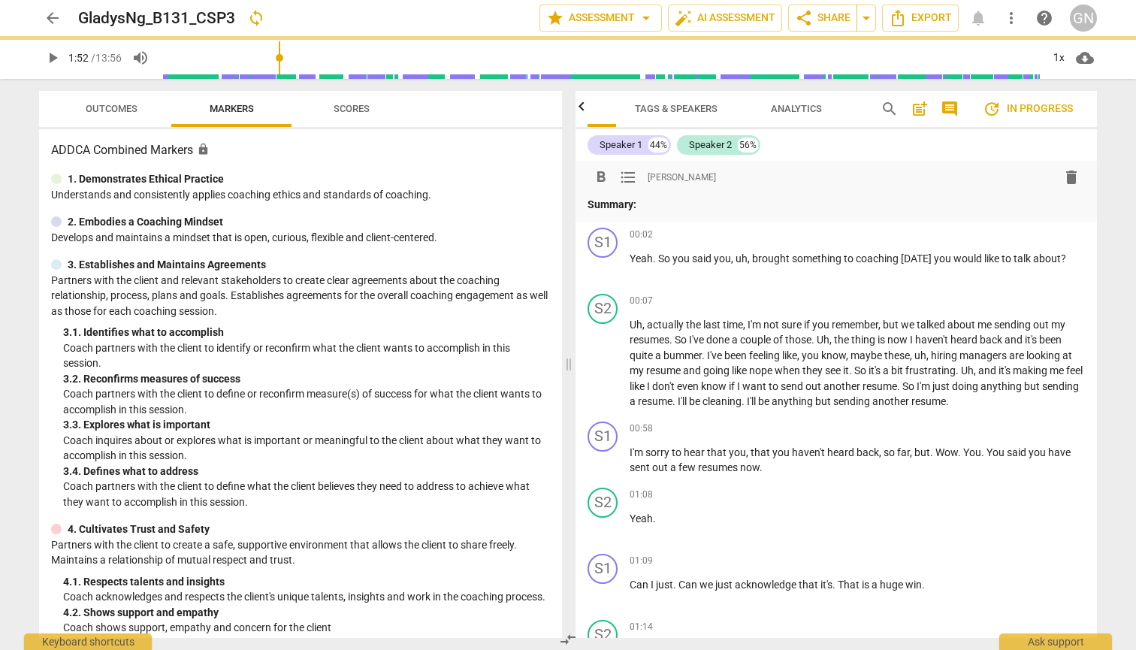
click at [609, 174] on span "format_list_bulleted" at bounding box center [628, 177] width 18 height 18
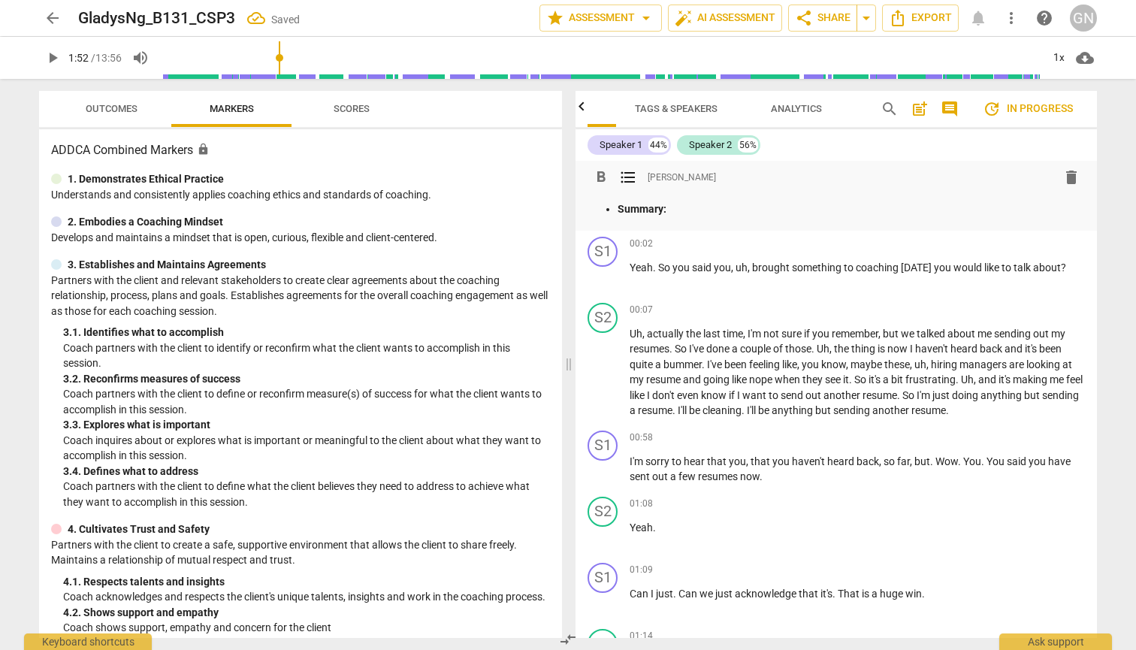
click at [609, 184] on span "format_list_bulleted" at bounding box center [628, 177] width 18 height 18
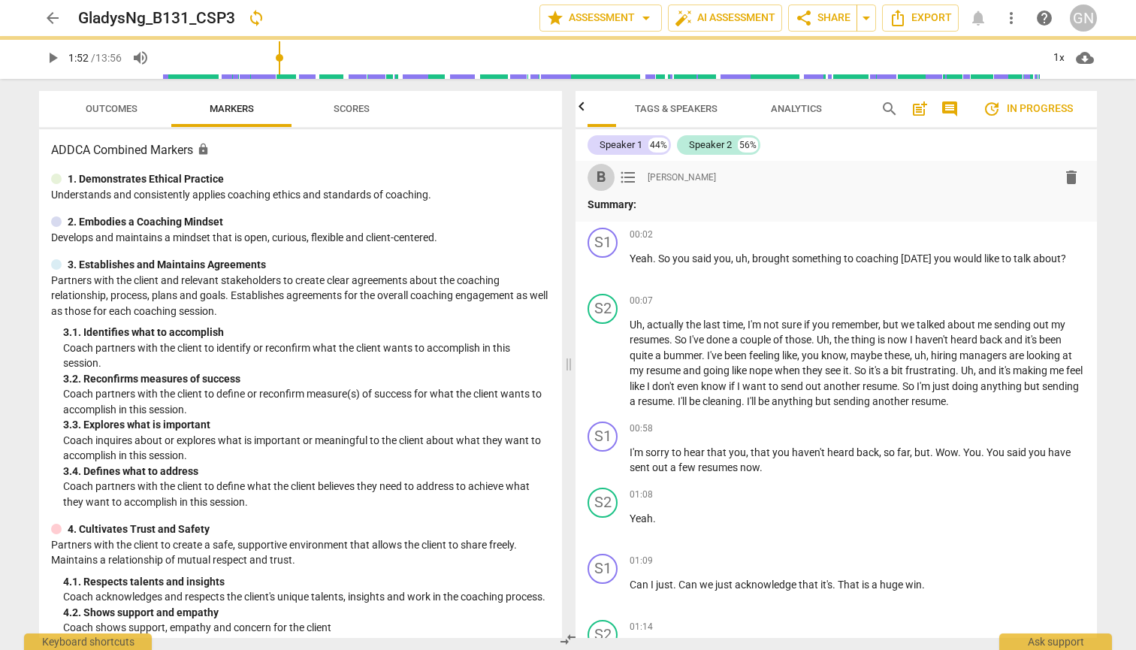
click at [604, 175] on span "format_bold" at bounding box center [601, 177] width 18 height 18
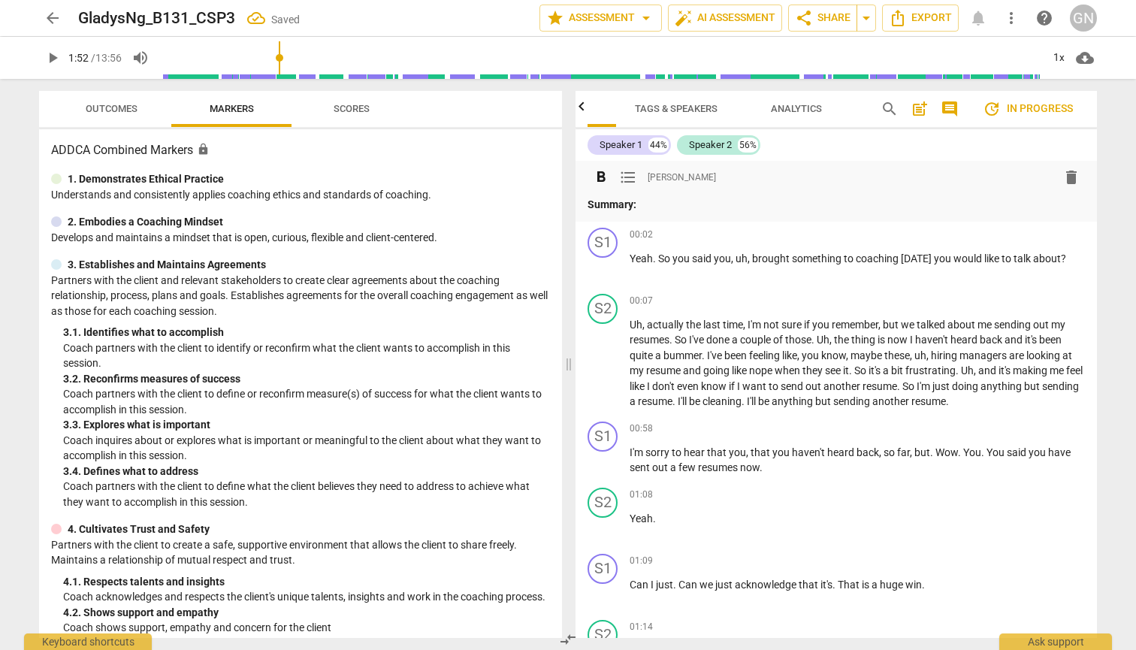
click at [604, 175] on span "format_bold" at bounding box center [601, 177] width 18 height 18
click at [609, 175] on span "format_list_bulleted" at bounding box center [628, 177] width 18 height 18
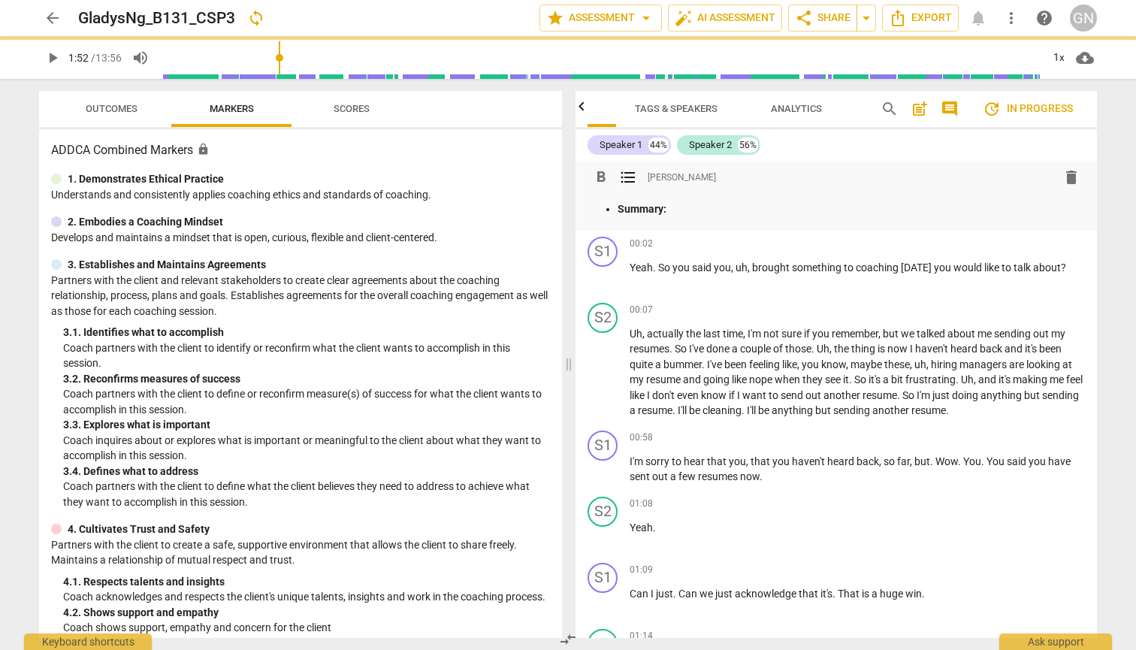
click at [609, 177] on div "format_bold format_list_bulleted [PERSON_NAME]" at bounding box center [836, 177] width 497 height 27
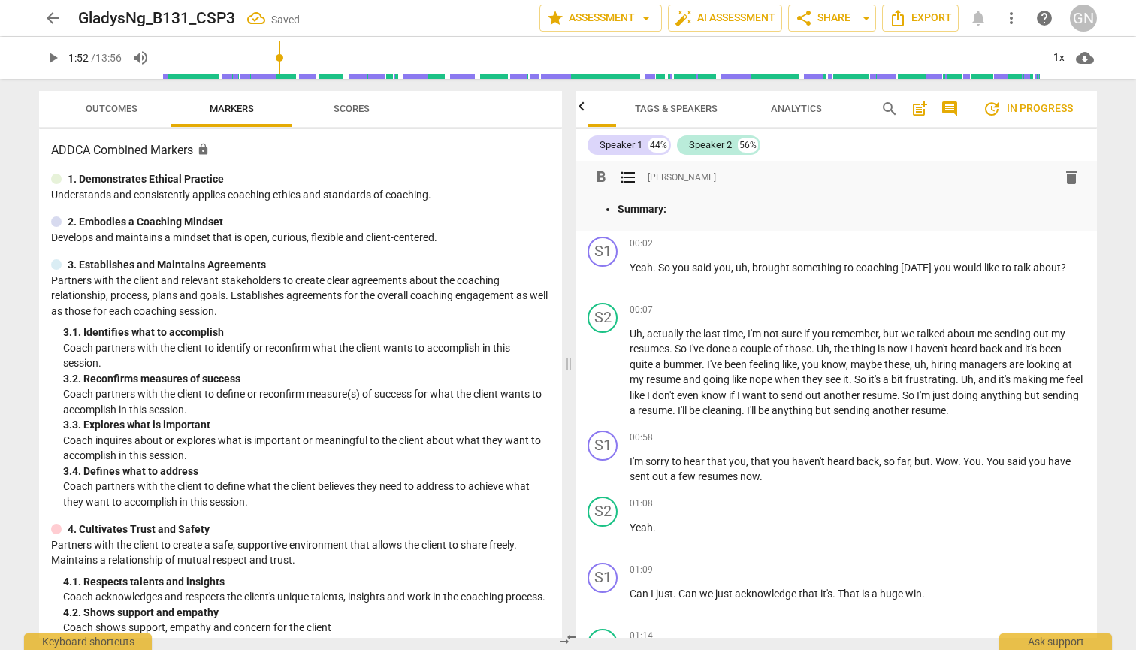
click at [609, 213] on strong "Summary:" at bounding box center [642, 209] width 49 height 12
drag, startPoint x: 622, startPoint y: 213, endPoint x: 672, endPoint y: 213, distance: 49.6
click at [609, 213] on p "Summary:" at bounding box center [851, 209] width 467 height 16
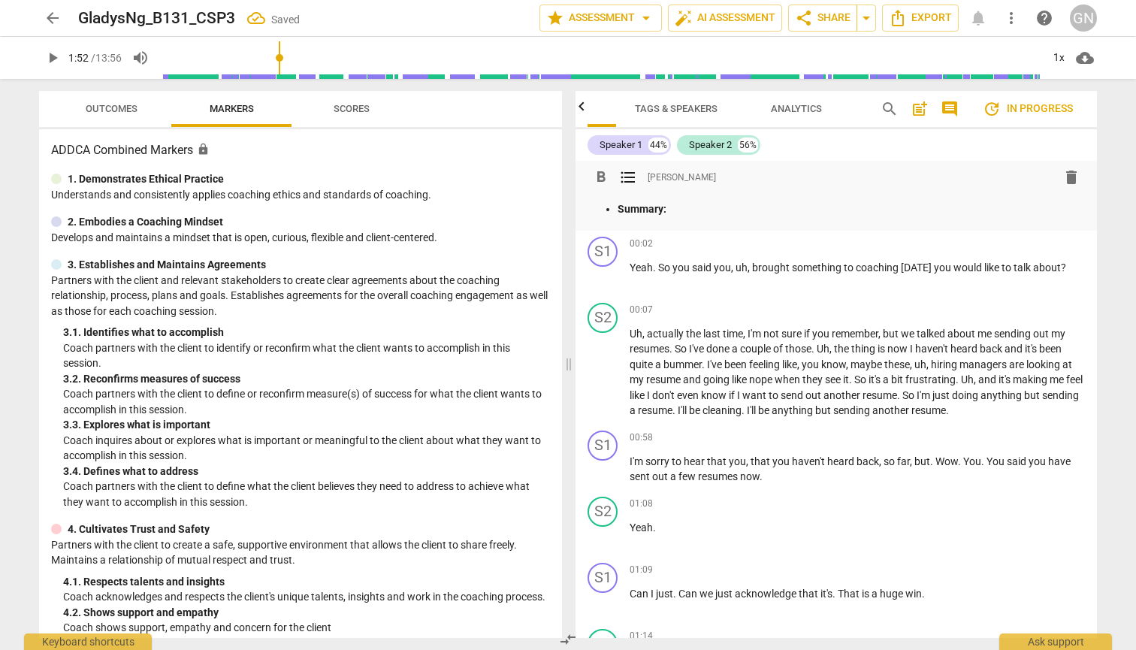
click at [599, 178] on span "format_bold" at bounding box center [601, 177] width 18 height 18
click at [609, 177] on span "format_bold" at bounding box center [601, 177] width 18 height 18
click at [609, 177] on span "format_list_bulleted" at bounding box center [628, 177] width 18 height 18
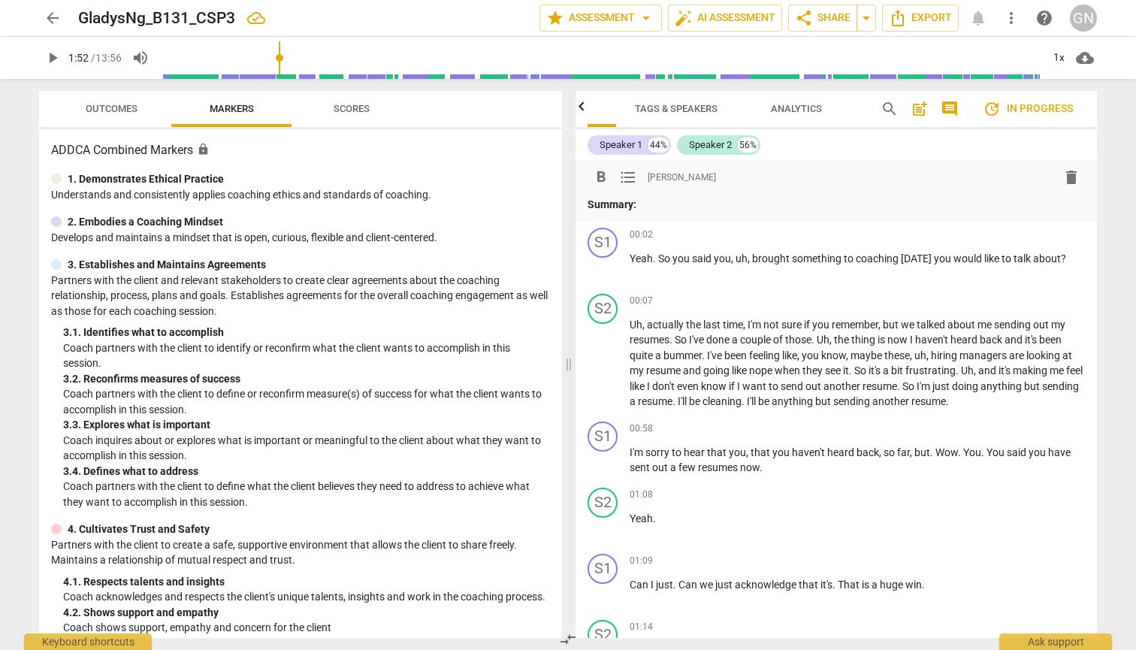
click at [609, 204] on strong "Summary:" at bounding box center [612, 204] width 49 height 12
click at [605, 174] on span "format_bold" at bounding box center [601, 177] width 18 height 18
drag, startPoint x: 684, startPoint y: 210, endPoint x: 606, endPoint y: 210, distance: 78.1
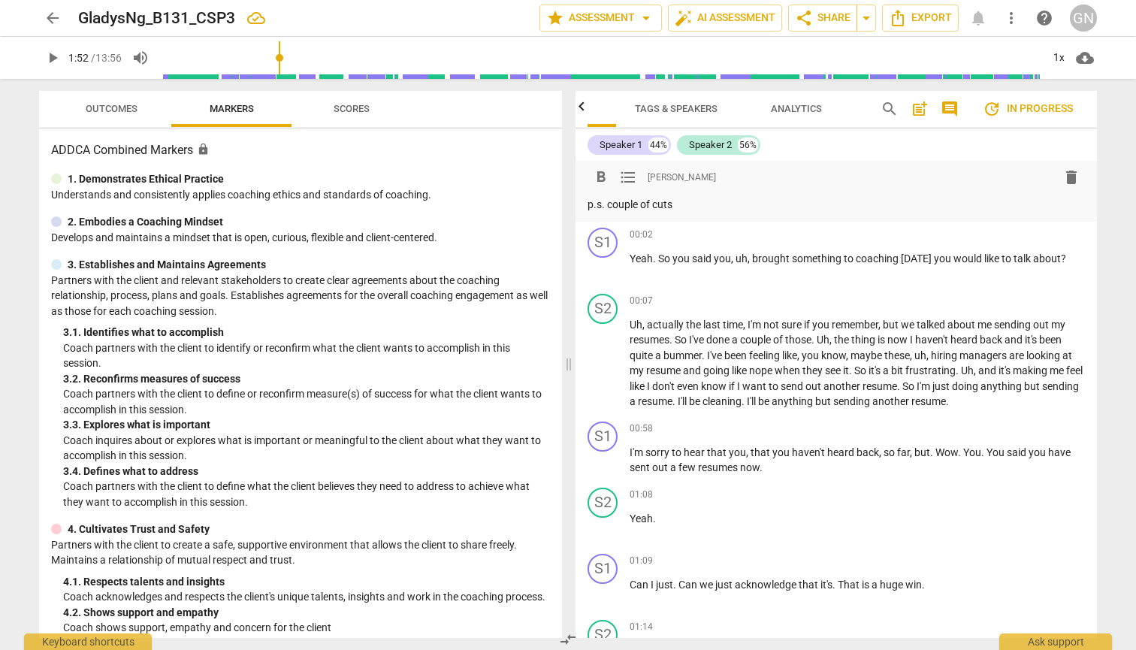
click at [606, 210] on p "p.s. couple of cuts" at bounding box center [836, 205] width 497 height 16
drag, startPoint x: 606, startPoint y: 209, endPoint x: 678, endPoint y: 210, distance: 72.1
click at [609, 210] on p "p.s. couple of cuts" at bounding box center [836, 205] width 497 height 16
drag, startPoint x: 644, startPoint y: 207, endPoint x: 548, endPoint y: 205, distance: 95.4
click at [548, 205] on div "Outcomes Markers Scores ADDCA Combined Markers lock 1. Demonstrates Ethical Pra…" at bounding box center [568, 364] width 1082 height 571
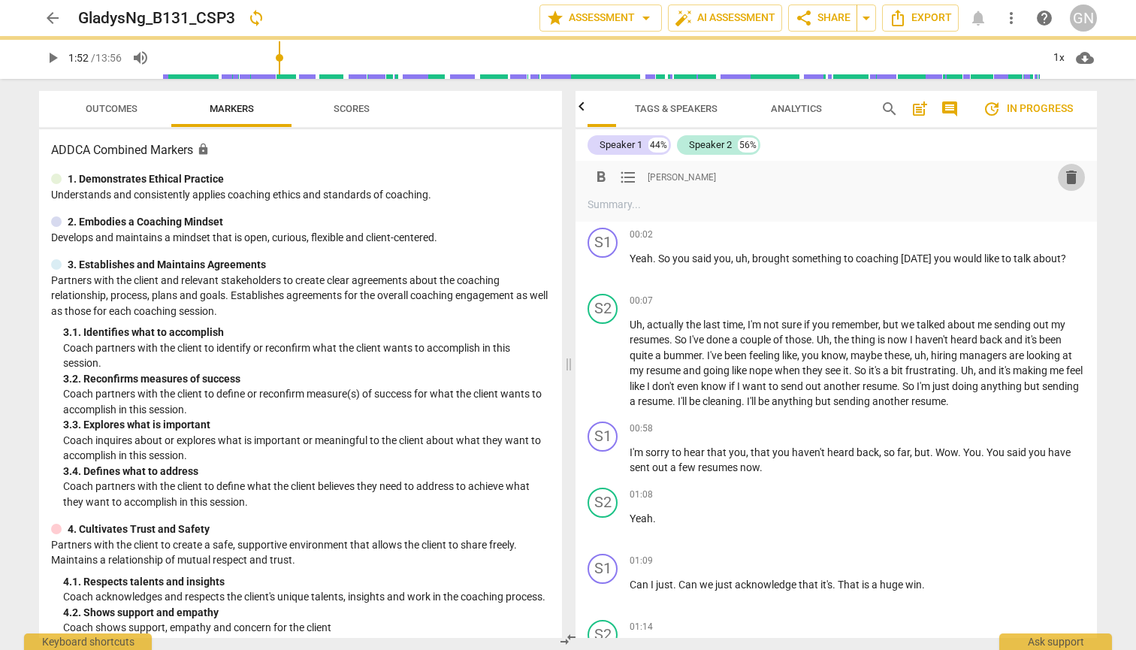
click at [609, 180] on span "delete" at bounding box center [1071, 177] width 18 height 18
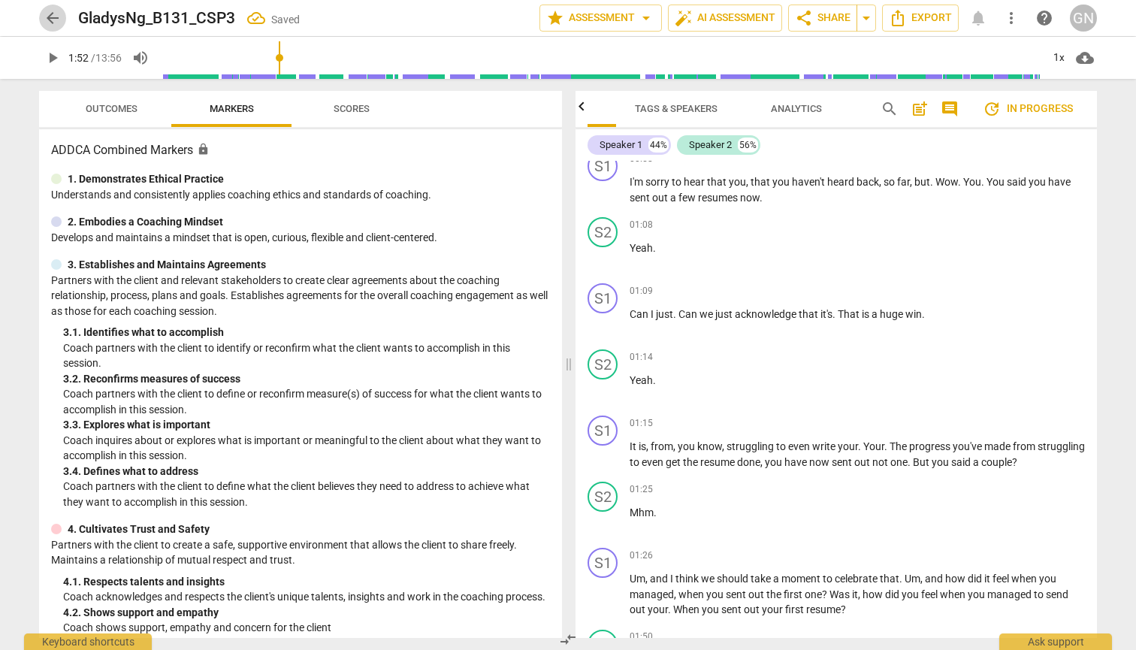
click at [52, 20] on span "arrow_back" at bounding box center [53, 18] width 18 height 18
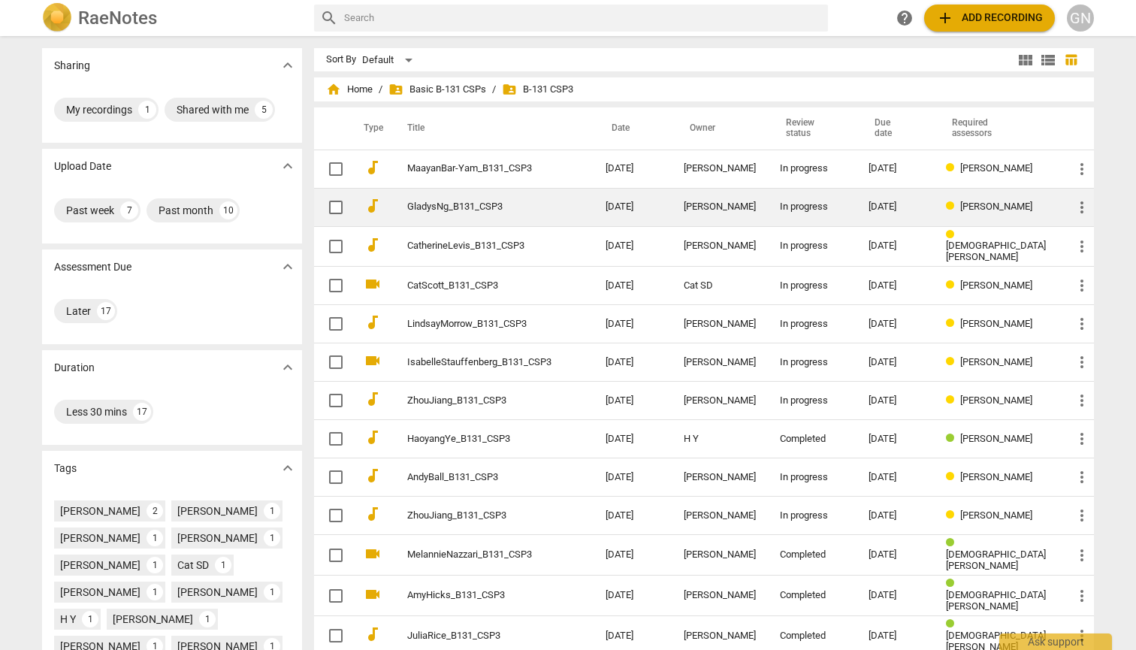
click at [591, 211] on td "GladysNg_B131_CSP3" at bounding box center [491, 207] width 204 height 38
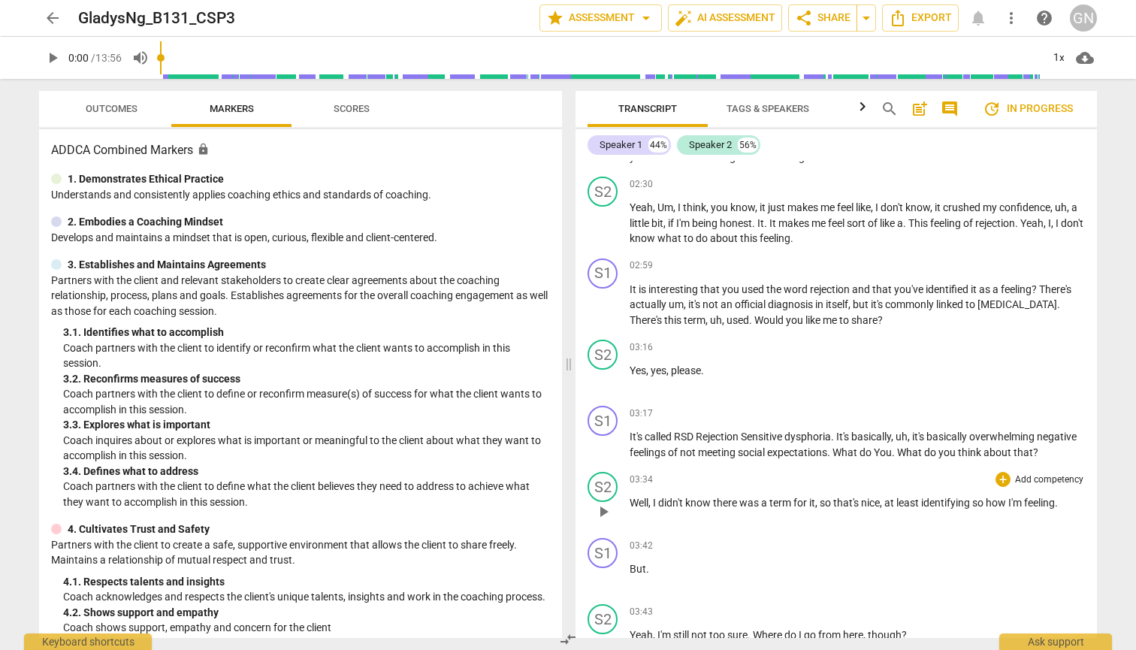
scroll to position [836, 0]
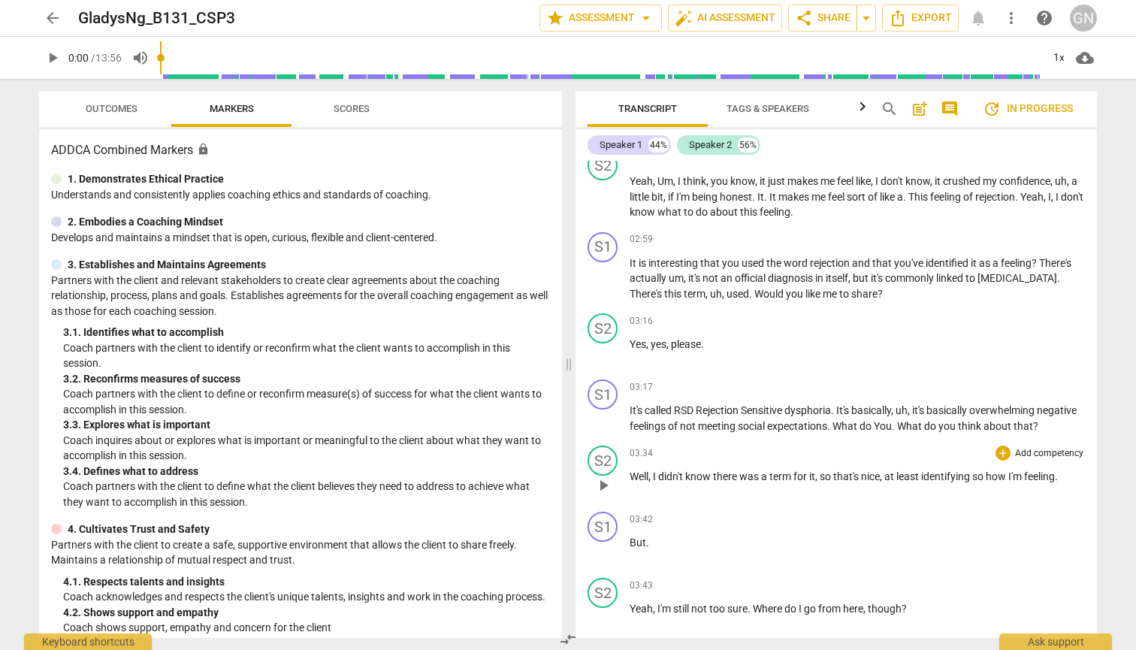
click at [606, 494] on span "play_arrow" at bounding box center [603, 485] width 18 height 18
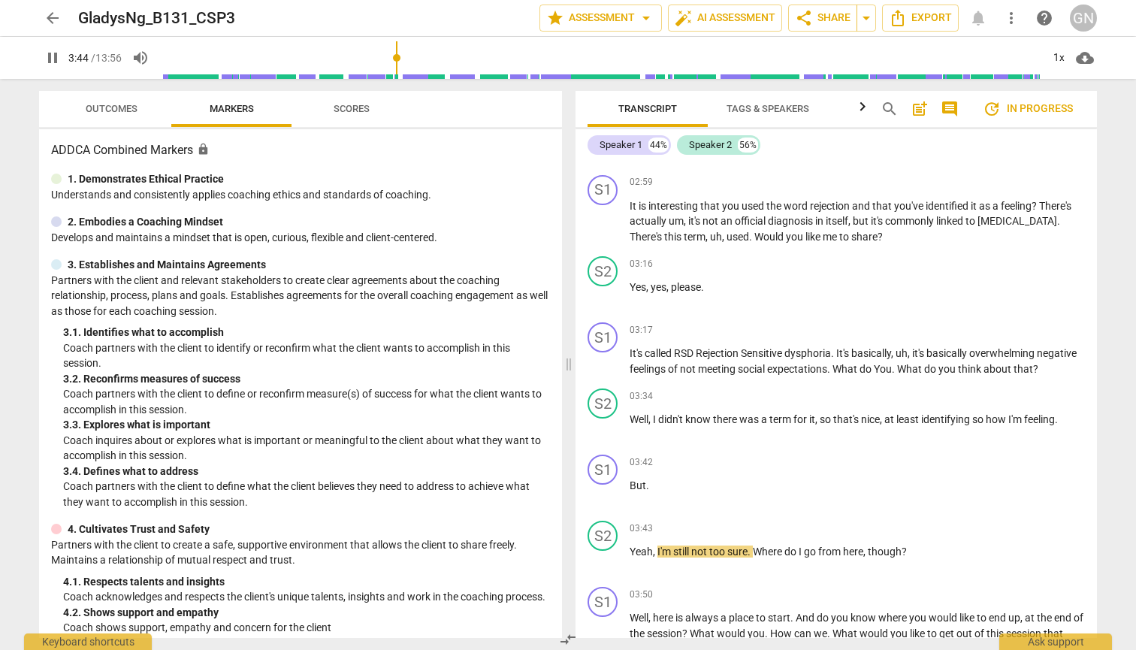
click at [45, 59] on span "pause" at bounding box center [53, 58] width 18 height 18
type input "224"
click at [636, 557] on span "Yeah" at bounding box center [641, 551] width 23 height 12
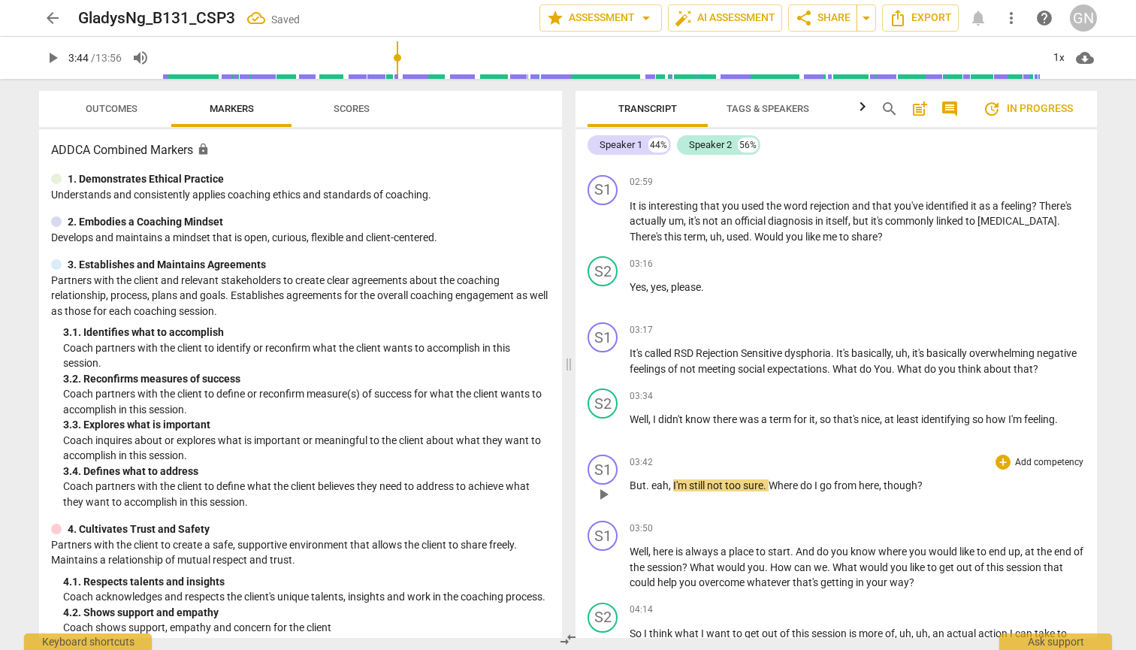
click at [646, 491] on span "." at bounding box center [648, 485] width 5 height 12
click at [632, 491] on span "But" at bounding box center [638, 485] width 17 height 12
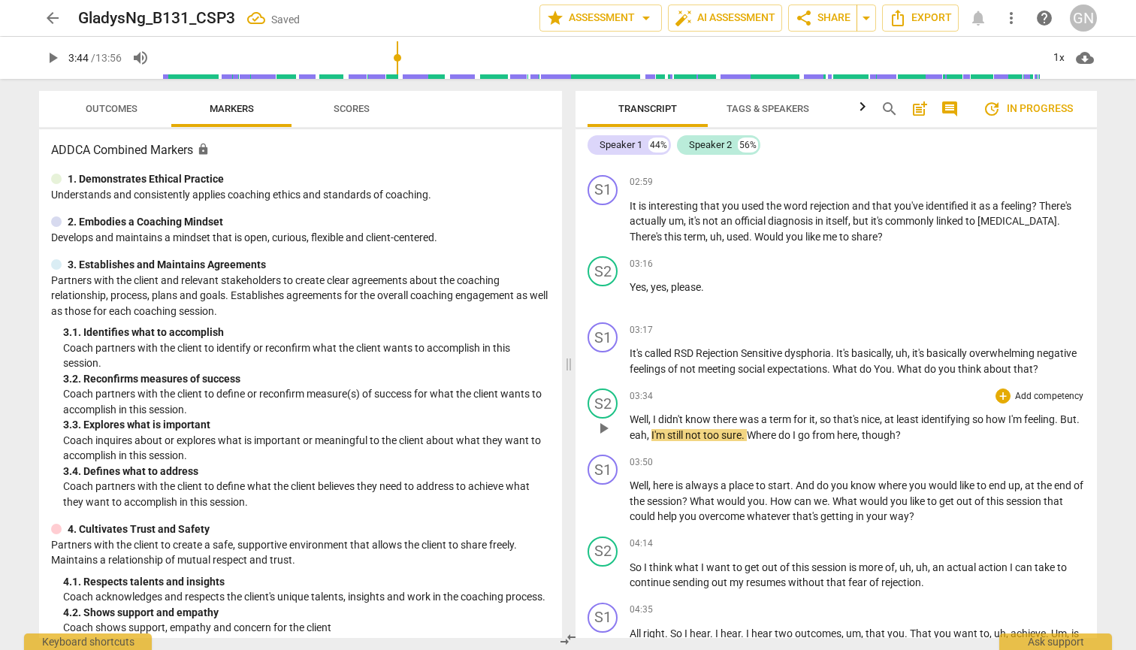
click at [1077, 425] on span "." at bounding box center [1078, 419] width 3 height 12
click at [597, 368] on span "play_arrow" at bounding box center [603, 362] width 18 height 18
click at [892, 366] on span "You" at bounding box center [883, 369] width 18 height 12
type input "212"
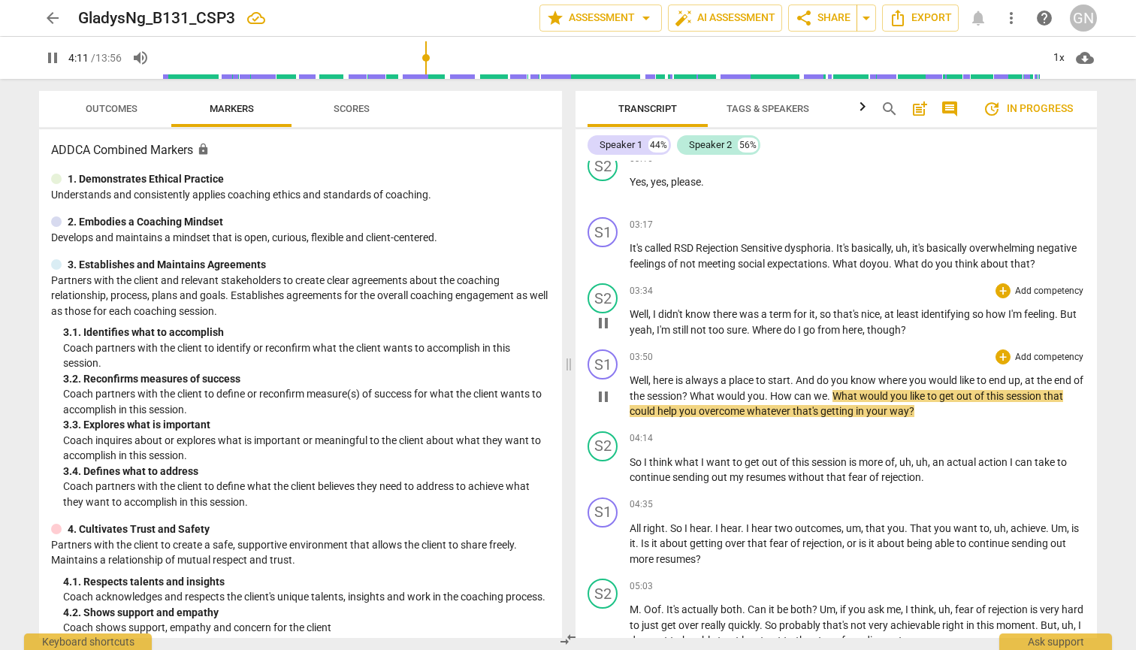
scroll to position [1068, 0]
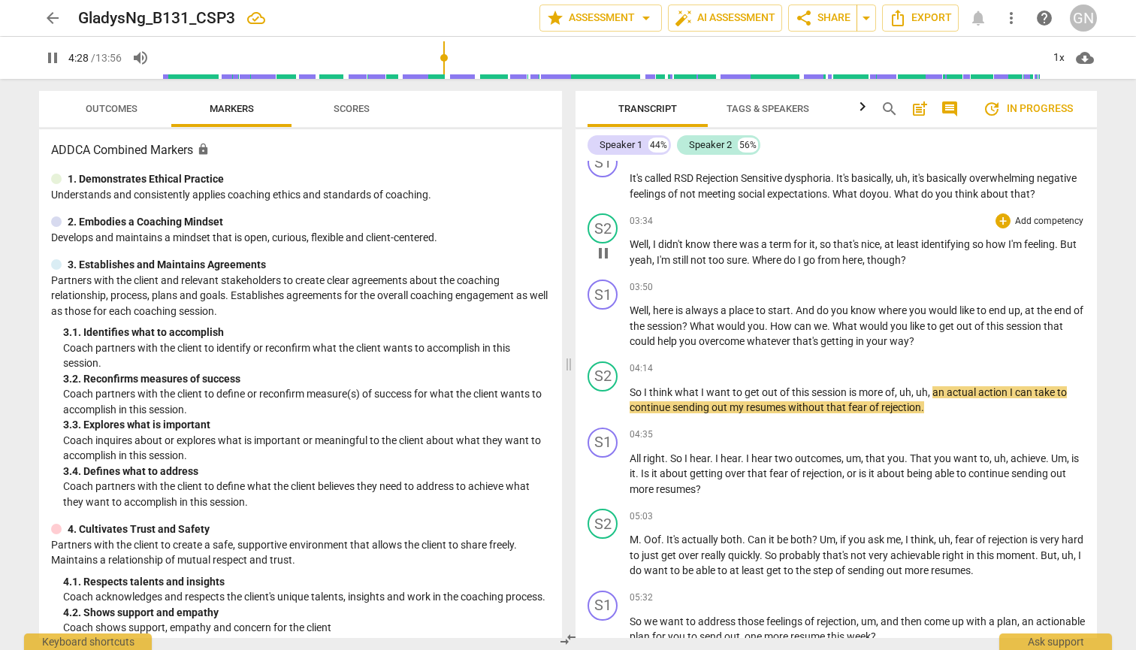
click at [55, 51] on span "pause" at bounding box center [53, 58] width 18 height 18
click at [49, 62] on span "play_arrow" at bounding box center [53, 58] width 18 height 18
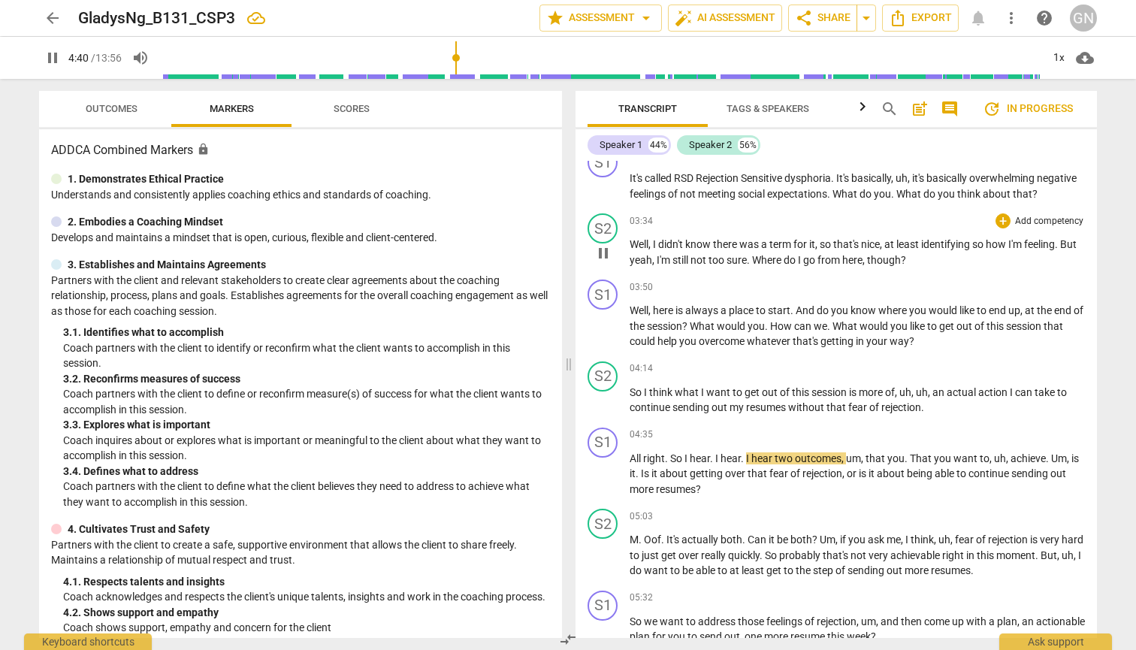
click at [49, 62] on span "pause" at bounding box center [53, 58] width 18 height 18
click at [48, 60] on span "play_arrow" at bounding box center [53, 58] width 18 height 18
click at [48, 60] on span "pause" at bounding box center [53, 58] width 18 height 18
click at [598, 483] on span "play_arrow" at bounding box center [603, 475] width 18 height 18
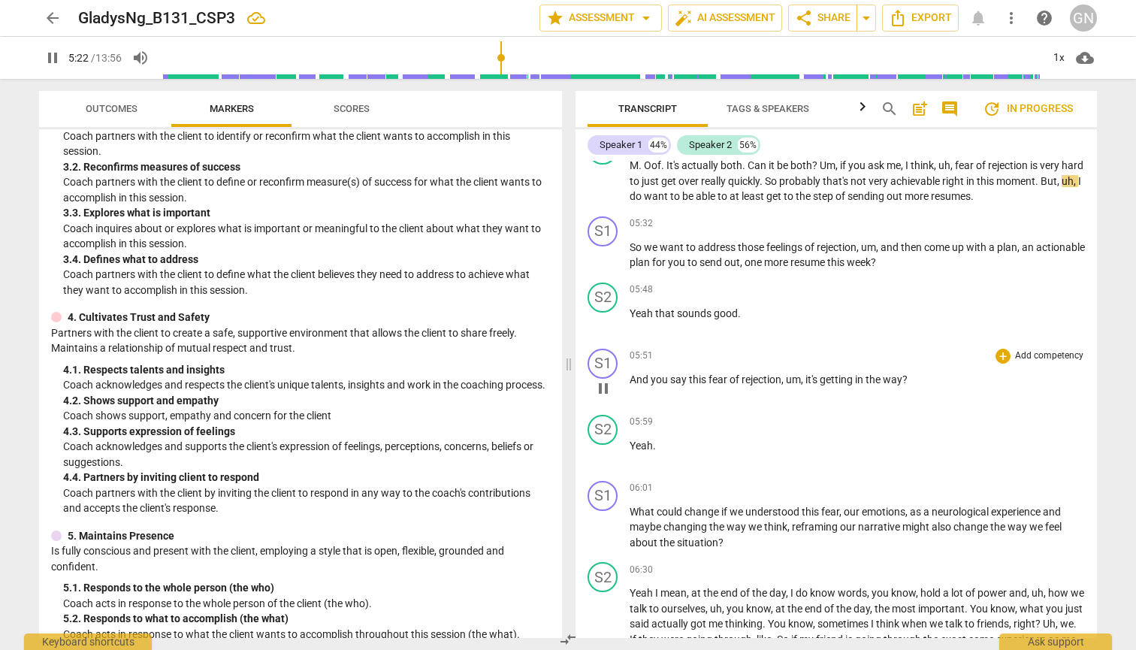
scroll to position [1442, 0]
click at [51, 57] on span "pause" at bounding box center [53, 58] width 18 height 18
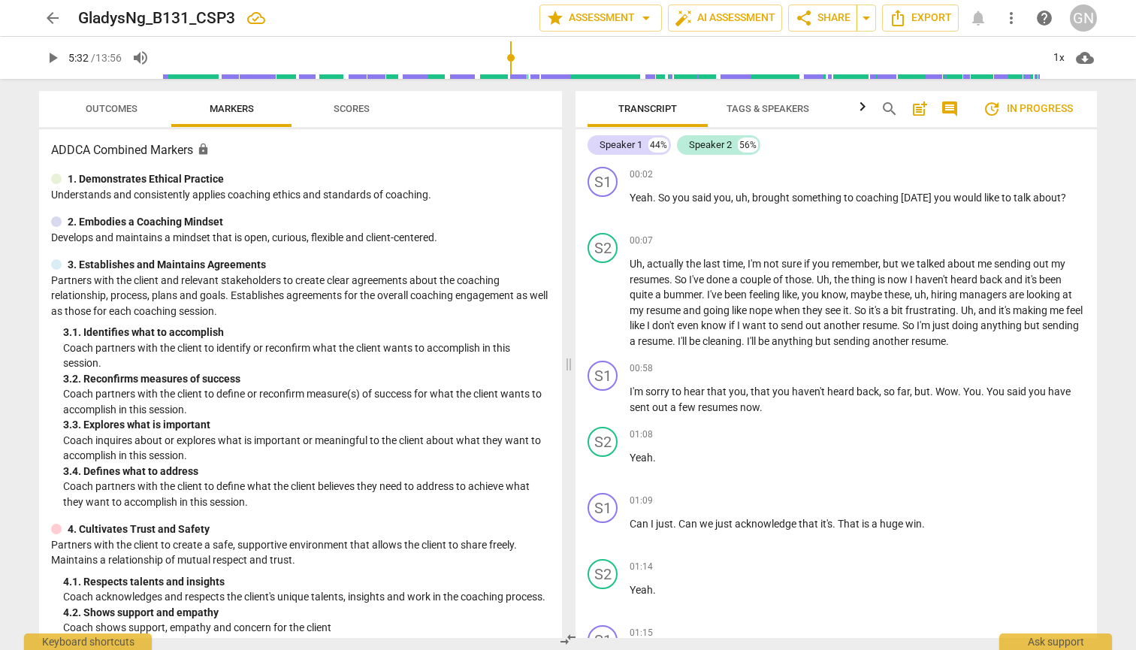
scroll to position [0, 0]
click at [1006, 11] on span "more_vert" at bounding box center [1011, 18] width 18 height 18
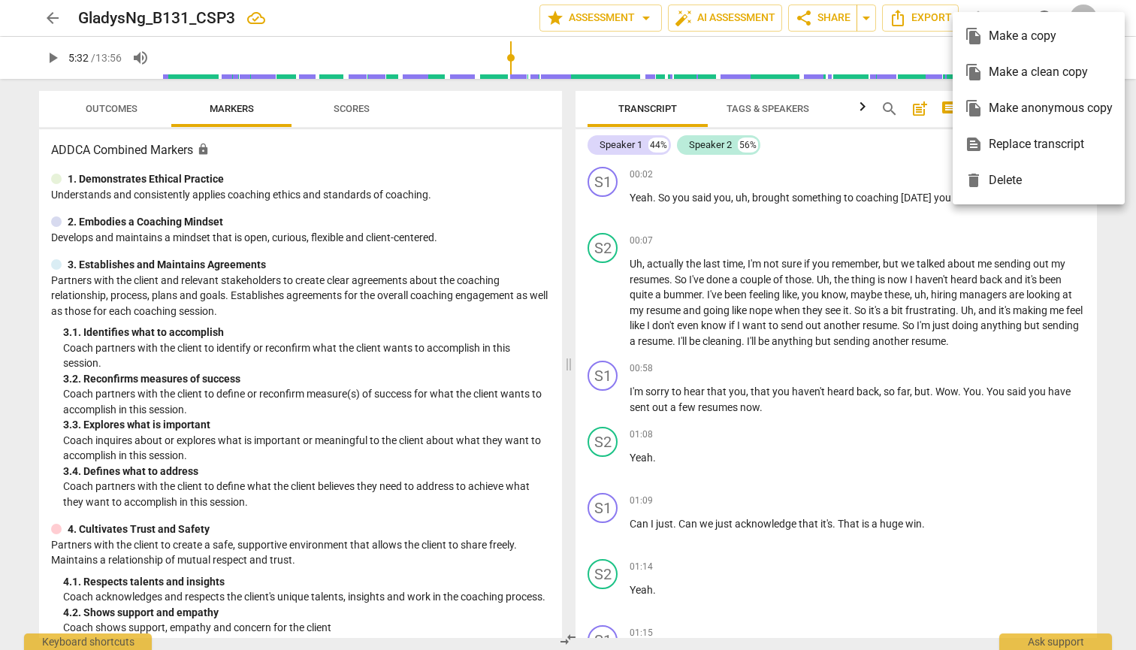
click at [883, 150] on div at bounding box center [568, 325] width 1136 height 650
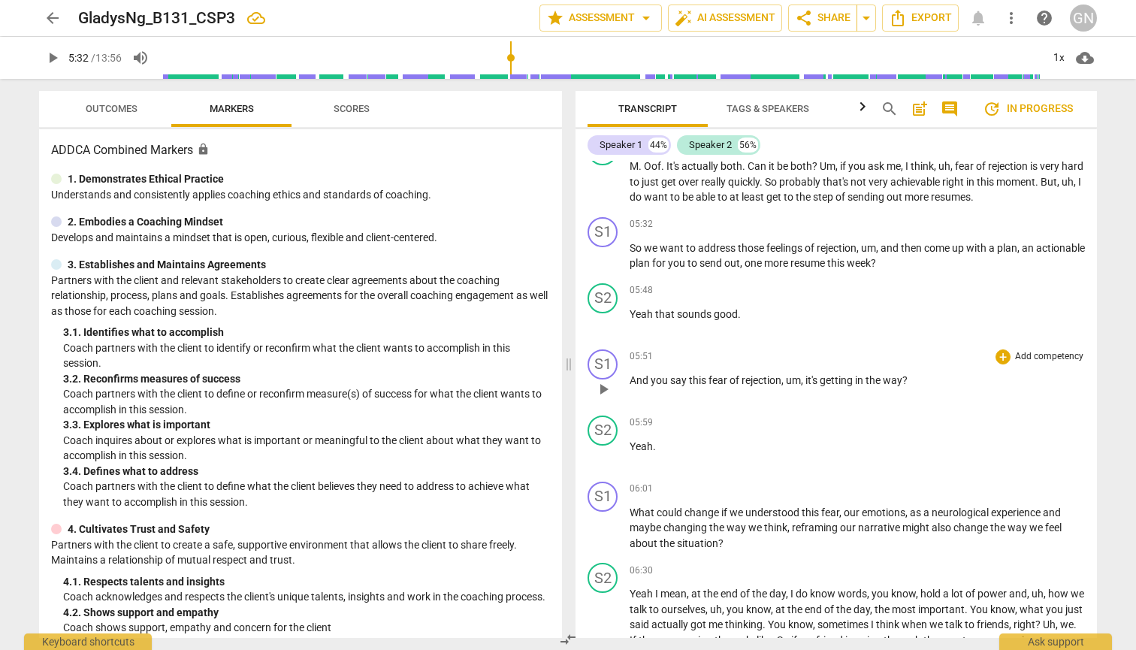
scroll to position [1437, 0]
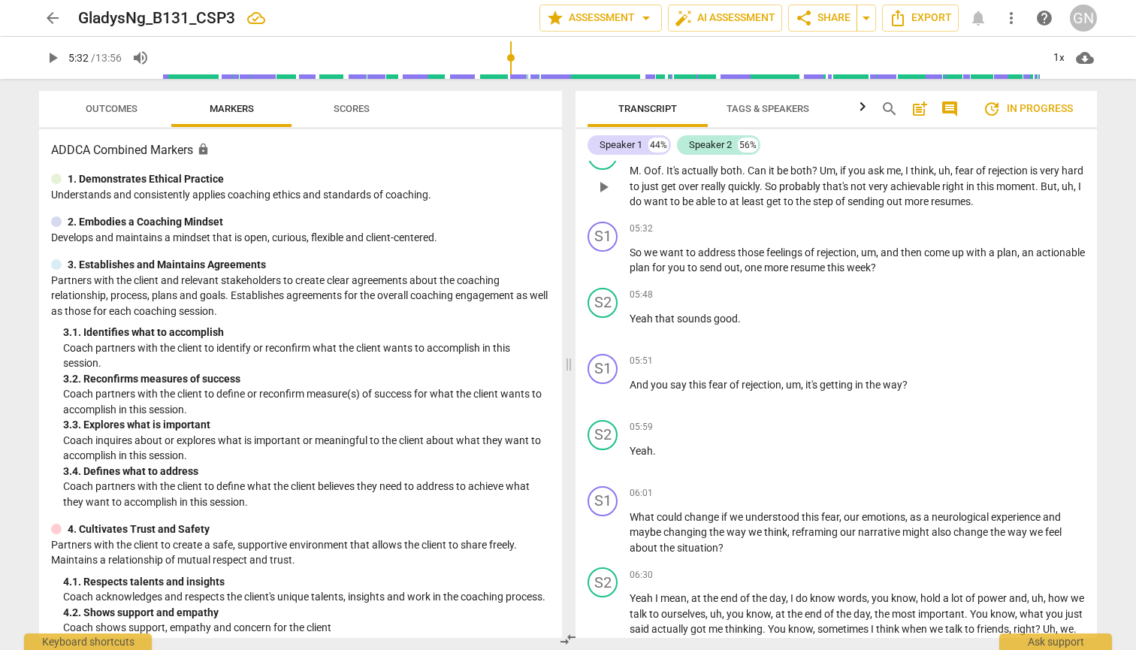
click at [605, 192] on span "play_arrow" at bounding box center [603, 187] width 18 height 18
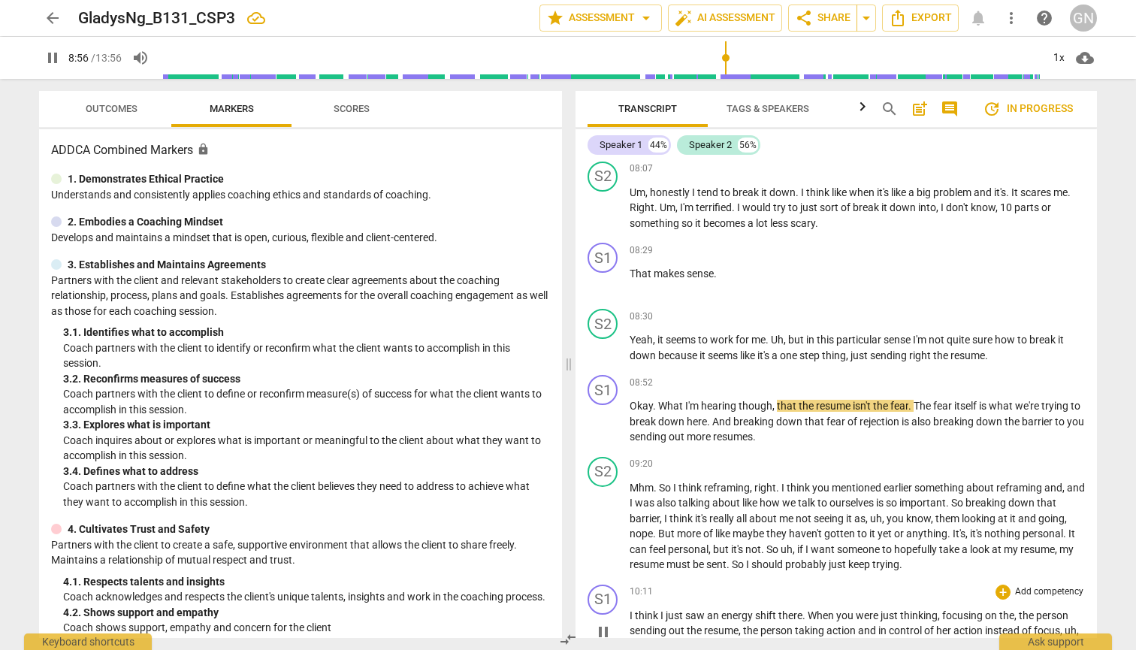
scroll to position [2349, 0]
click at [53, 54] on span "pause" at bounding box center [53, 58] width 18 height 18
click at [53, 54] on span "play_arrow" at bounding box center [53, 58] width 18 height 18
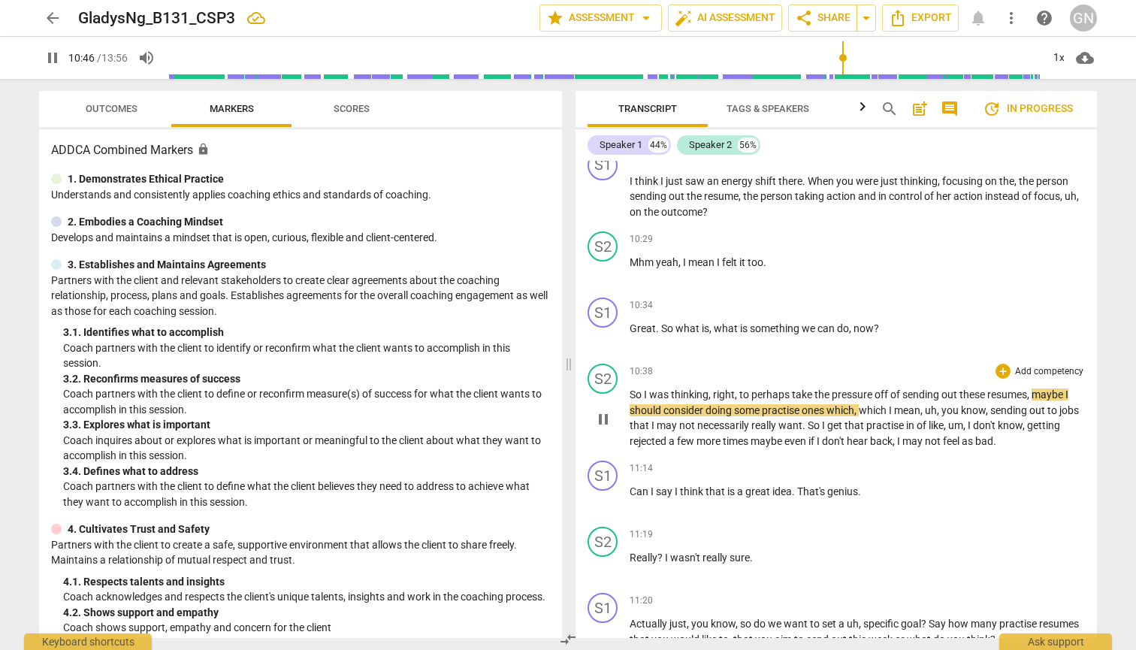
scroll to position [2827, 0]
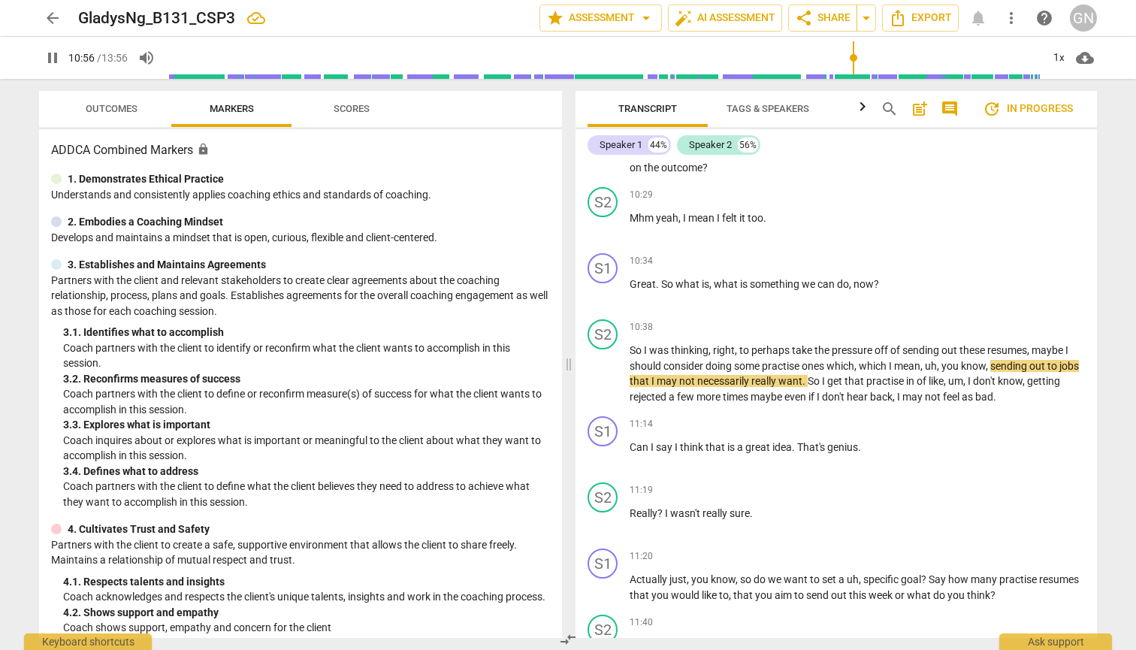
click at [50, 59] on span "pause" at bounding box center [53, 58] width 18 height 18
click at [49, 59] on span "play_arrow" at bounding box center [53, 58] width 18 height 18
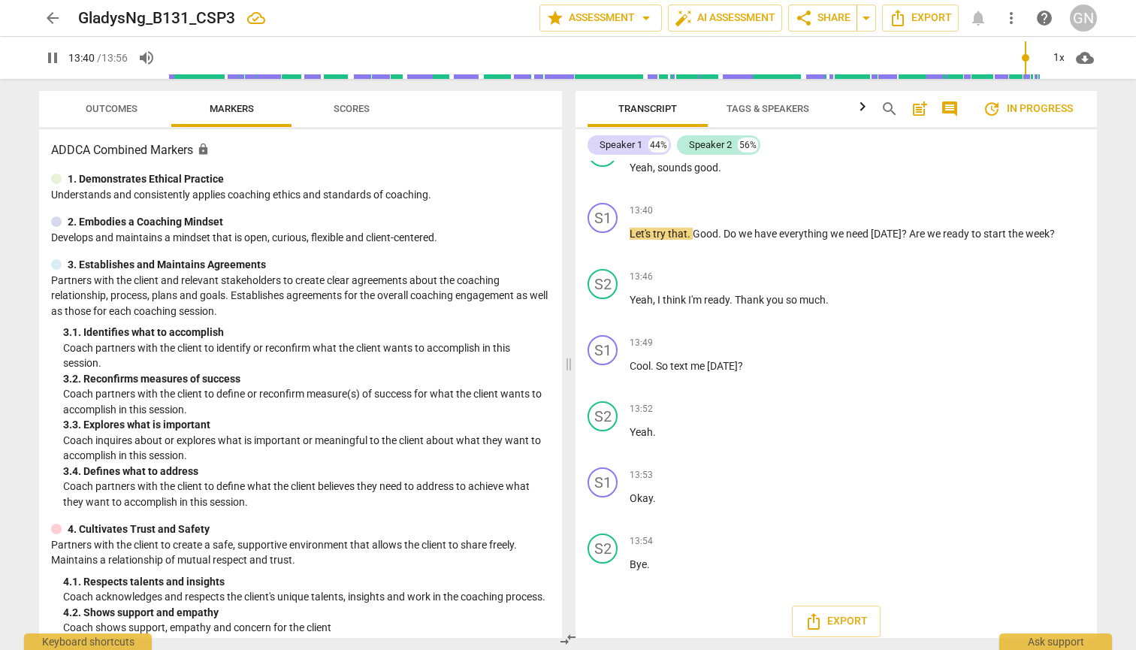
scroll to position [0, 0]
type input "836"
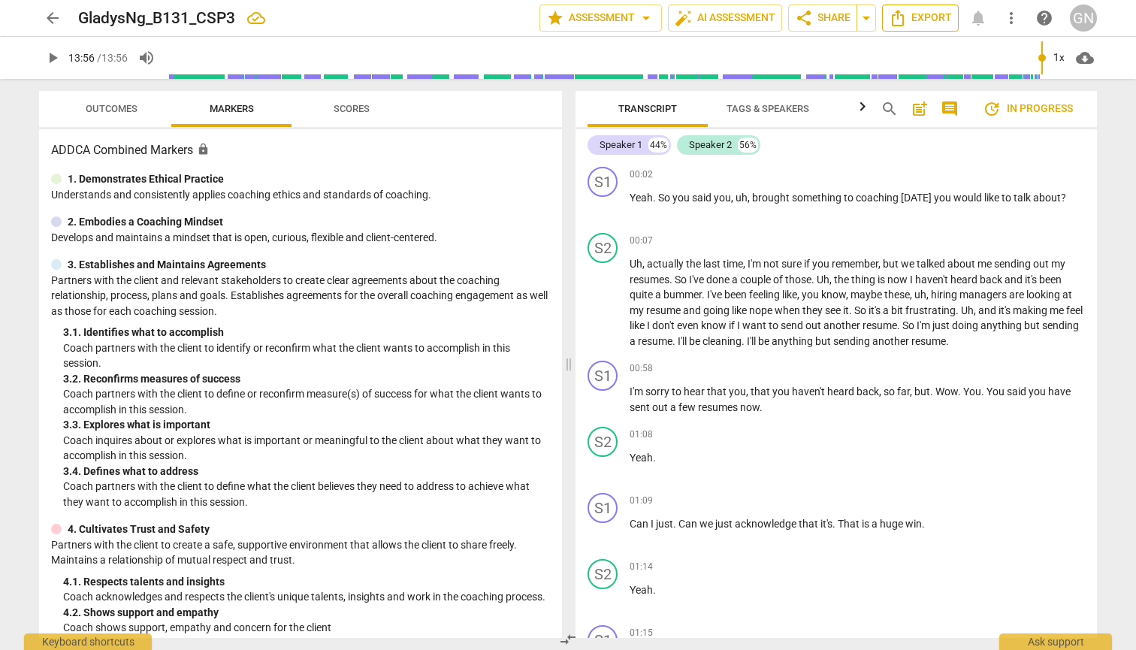
click at [920, 20] on span "Export" at bounding box center [920, 18] width 63 height 18
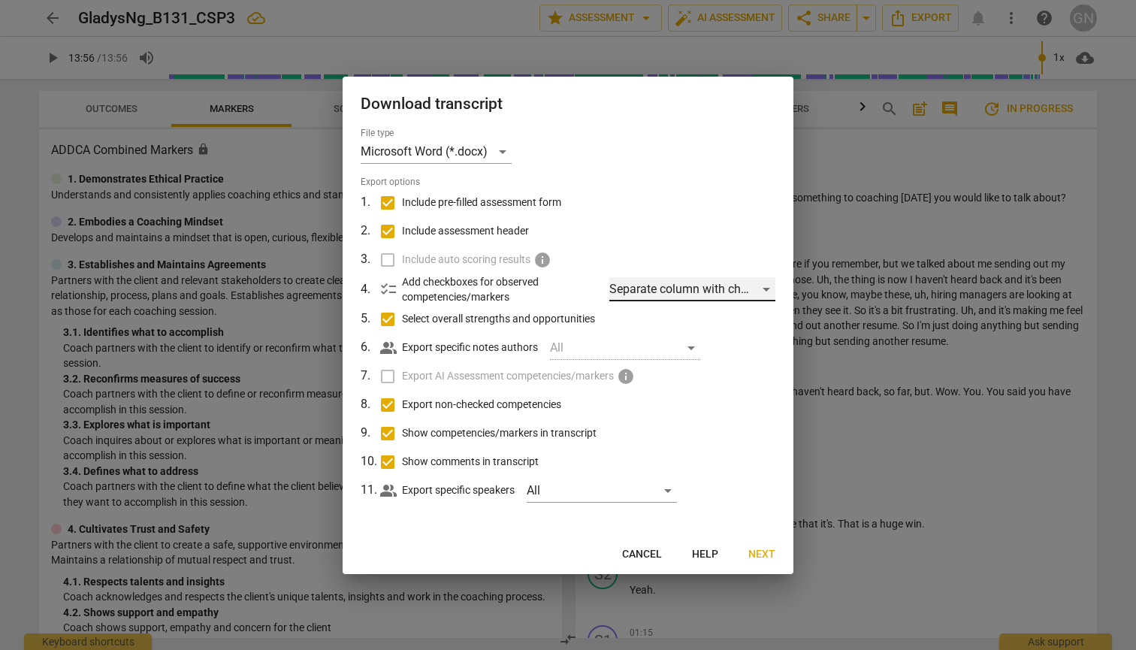
click at [670, 295] on div "Separate column with check marks" at bounding box center [692, 289] width 166 height 24
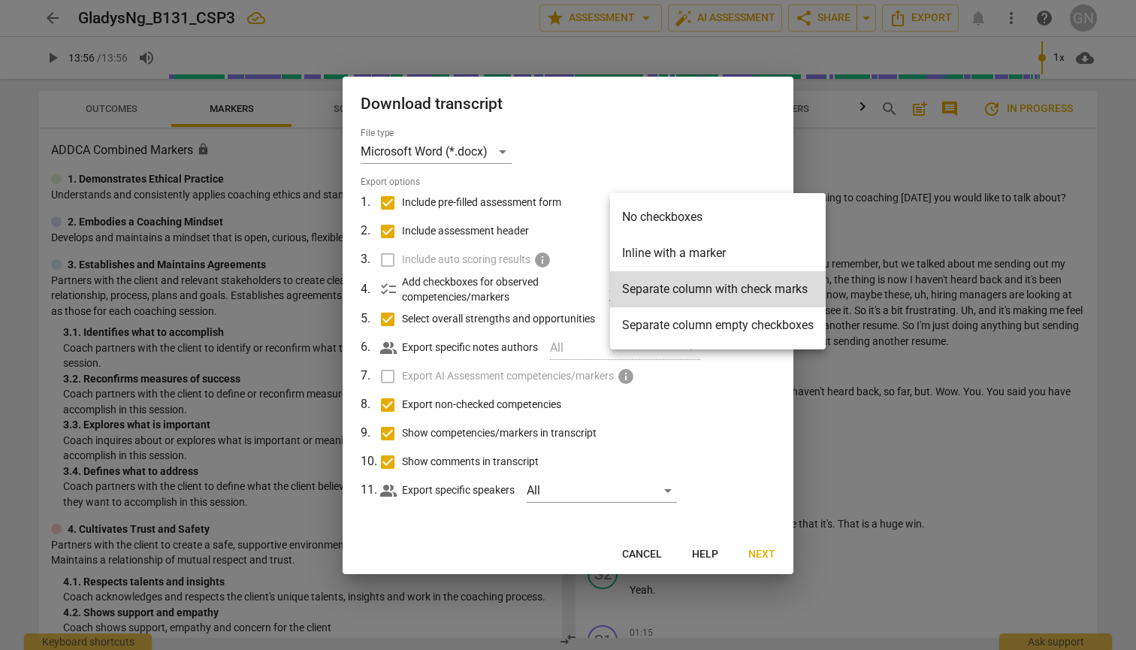
click at [1108, 506] on div at bounding box center [568, 325] width 1136 height 650
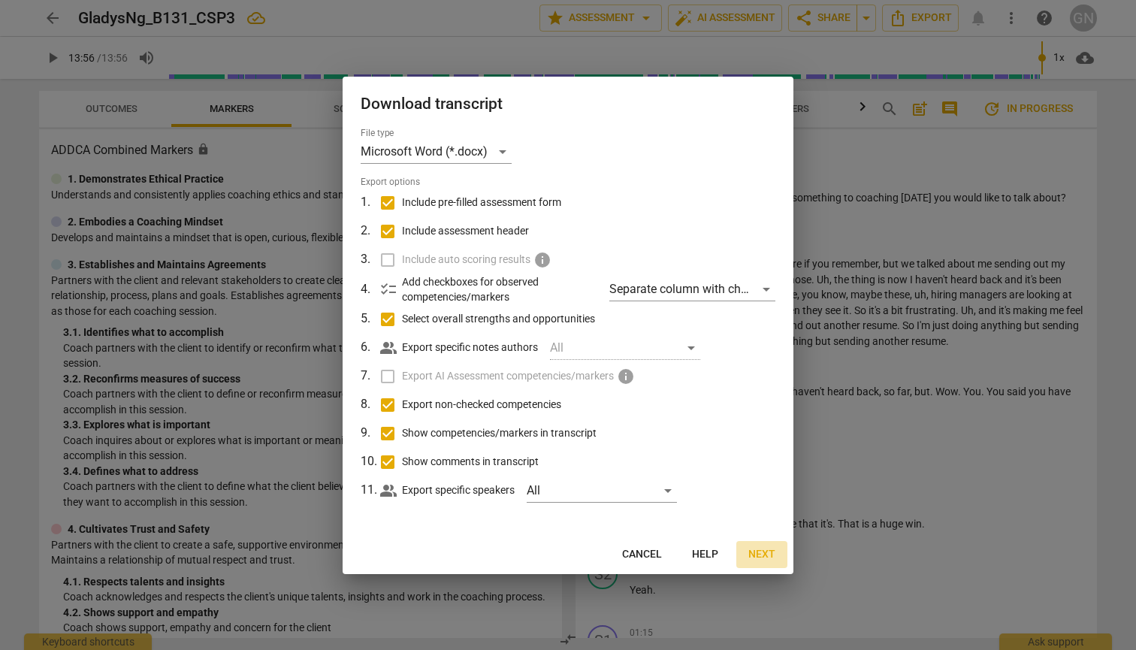
click at [756, 557] on span "Next" at bounding box center [761, 554] width 27 height 15
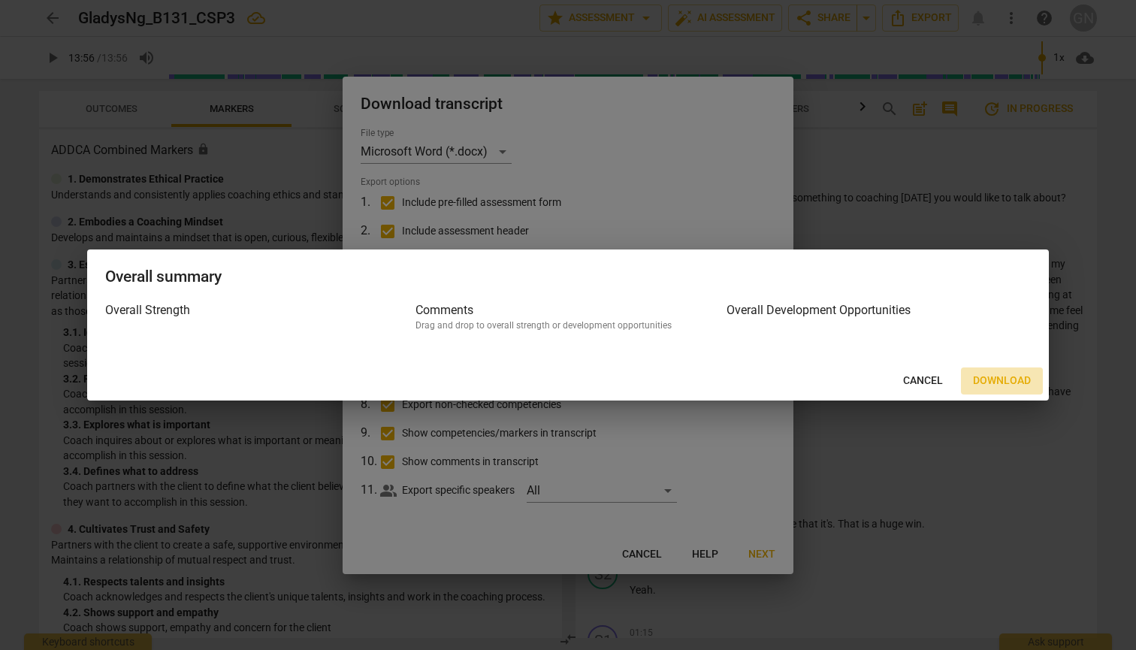
click at [1026, 373] on button "Download" at bounding box center [1002, 380] width 82 height 27
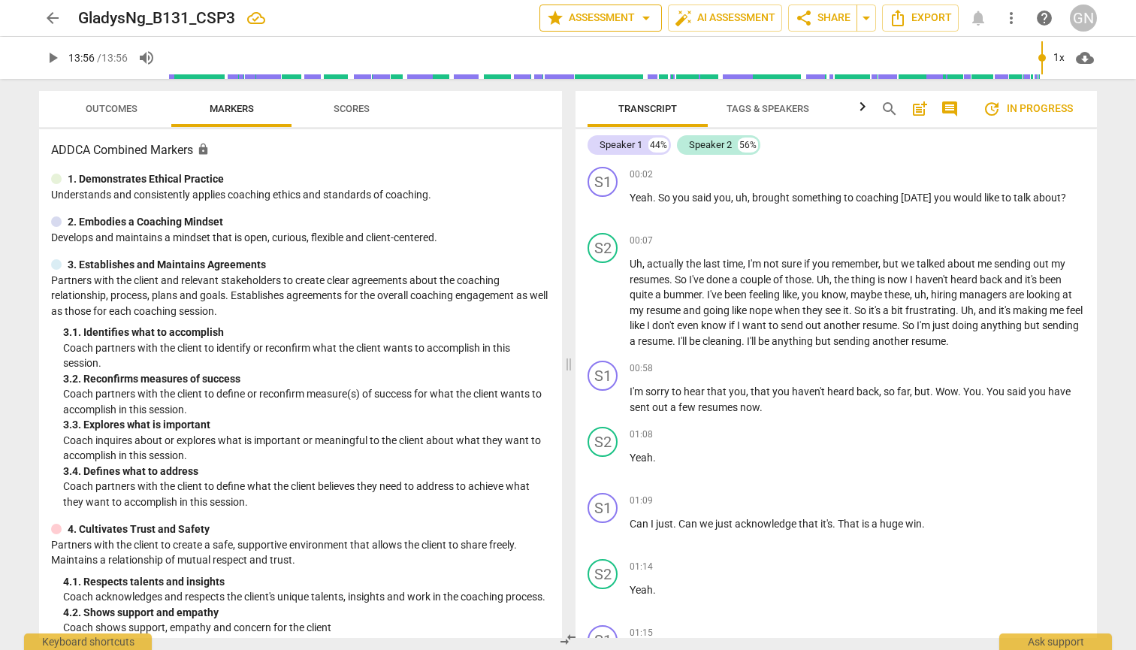
click at [651, 20] on span "arrow_drop_down" at bounding box center [646, 18] width 18 height 18
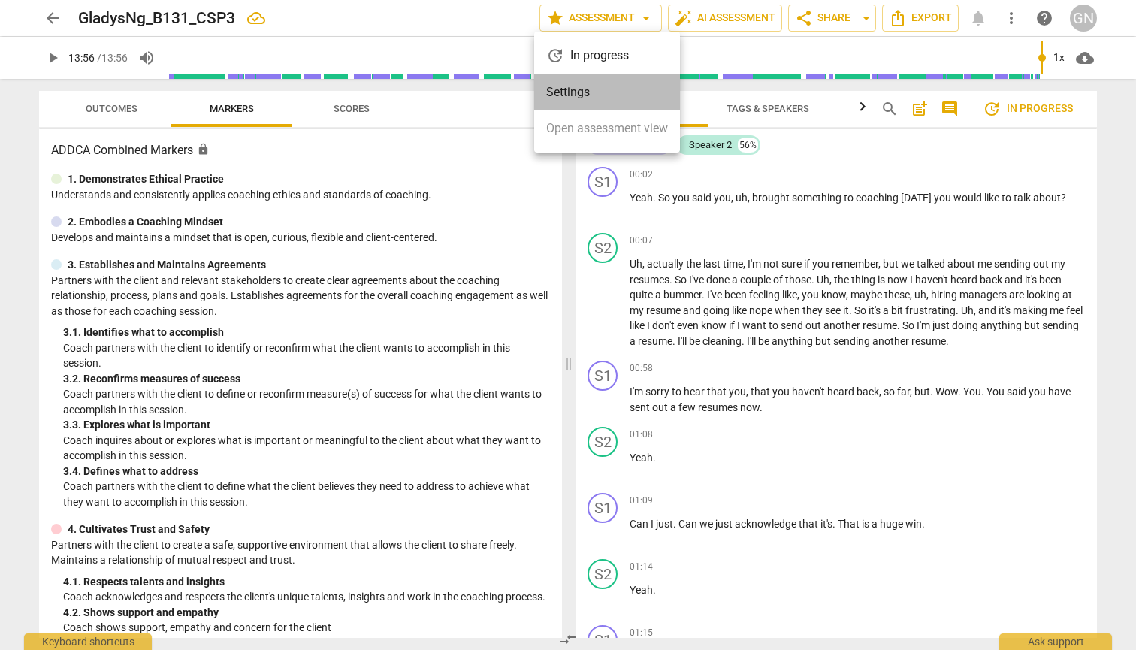
click at [604, 92] on li "Settings" at bounding box center [607, 92] width 146 height 36
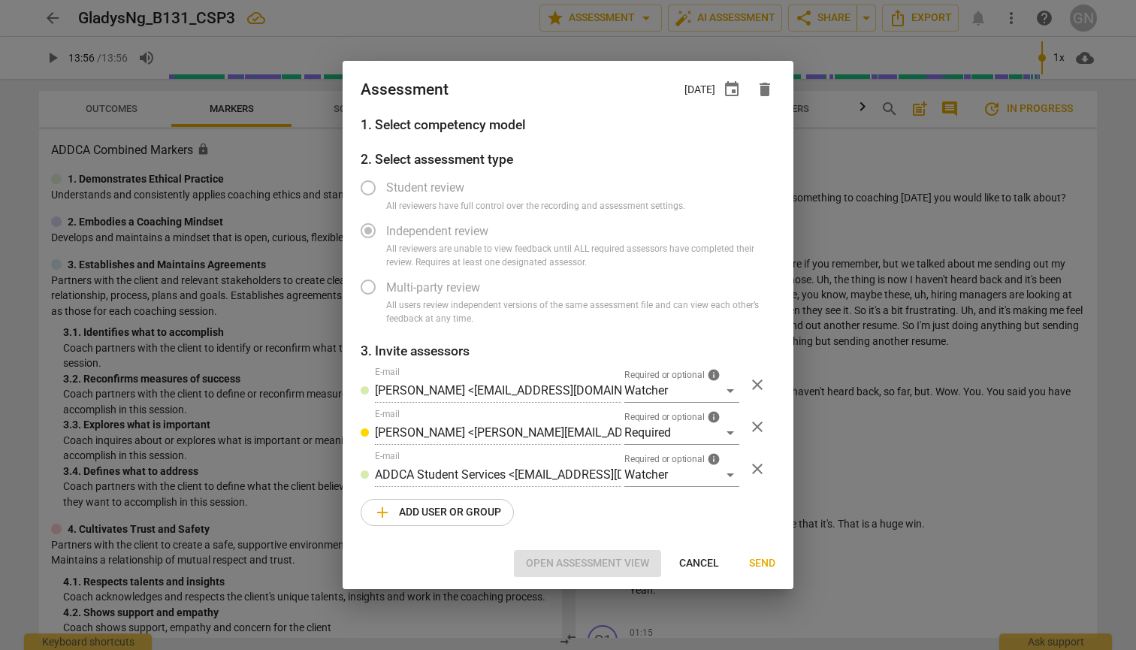
click at [1113, 358] on div at bounding box center [568, 325] width 1136 height 650
radio input "false"
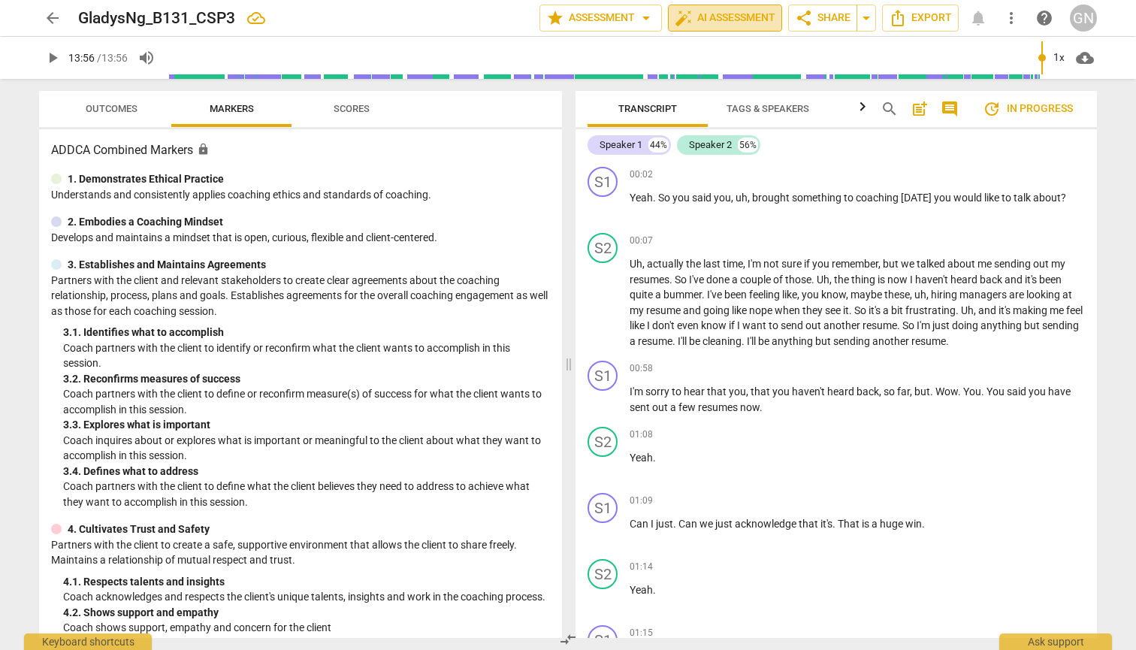
click at [743, 22] on span "auto_fix_high AI Assessment" at bounding box center [725, 18] width 101 height 18
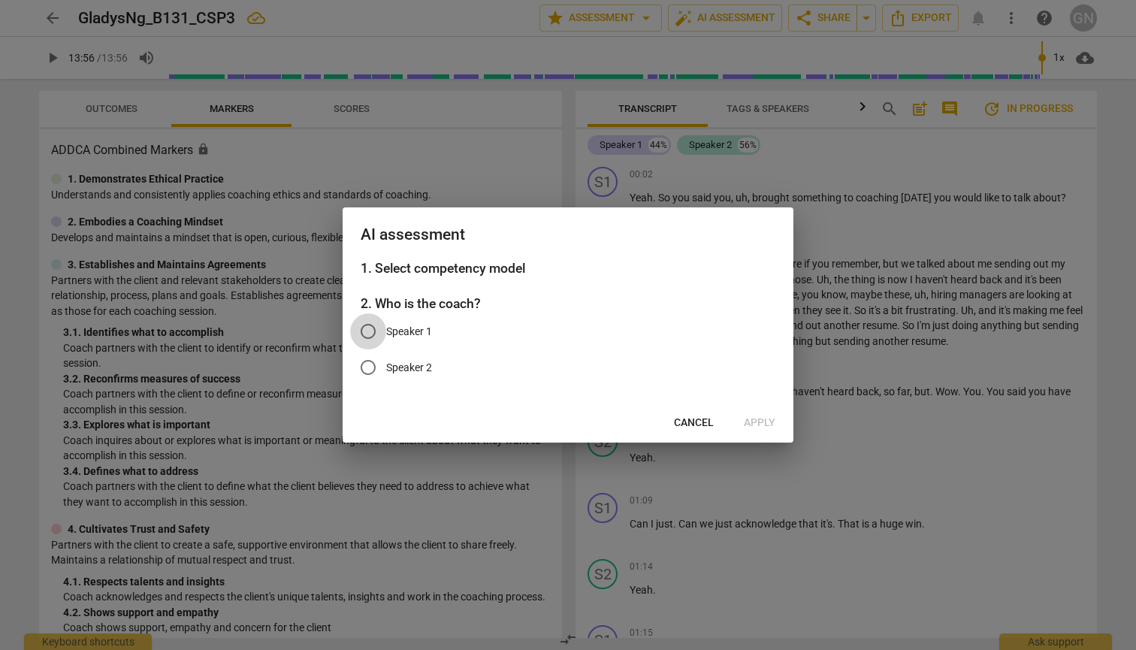
click at [370, 328] on input "Speaker 1" at bounding box center [368, 331] width 36 height 36
radio input "true"
click at [764, 416] on span "Apply" at bounding box center [760, 422] width 32 height 15
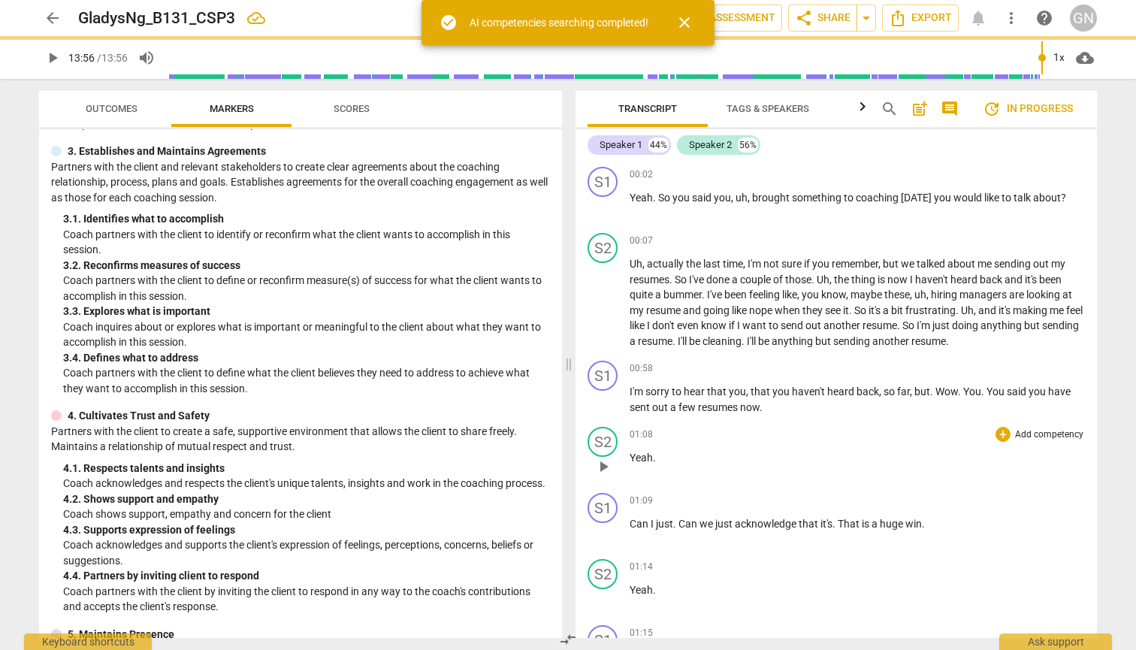
type input "836"
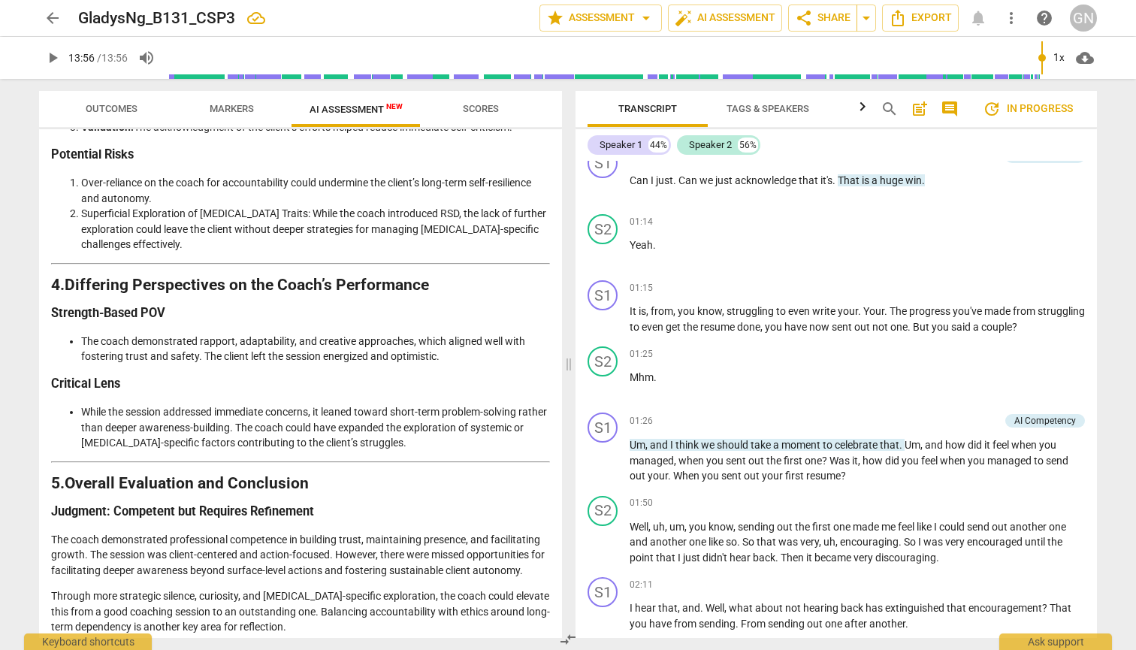
click at [489, 117] on span "Scores" at bounding box center [481, 109] width 72 height 20
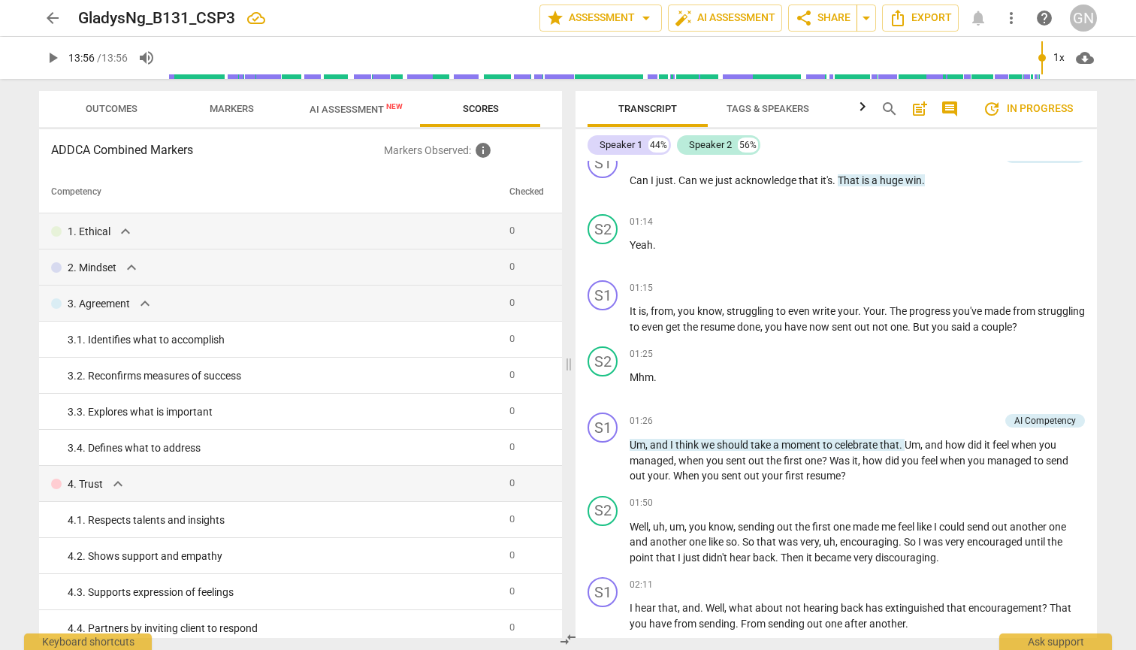
click at [239, 107] on span "Markers" at bounding box center [232, 108] width 44 height 11
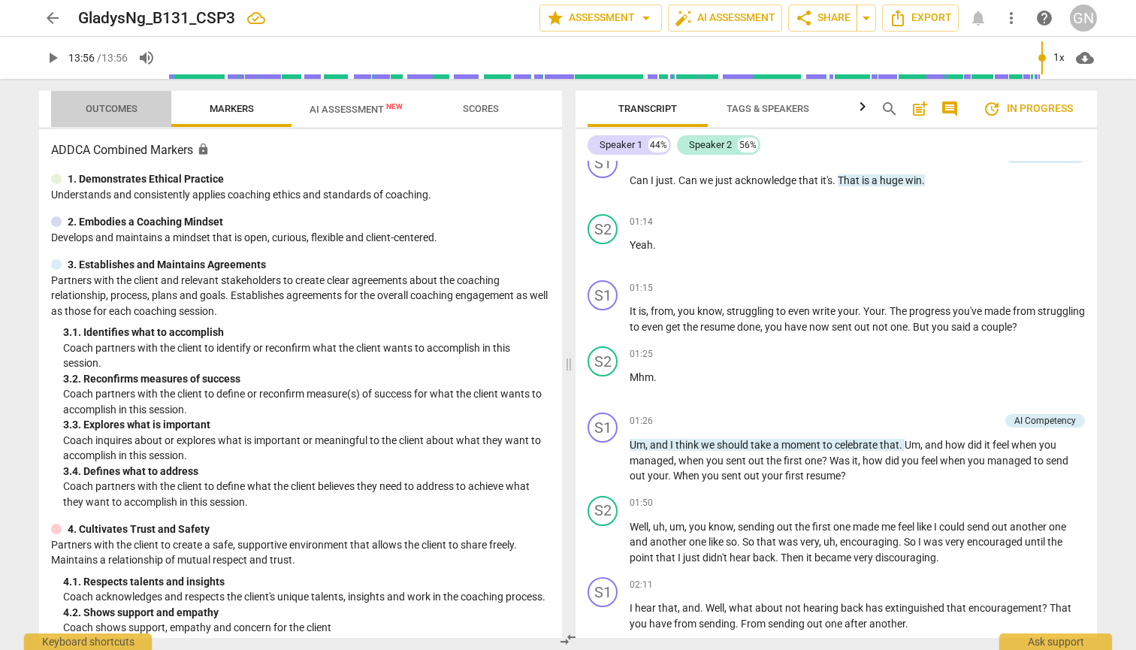
click at [131, 116] on span "Outcomes" at bounding box center [112, 109] width 88 height 20
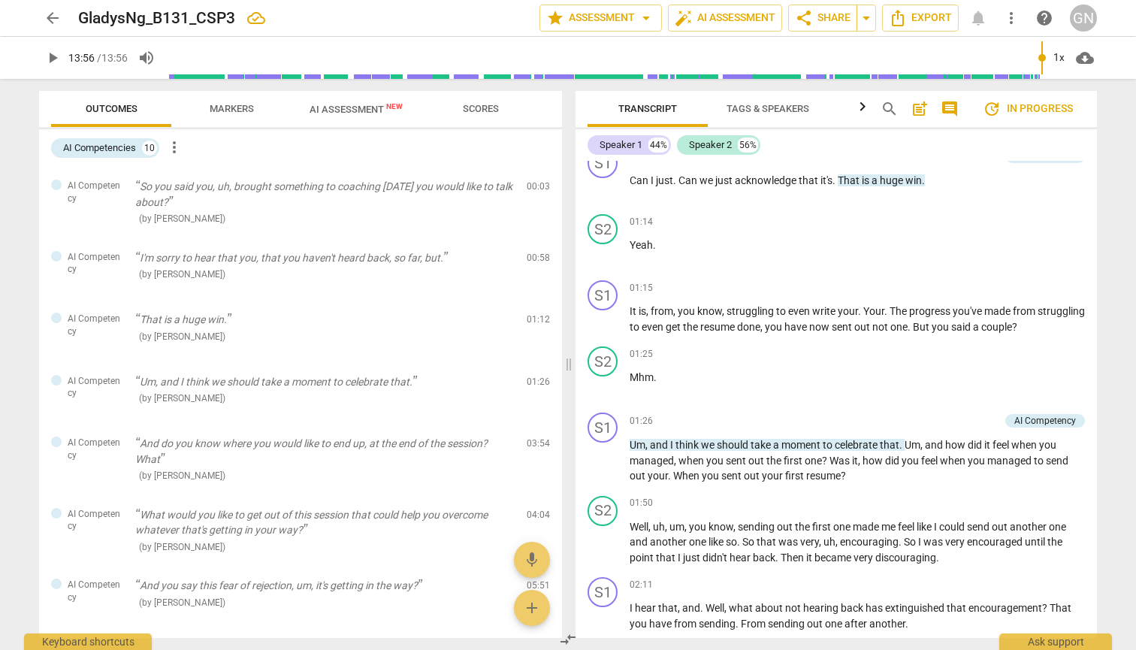
click at [243, 112] on span "Markers" at bounding box center [232, 108] width 44 height 11
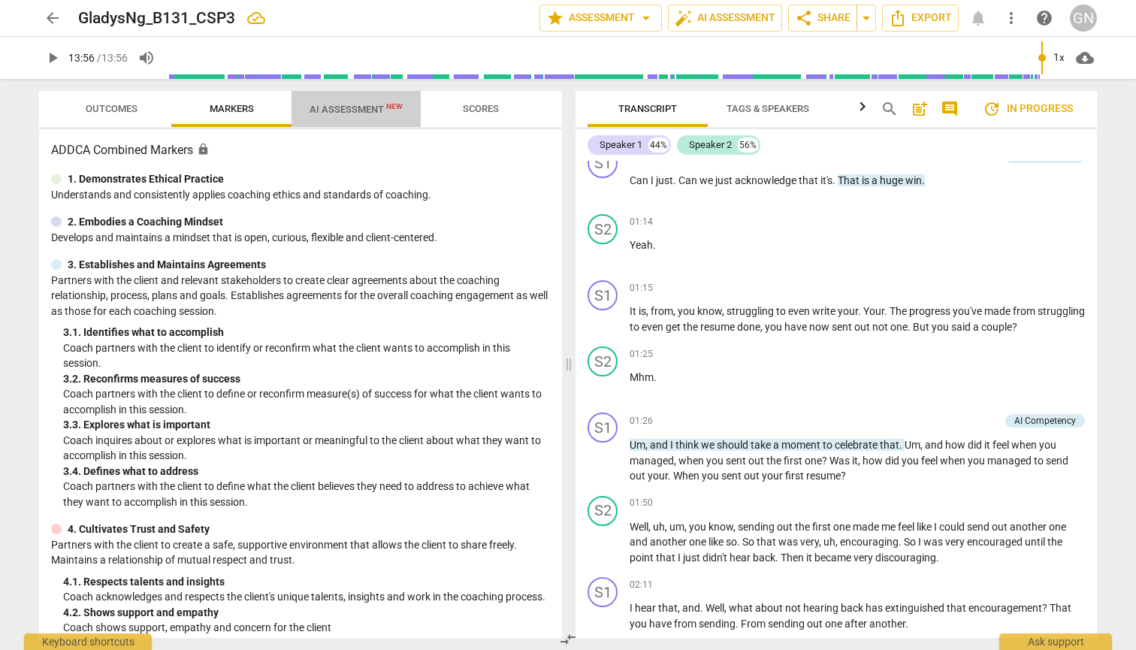
click at [340, 119] on span "AI Assessment New" at bounding box center [356, 109] width 129 height 23
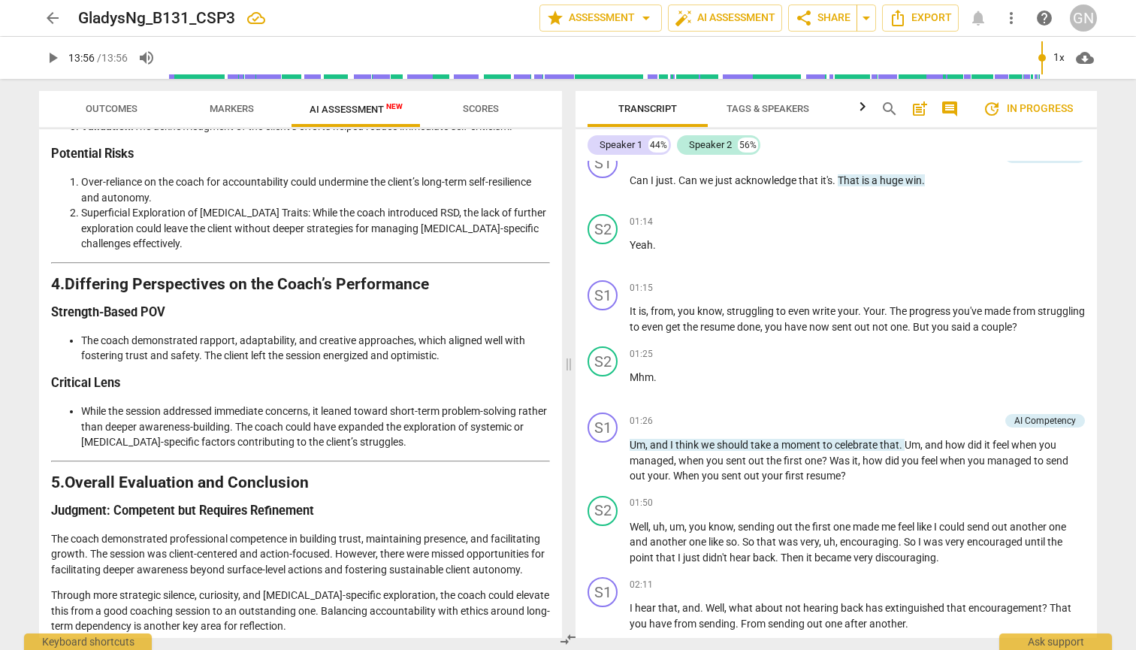
scroll to position [2117, 0]
click at [930, 14] on span "Export" at bounding box center [920, 18] width 63 height 18
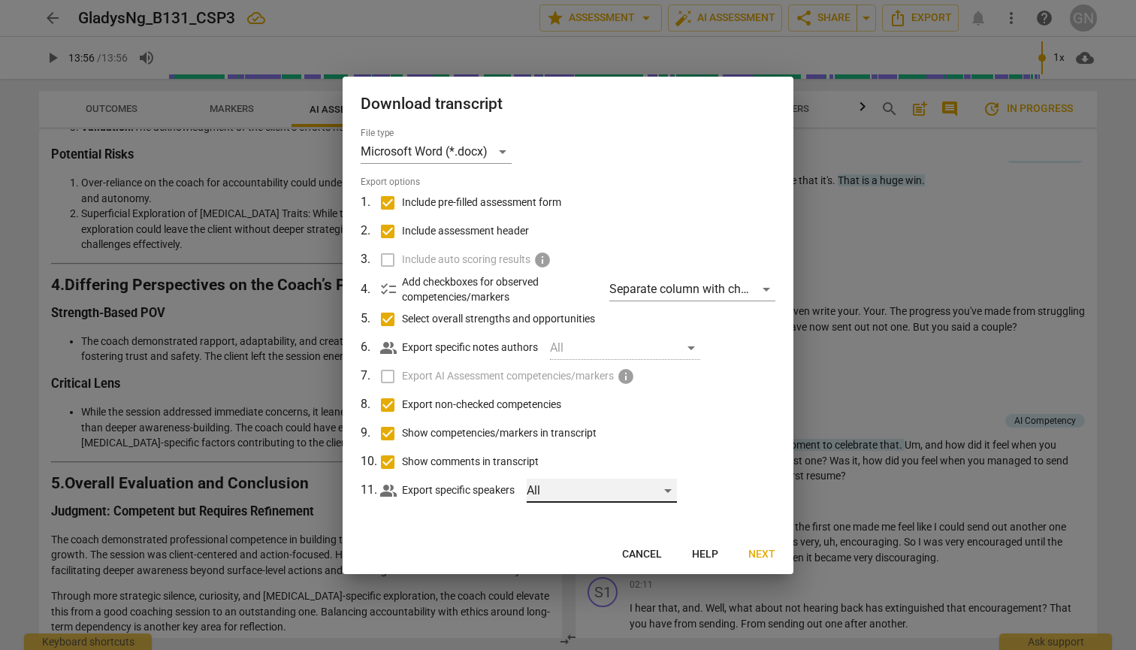
click at [570, 492] on div "All" at bounding box center [602, 491] width 150 height 24
click at [487, 154] on div at bounding box center [568, 325] width 1136 height 650
click at [487, 154] on div "Microsoft Word (*.docx)" at bounding box center [436, 152] width 151 height 24
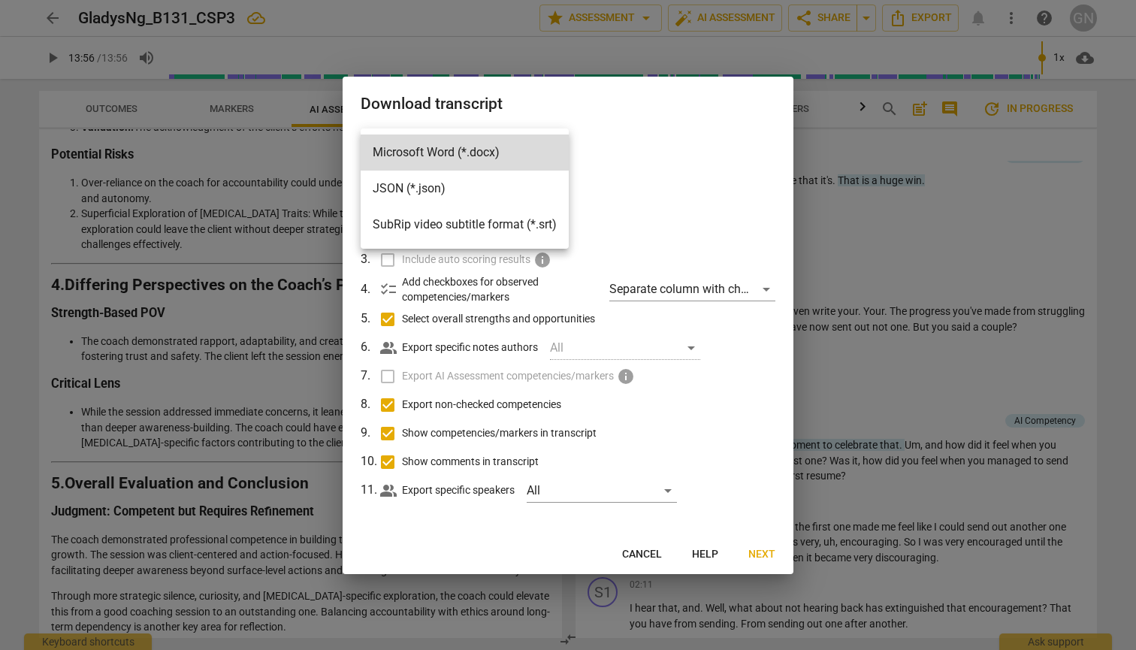
click at [657, 126] on div at bounding box center [568, 325] width 1136 height 650
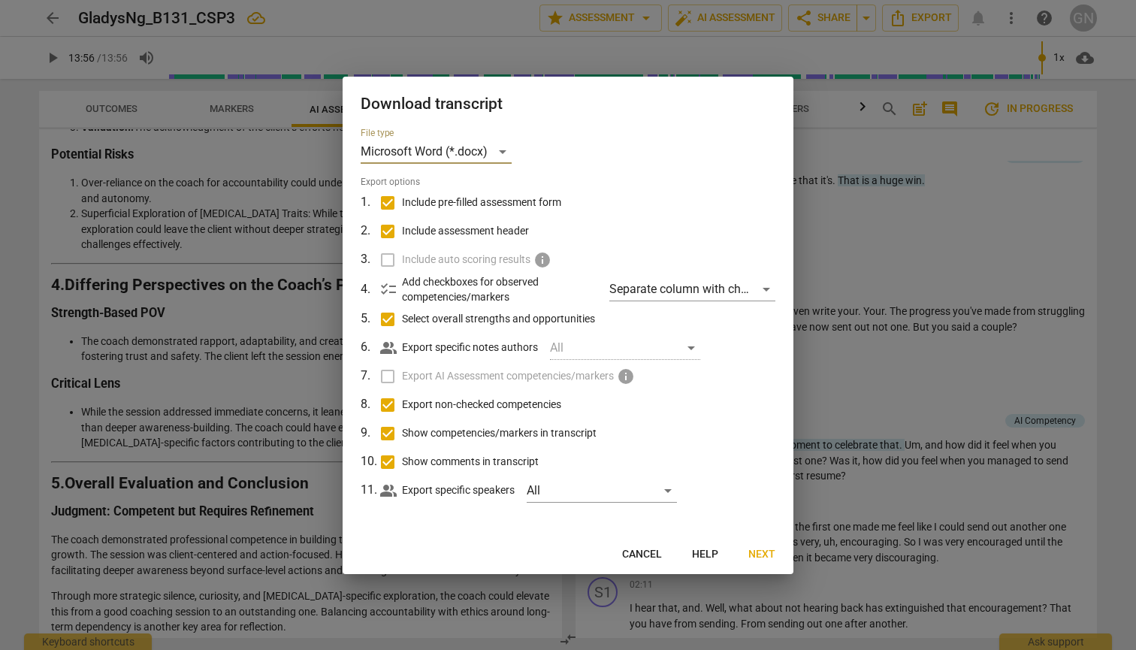
click at [757, 556] on span "Next" at bounding box center [761, 554] width 27 height 15
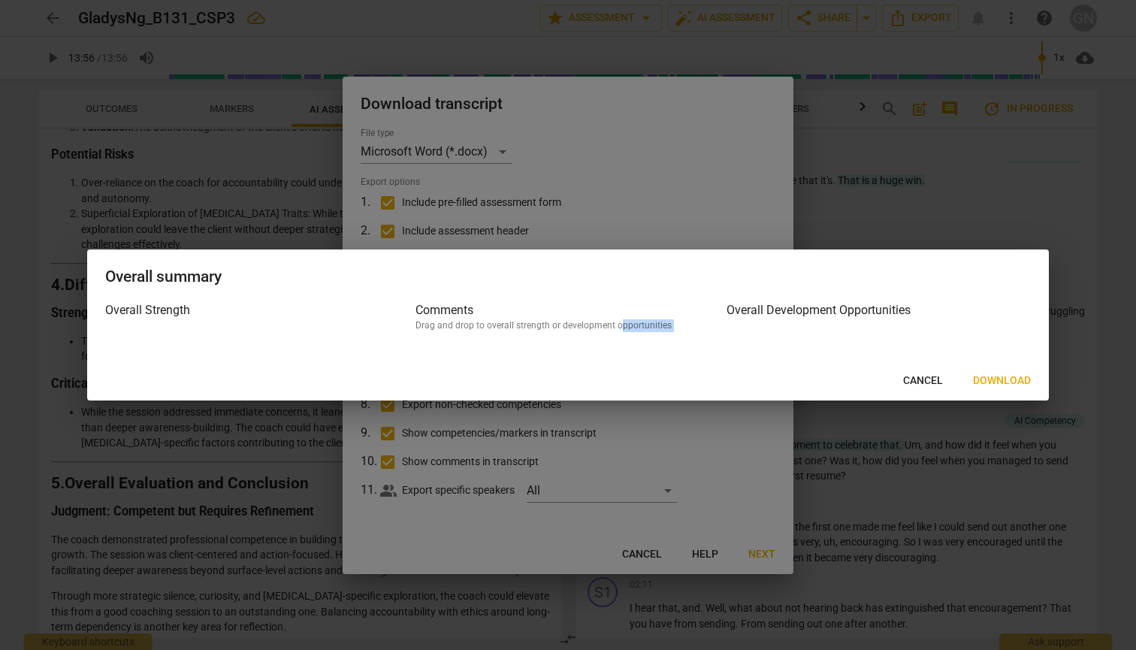
drag, startPoint x: 620, startPoint y: 319, endPoint x: 620, endPoint y: 348, distance: 28.6
click at [620, 348] on div "Overall Strength Comments Drag and drop to overall strength or development oppo…" at bounding box center [568, 331] width 962 height 61
click at [140, 443] on div at bounding box center [568, 325] width 1136 height 650
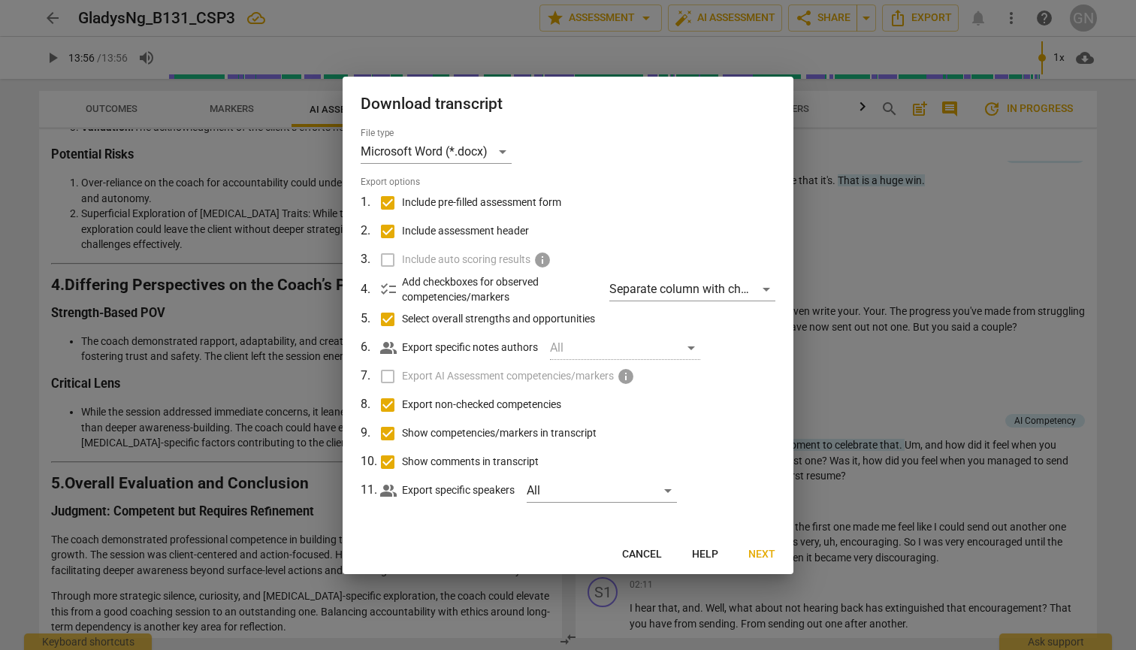
drag, startPoint x: 147, startPoint y: 519, endPoint x: 216, endPoint y: 521, distance: 69.9
click at [216, 521] on div at bounding box center [568, 325] width 1136 height 650
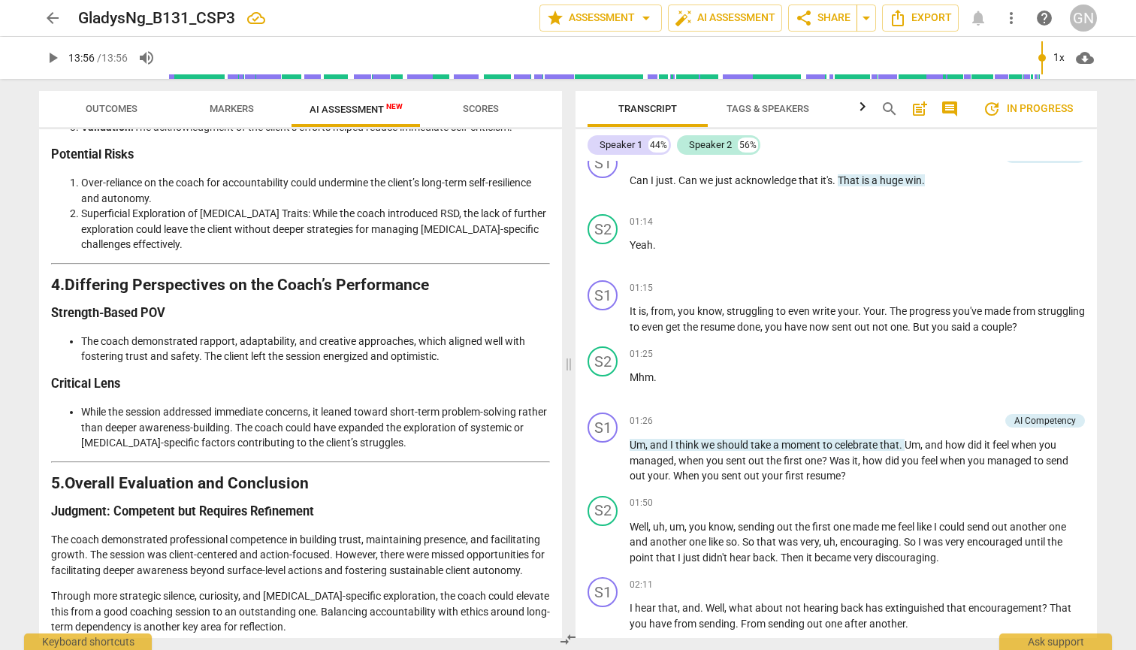
click at [1014, 14] on span "more_vert" at bounding box center [1011, 18] width 18 height 18
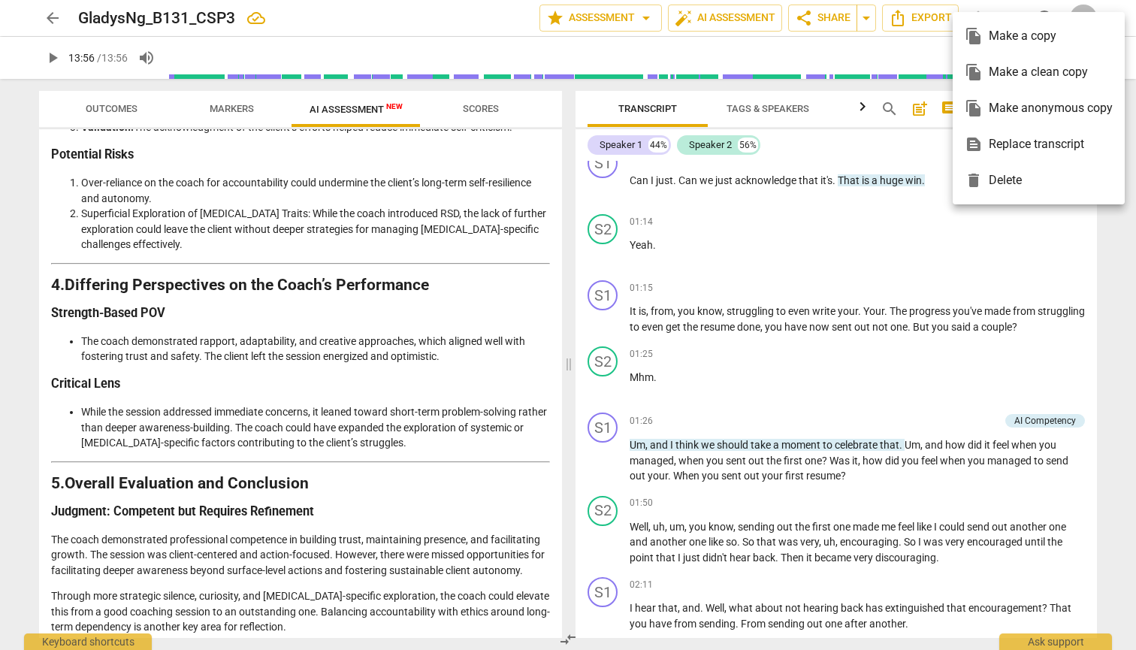
click at [918, 20] on div at bounding box center [568, 325] width 1136 height 650
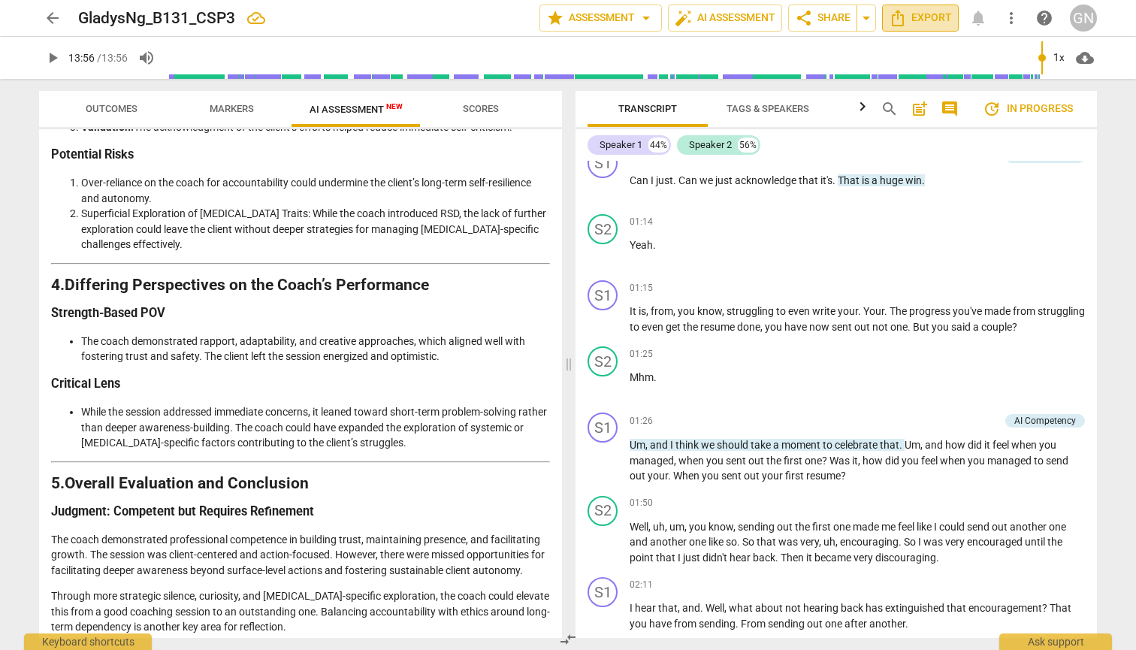
click at [908, 14] on span "Export" at bounding box center [920, 18] width 63 height 18
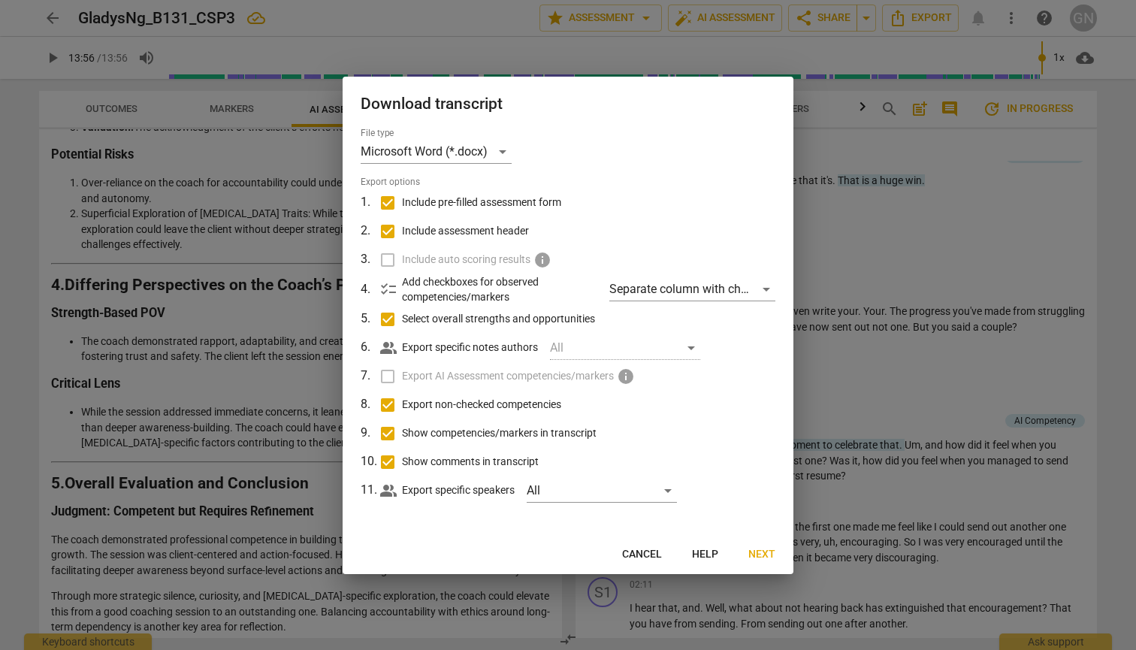
click at [752, 542] on button "Next" at bounding box center [761, 554] width 51 height 27
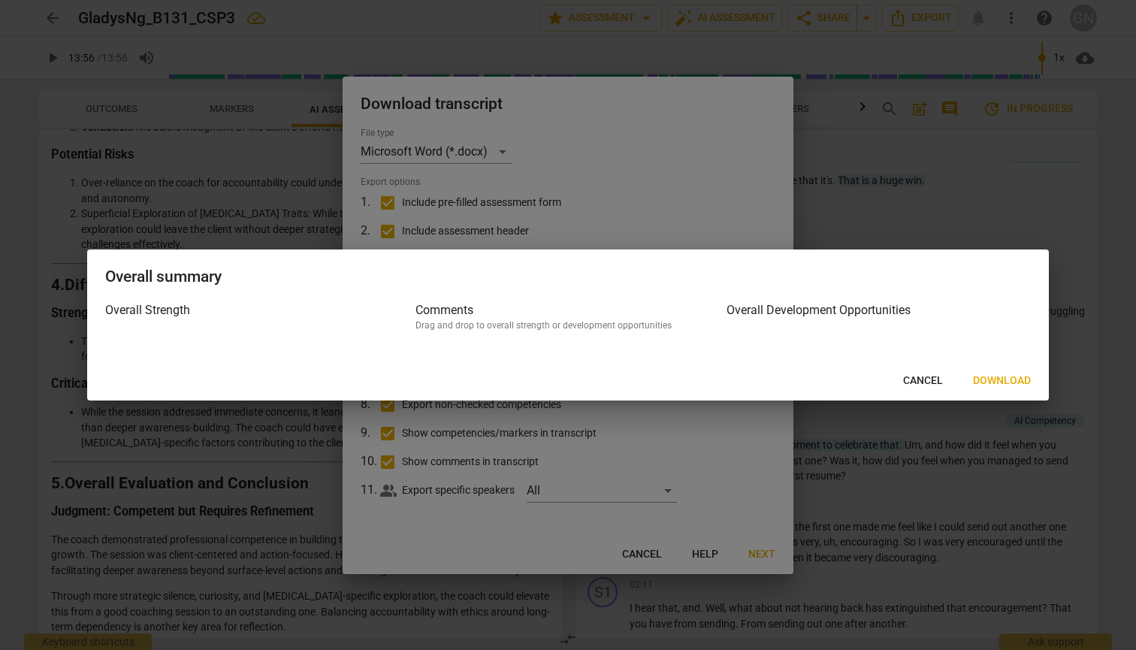
click at [996, 379] on span "Download" at bounding box center [1002, 380] width 58 height 15
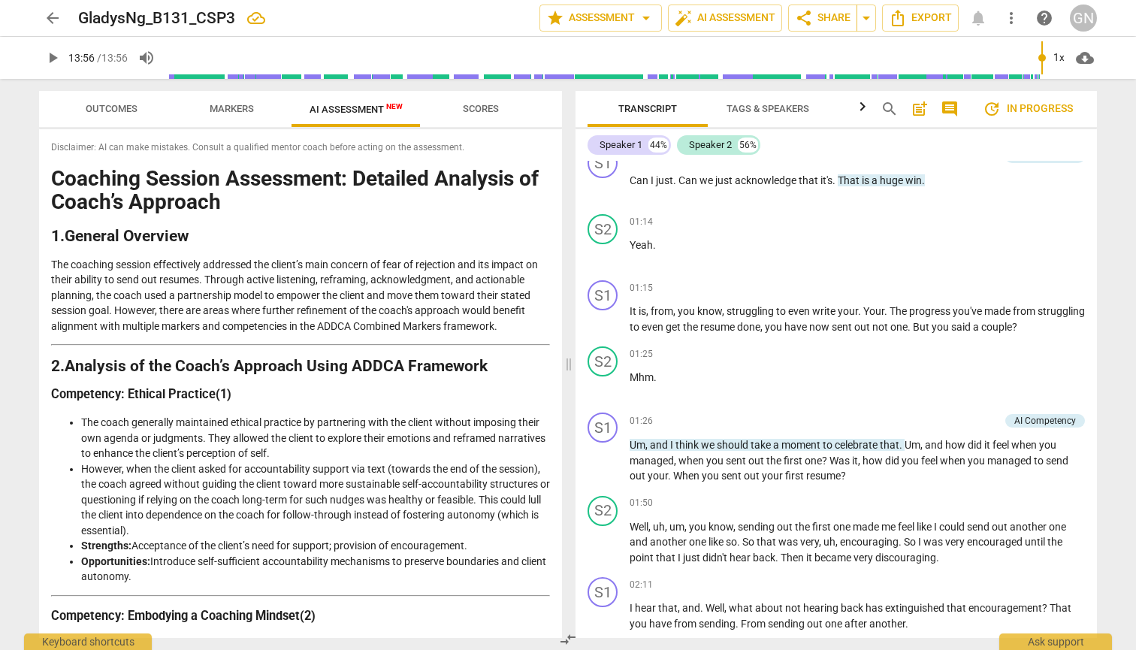
scroll to position [0, 0]
click at [315, 292] on p "The coaching session effectively addressed the client’s main concern of fear of…" at bounding box center [300, 295] width 499 height 77
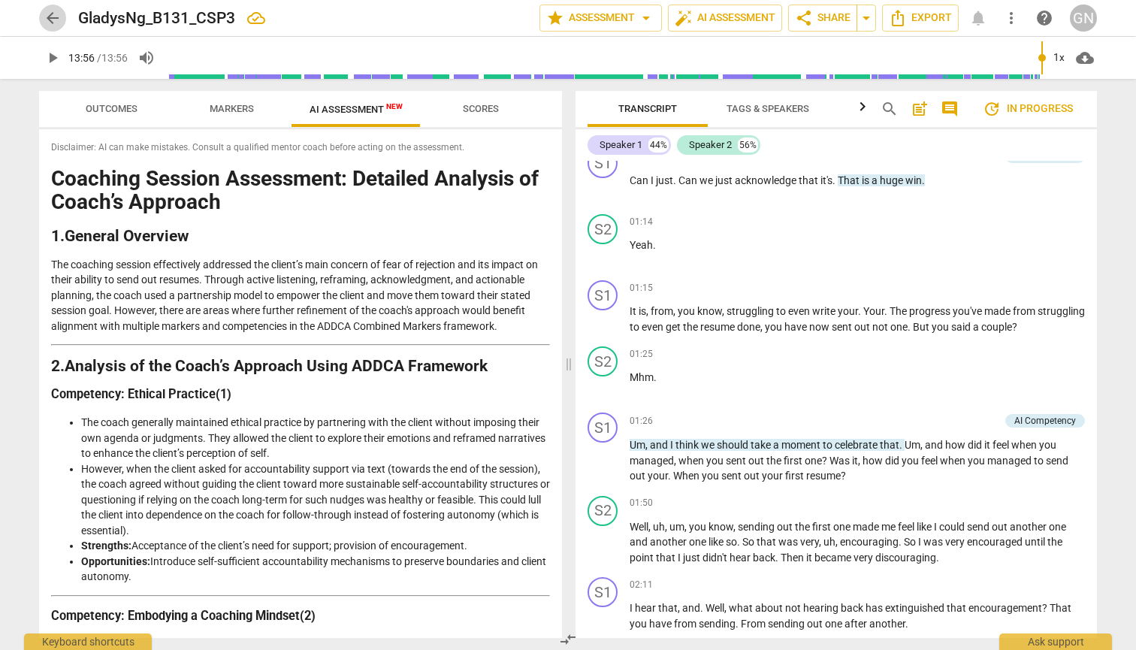
click at [48, 20] on span "arrow_back" at bounding box center [53, 18] width 18 height 18
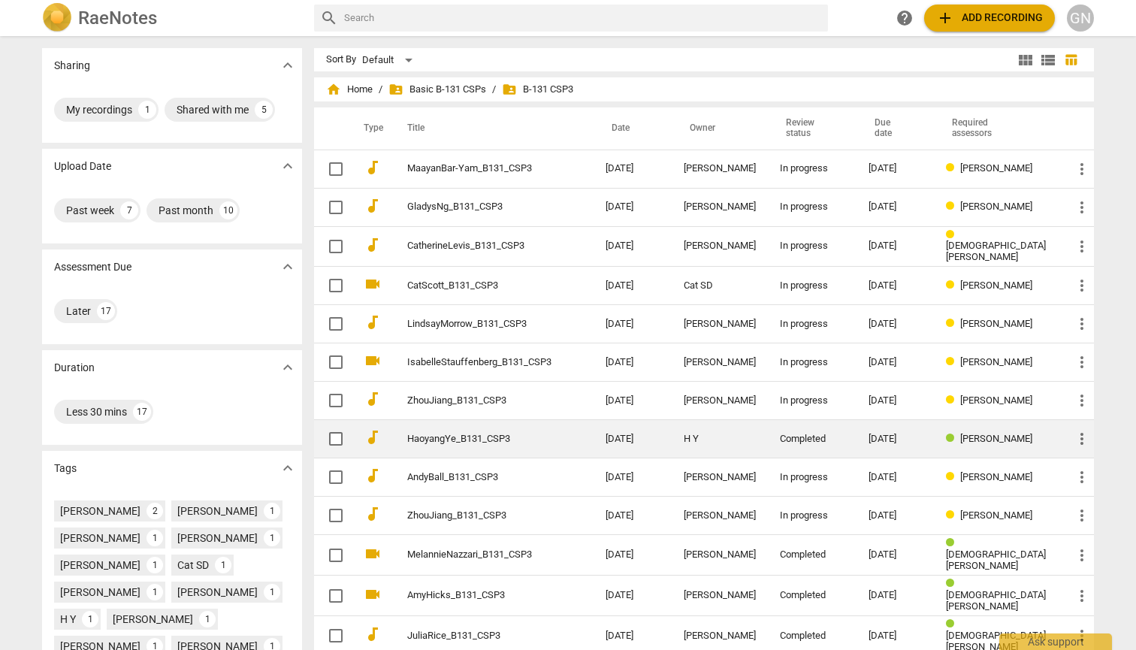
click at [515, 434] on link "HaoyangYe_B131_CSP3" at bounding box center [479, 439] width 144 height 11
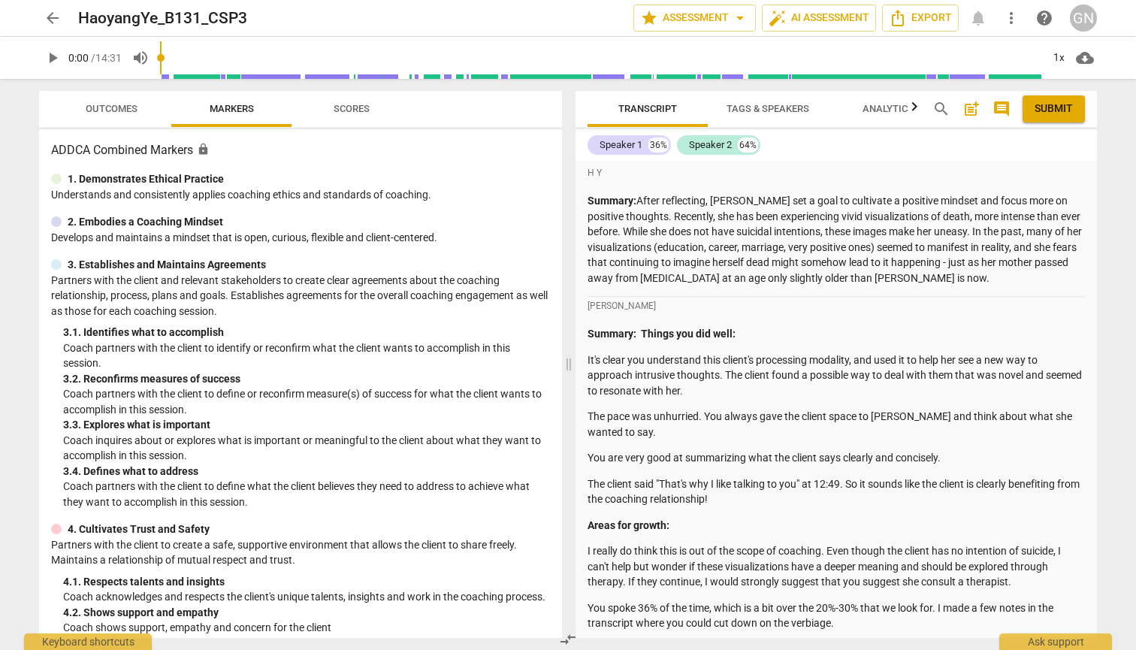
click at [52, 14] on span "arrow_back" at bounding box center [53, 18] width 18 height 18
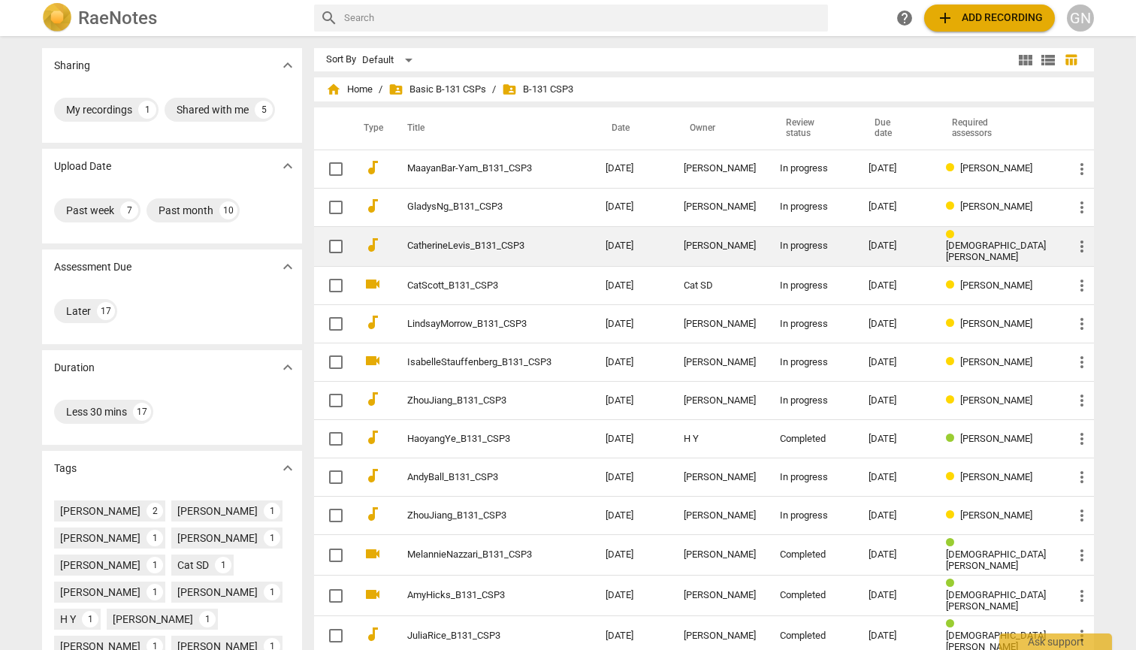
click at [482, 246] on link "CatherineLevis_B131_CSP3" at bounding box center [479, 245] width 144 height 11
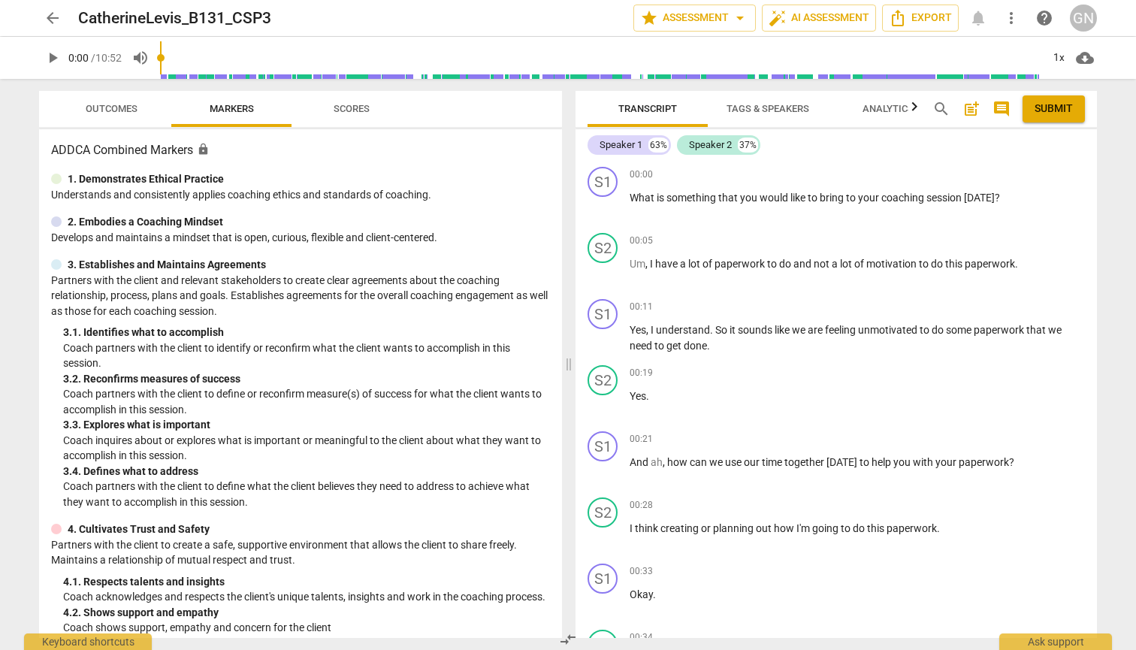
click at [901, 111] on span "Analytics" at bounding box center [888, 108] width 51 height 11
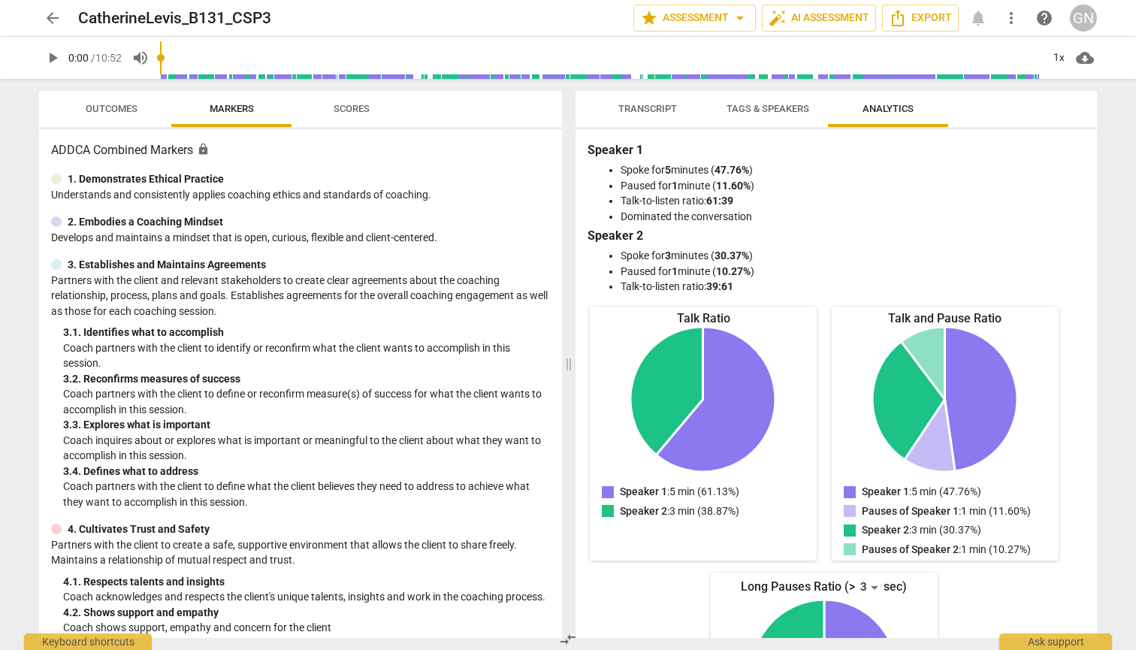
click at [50, 18] on span "arrow_back" at bounding box center [53, 18] width 18 height 18
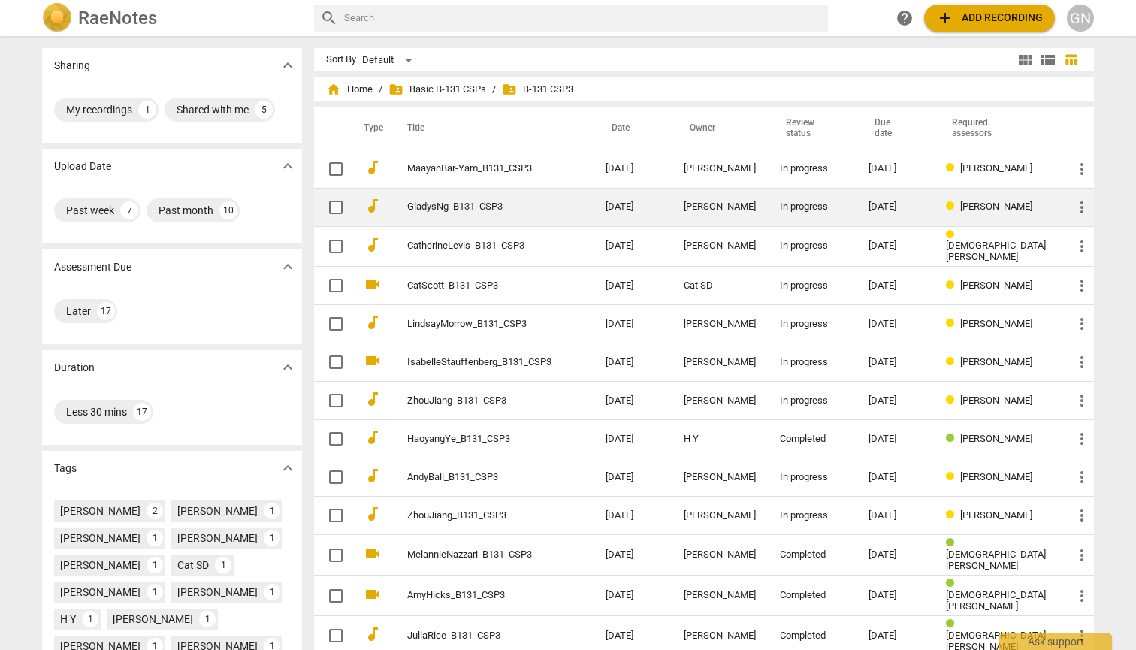
click at [530, 207] on link "GladysNg_B131_CSP3" at bounding box center [479, 206] width 144 height 11
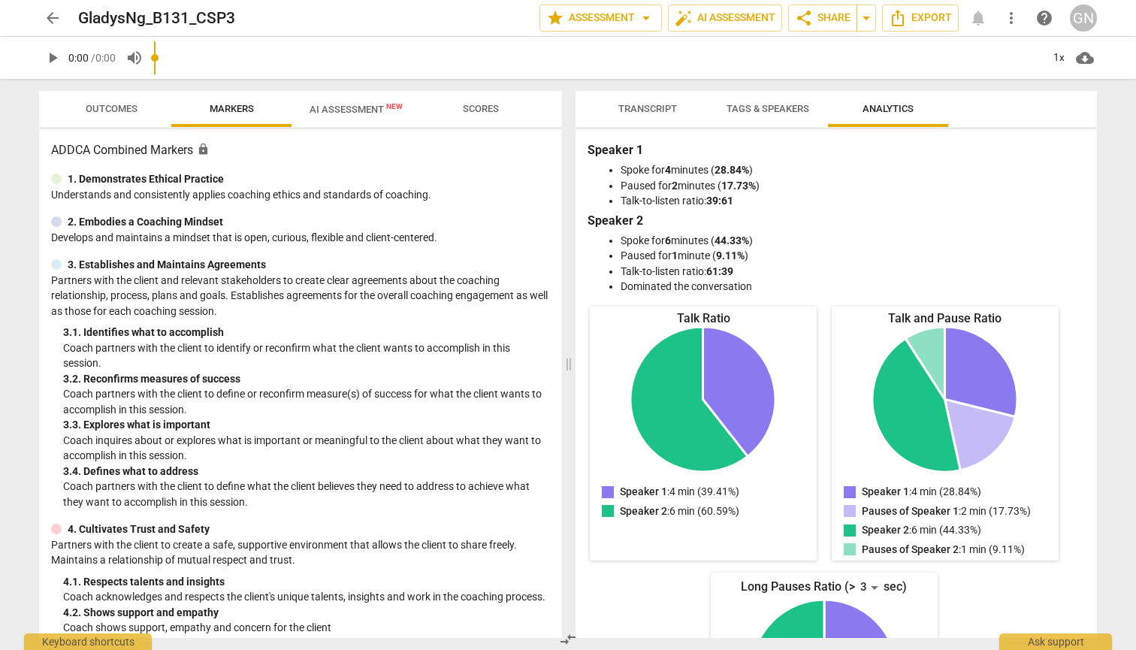
click at [371, 113] on span "AI Assessment New" at bounding box center [356, 109] width 93 height 11
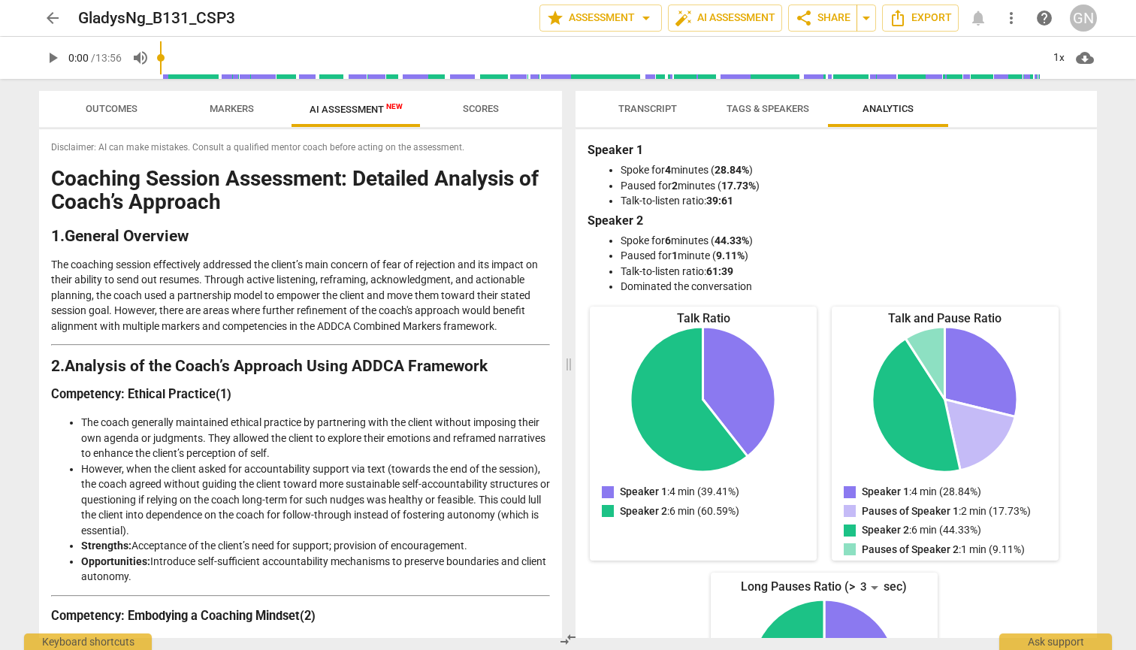
click at [56, 15] on span "arrow_back" at bounding box center [53, 18] width 18 height 18
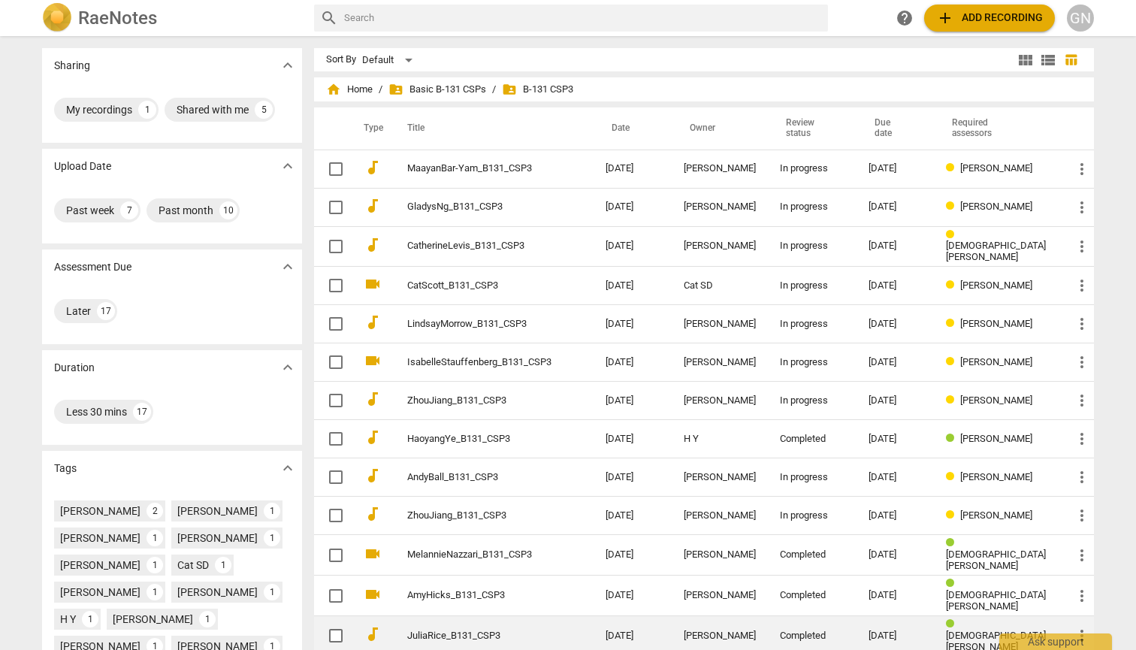
click at [479, 615] on td "JuliaRice_B131_CSP3" at bounding box center [491, 635] width 204 height 41
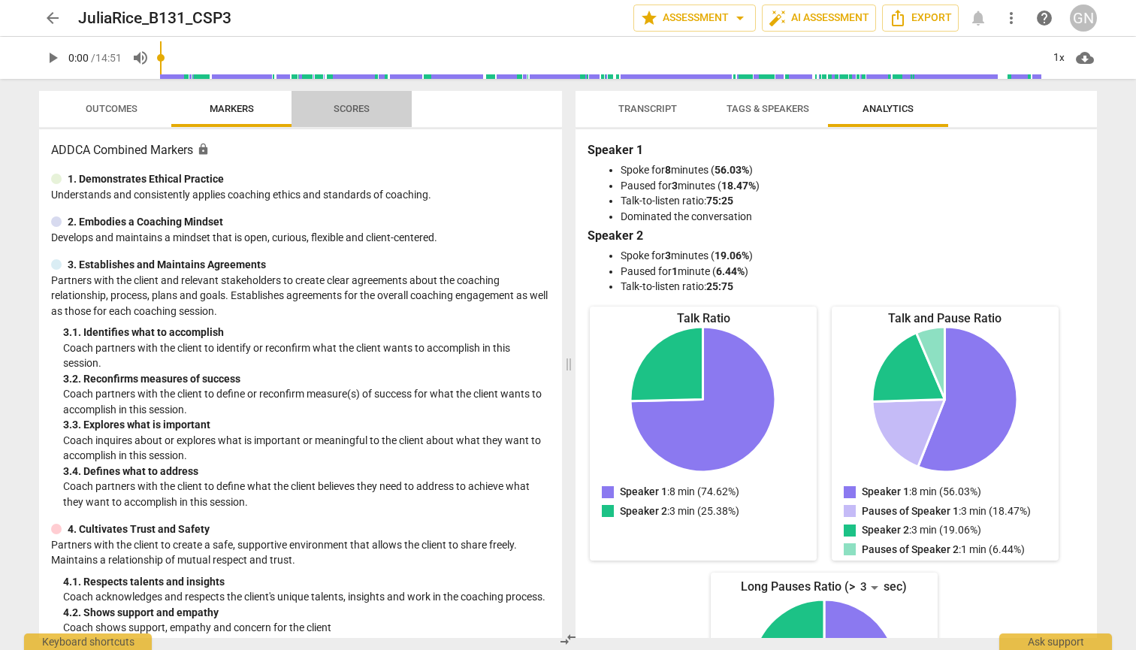
click at [355, 107] on span "Scores" at bounding box center [352, 108] width 36 height 11
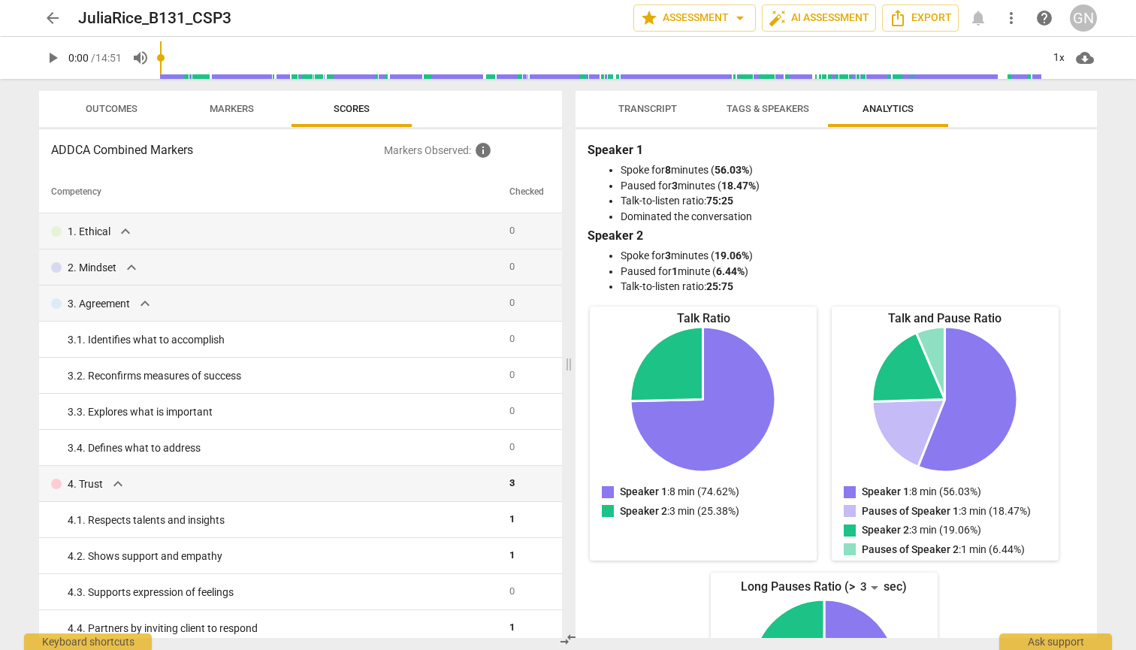
click at [50, 16] on span "arrow_back" at bounding box center [53, 18] width 18 height 18
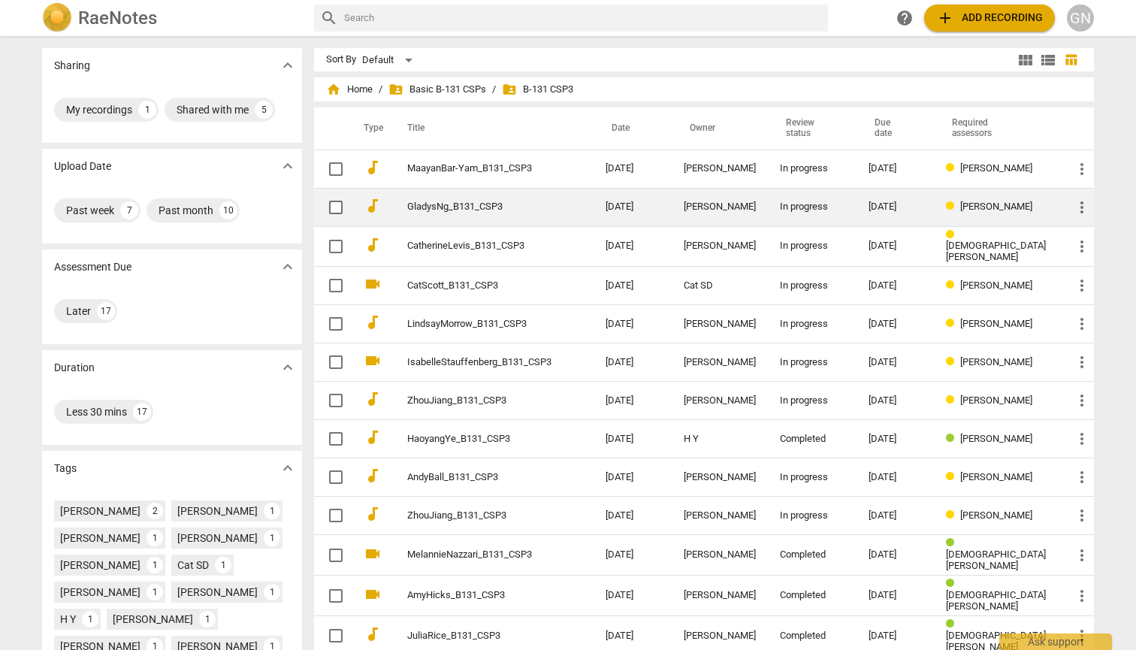
click at [526, 198] on td "GladysNg_B131_CSP3" at bounding box center [491, 207] width 204 height 38
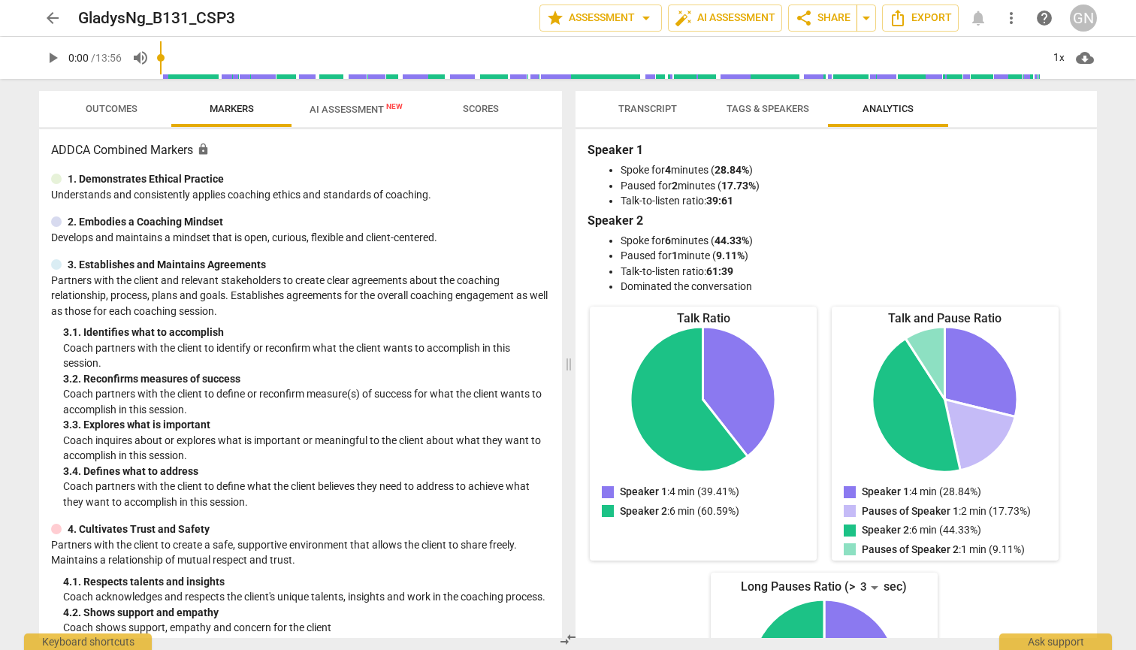
click at [756, 111] on span "Tags & Speakers" at bounding box center [768, 108] width 83 height 11
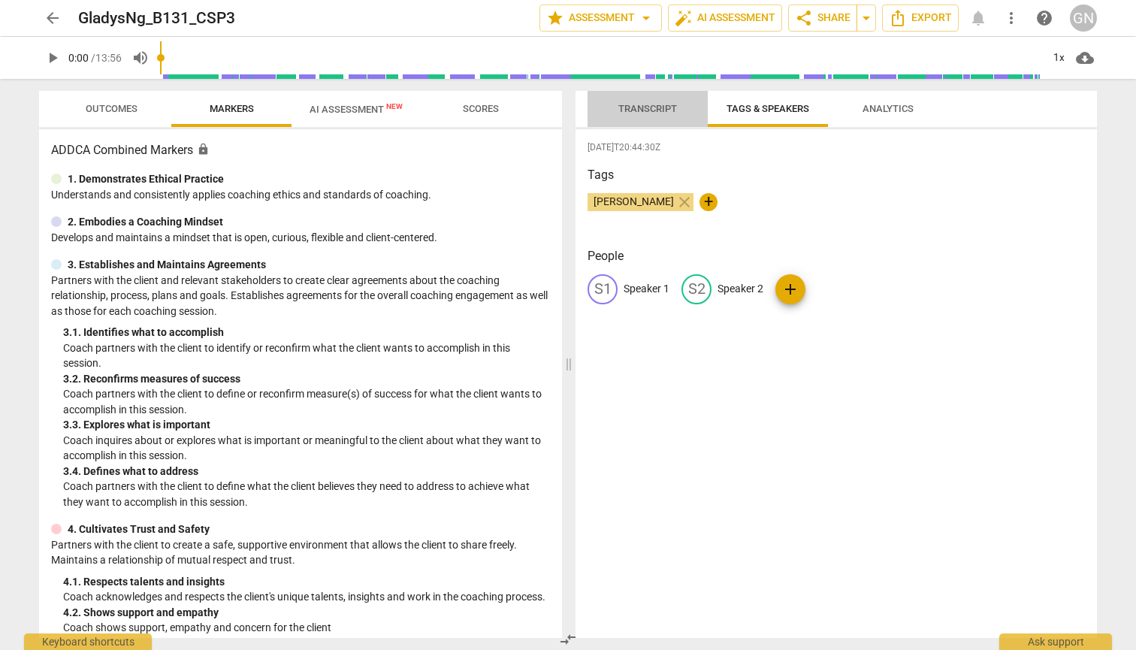
click at [642, 98] on button "Transcript" at bounding box center [648, 109] width 120 height 36
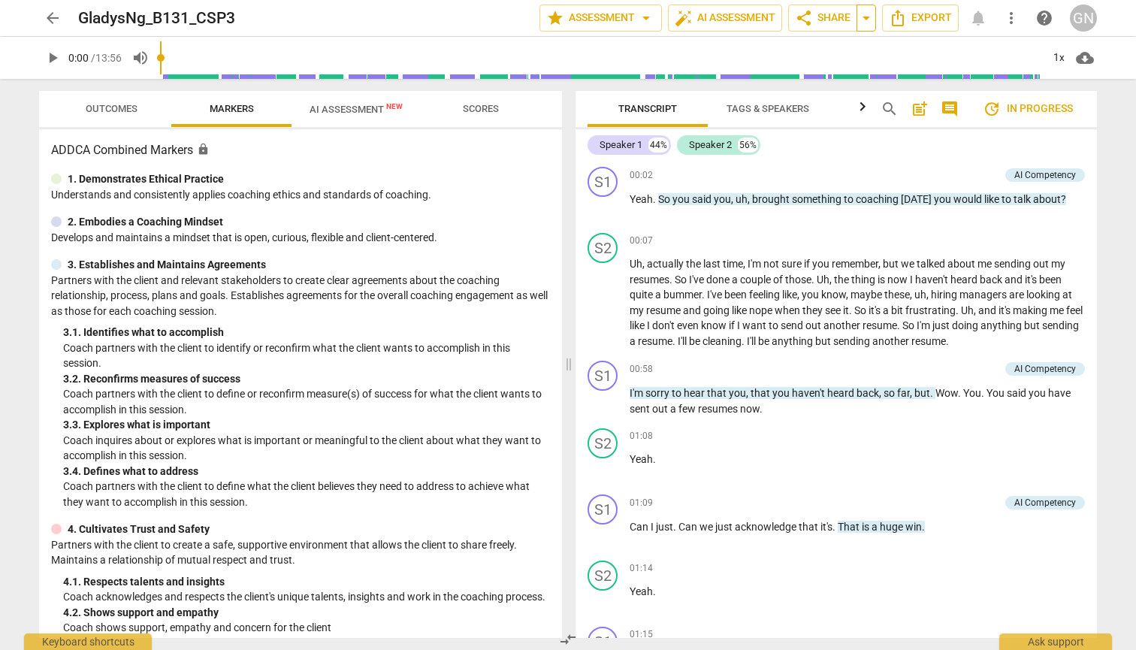
click at [876, 11] on button "arrow_drop_down" at bounding box center [867, 18] width 20 height 27
click at [866, 19] on span "arrow_drop_down" at bounding box center [866, 18] width 18 height 18
click at [1011, 14] on span "more_vert" at bounding box center [1011, 18] width 18 height 18
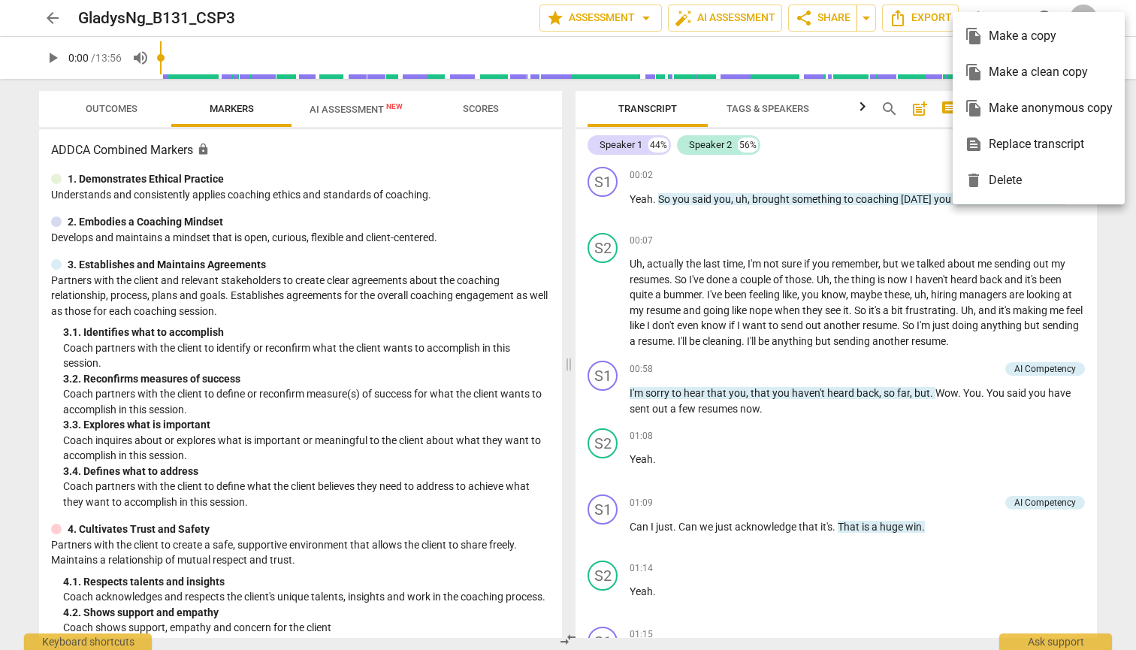
click at [636, 20] on div at bounding box center [568, 325] width 1136 height 650
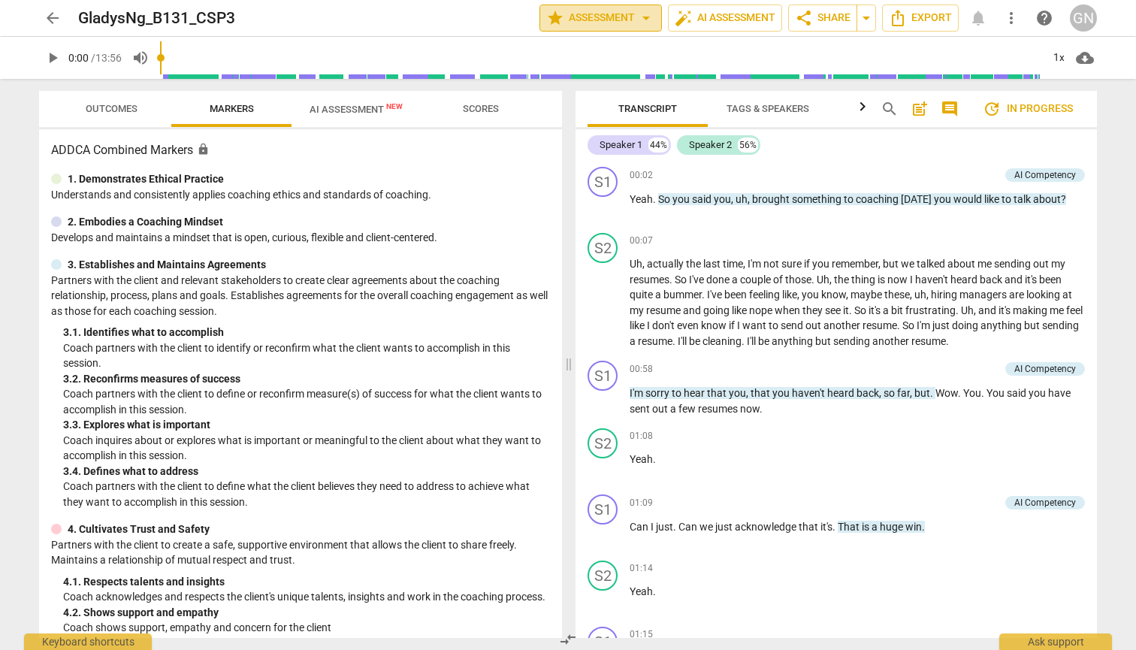
click at [644, 17] on span "arrow_drop_down" at bounding box center [646, 18] width 18 height 18
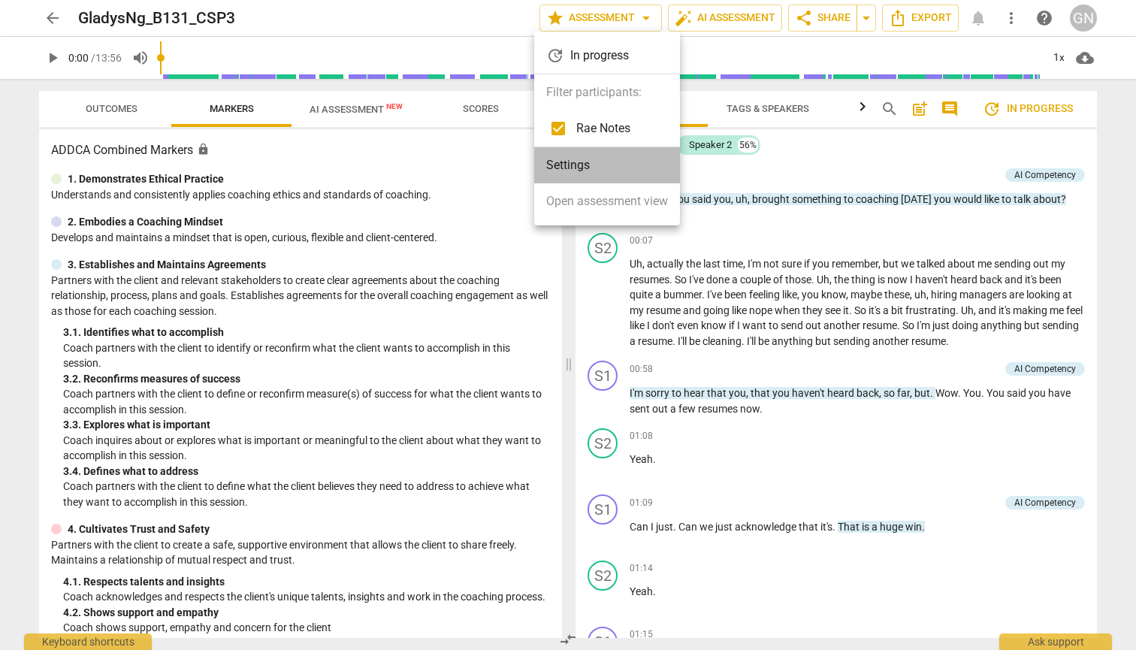
click at [578, 165] on li "Settings" at bounding box center [607, 165] width 146 height 36
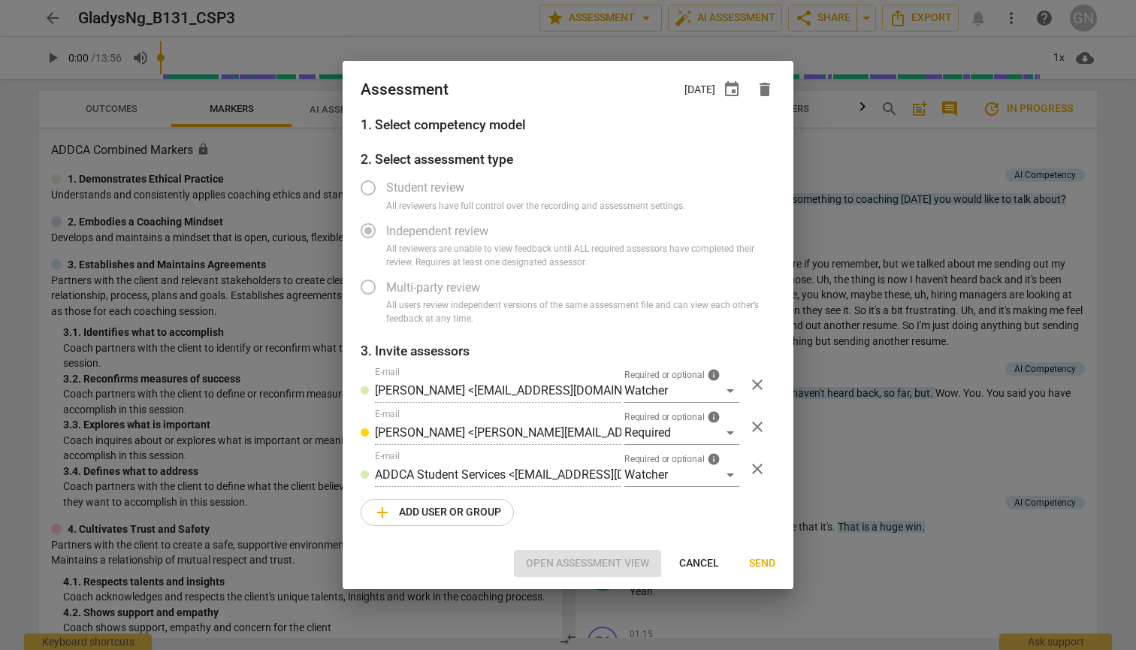
click at [258, 306] on div at bounding box center [568, 325] width 1136 height 650
radio input "false"
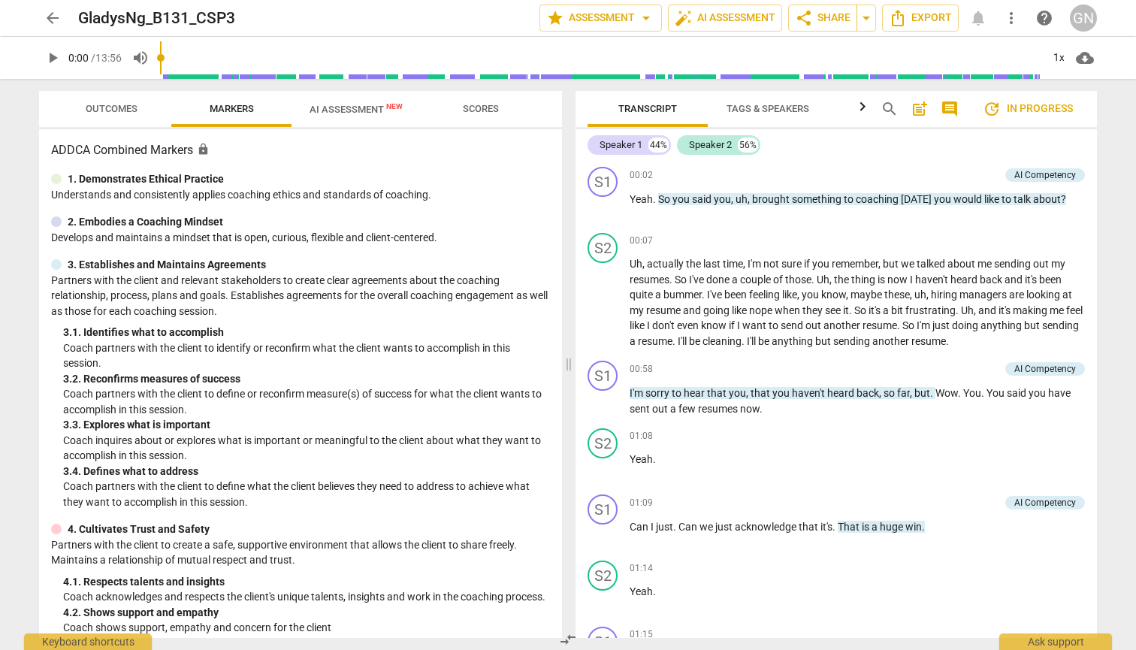
click at [53, 15] on span "arrow_back" at bounding box center [53, 18] width 18 height 18
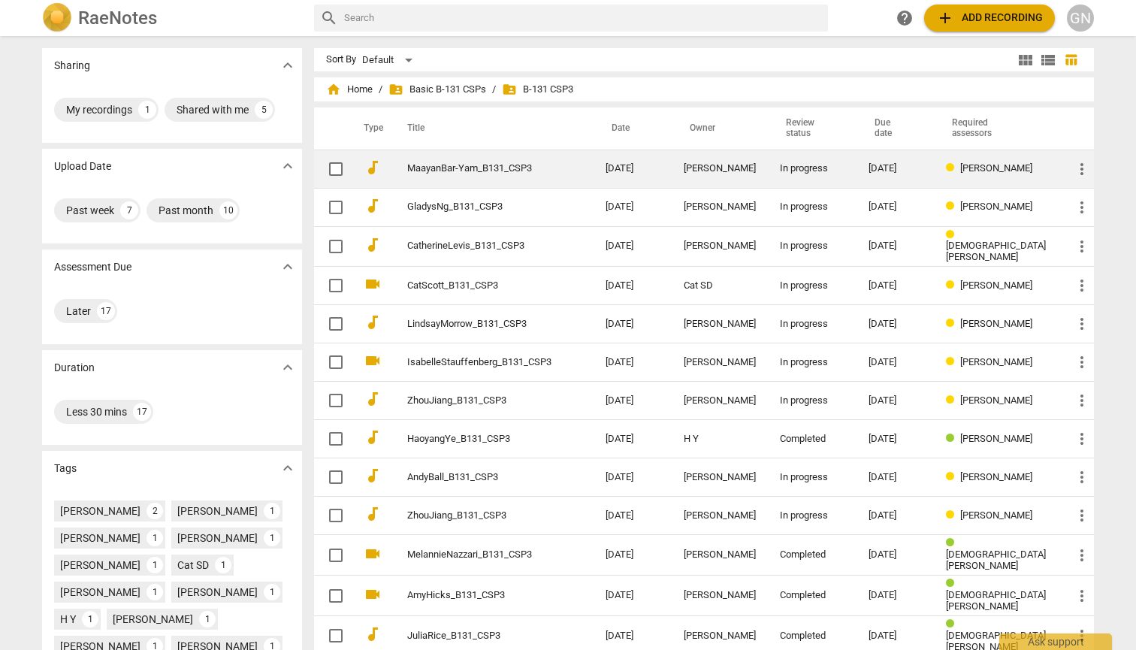
click at [492, 173] on link "MaayanBar-Yam_B131_CSP3" at bounding box center [479, 168] width 144 height 11
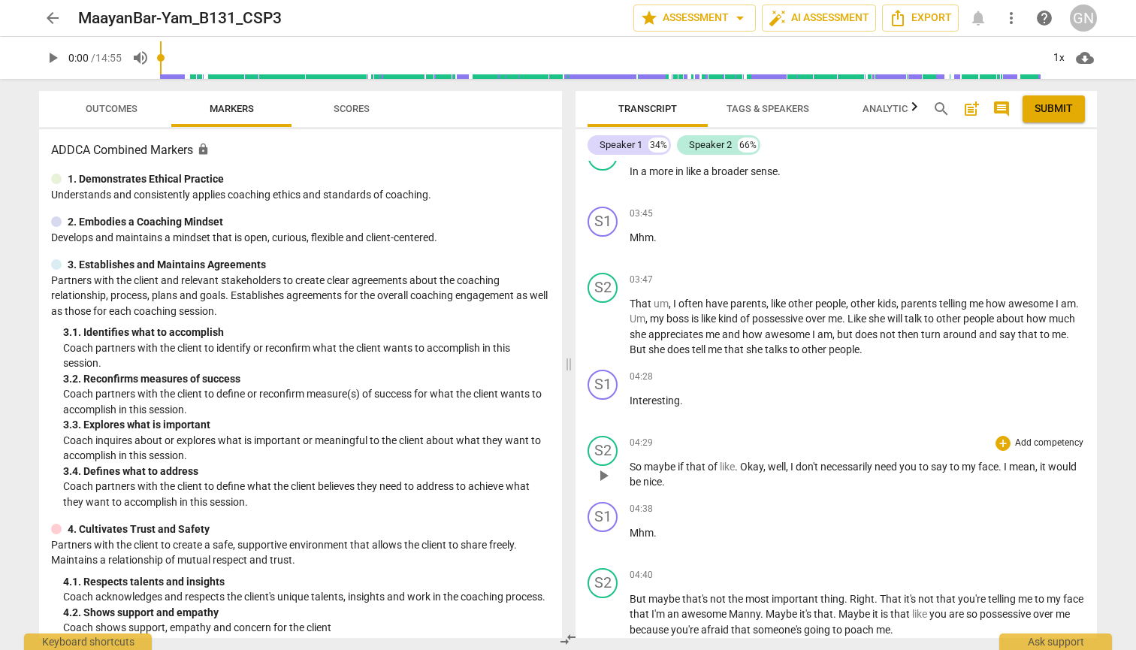
scroll to position [1334, 0]
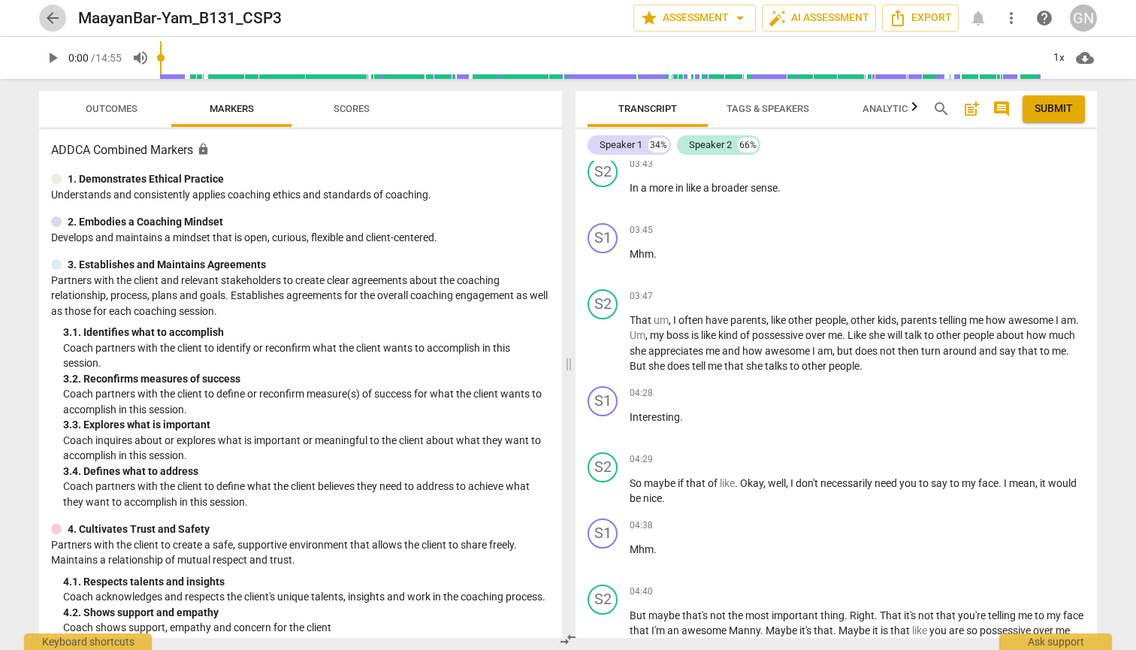
click at [53, 21] on span "arrow_back" at bounding box center [53, 18] width 18 height 18
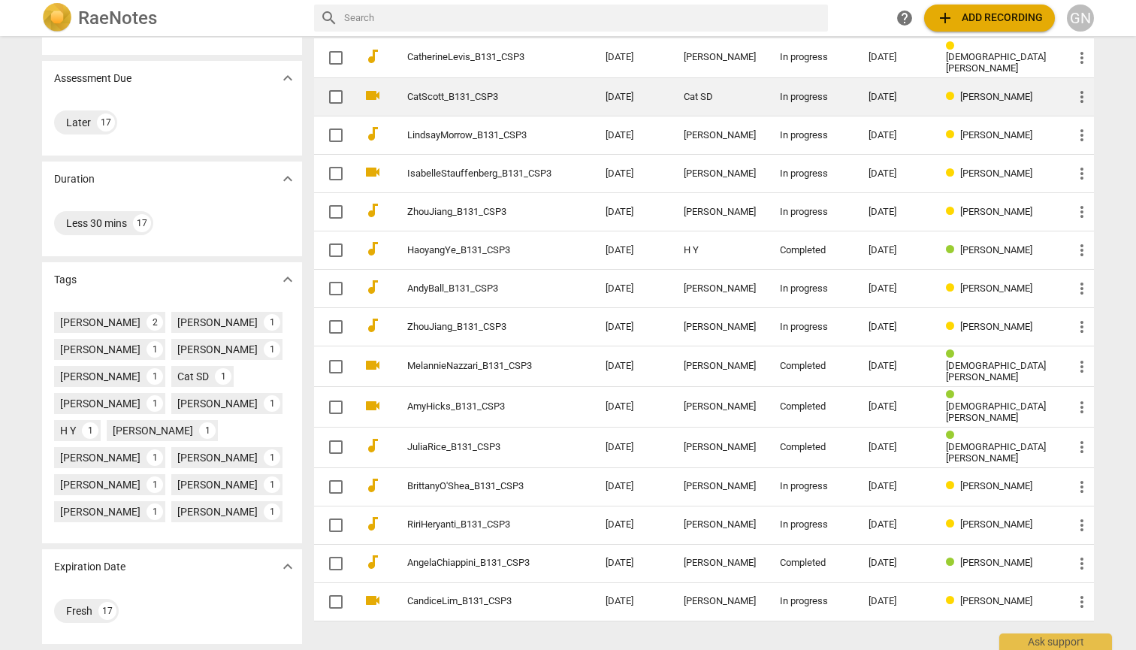
scroll to position [189, 0]
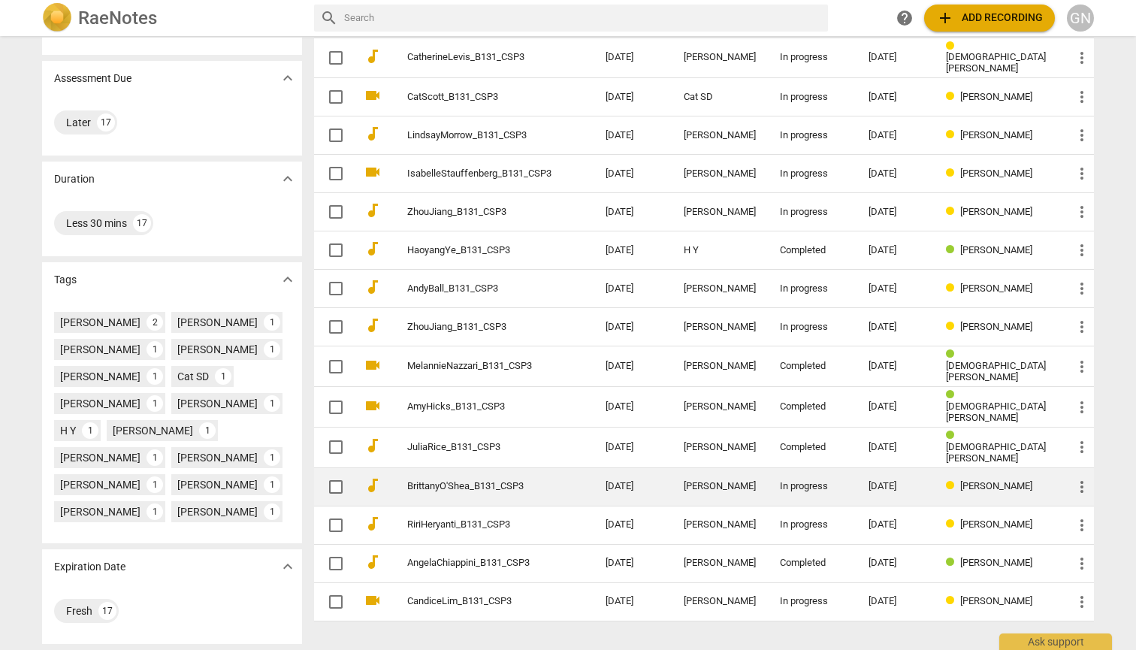
click at [530, 481] on link "BrittanyO'Shea_B131_CSP3" at bounding box center [479, 486] width 144 height 11
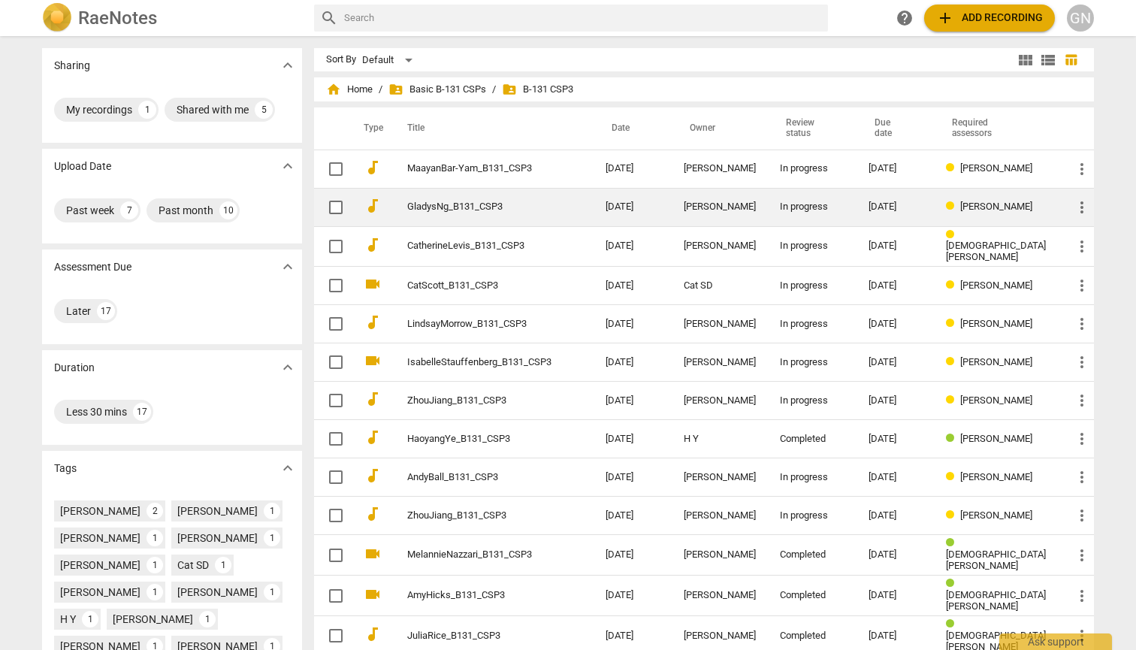
click at [1082, 201] on span "more_vert" at bounding box center [1082, 207] width 18 height 18
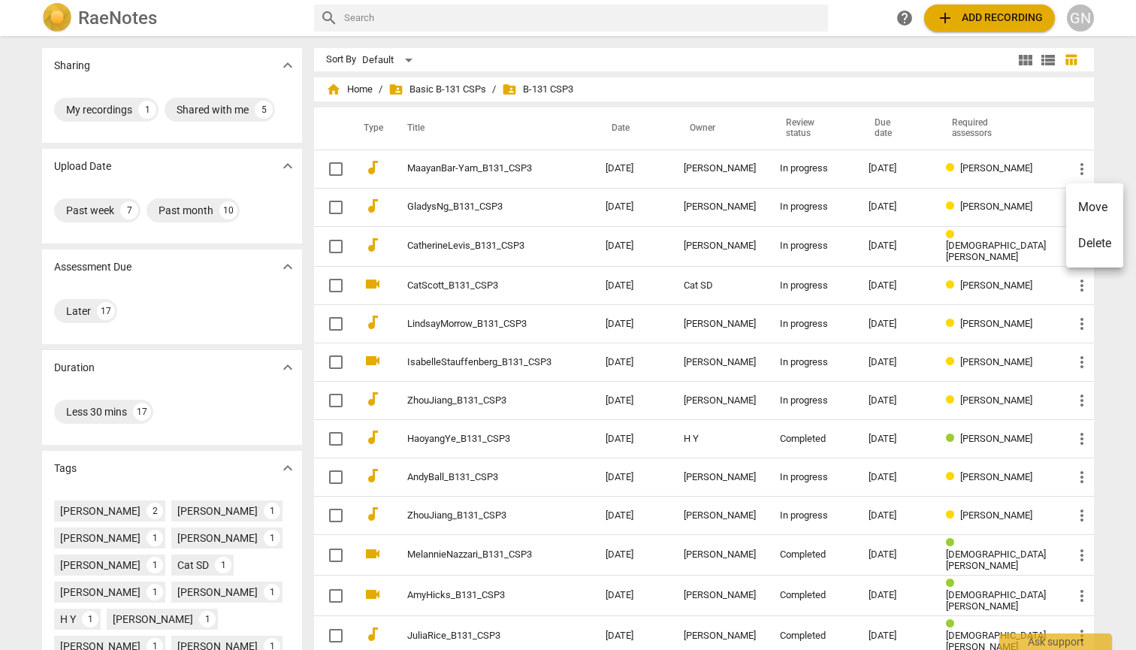
click at [518, 179] on div at bounding box center [568, 325] width 1136 height 650
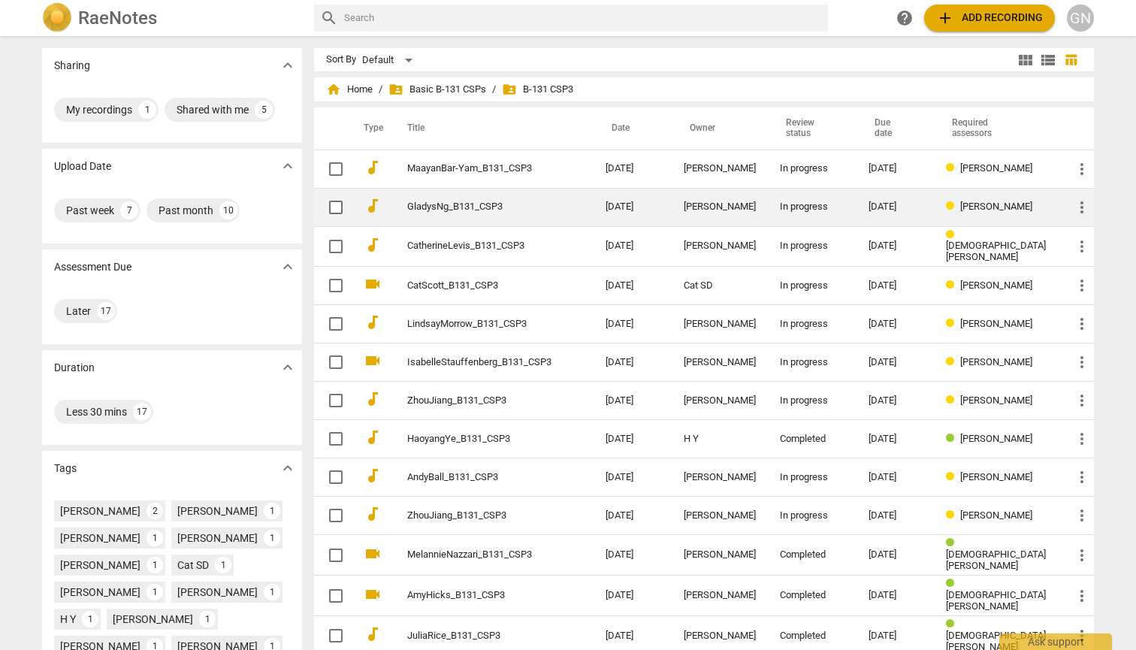
click at [524, 213] on td "GladysNg_B131_CSP3" at bounding box center [491, 207] width 204 height 38
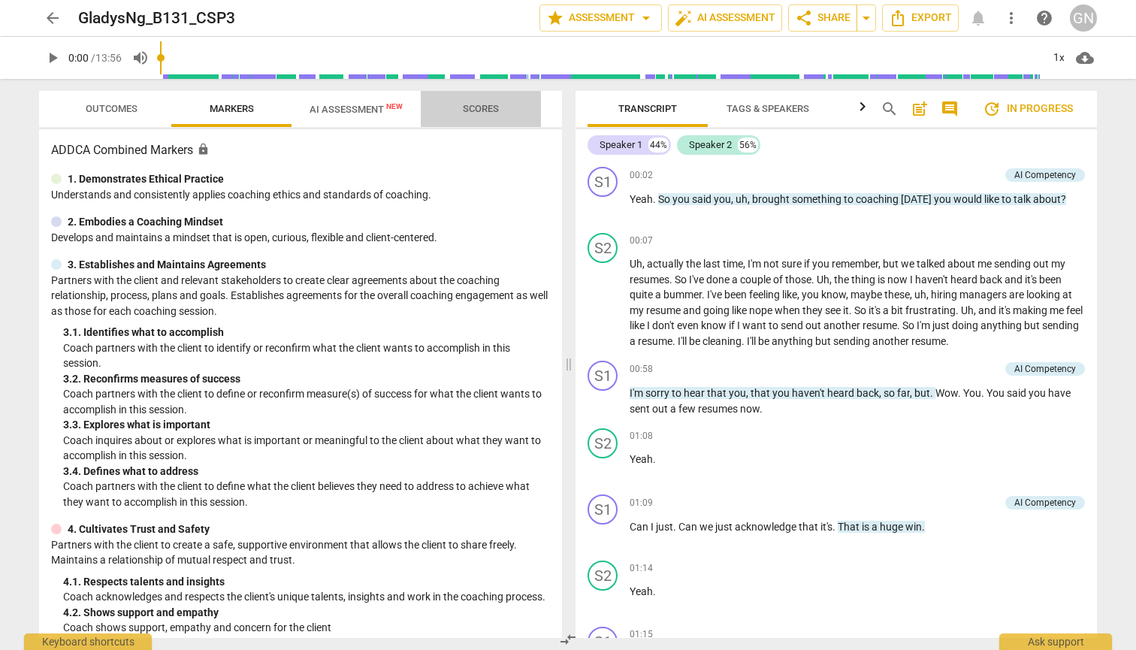
click at [458, 98] on button "Scores" at bounding box center [481, 109] width 120 height 36
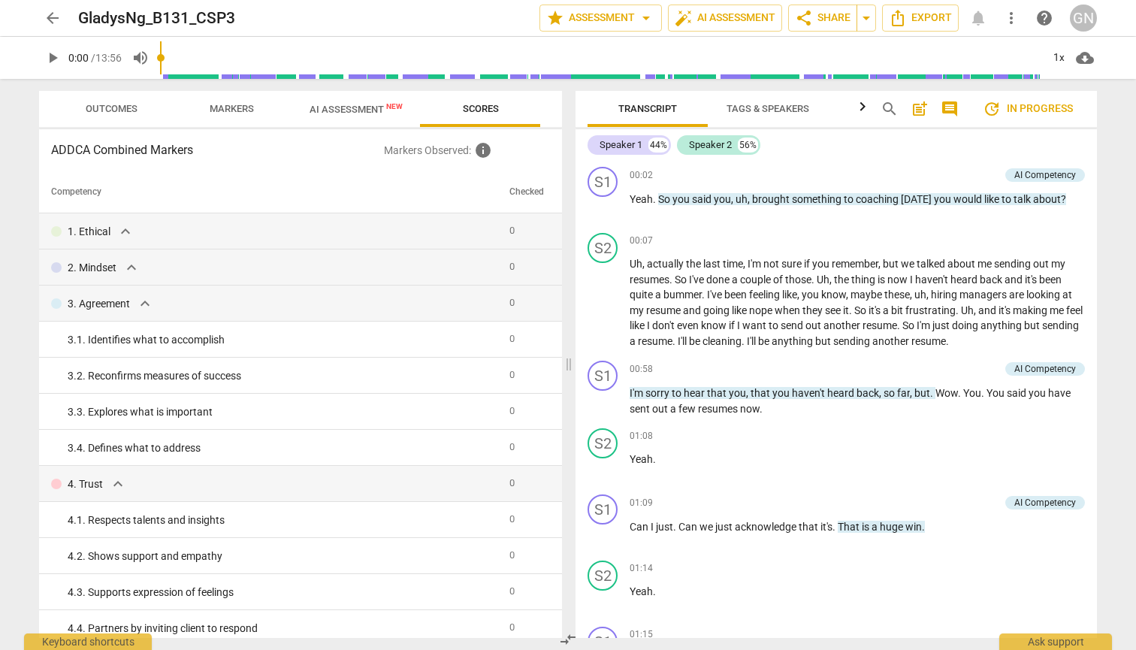
click at [114, 108] on span "Outcomes" at bounding box center [112, 108] width 52 height 11
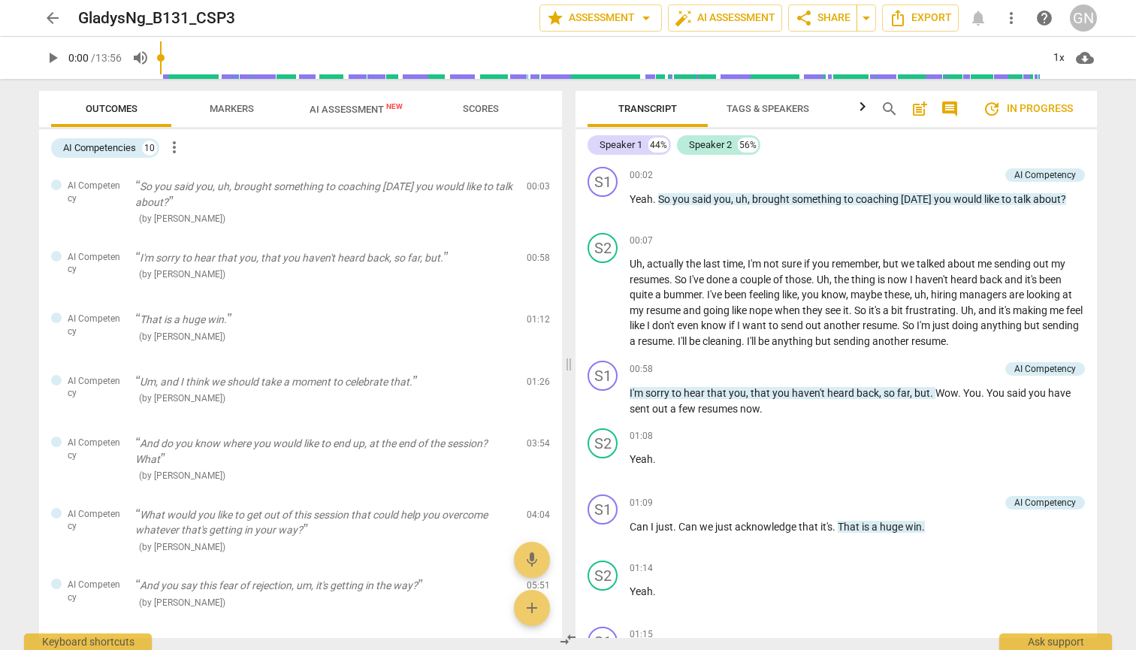
click at [213, 103] on span "Markers" at bounding box center [232, 108] width 44 height 11
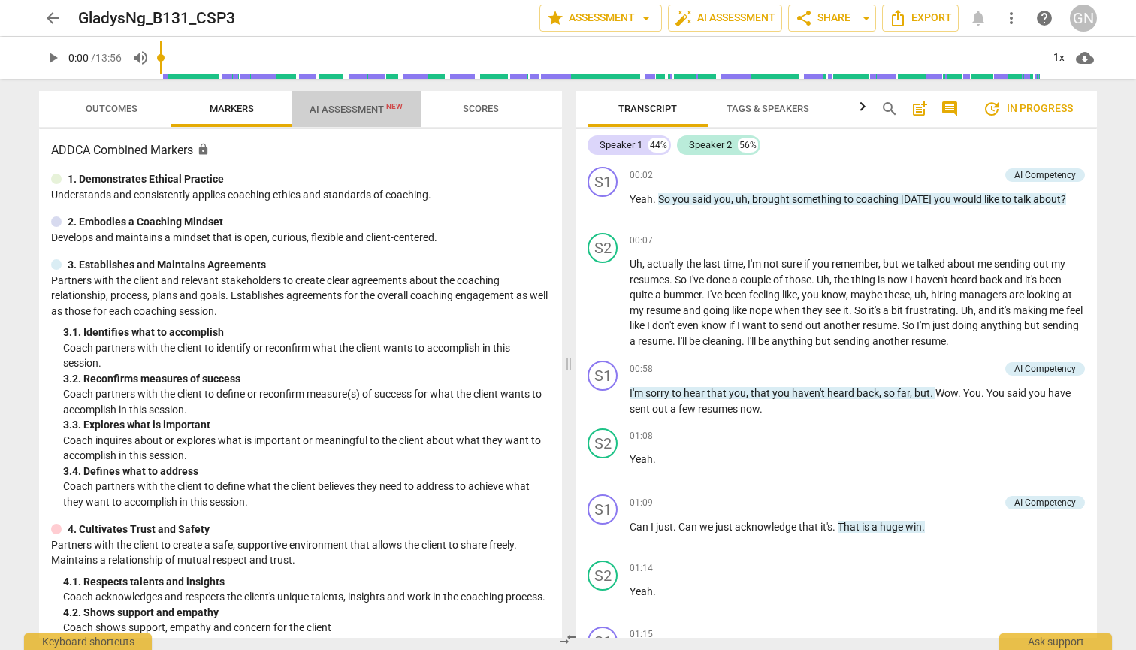
click at [362, 110] on span "AI Assessment New" at bounding box center [356, 109] width 93 height 11
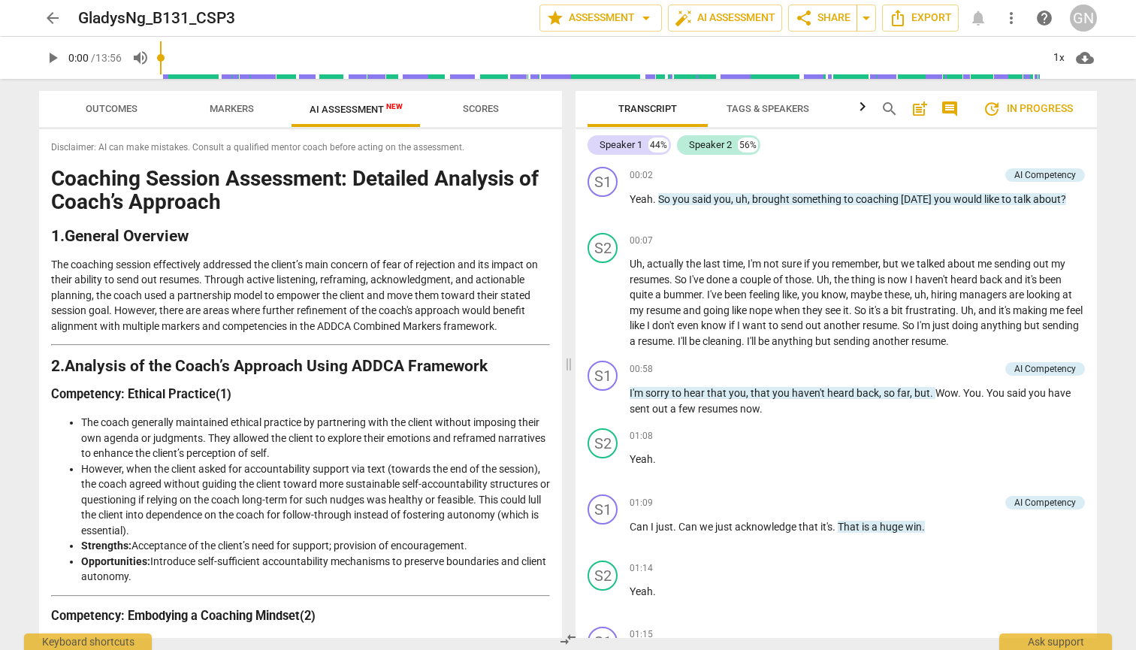
click at [56, 11] on span "arrow_back" at bounding box center [53, 18] width 18 height 18
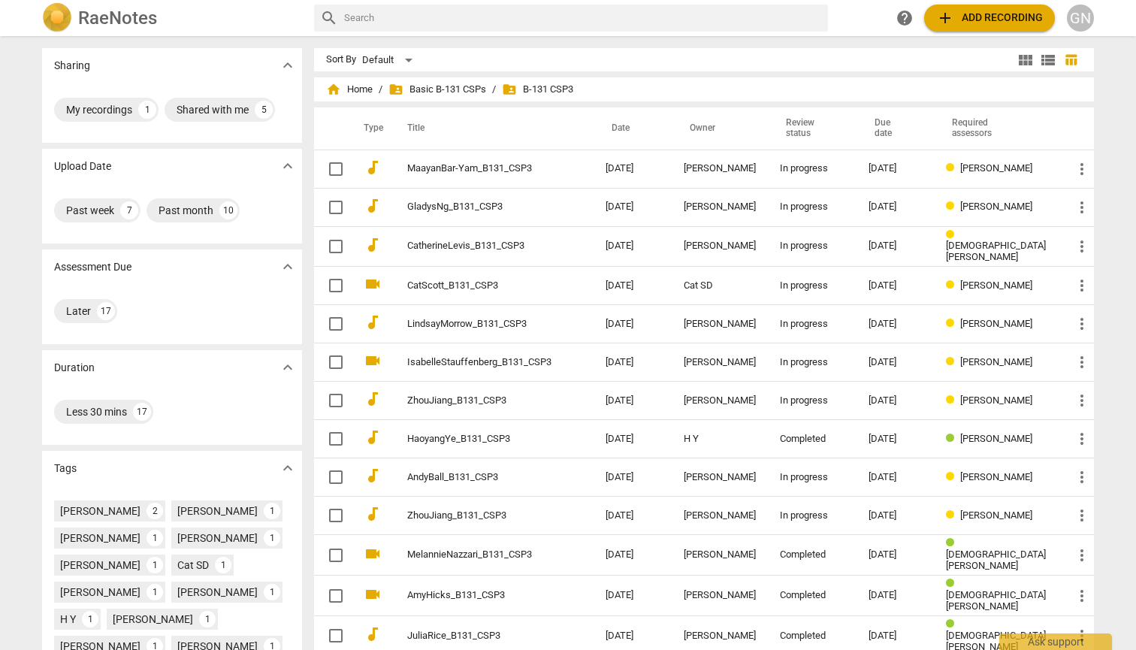
click at [1050, 53] on span "view_list" at bounding box center [1048, 60] width 18 height 18
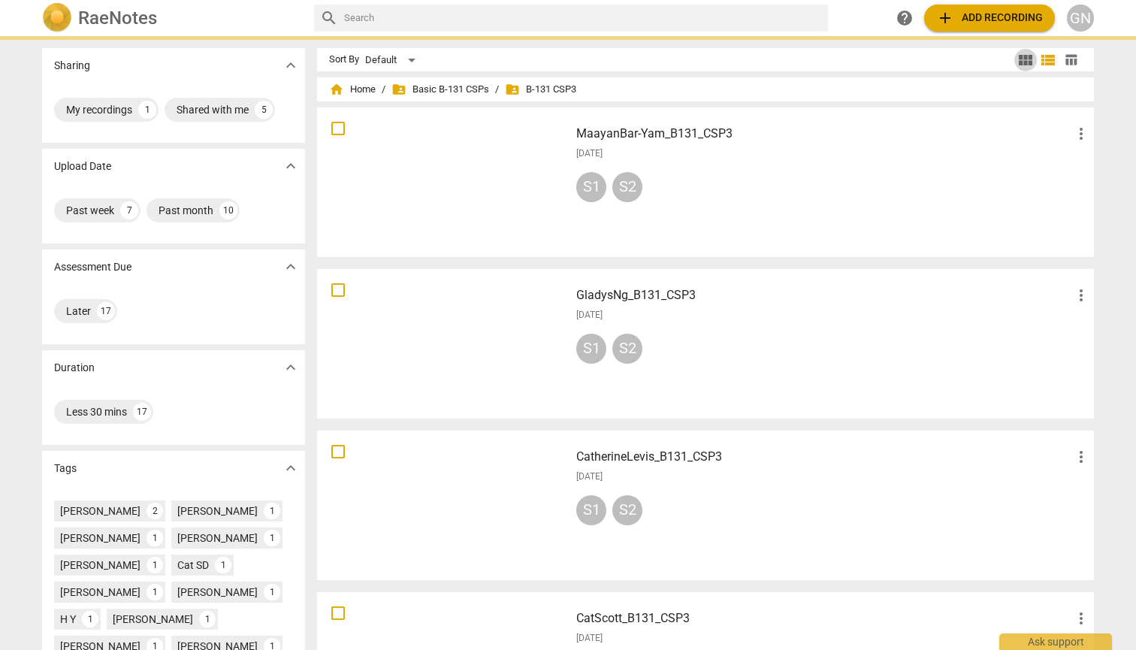
click at [1017, 57] on span "view_module" at bounding box center [1026, 60] width 18 height 18
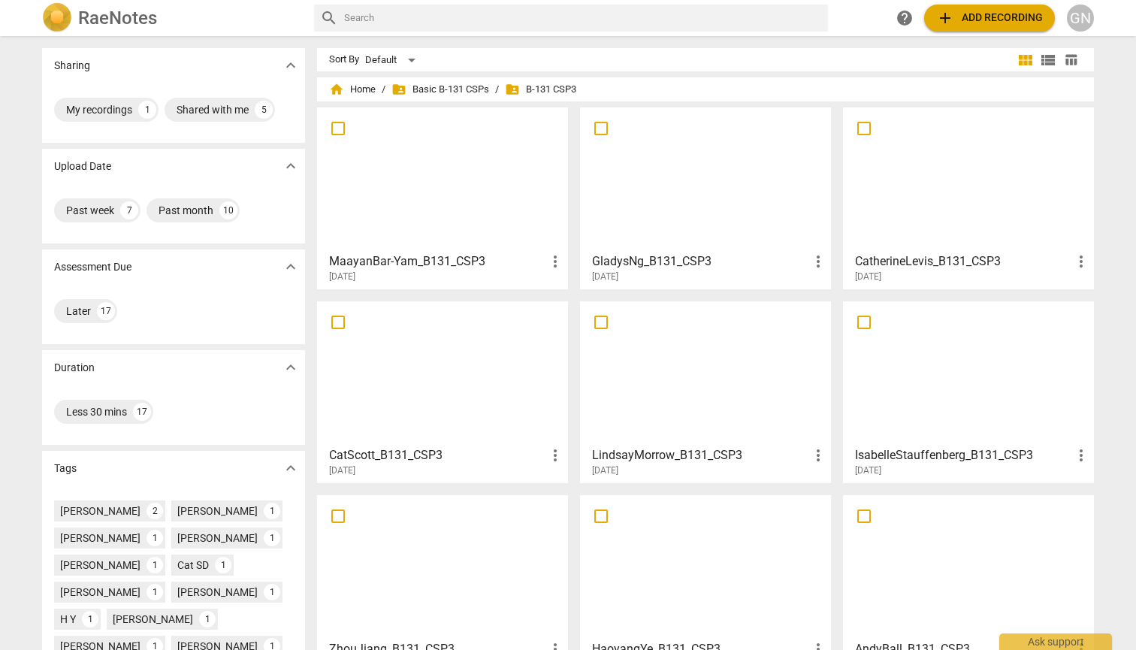
click at [1066, 60] on span "table_chart" at bounding box center [1071, 60] width 14 height 14
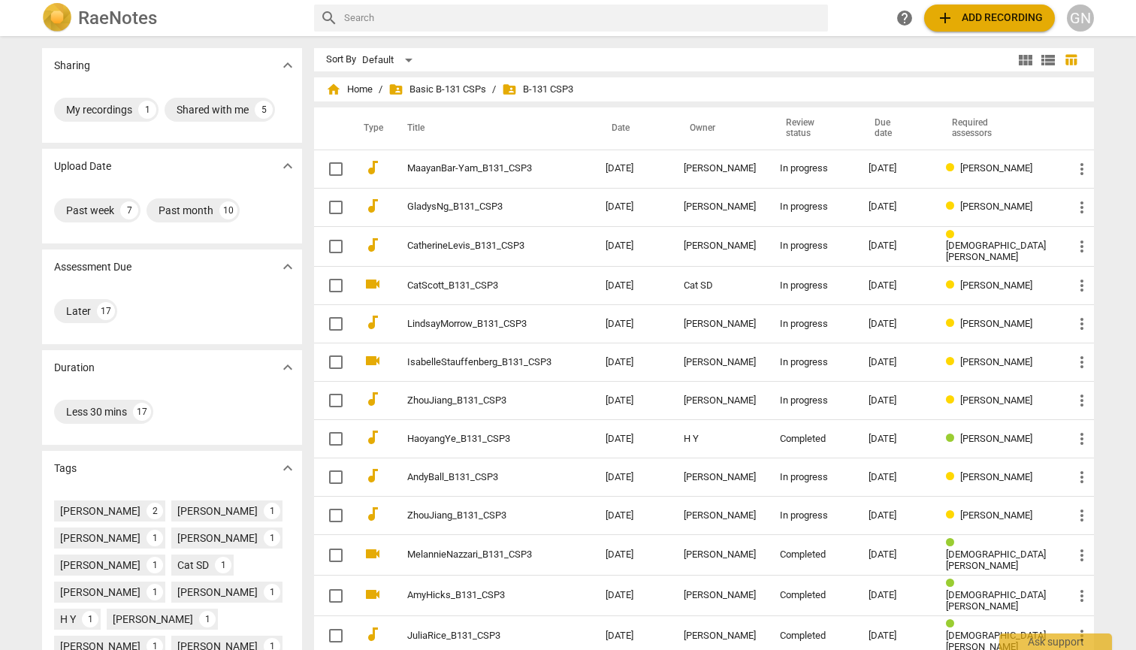
click at [1074, 35] on div "RaeNotes search help add Add recording GN" at bounding box center [568, 18] width 1136 height 36
click at [1082, 15] on div "GN" at bounding box center [1080, 18] width 27 height 27
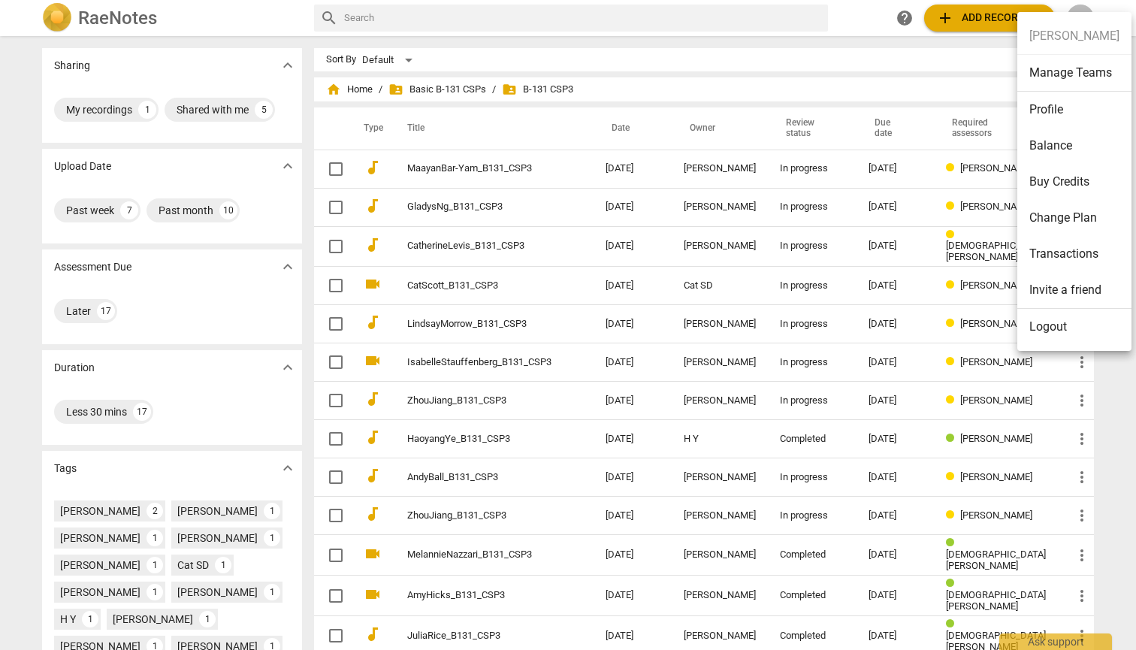
click at [184, 22] on div at bounding box center [568, 325] width 1136 height 650
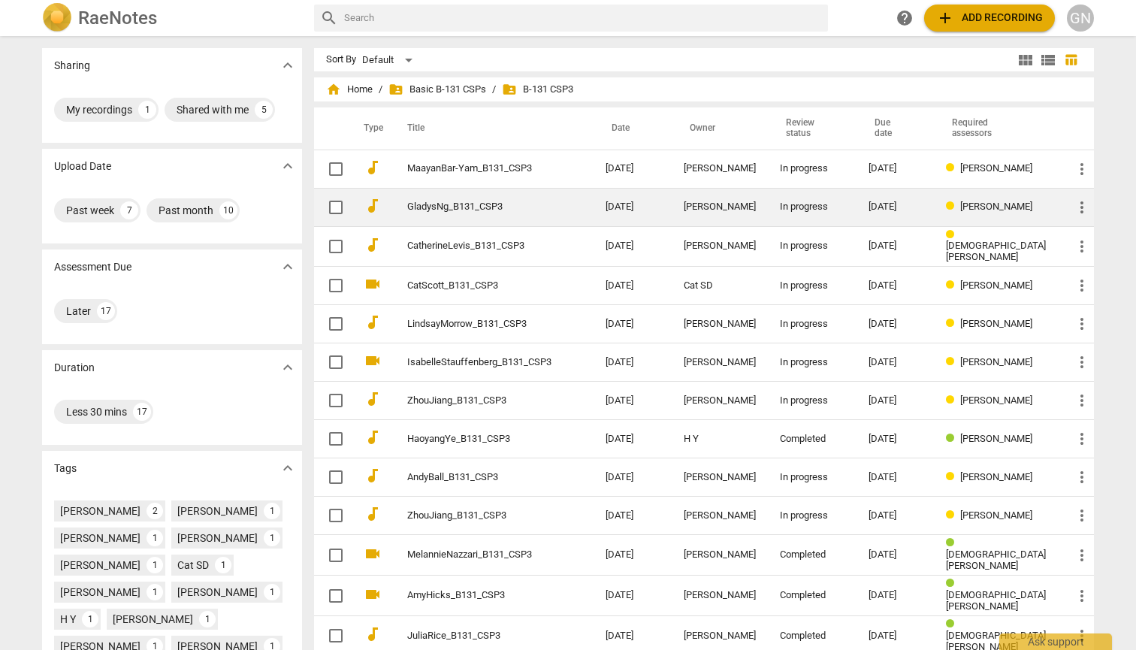
click at [490, 204] on link "GladysNg_B131_CSP3" at bounding box center [479, 206] width 144 height 11
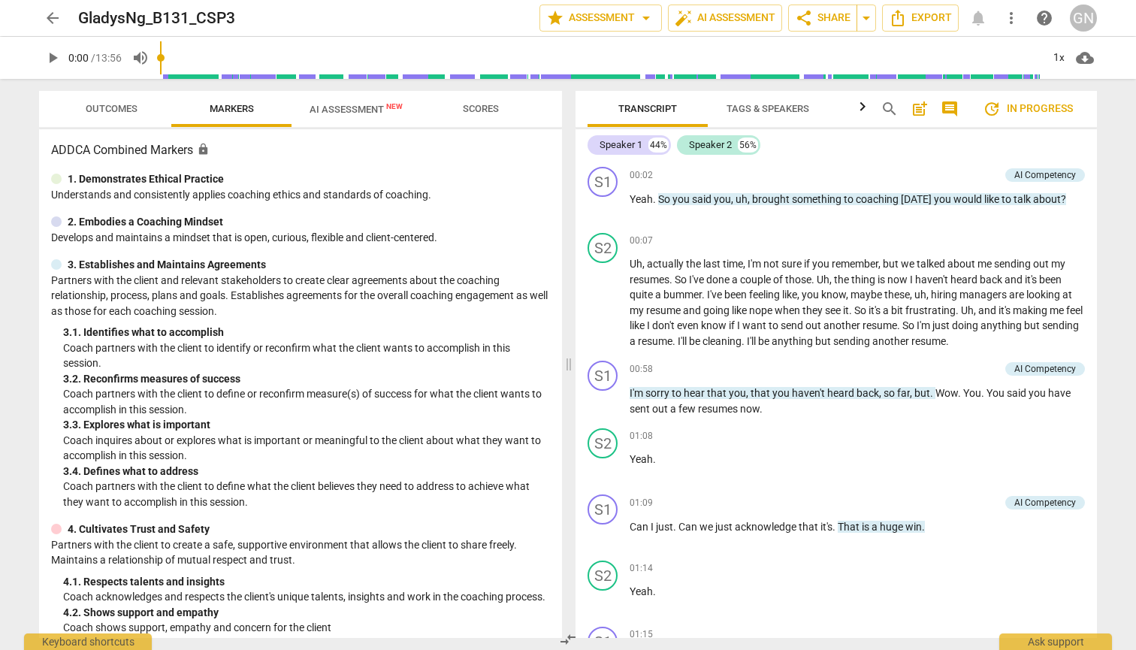
click at [413, 115] on span "AI Assessment New" at bounding box center [356, 109] width 129 height 23
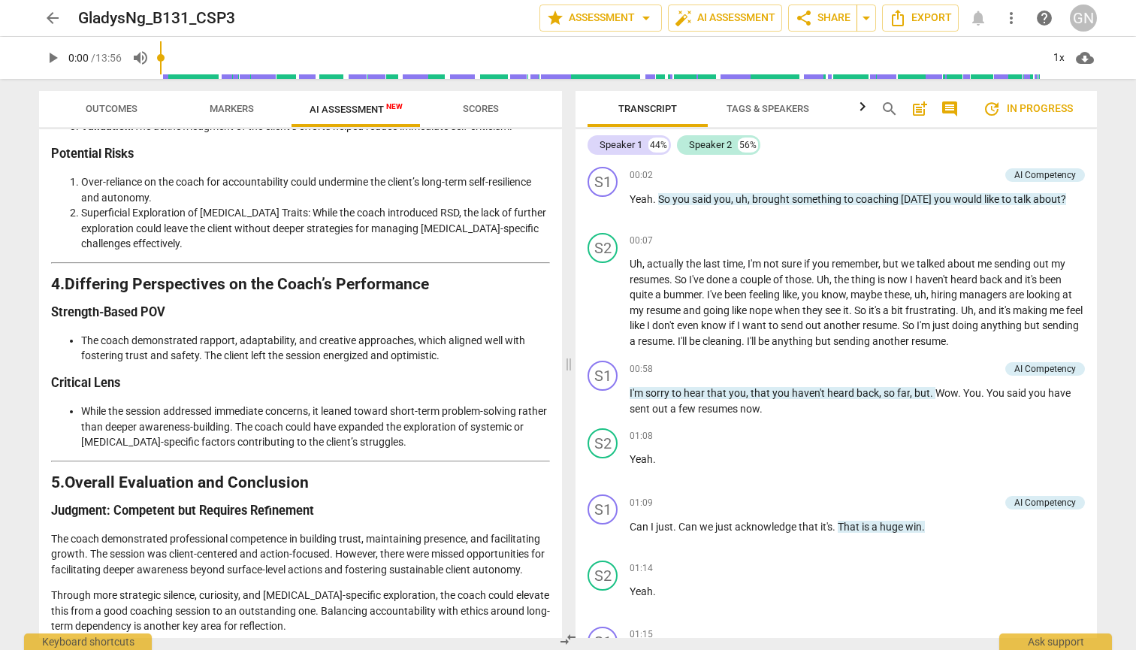
scroll to position [2117, 0]
click at [337, 175] on li "Over-reliance on the coach for accountability could undermine the client’s long…" at bounding box center [315, 190] width 469 height 31
click at [648, 20] on span "arrow_drop_down" at bounding box center [646, 18] width 18 height 18
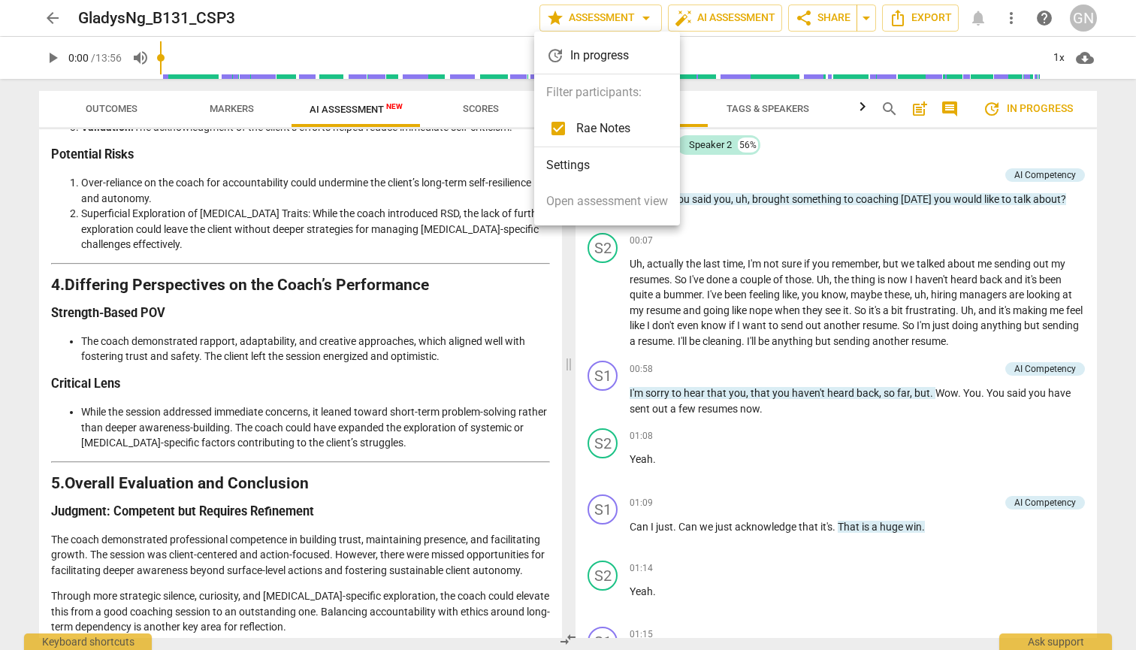
click at [648, 20] on div at bounding box center [568, 325] width 1136 height 650
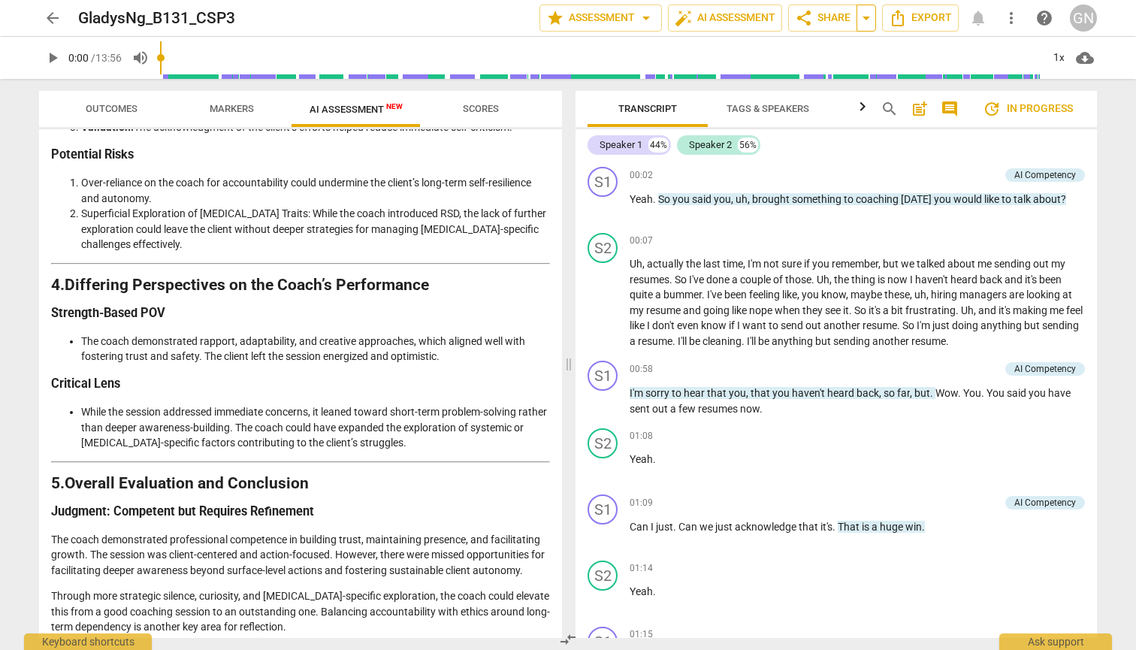
click at [866, 25] on span "arrow_drop_down" at bounding box center [866, 18] width 18 height 18
click at [868, 11] on span "arrow_drop_down" at bounding box center [866, 18] width 18 height 18
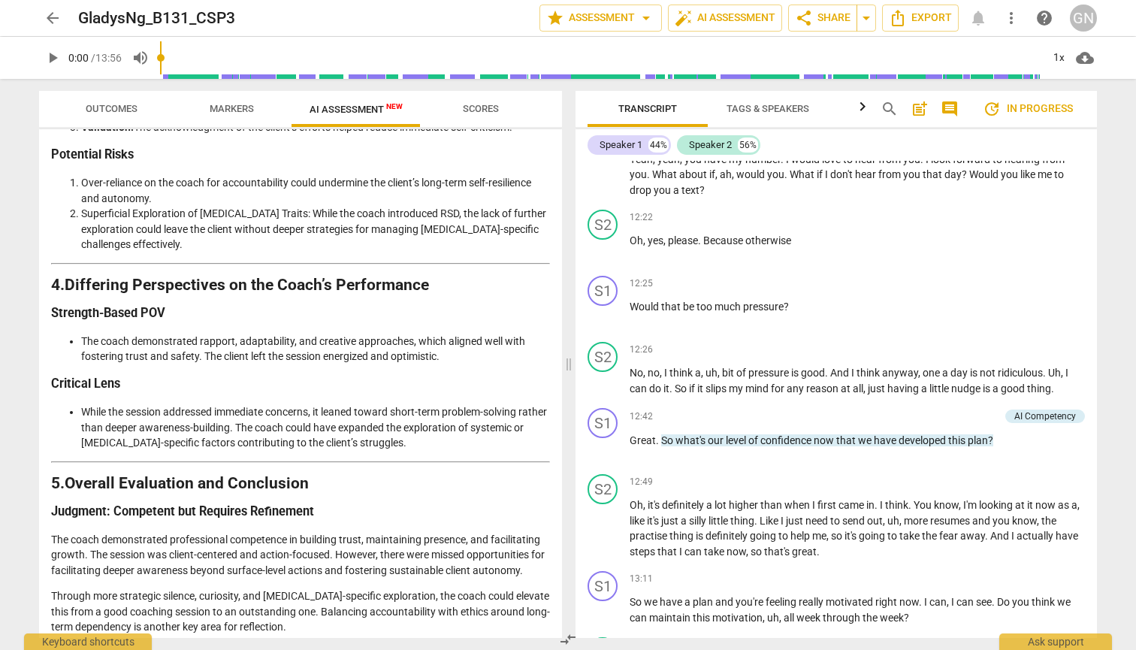
scroll to position [0, 0]
click at [54, 21] on span "arrow_back" at bounding box center [53, 18] width 18 height 18
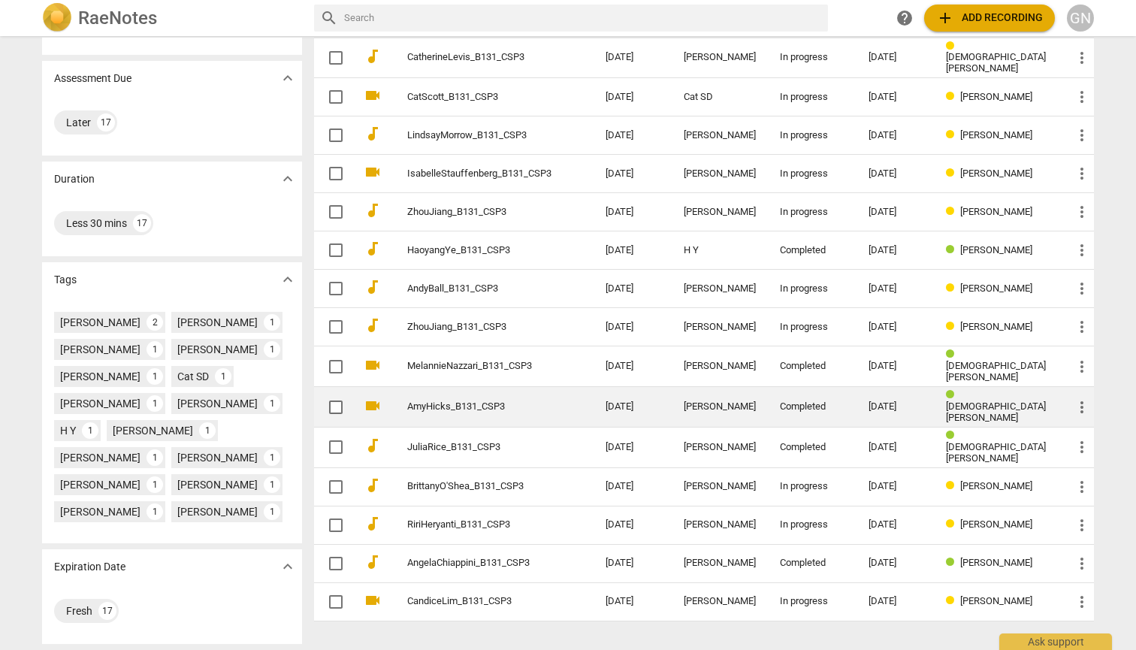
scroll to position [189, 0]
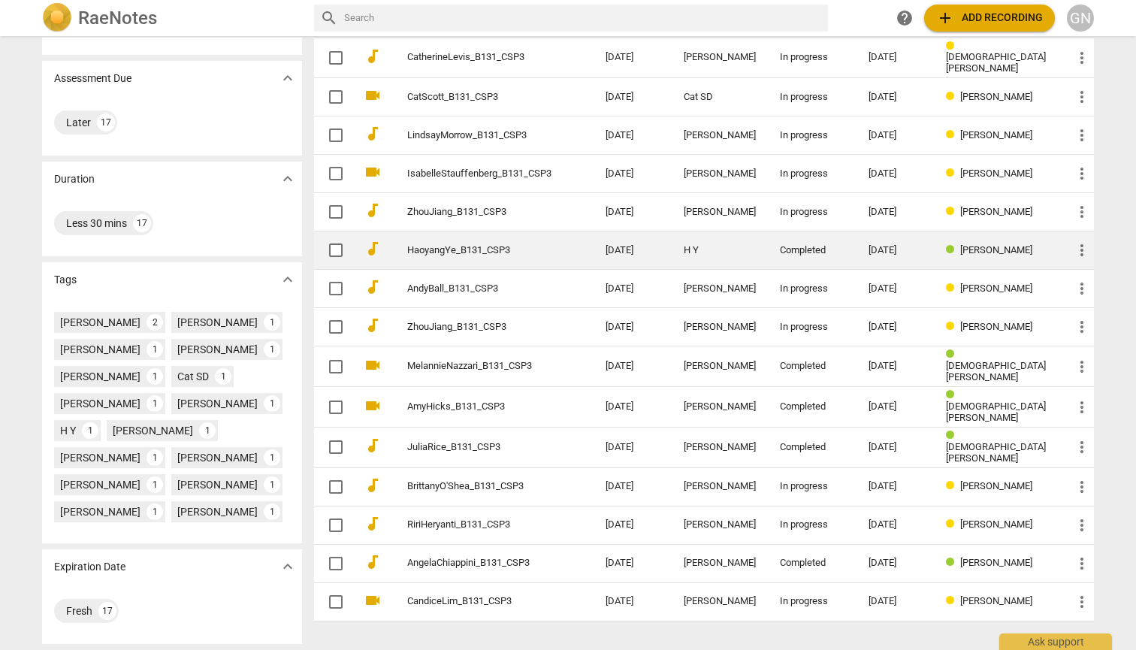
click at [526, 261] on td "HaoyangYe_B131_CSP3" at bounding box center [491, 250] width 204 height 38
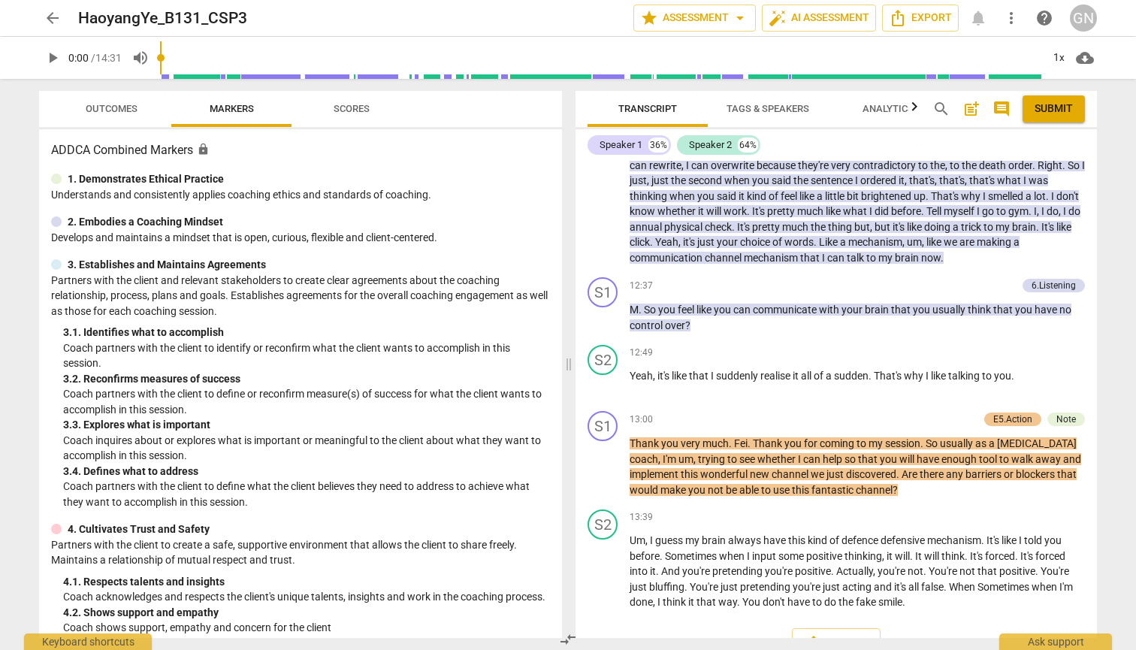
scroll to position [2929, 0]
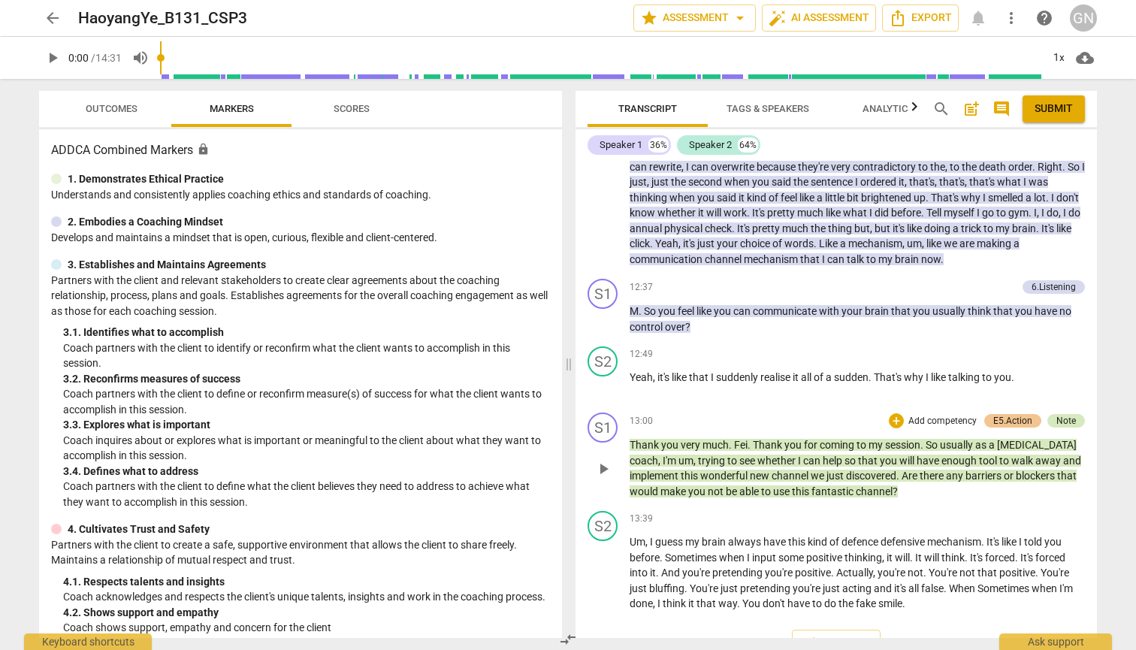
click at [1068, 414] on div "Note" at bounding box center [1066, 421] width 20 height 14
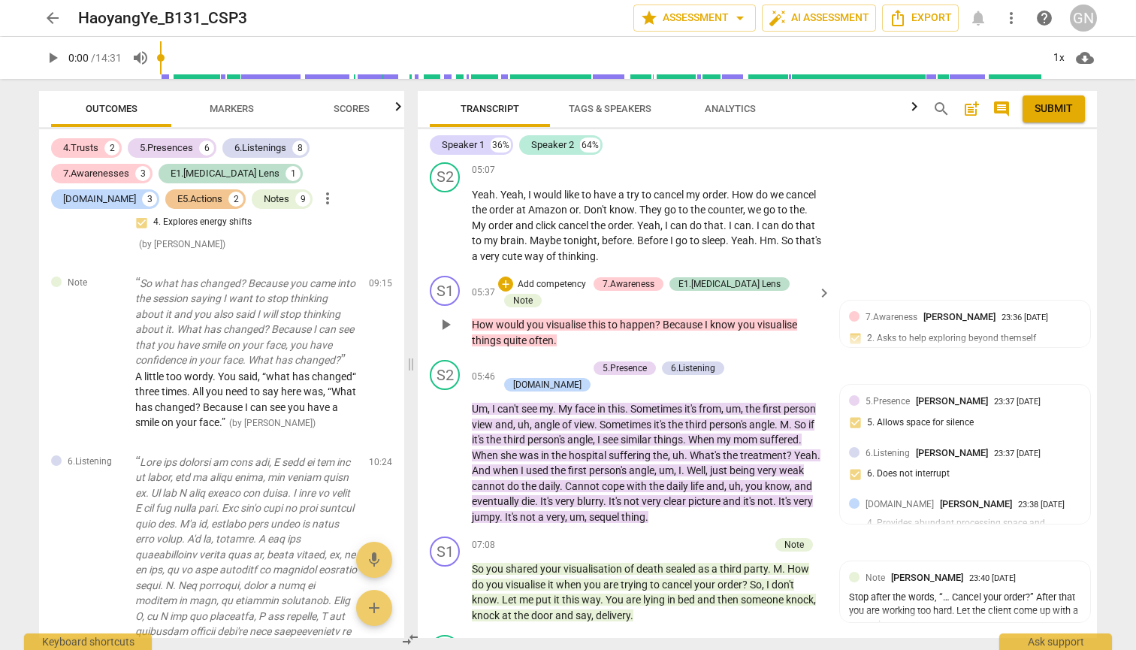
scroll to position [1888, 0]
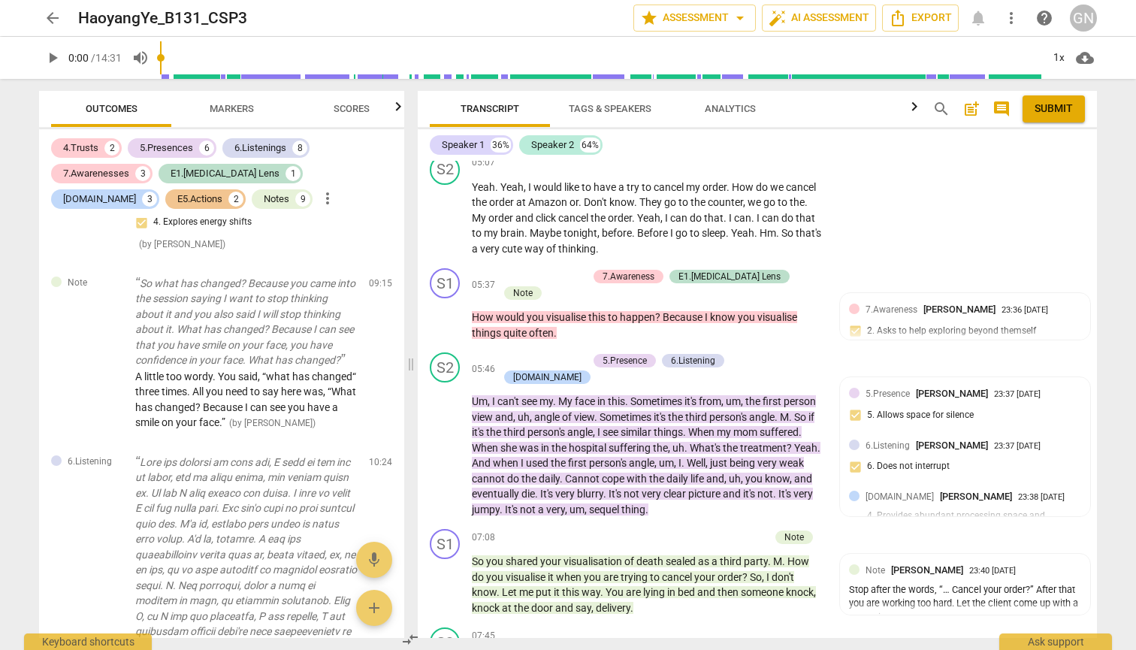
click at [48, 20] on span "arrow_back" at bounding box center [53, 18] width 18 height 18
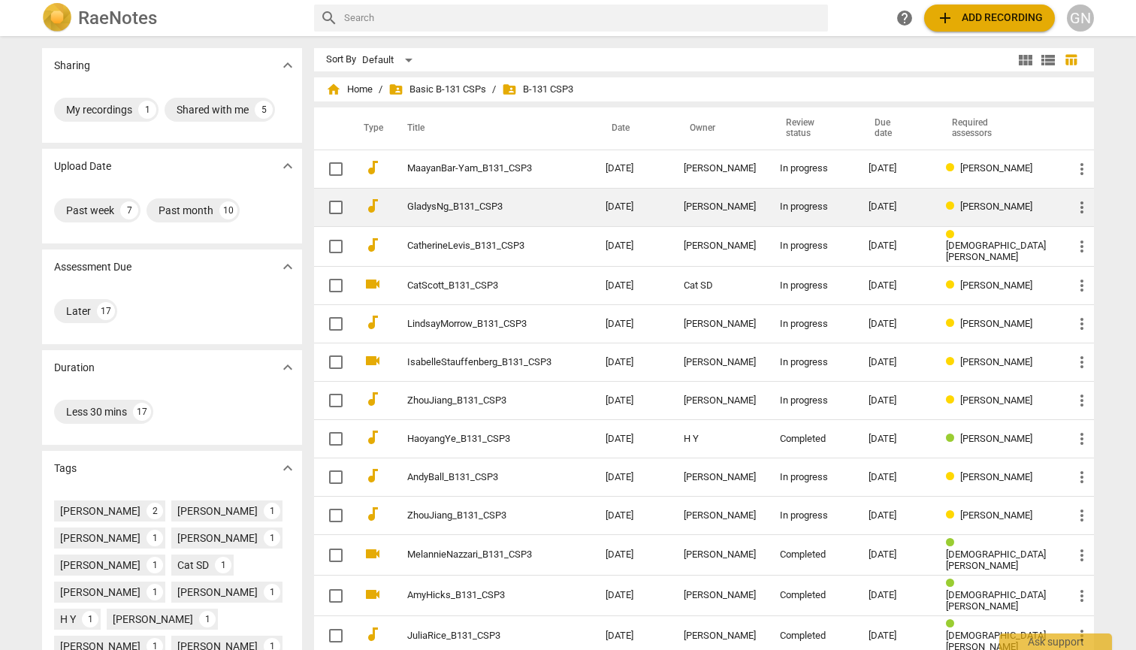
click at [508, 212] on link "GladysNg_B131_CSP3" at bounding box center [479, 206] width 144 height 11
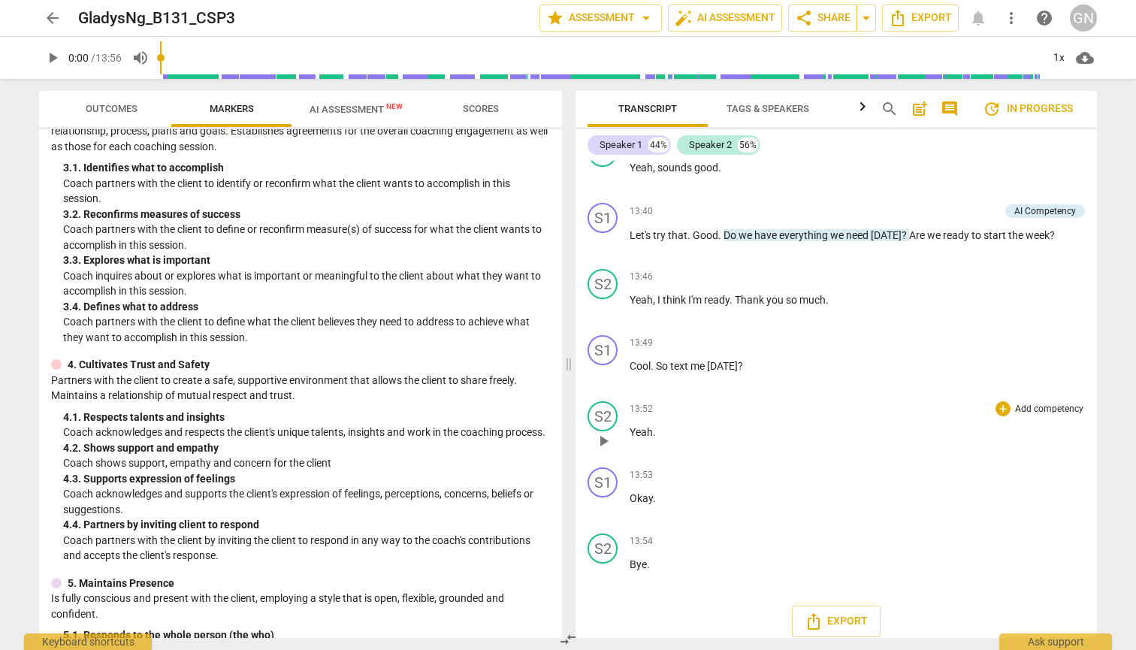
scroll to position [4032, 0]
click at [49, 14] on span "arrow_back" at bounding box center [53, 18] width 18 height 18
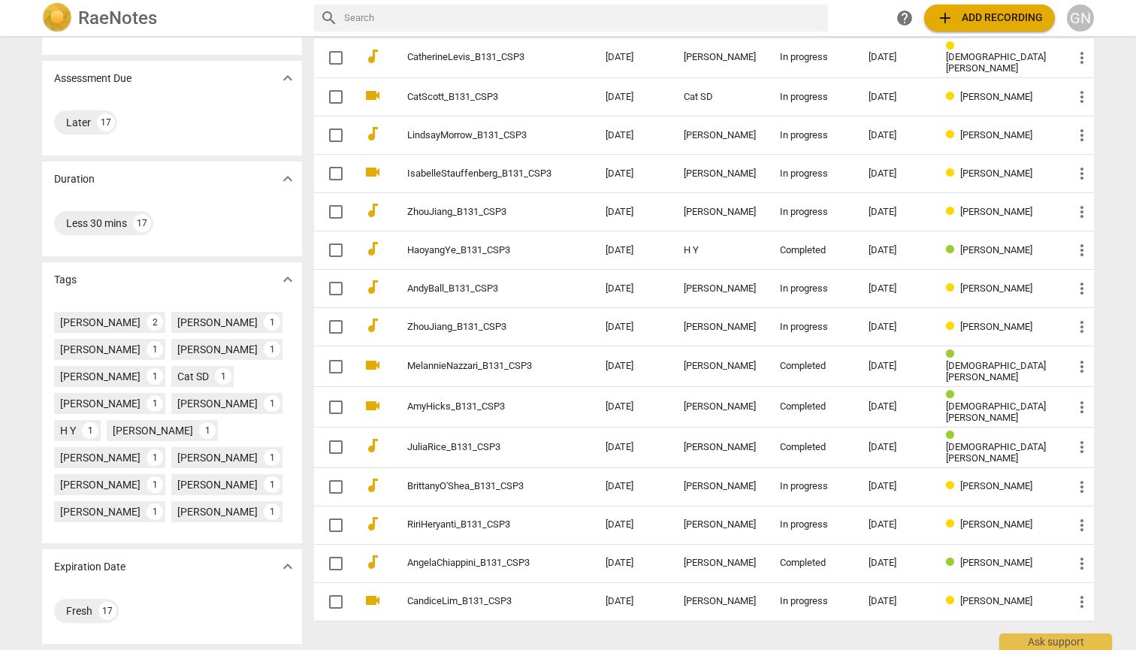
scroll to position [189, 0]
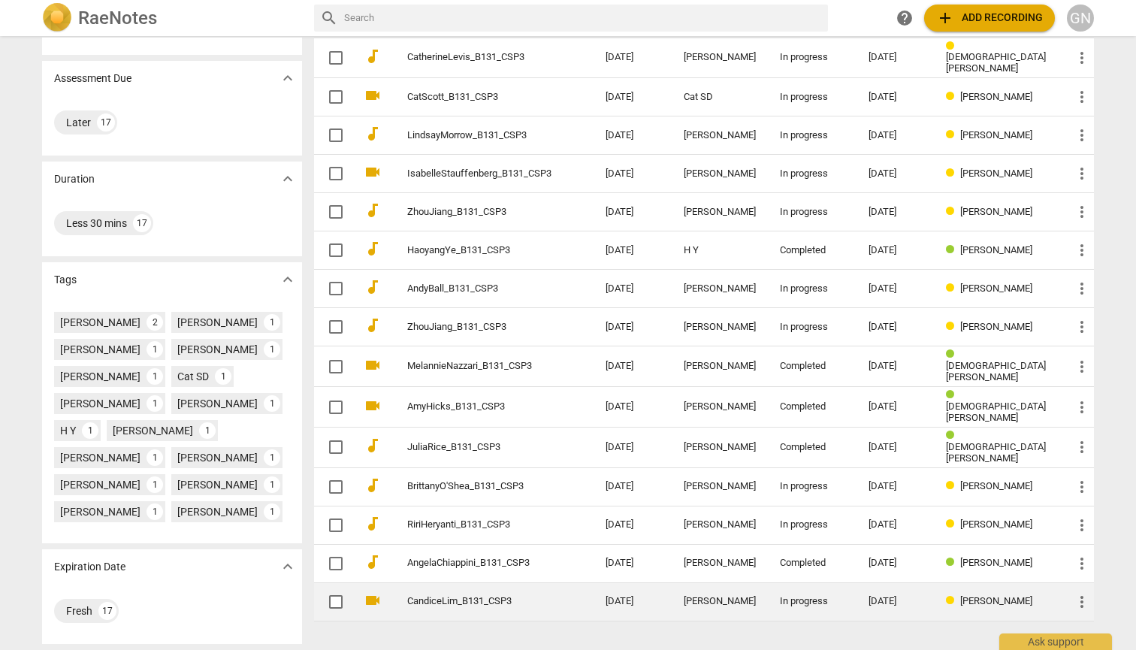
click at [519, 596] on link "CandiceLim_B131_CSP3" at bounding box center [479, 601] width 144 height 11
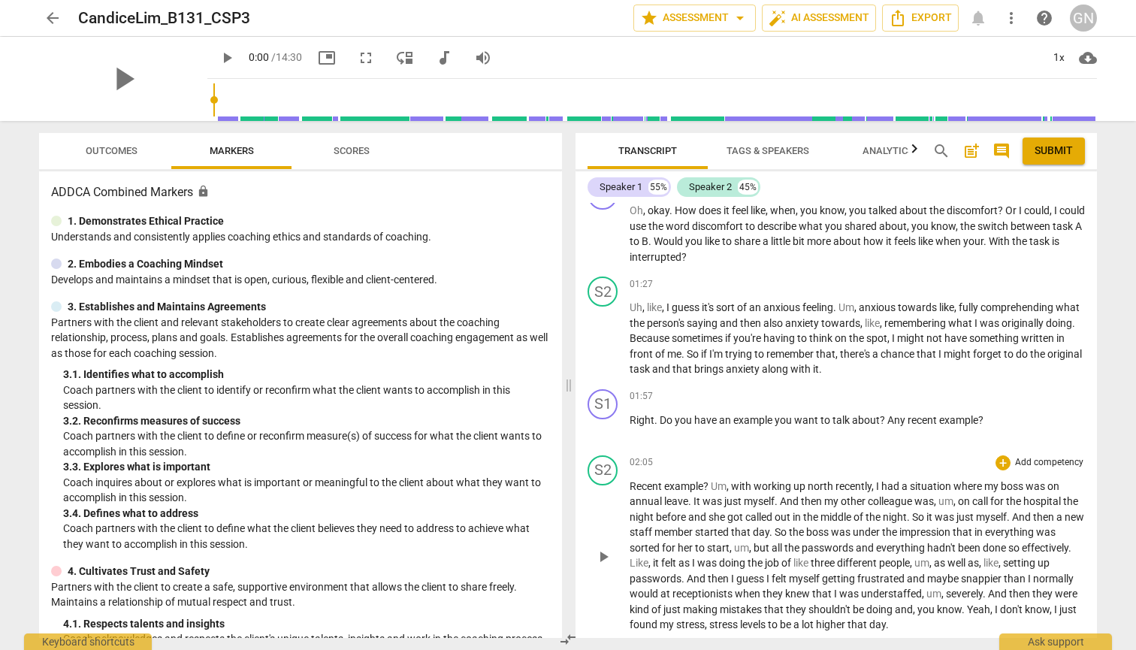
scroll to position [326, 0]
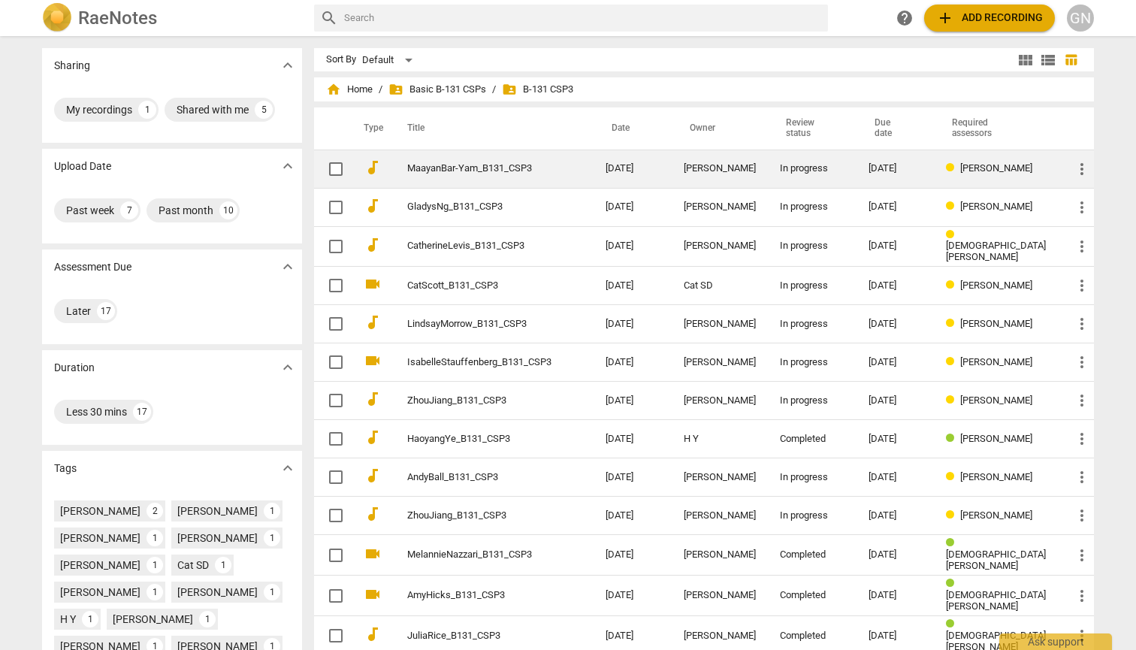
click at [546, 170] on link "MaayanBar-Yam_B131_CSP3" at bounding box center [479, 168] width 144 height 11
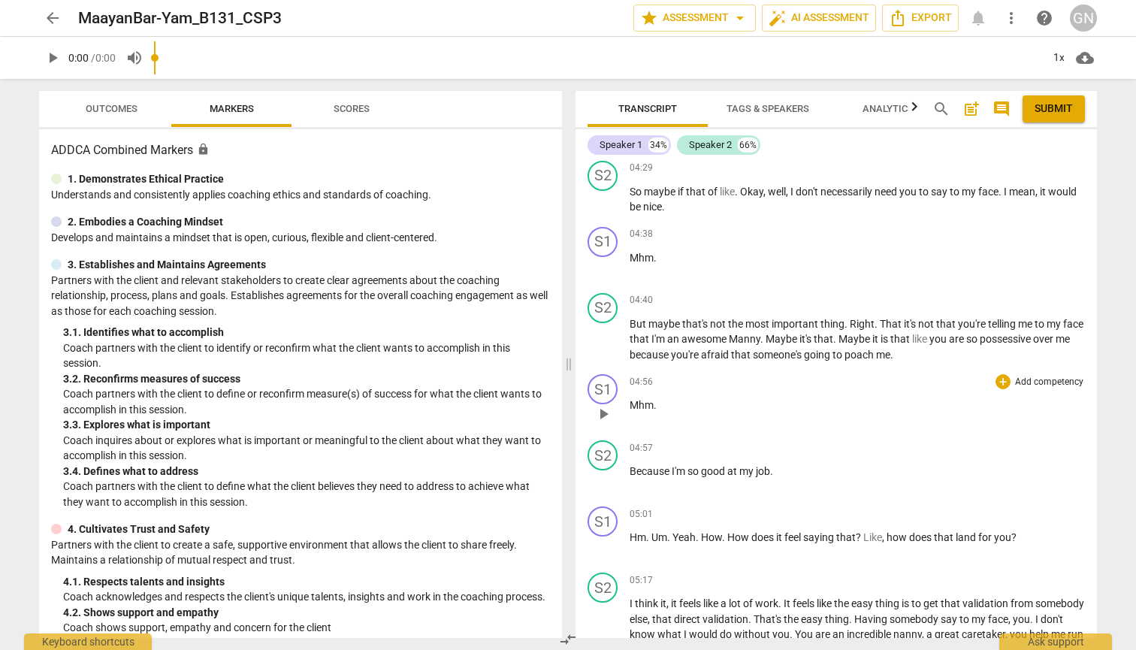
scroll to position [1622, 0]
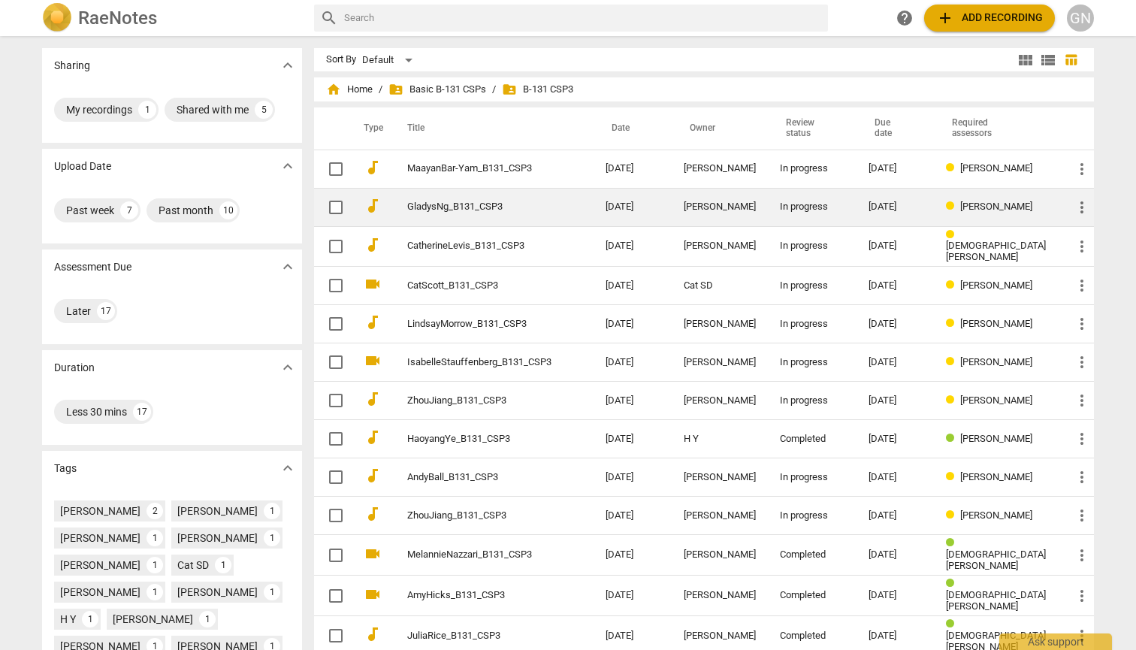
click at [582, 213] on td "GladysNg_B131_CSP3" at bounding box center [491, 207] width 204 height 38
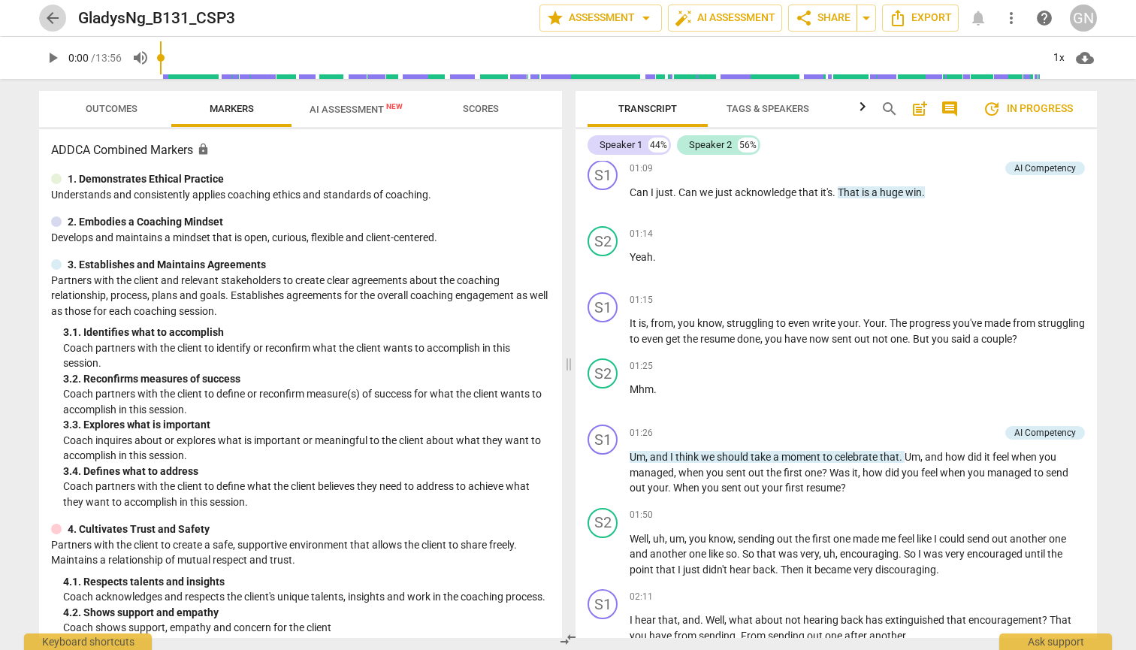
click at [48, 16] on span "arrow_back" at bounding box center [53, 18] width 18 height 18
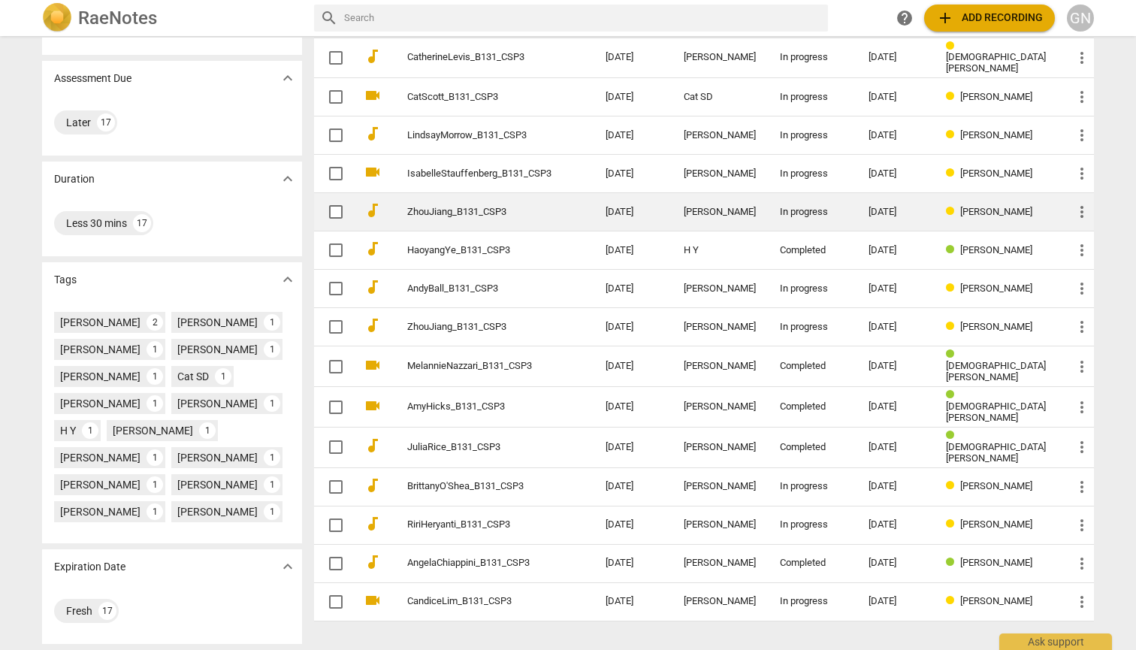
scroll to position [189, 0]
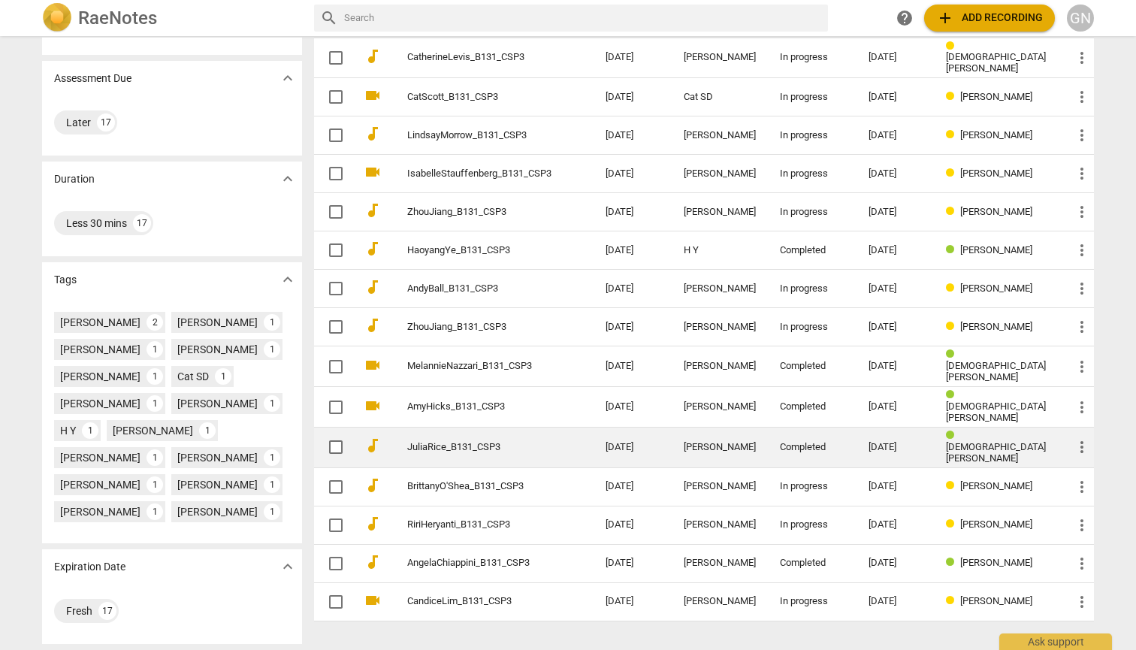
click at [636, 437] on td "[DATE]" at bounding box center [633, 447] width 78 height 41
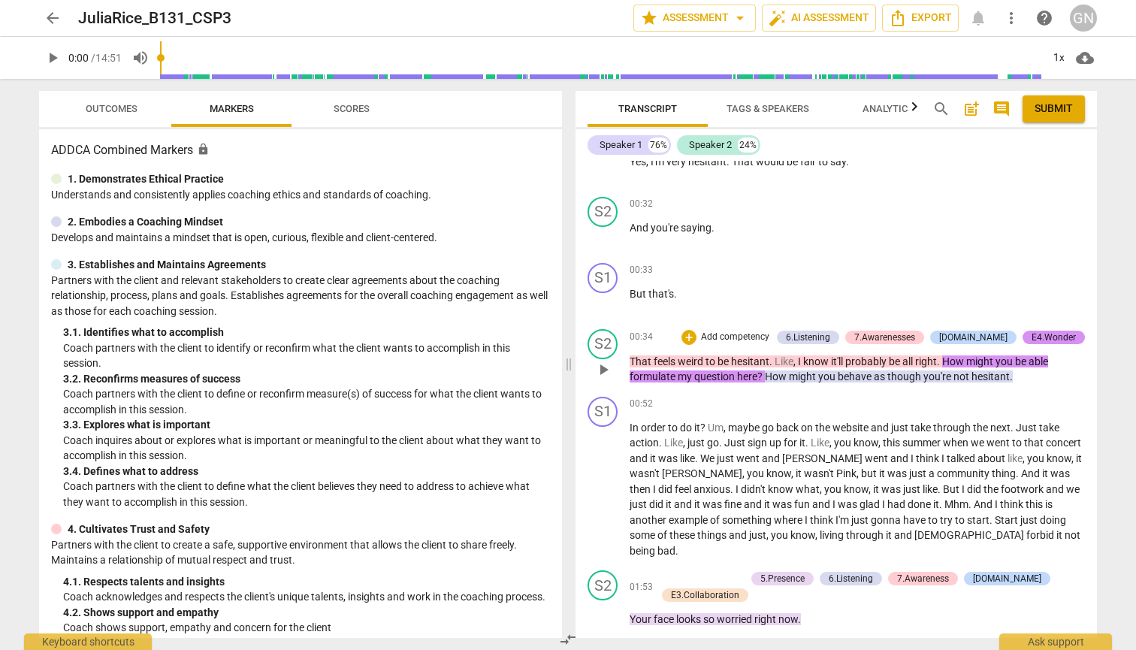
scroll to position [551, 0]
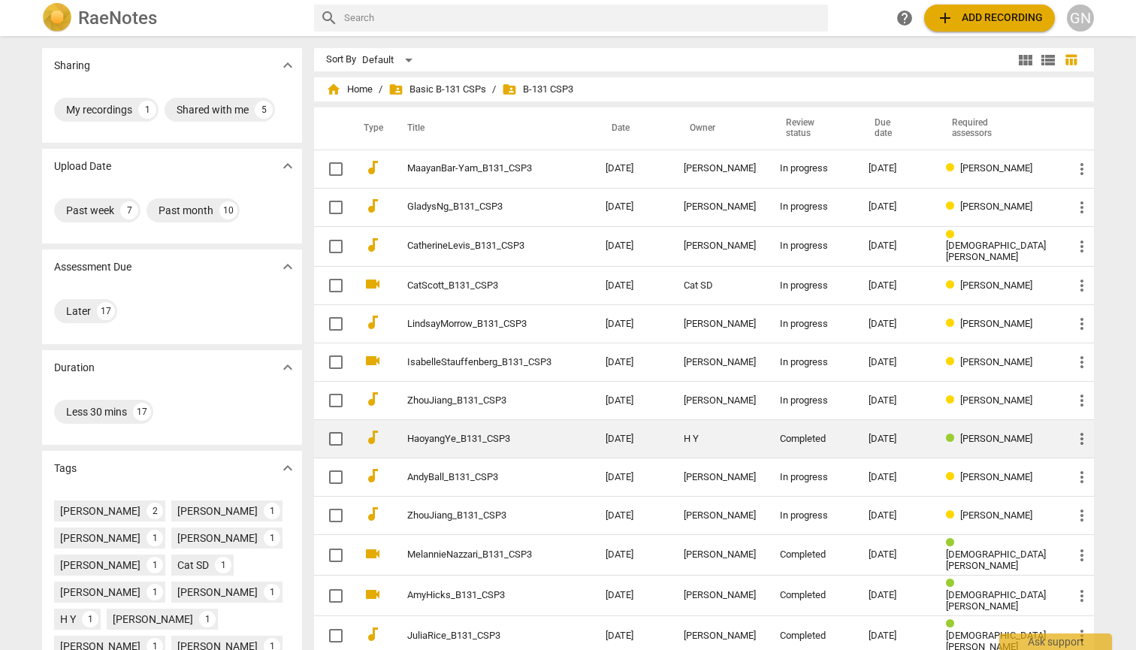
click at [870, 454] on td "[DATE]" at bounding box center [895, 439] width 77 height 38
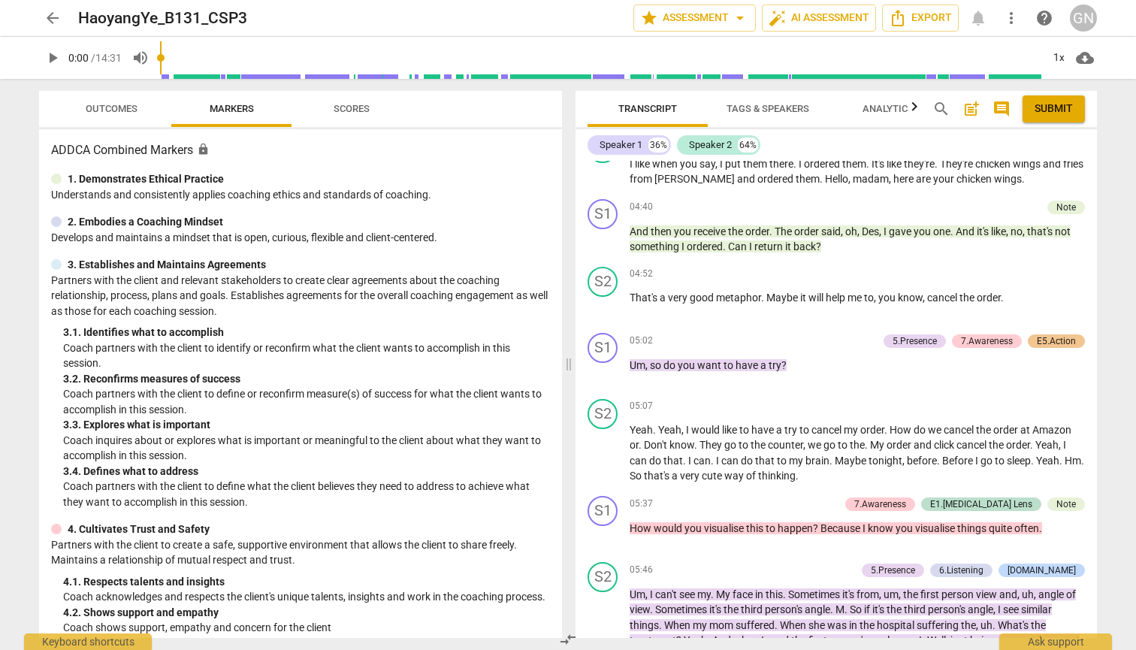
scroll to position [1730, 0]
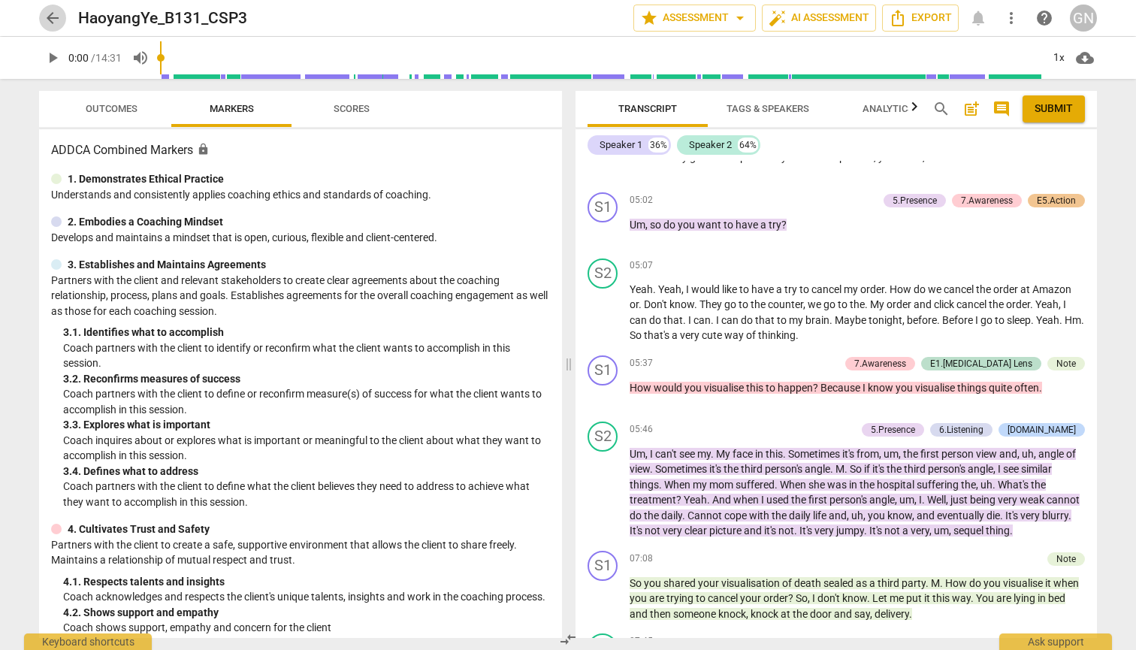
click at [56, 18] on span "arrow_back" at bounding box center [53, 18] width 18 height 18
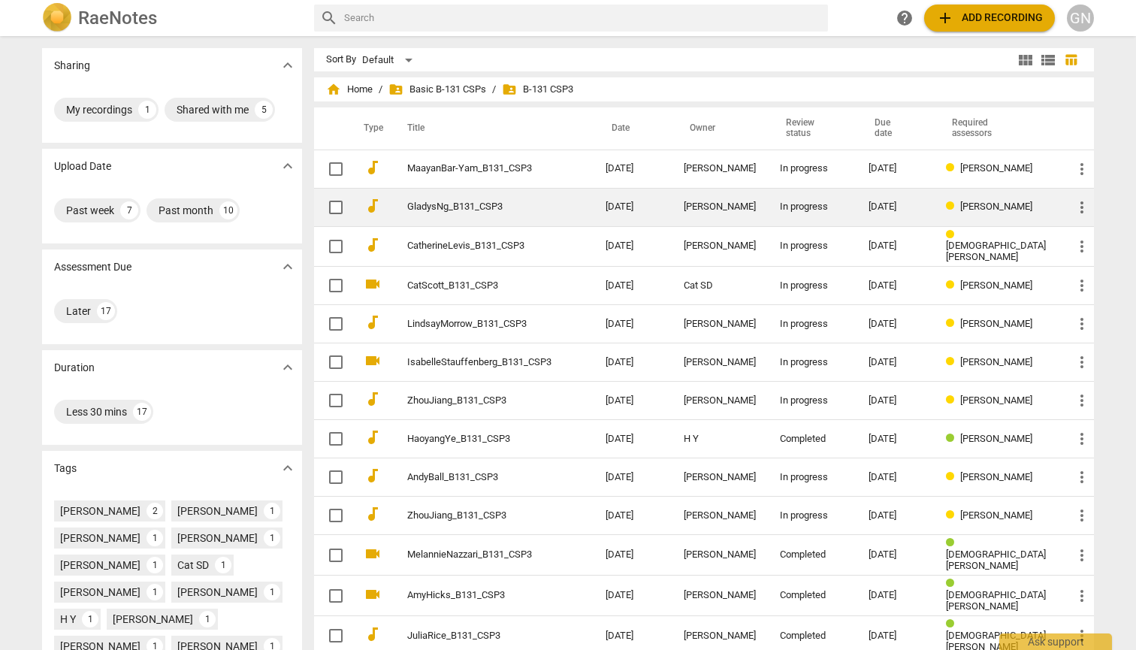
click at [593, 210] on td "GladysNg_B131_CSP3" at bounding box center [491, 207] width 204 height 38
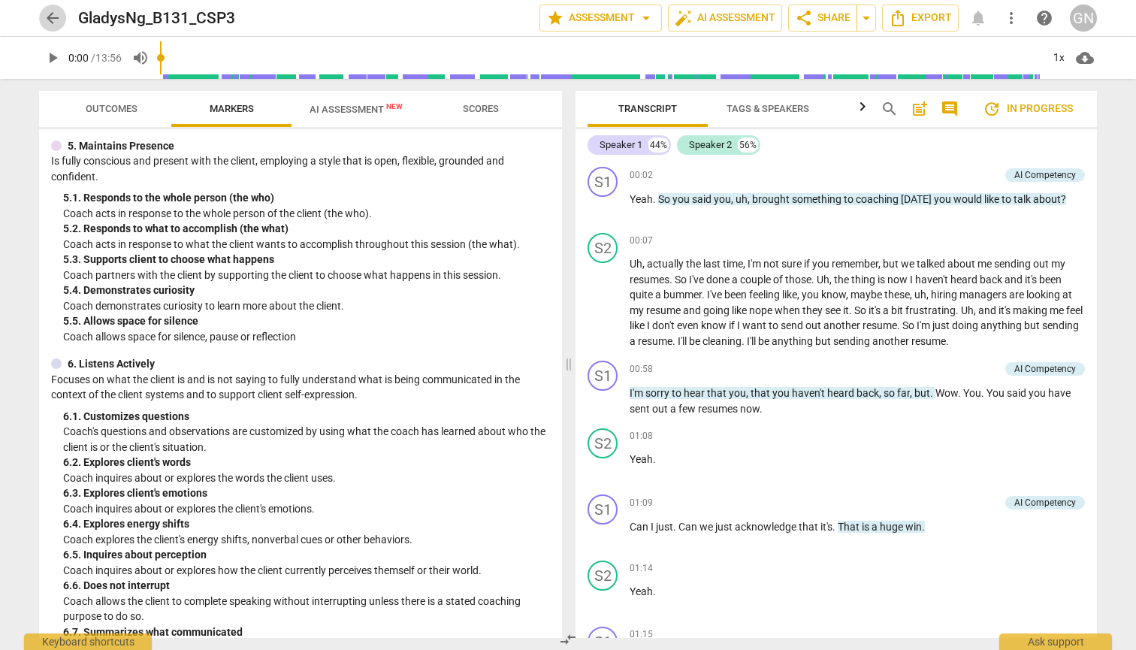
click at [53, 10] on span "arrow_back" at bounding box center [53, 18] width 18 height 18
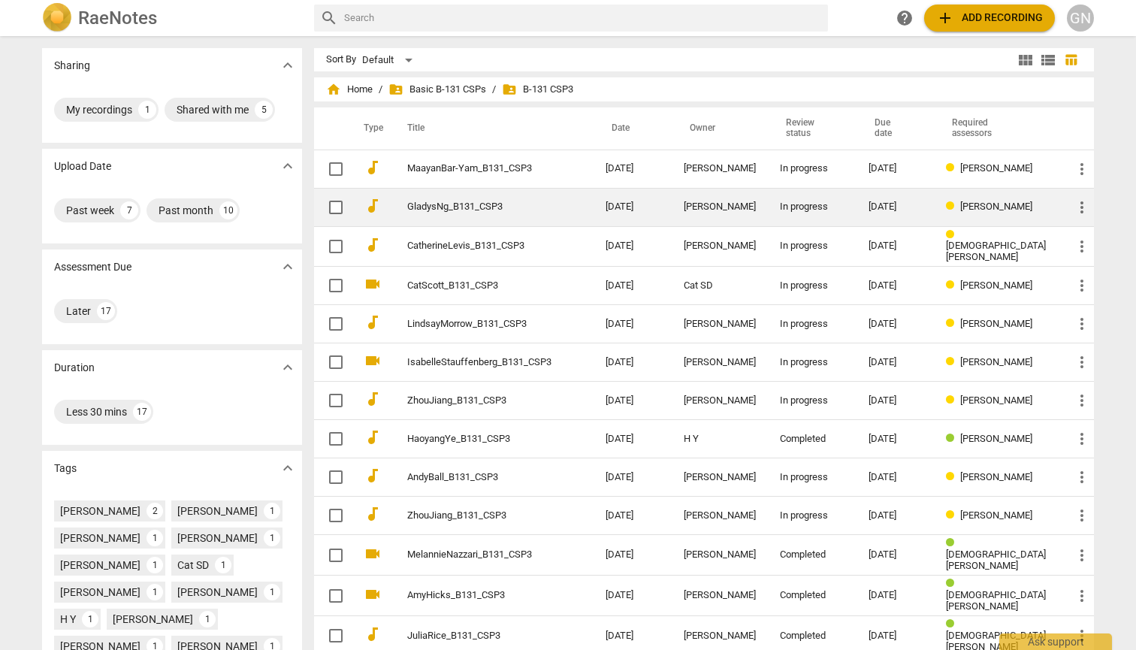
click at [500, 200] on td "GladysNg_B131_CSP3" at bounding box center [491, 207] width 204 height 38
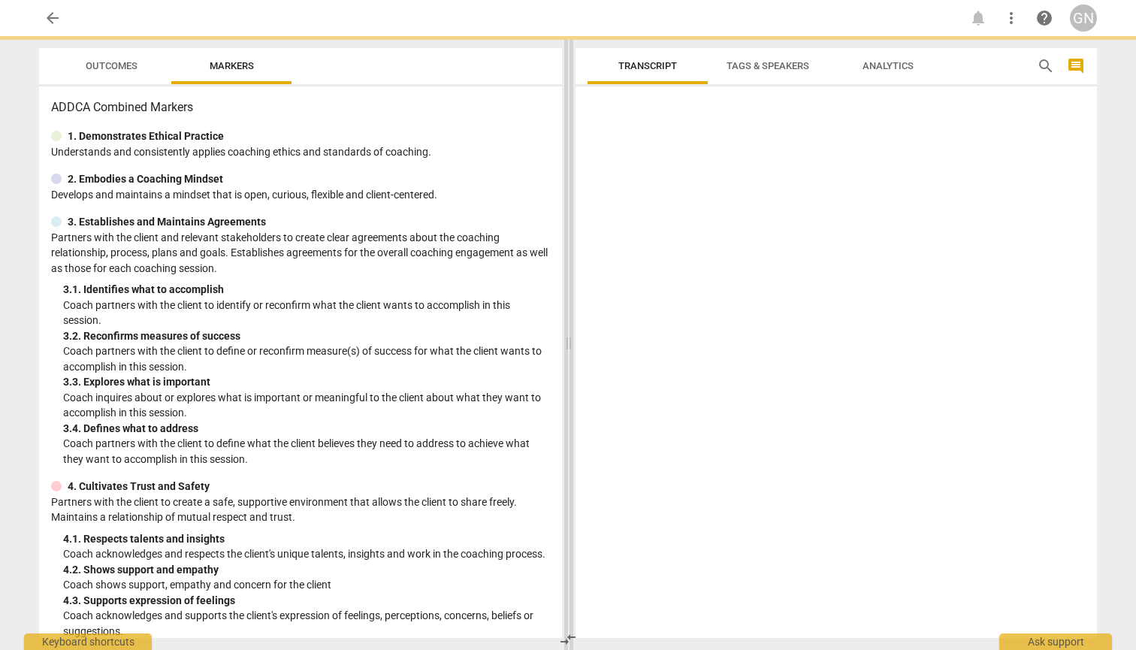
scroll to position [13, 0]
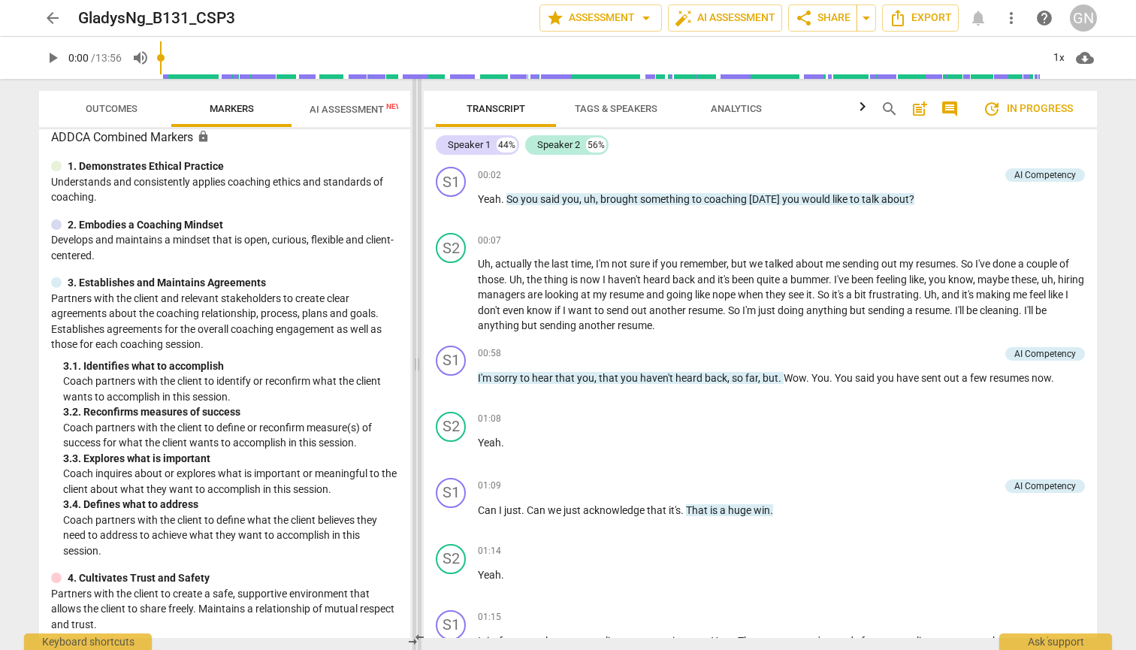
drag, startPoint x: 570, startPoint y: 365, endPoint x: 418, endPoint y: 355, distance: 152.1
click at [418, 355] on span at bounding box center [416, 364] width 9 height 571
click at [916, 107] on span "post_add" at bounding box center [920, 109] width 18 height 18
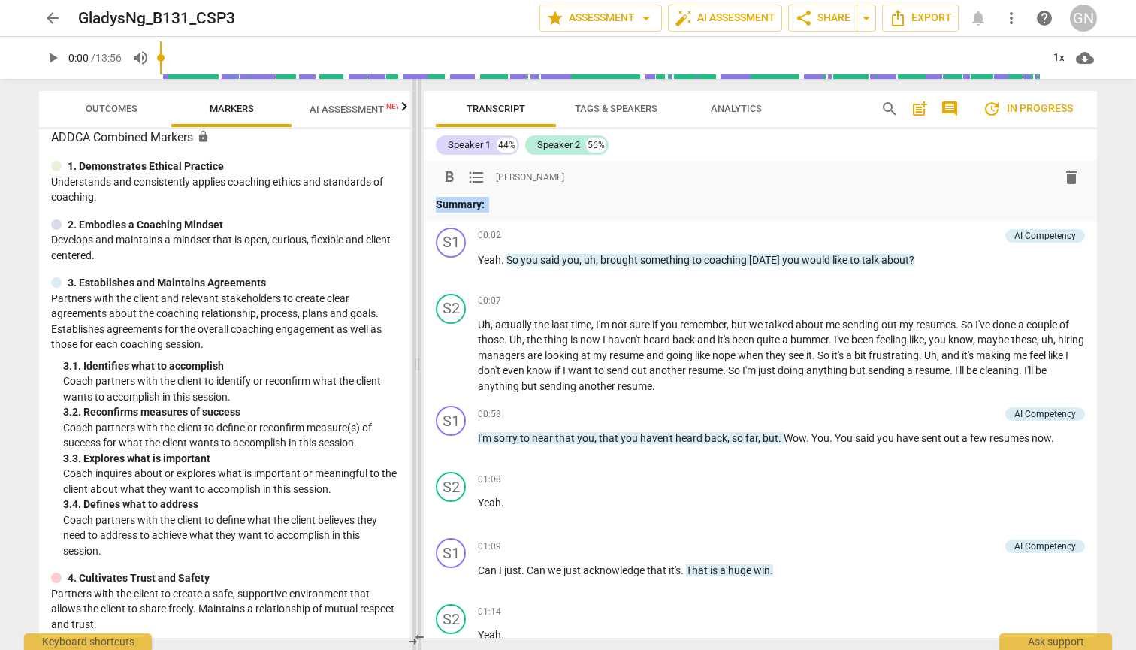
drag, startPoint x: 495, startPoint y: 204, endPoint x: 416, endPoint y: 201, distance: 78.9
click at [415, 202] on div "Outcomes Markers AI Assessment New Scores ADDCA Combined Markers lock 1. Demons…" at bounding box center [568, 364] width 1082 height 571
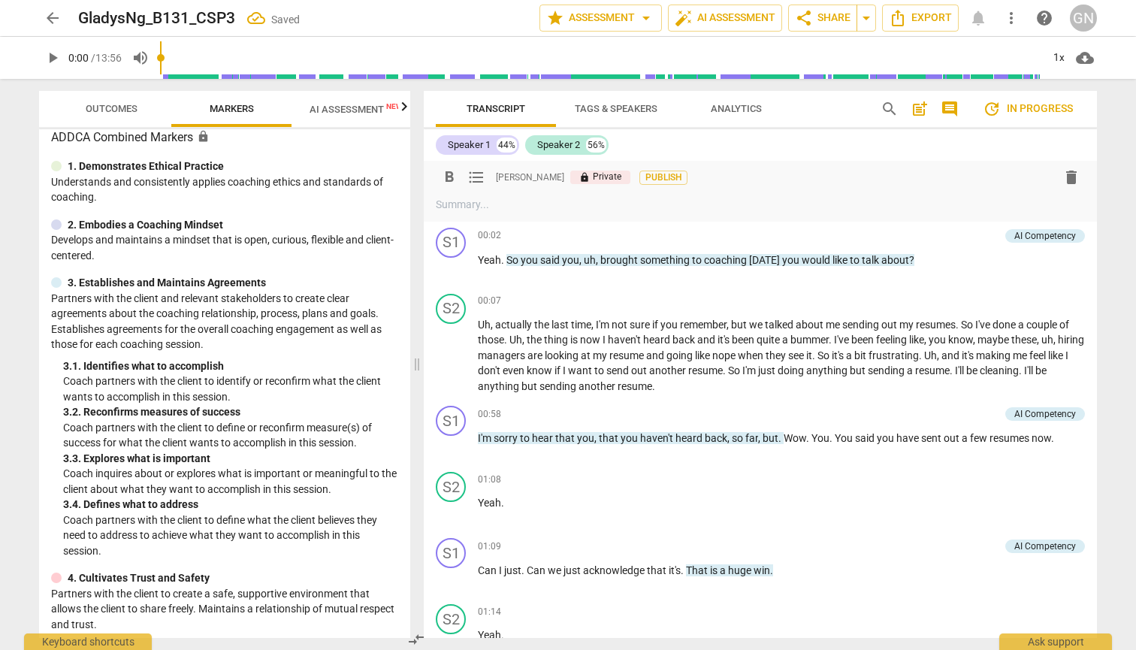
drag, startPoint x: 488, startPoint y: 167, endPoint x: 472, endPoint y: 170, distance: 16.1
click at [472, 170] on div "format_bold format_list_bulleted" at bounding box center [463, 177] width 54 height 27
click at [579, 177] on span "lock" at bounding box center [584, 177] width 11 height 11
click at [507, 200] on p at bounding box center [760, 205] width 649 height 16
copy p "In our last session we'd explored"
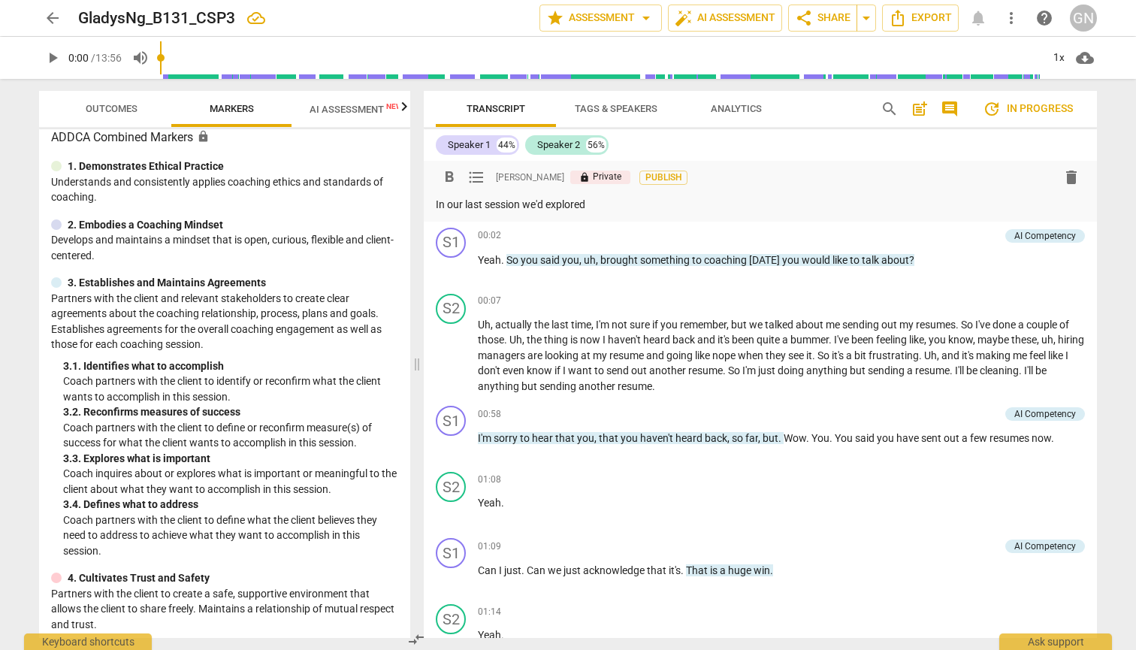
click at [602, 204] on p "In our last session we'd explored" at bounding box center [760, 205] width 649 height 16
click at [357, 114] on span "AI Assessment New" at bounding box center [356, 109] width 93 height 11
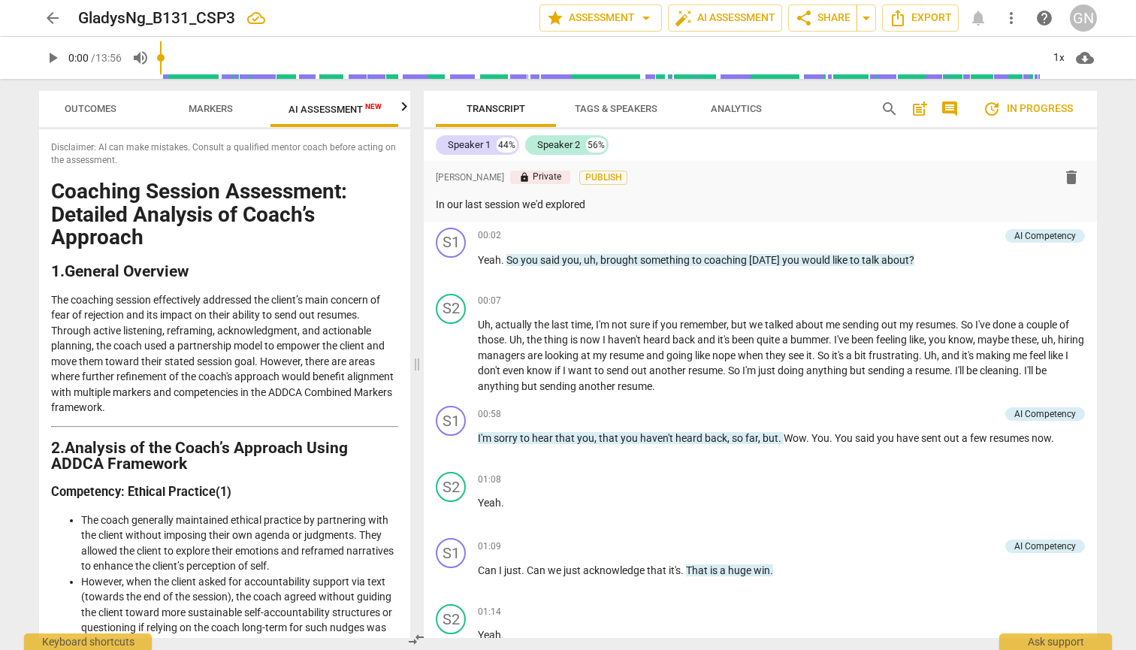
scroll to position [0, 22]
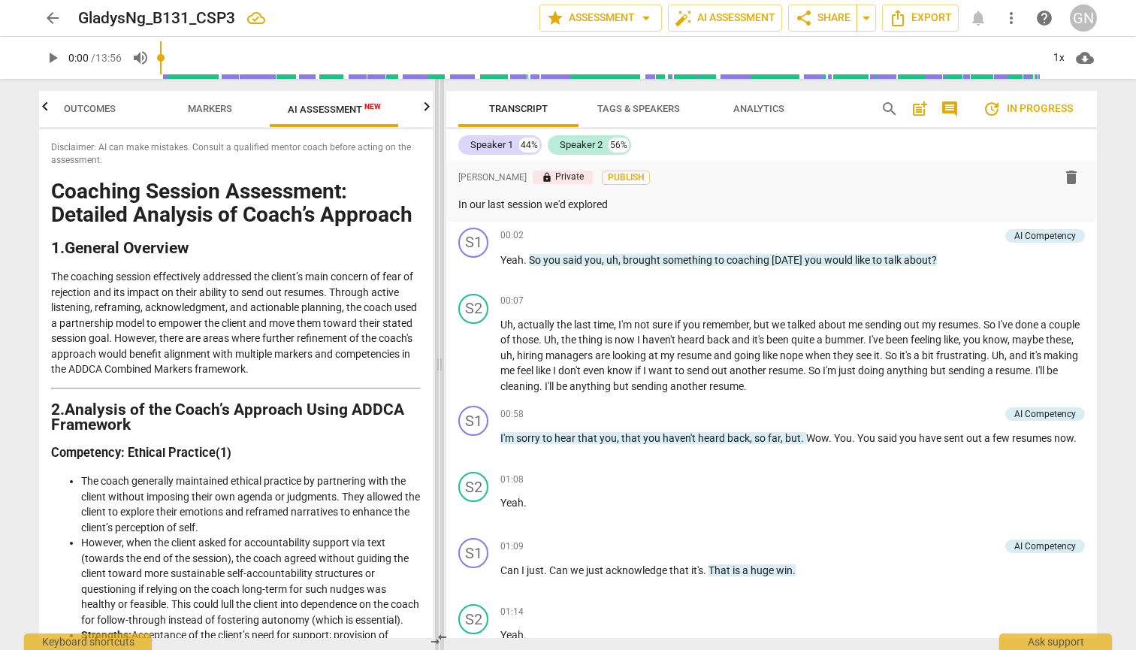
drag, startPoint x: 414, startPoint y: 366, endPoint x: 540, endPoint y: 377, distance: 126.7
click at [444, 377] on span at bounding box center [439, 364] width 9 height 571
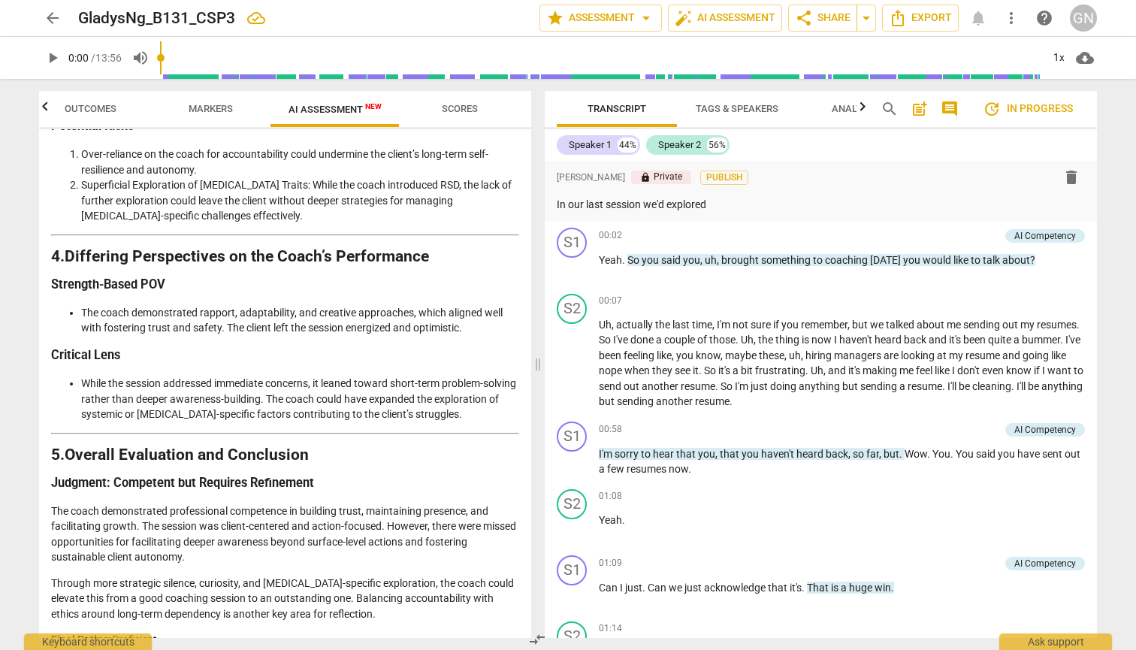
scroll to position [2268, 0]
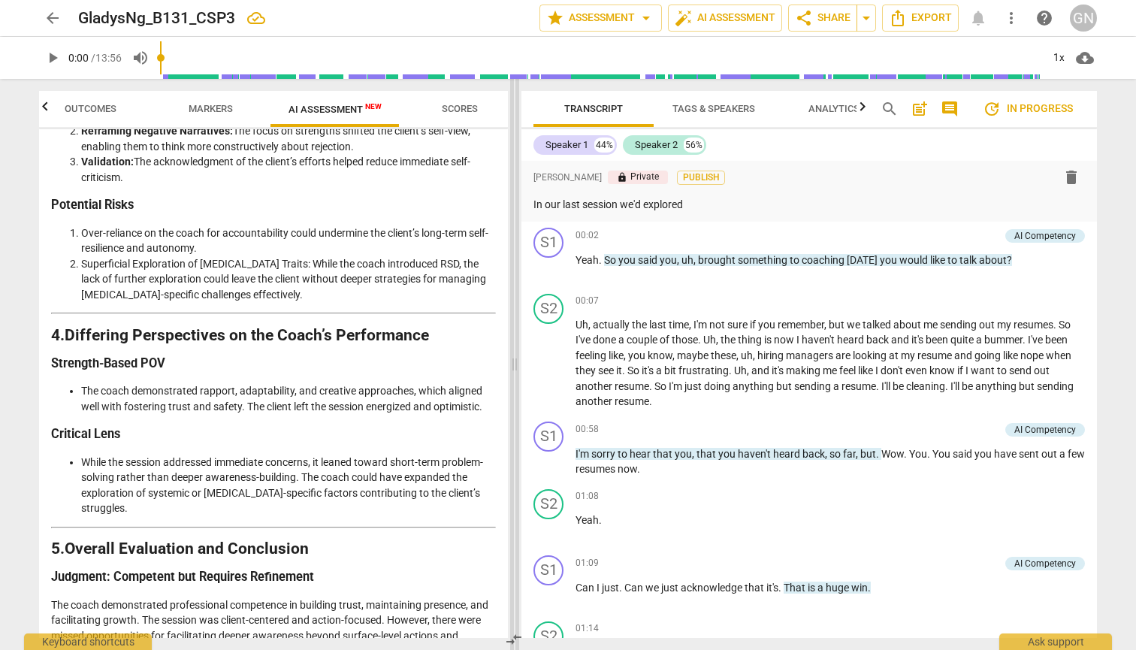
drag, startPoint x: 536, startPoint y: 363, endPoint x: 511, endPoint y: 363, distance: 24.8
click at [512, 363] on span at bounding box center [514, 364] width 9 height 571
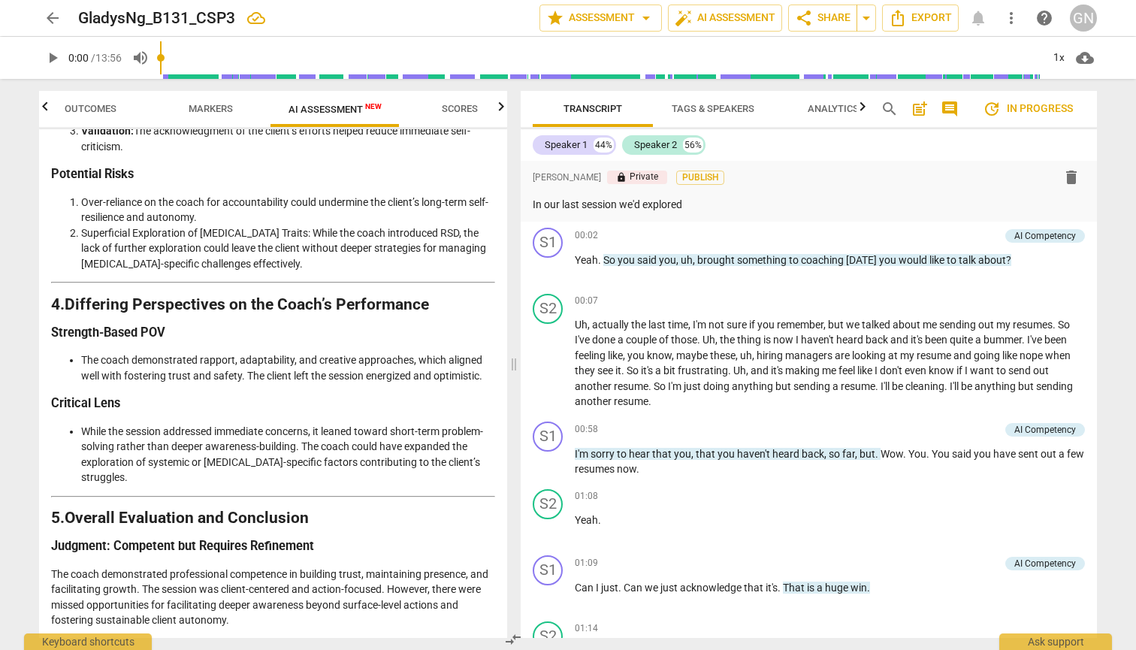
scroll to position [2298, 0]
click at [58, 13] on span "arrow_back" at bounding box center [53, 18] width 18 height 18
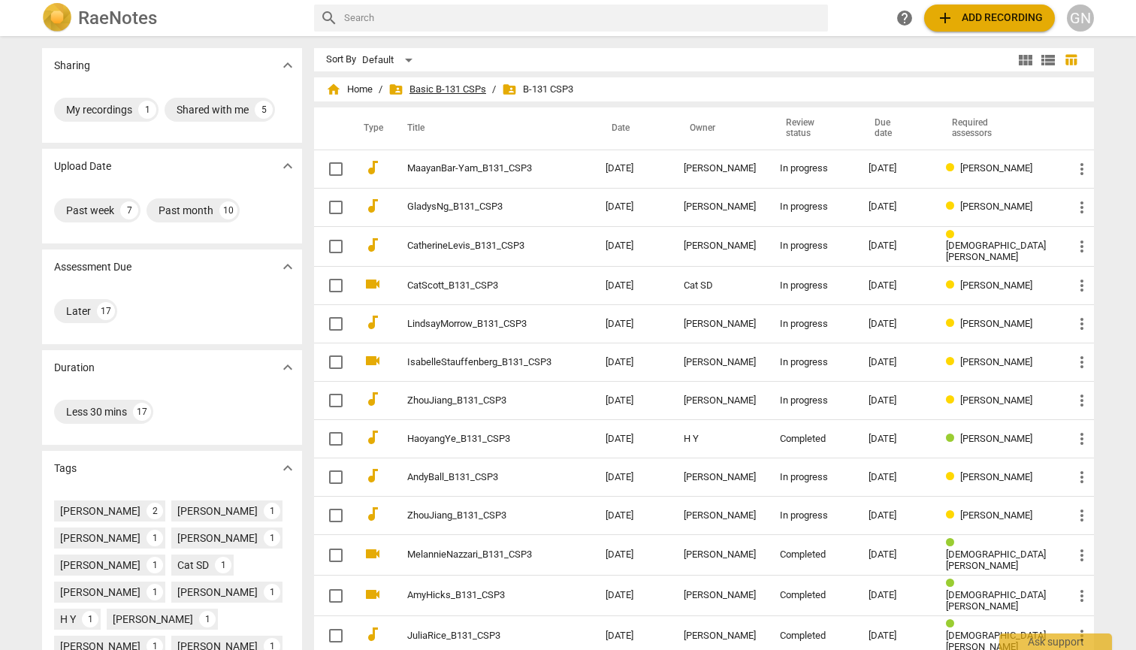
click at [439, 90] on span "folder_shared Basic B-131 CSPs" at bounding box center [437, 89] width 98 height 15
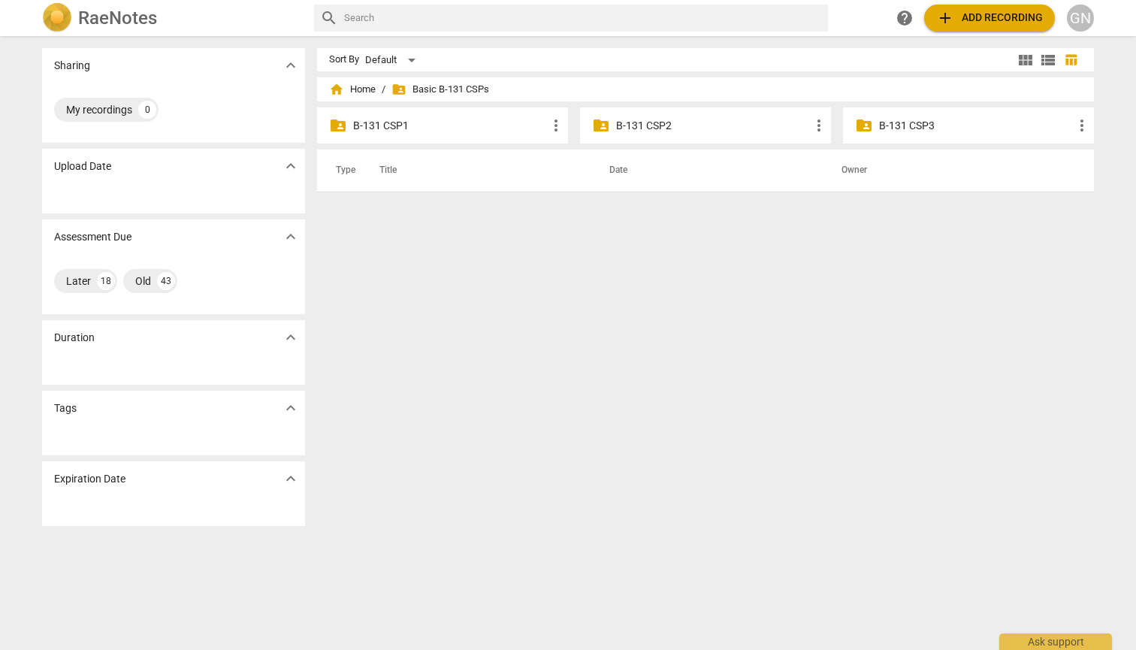
click at [664, 120] on p "B-131 CSP2" at bounding box center [713, 126] width 194 height 16
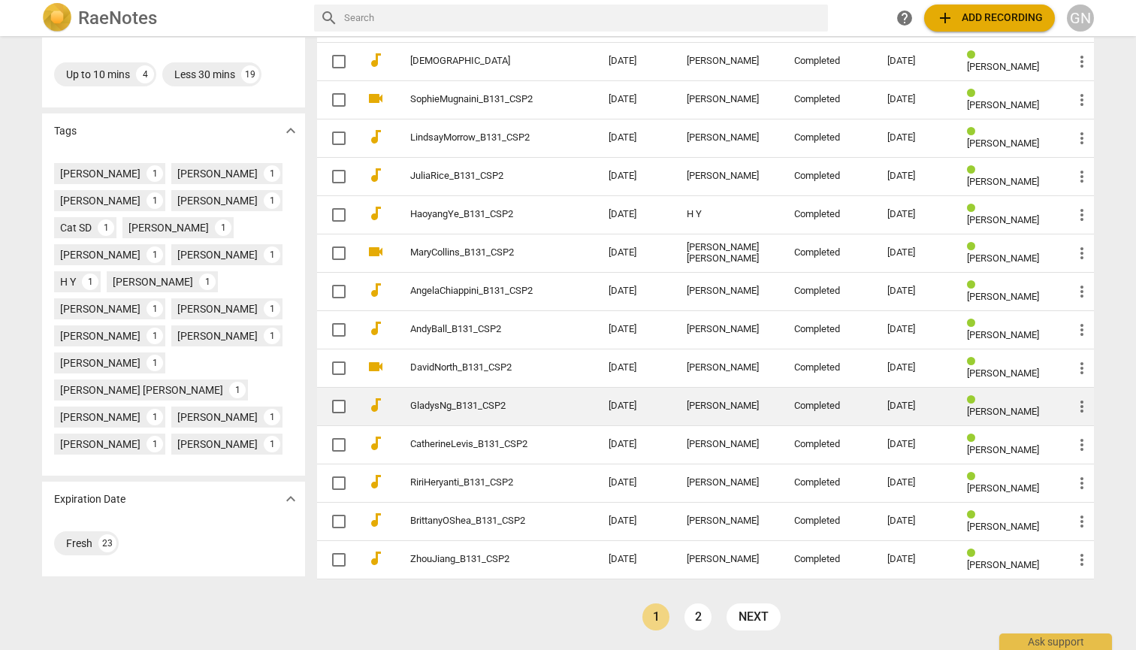
scroll to position [337, 0]
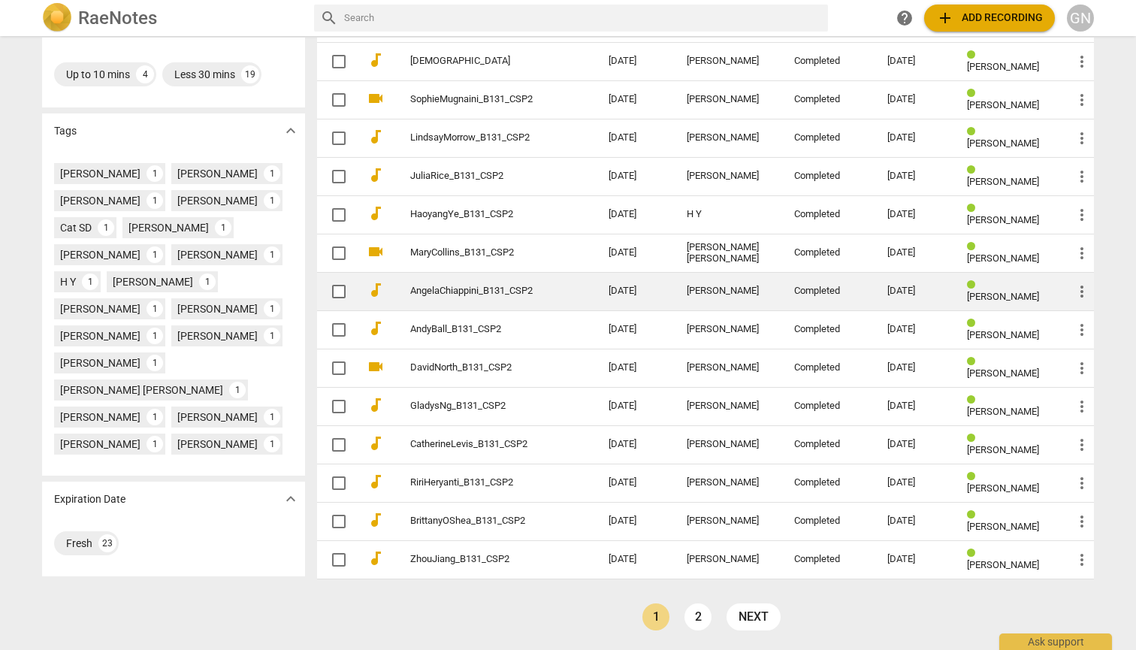
click at [704, 617] on link "2" at bounding box center [697, 616] width 27 height 27
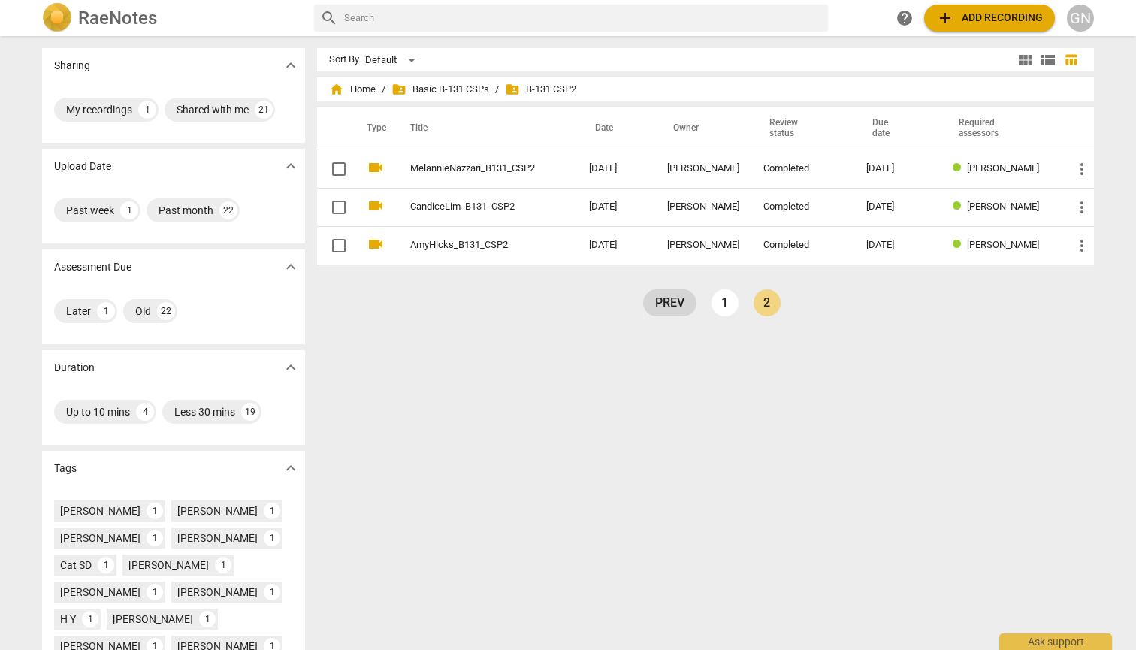
click at [672, 303] on link "prev" at bounding box center [669, 302] width 53 height 27
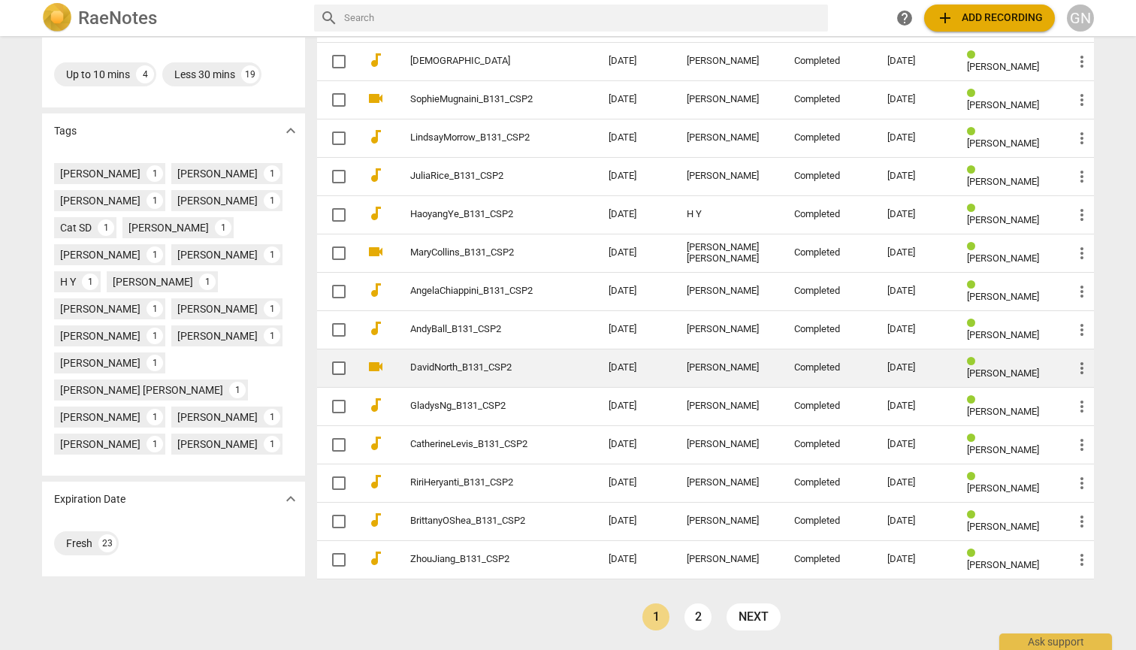
scroll to position [2, 0]
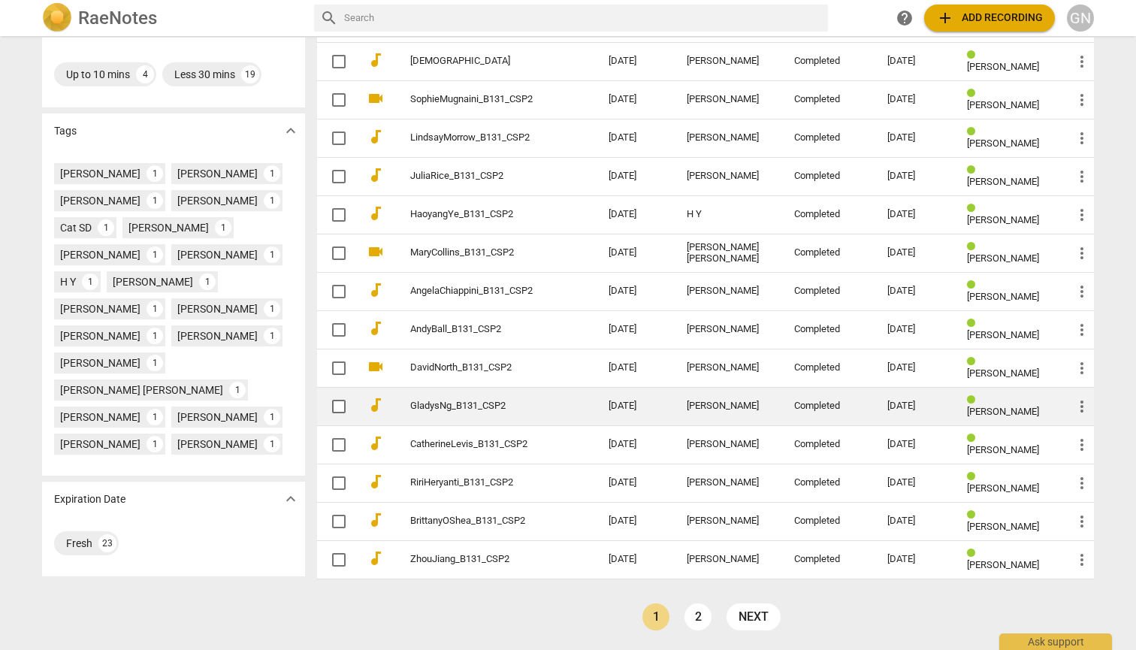
click at [681, 405] on td "[PERSON_NAME]" at bounding box center [728, 406] width 107 height 38
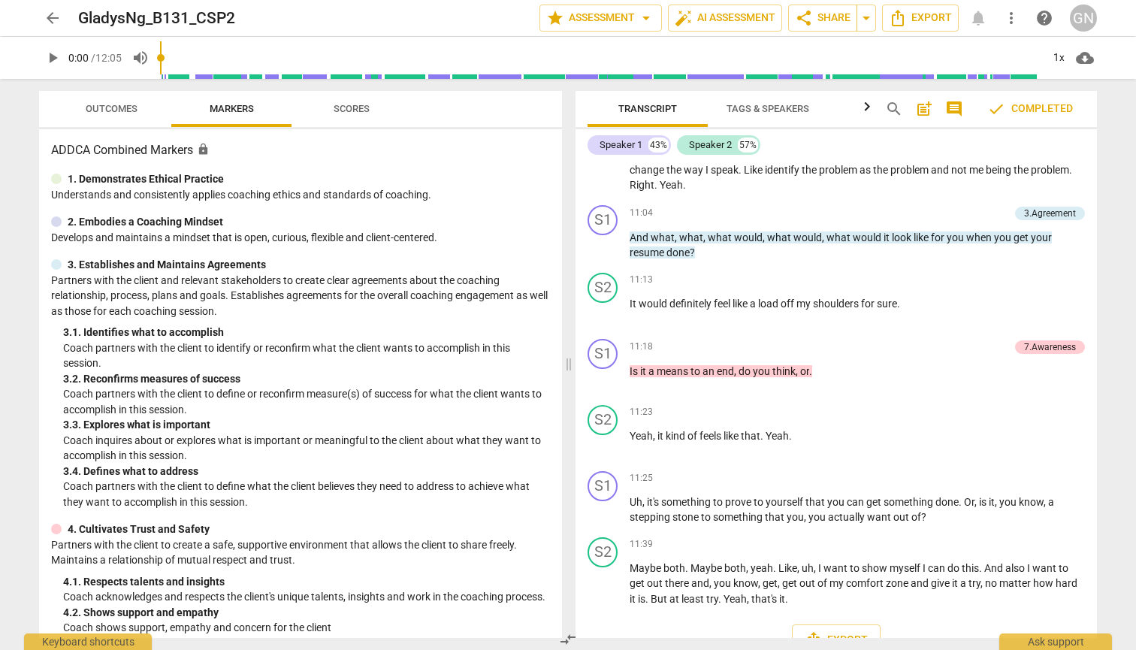
scroll to position [2998, 0]
click at [47, 15] on span "arrow_back" at bounding box center [53, 18] width 18 height 18
